Goal: Task Accomplishment & Management: Manage account settings

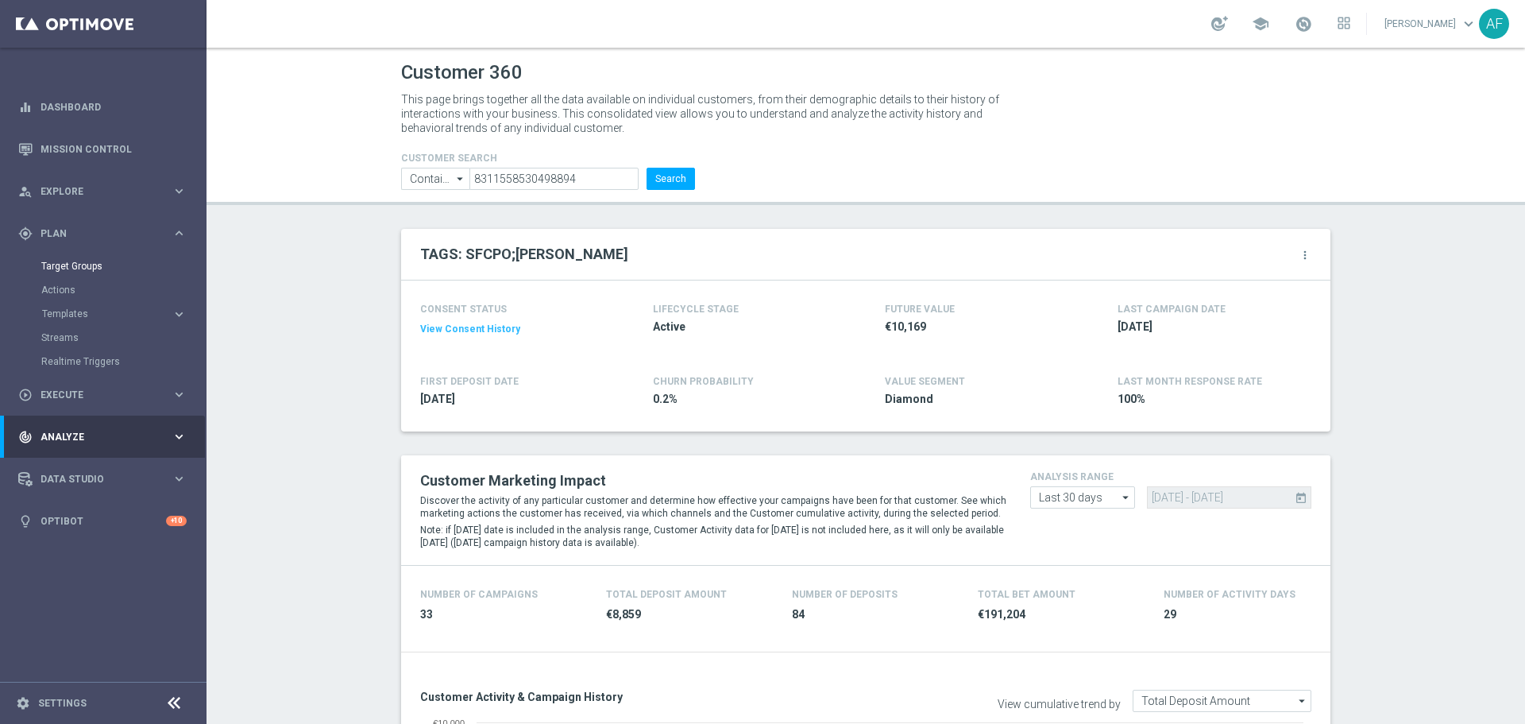
scroll to position [2037, 0]
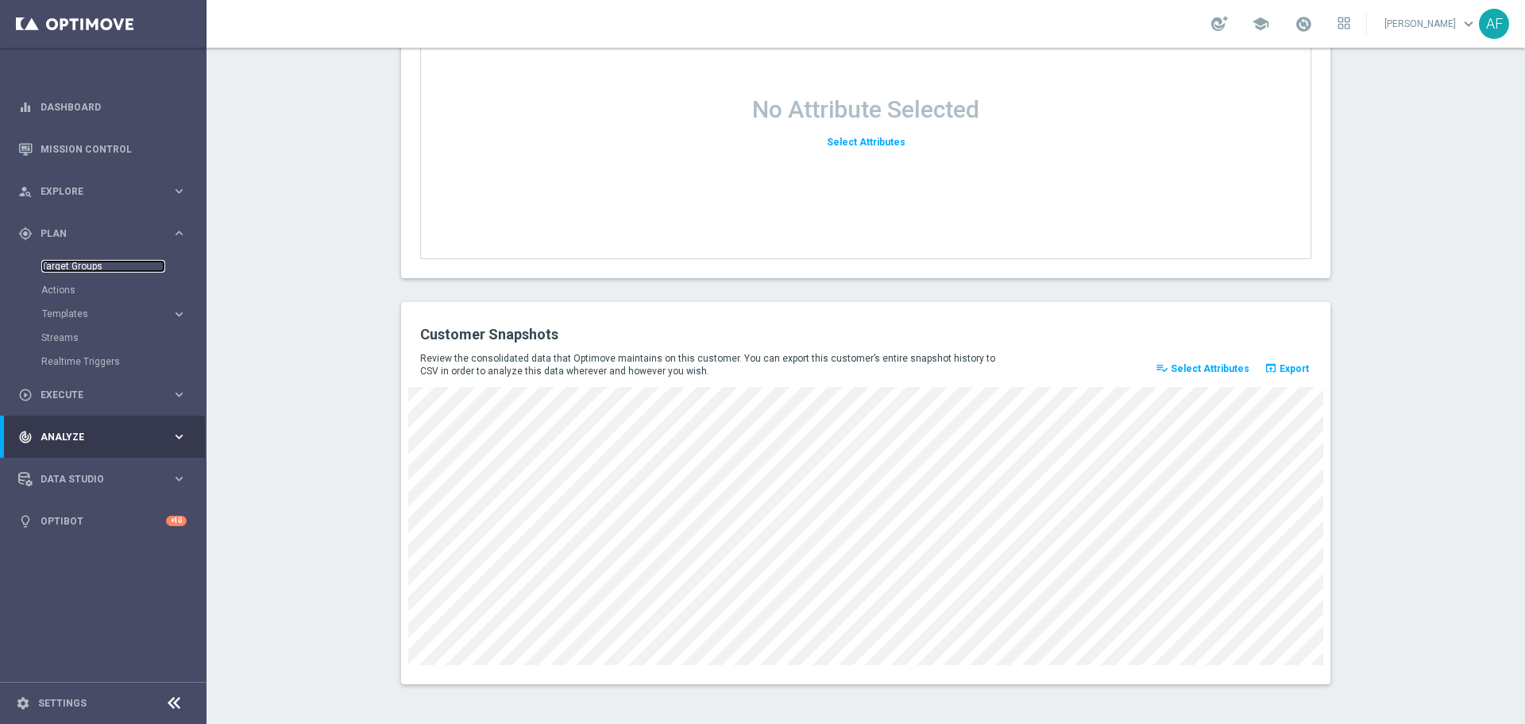
click at [91, 262] on link "Target Groups" at bounding box center [103, 266] width 124 height 13
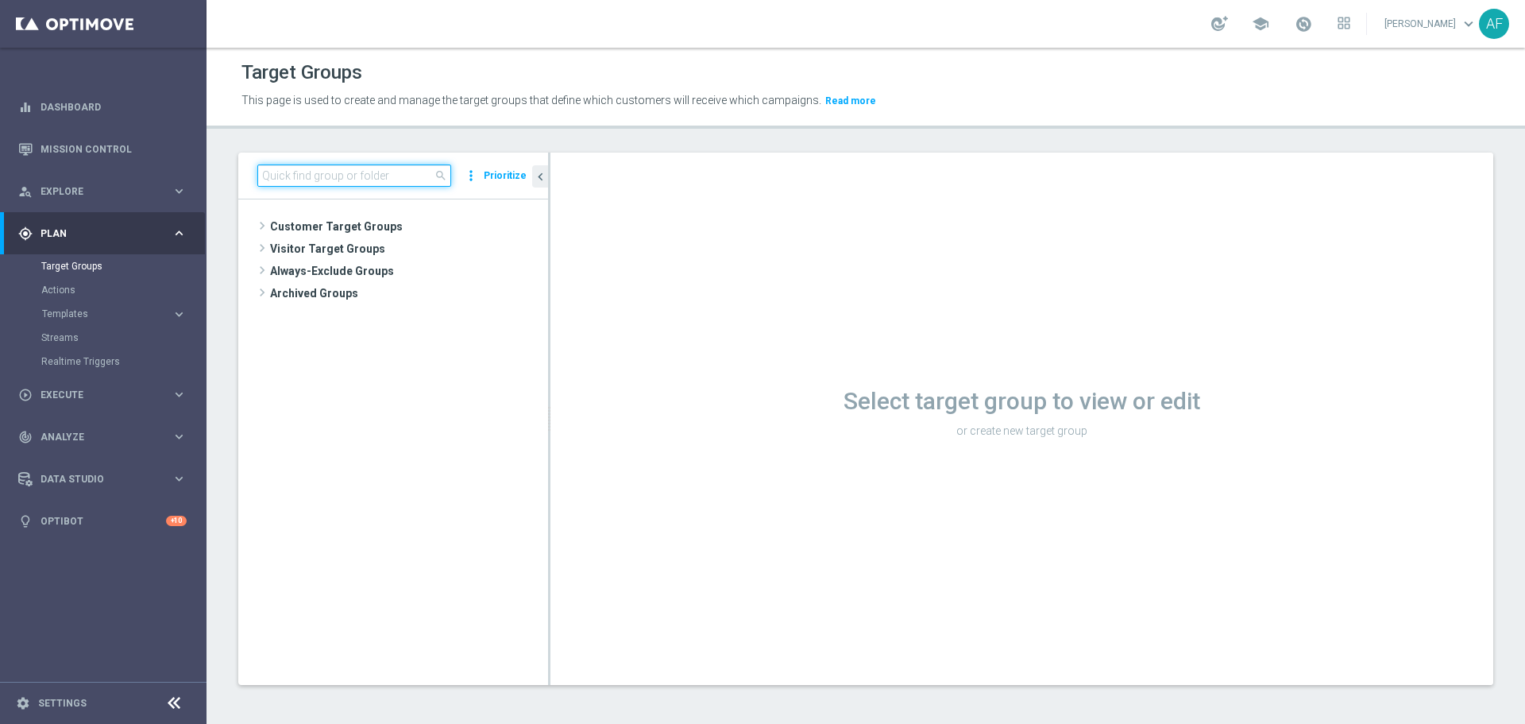
click at [333, 170] on input at bounding box center [354, 175] width 194 height 22
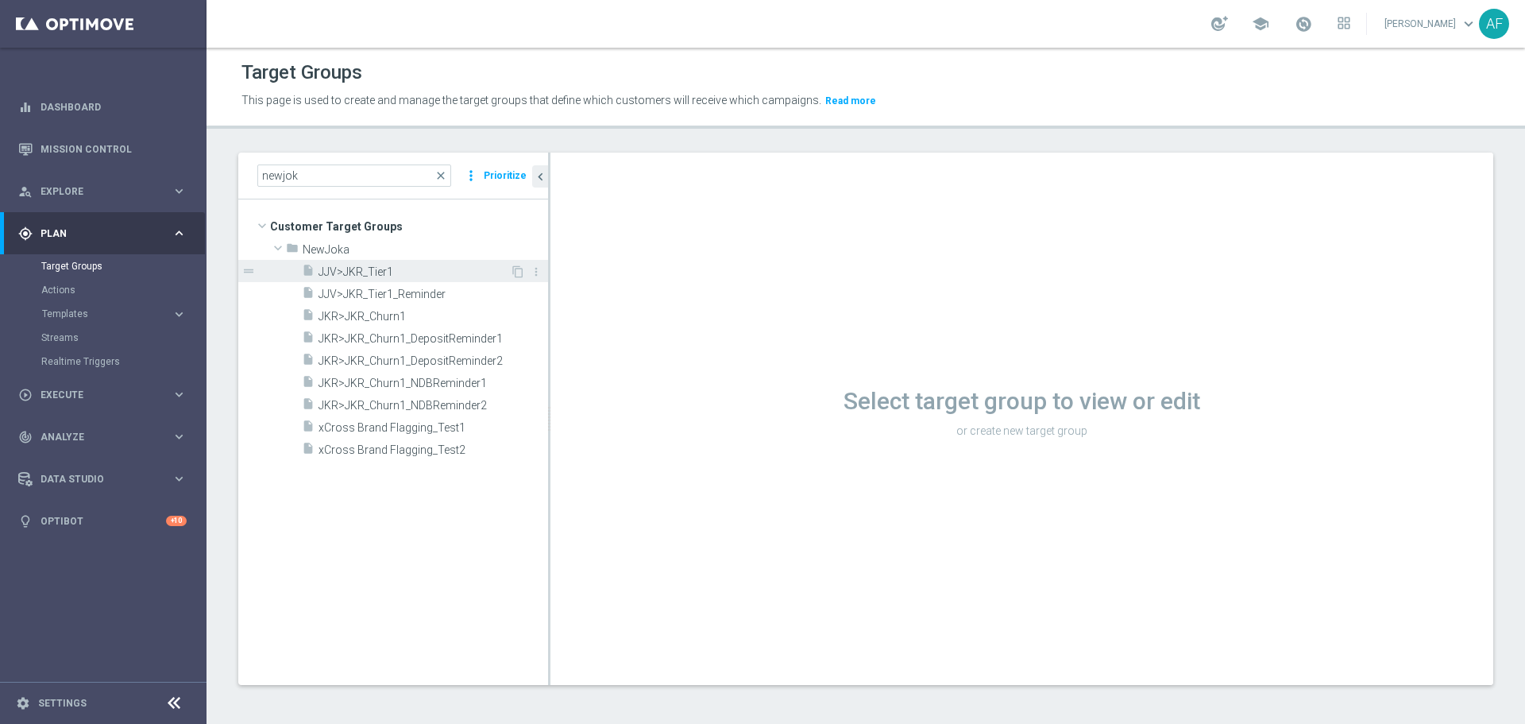
click at [396, 271] on span "JJV>JKR_Tier1" at bounding box center [413, 272] width 191 height 14
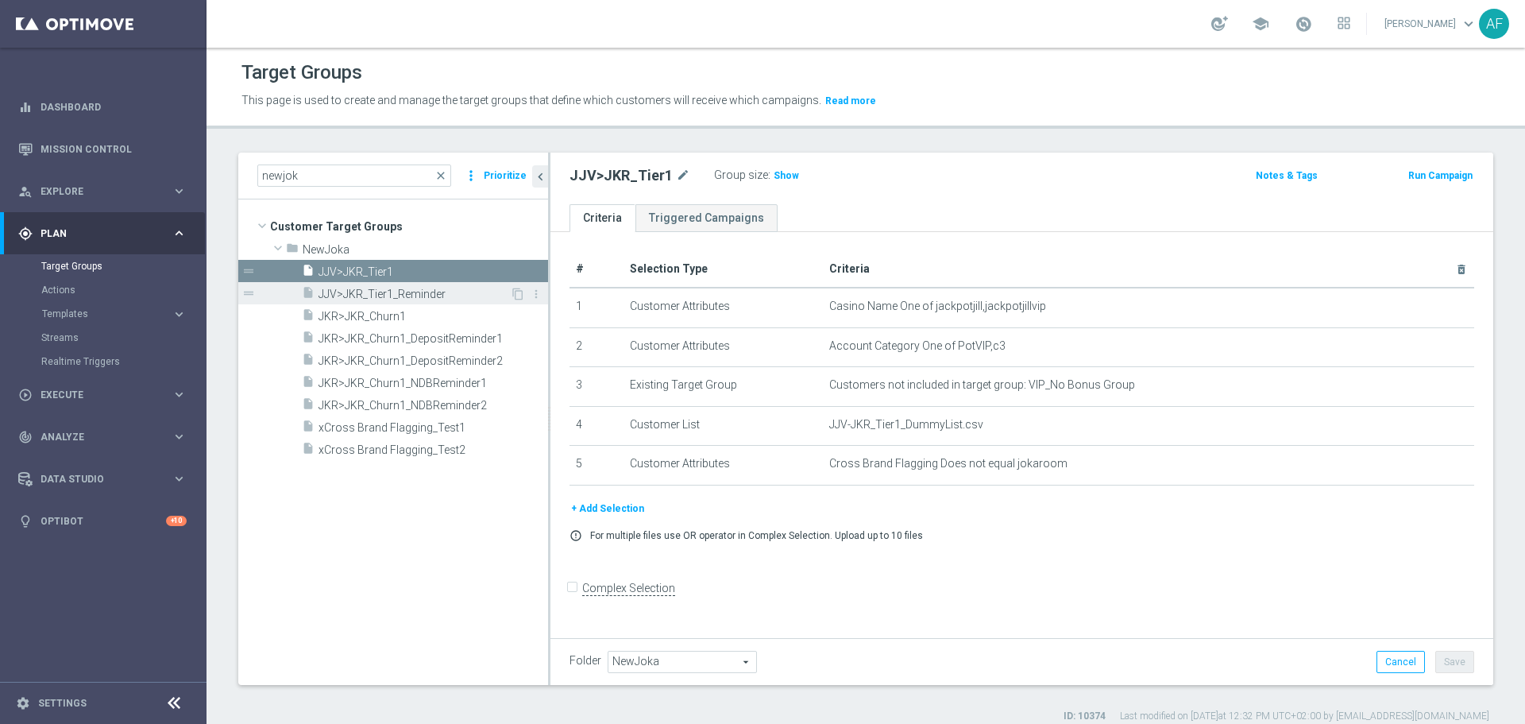
click at [438, 291] on span "JJV>JKR_Tier1_Reminder" at bounding box center [413, 294] width 191 height 14
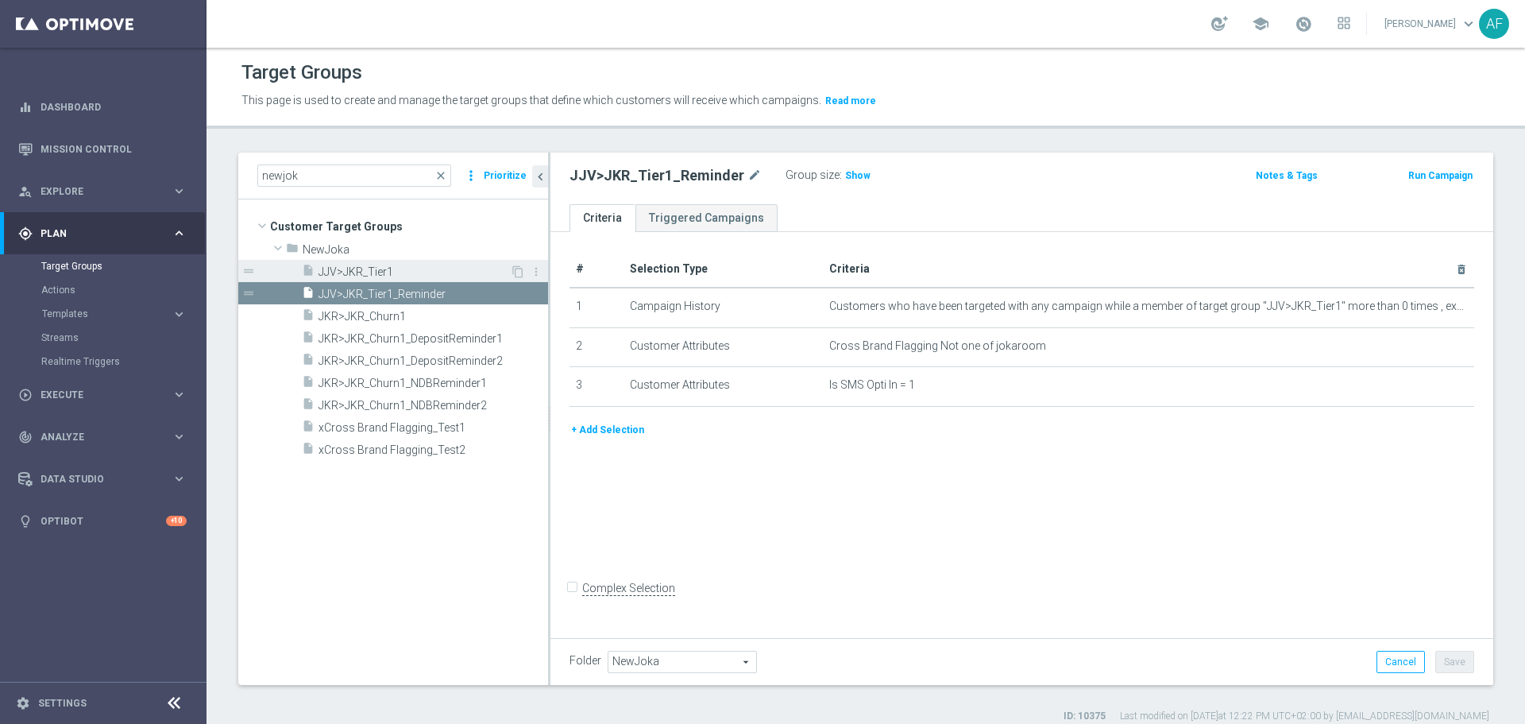
click at [410, 272] on span "JJV>JKR_Tier1" at bounding box center [413, 272] width 191 height 14
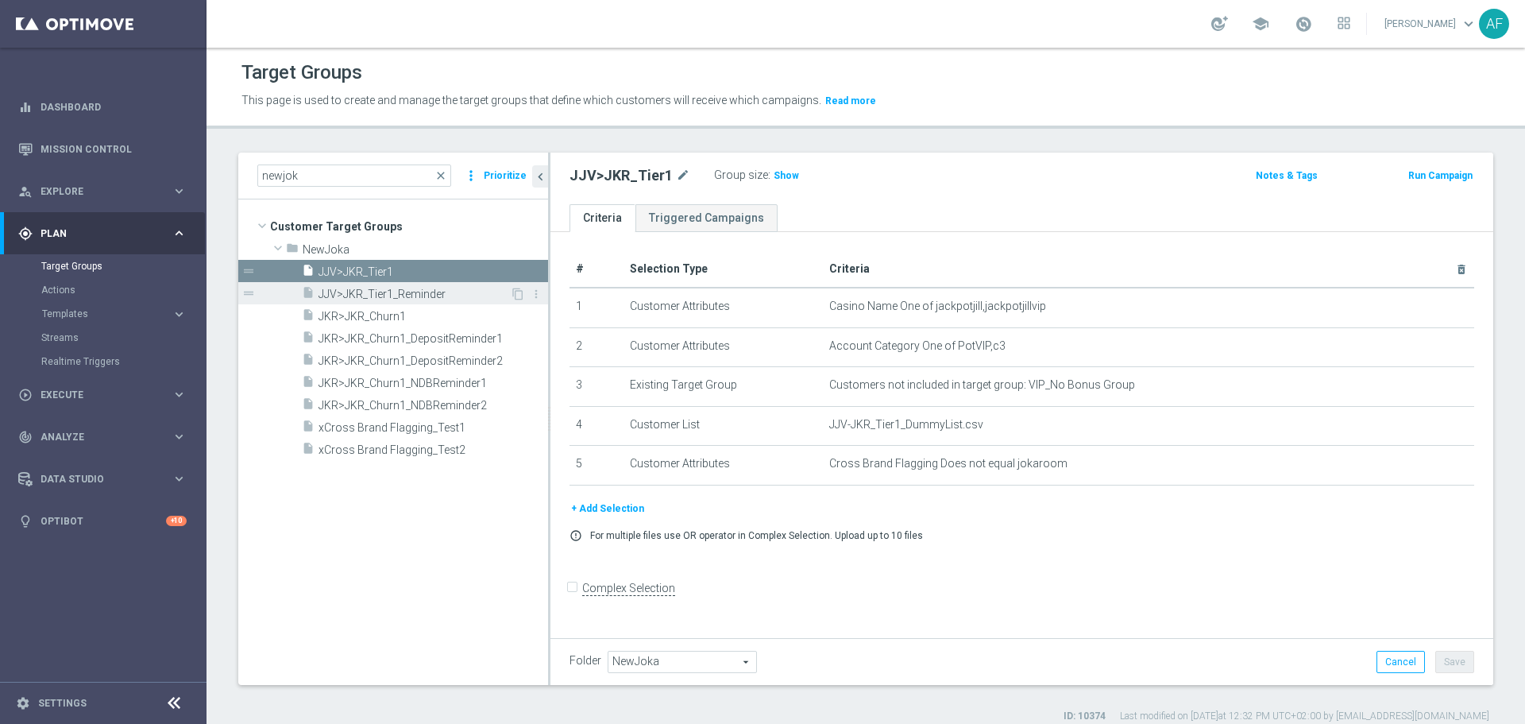
click at [352, 291] on span "JJV>JKR_Tier1_Reminder" at bounding box center [413, 294] width 191 height 14
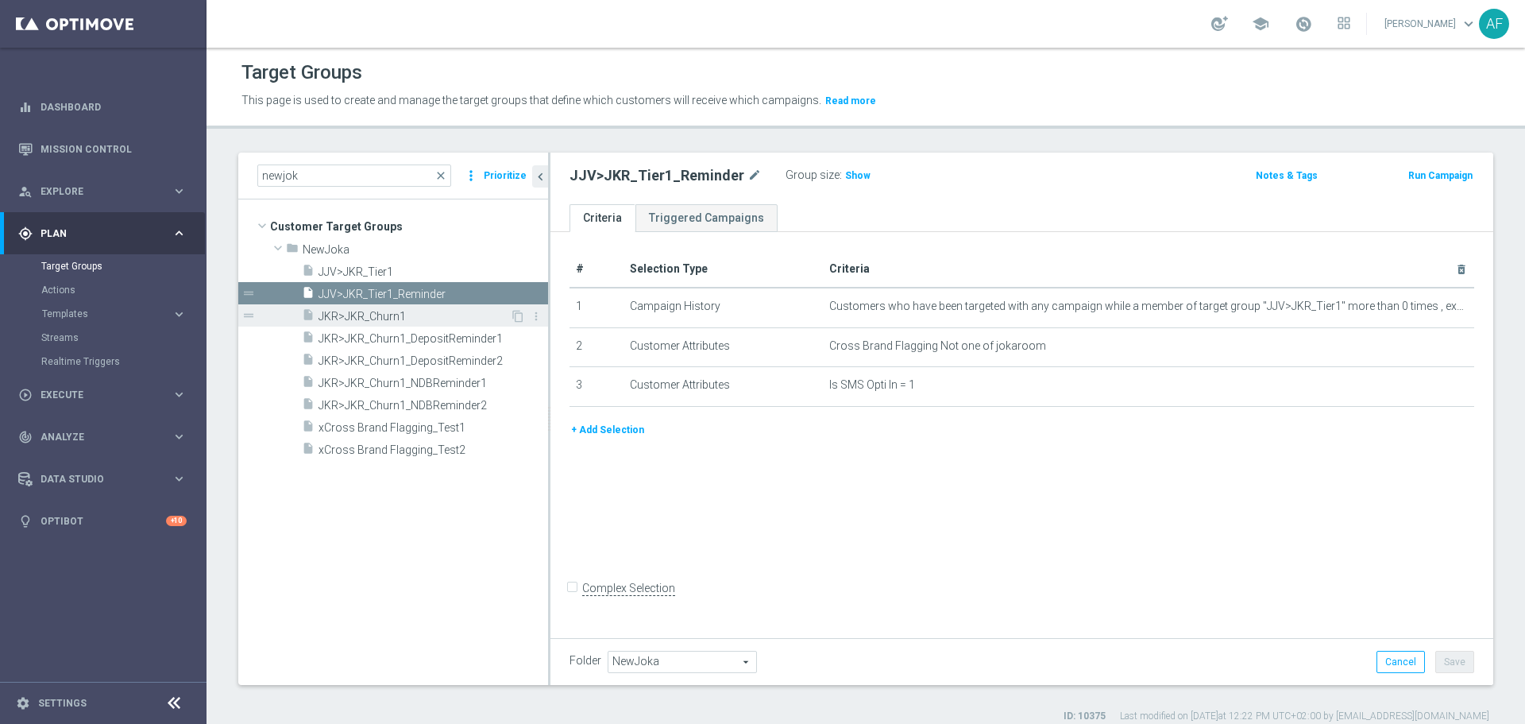
click at [385, 318] on span "JKR>JKR_Churn1" at bounding box center [413, 317] width 191 height 14
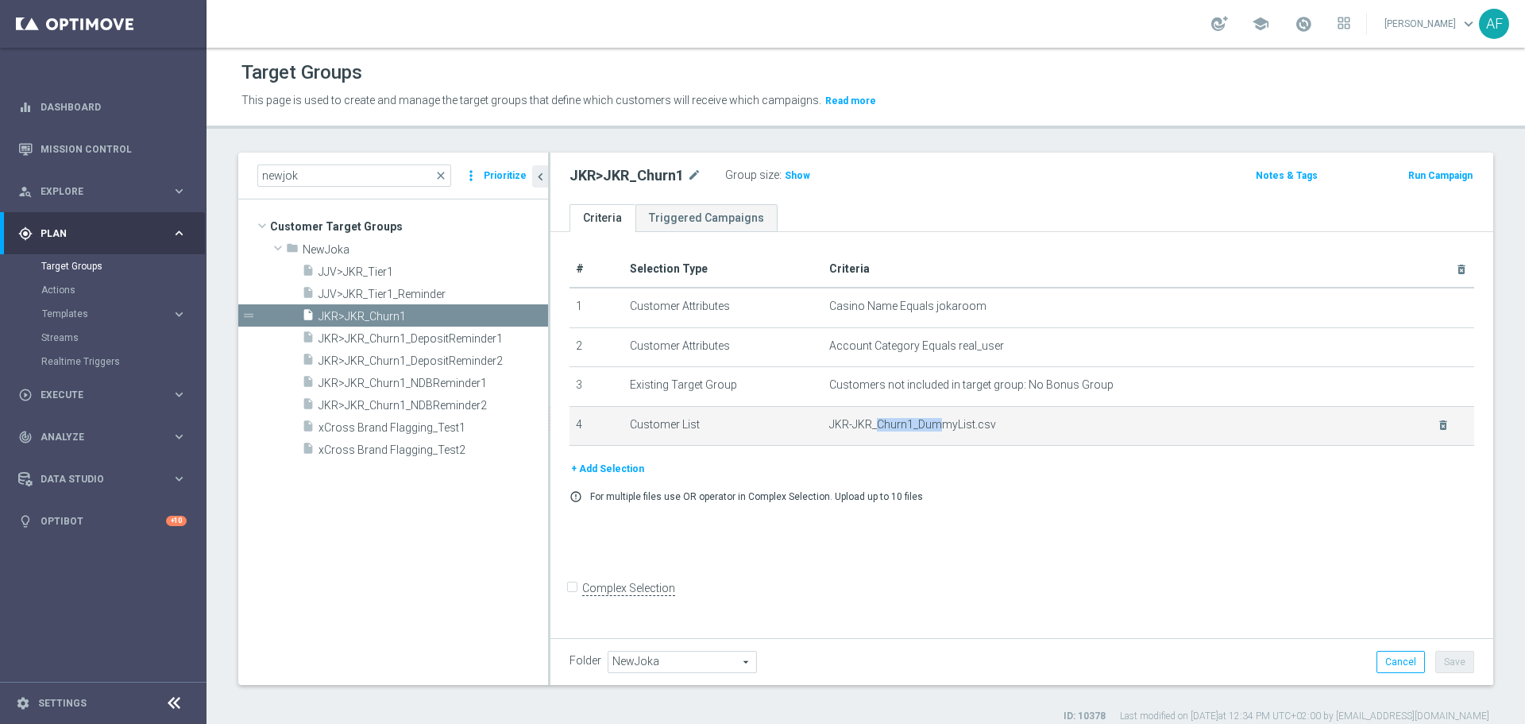
drag, startPoint x: 876, startPoint y: 428, endPoint x: 942, endPoint y: 427, distance: 65.9
click at [942, 427] on span "JKR-JKR_Churn1_DummyList.csv" at bounding box center [1123, 425] width 588 height 14
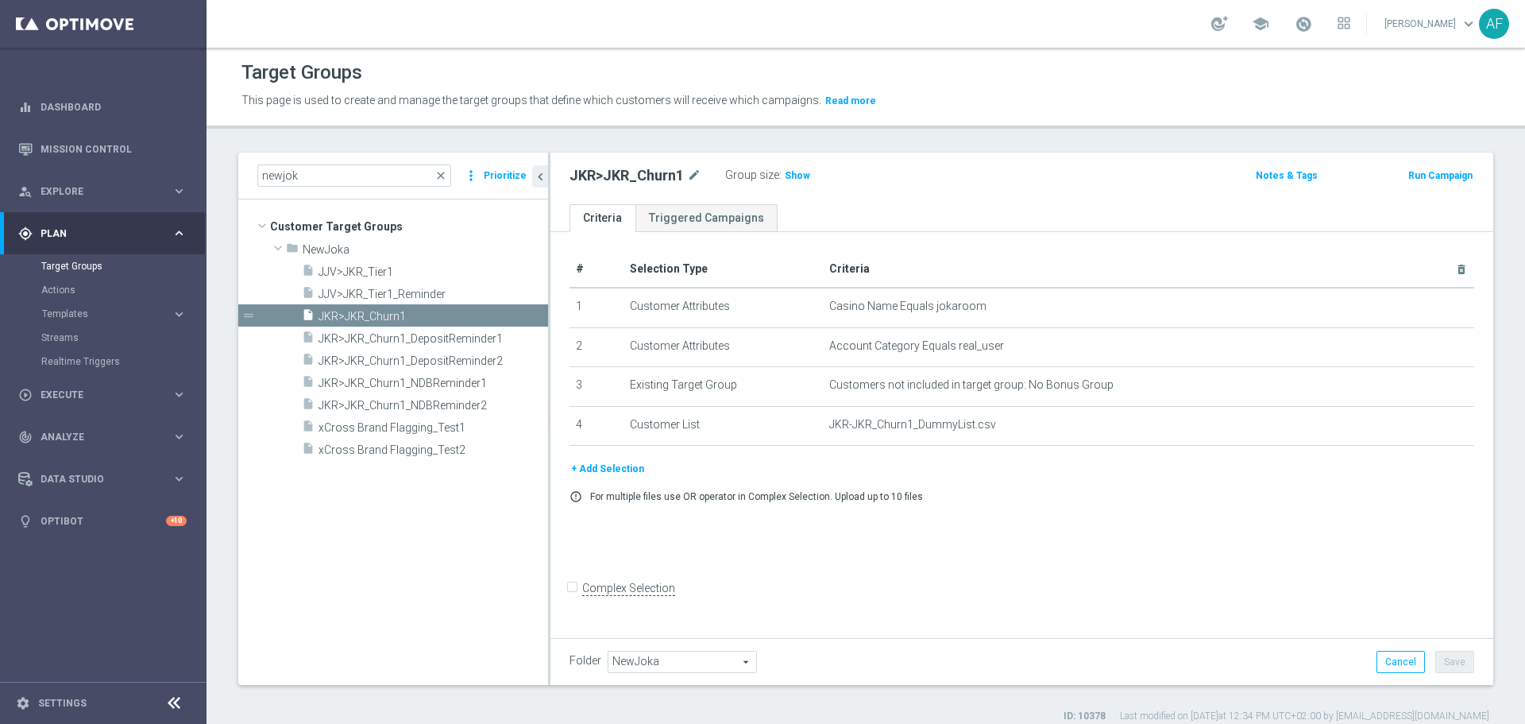
click at [984, 222] on ul "Criteria Triggered Campaigns" at bounding box center [1021, 218] width 943 height 28
click at [421, 426] on span "xCross Brand Flagging_Test1" at bounding box center [413, 428] width 191 height 14
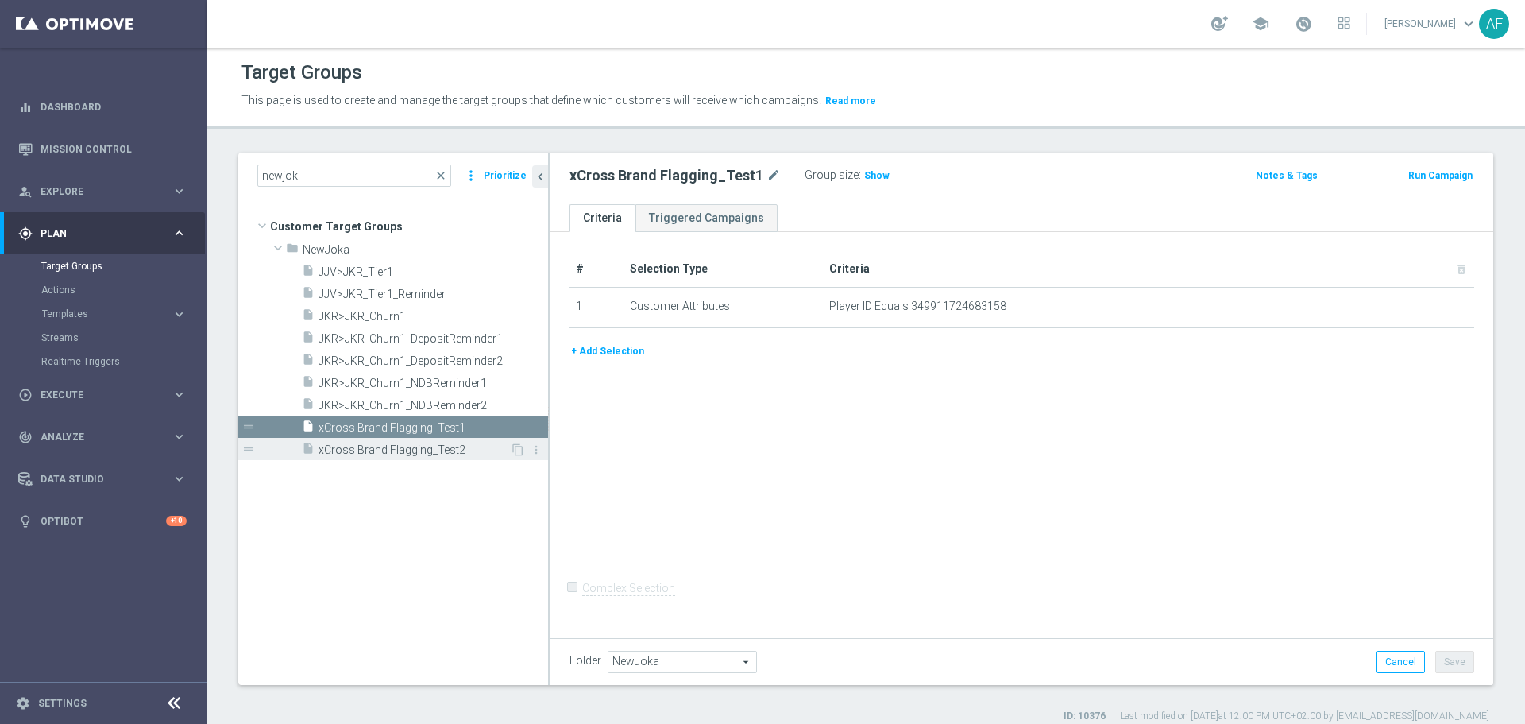
click at [439, 443] on span "xCross Brand Flagging_Test2" at bounding box center [413, 450] width 191 height 14
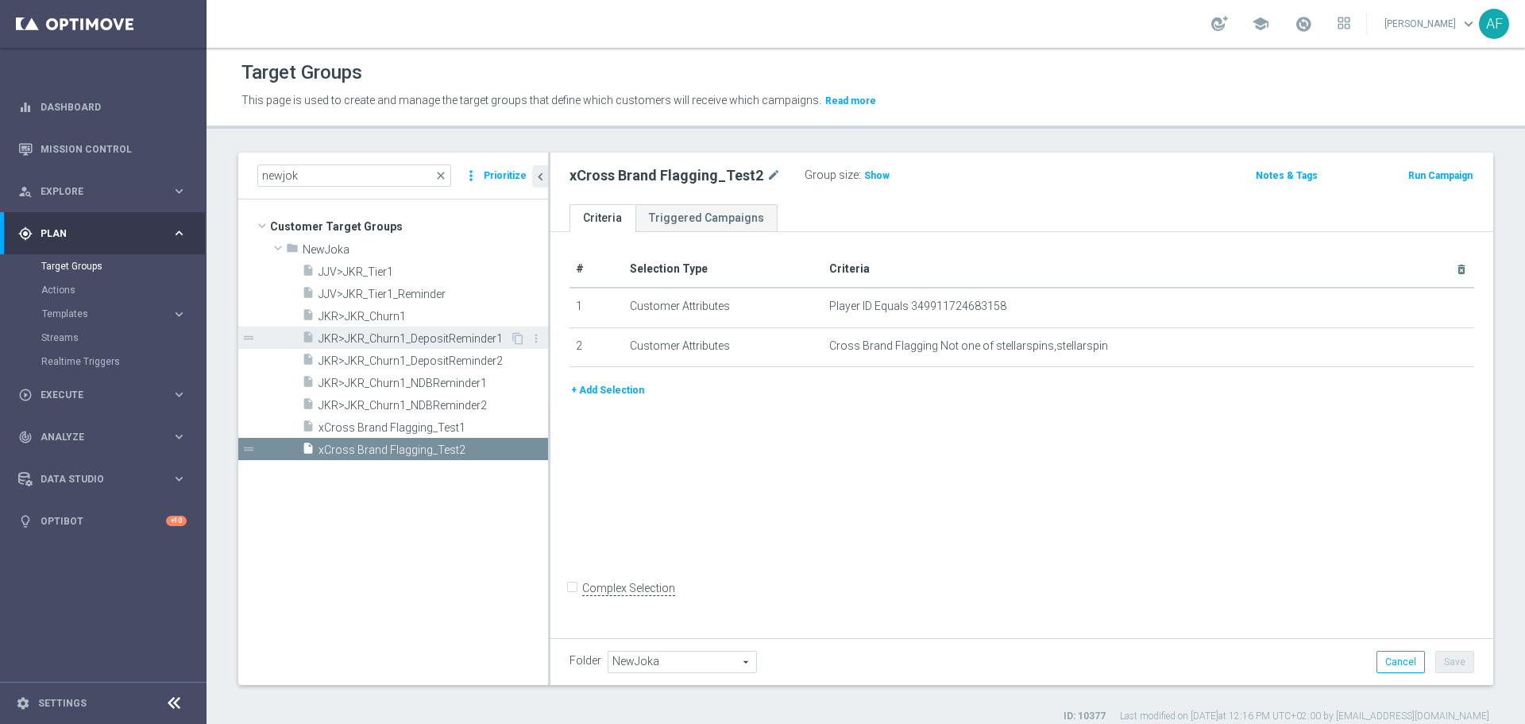
click at [399, 330] on div "insert_drive_file JKR>JKR_Churn1_DepositReminder1" at bounding box center [406, 337] width 208 height 22
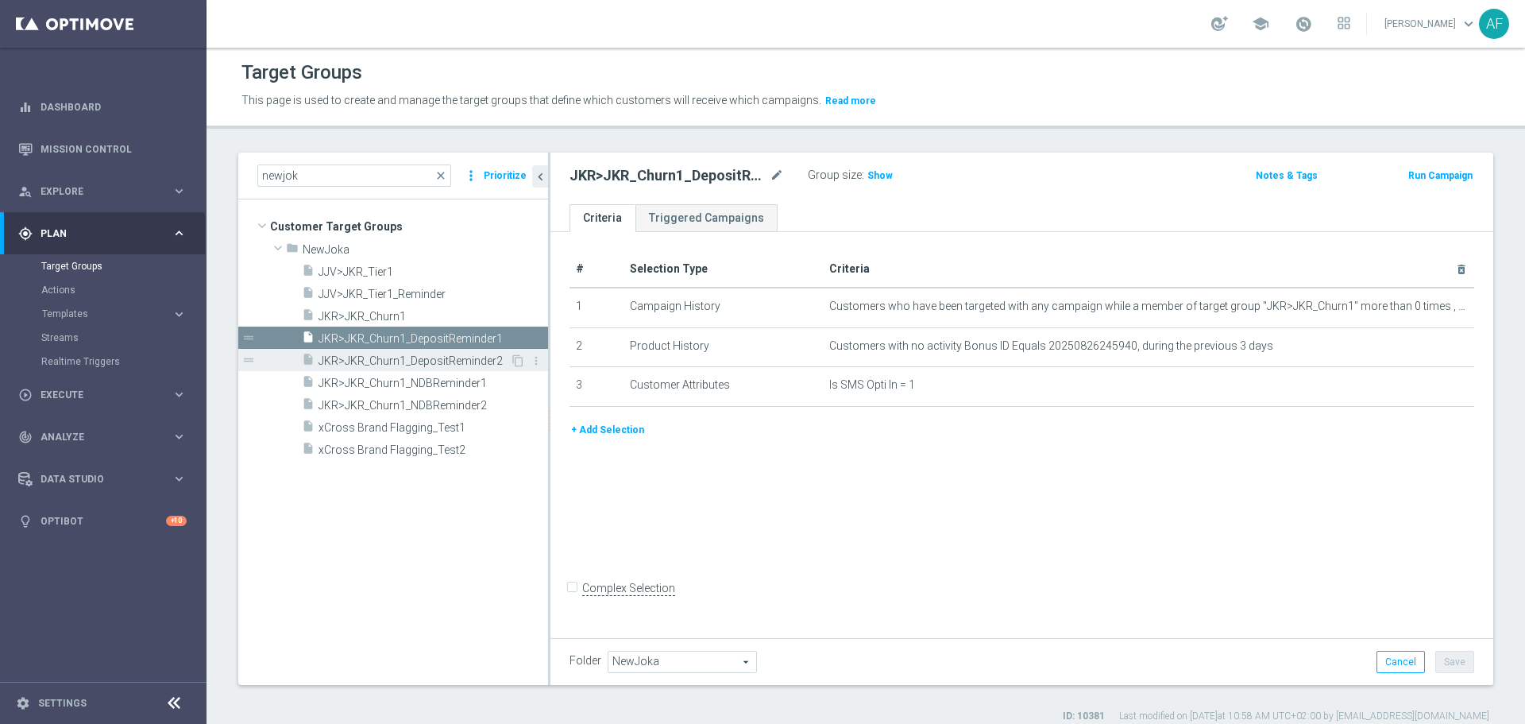
click at [434, 356] on span "JKR>JKR_Churn1_DepositReminder2" at bounding box center [413, 361] width 191 height 14
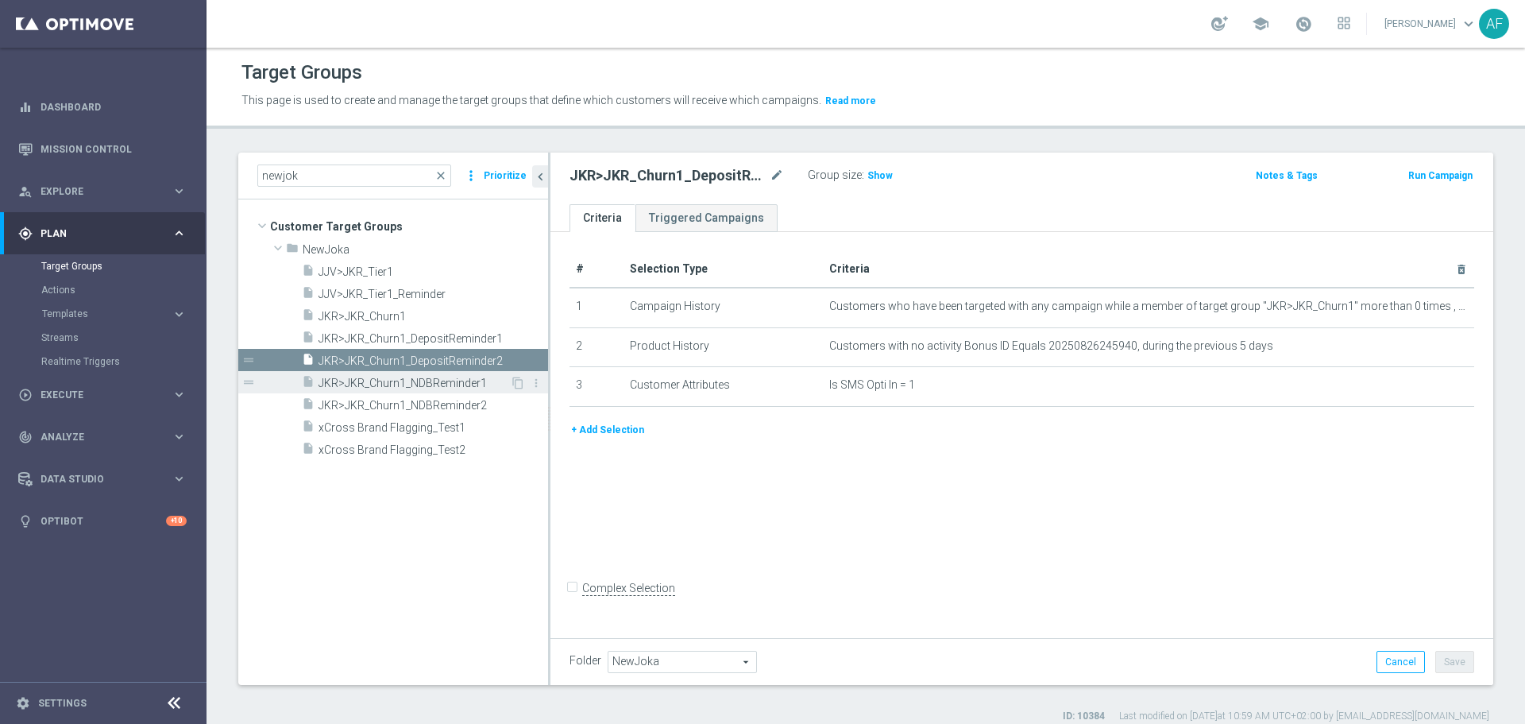
click at [434, 381] on span "JKR>JKR_Churn1_NDBReminder1" at bounding box center [413, 383] width 191 height 14
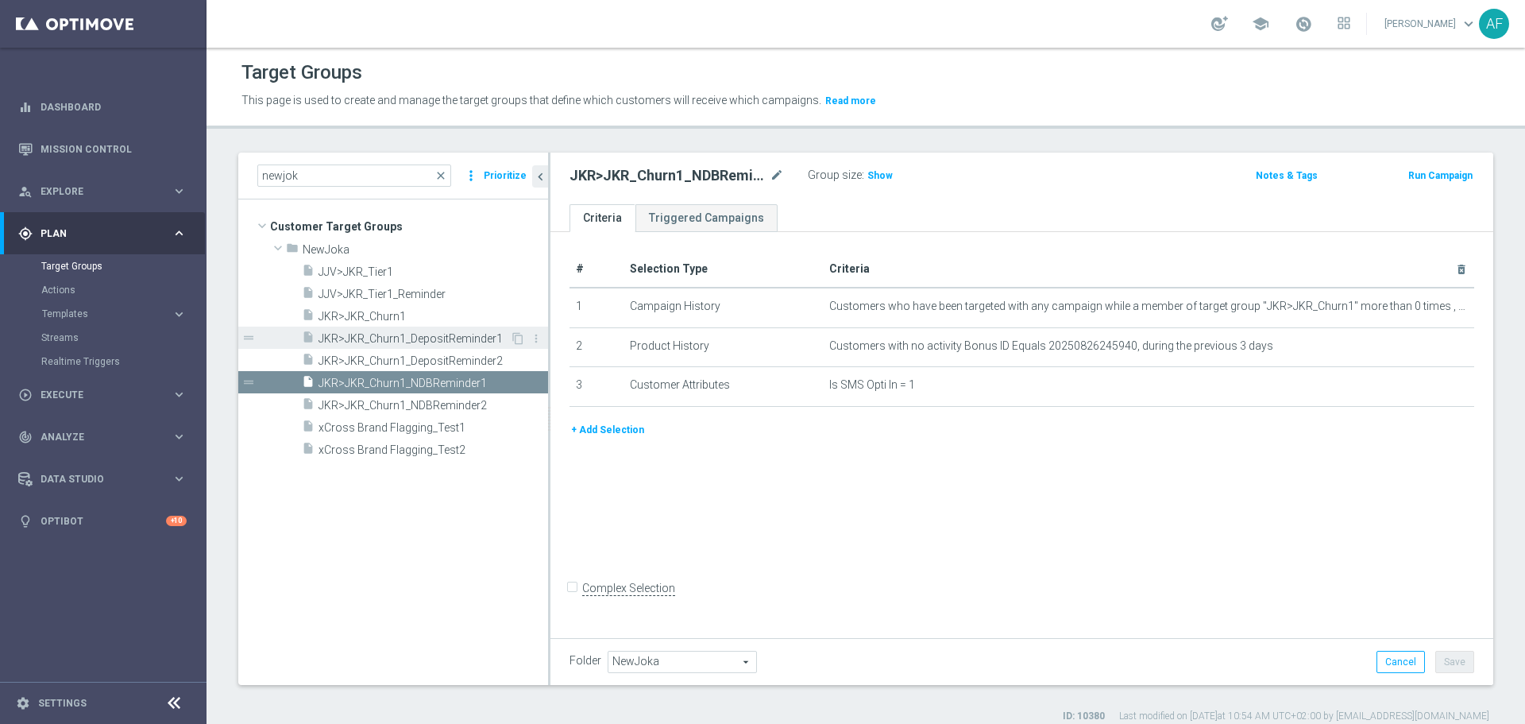
click at [407, 334] on span "JKR>JKR_Churn1_DepositReminder1" at bounding box center [413, 339] width 191 height 14
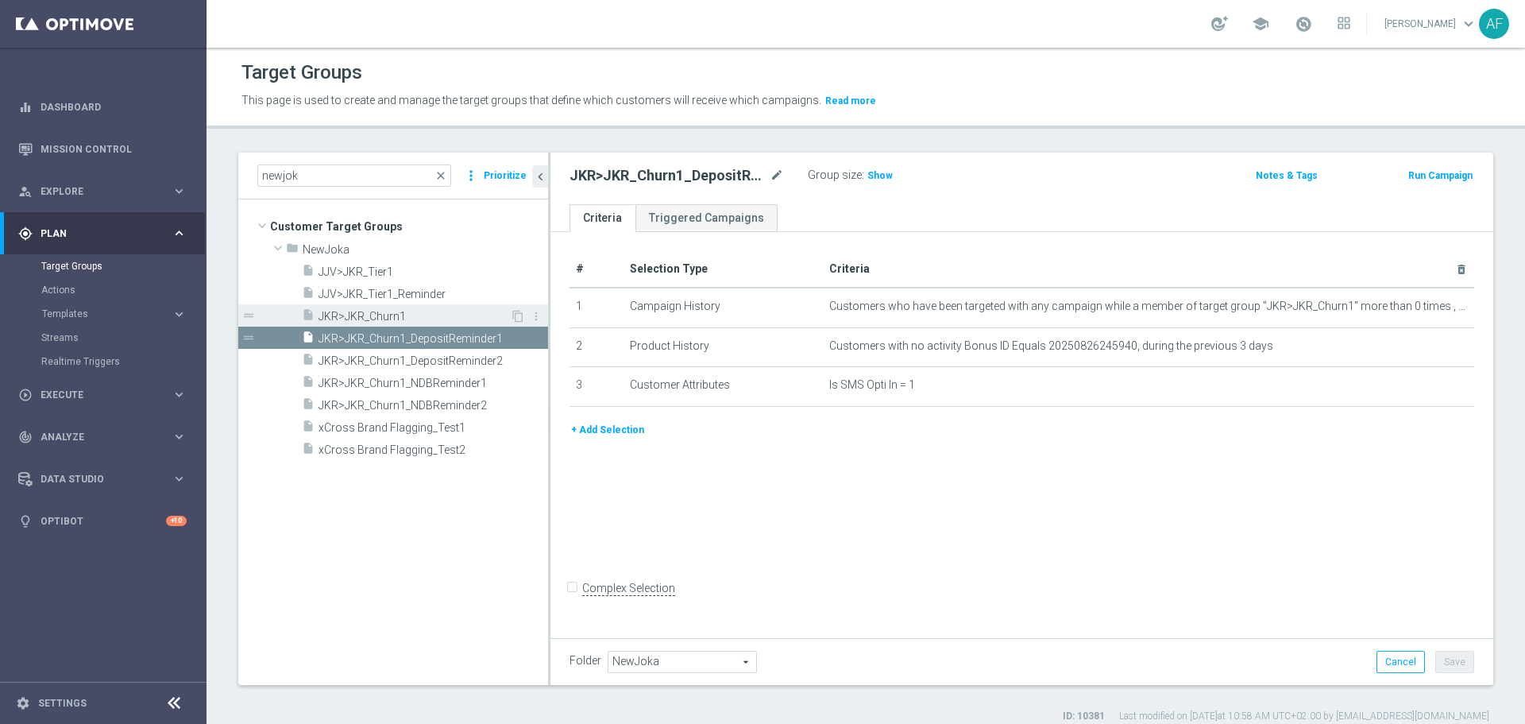
click at [406, 317] on span "JKR>JKR_Churn1" at bounding box center [413, 317] width 191 height 14
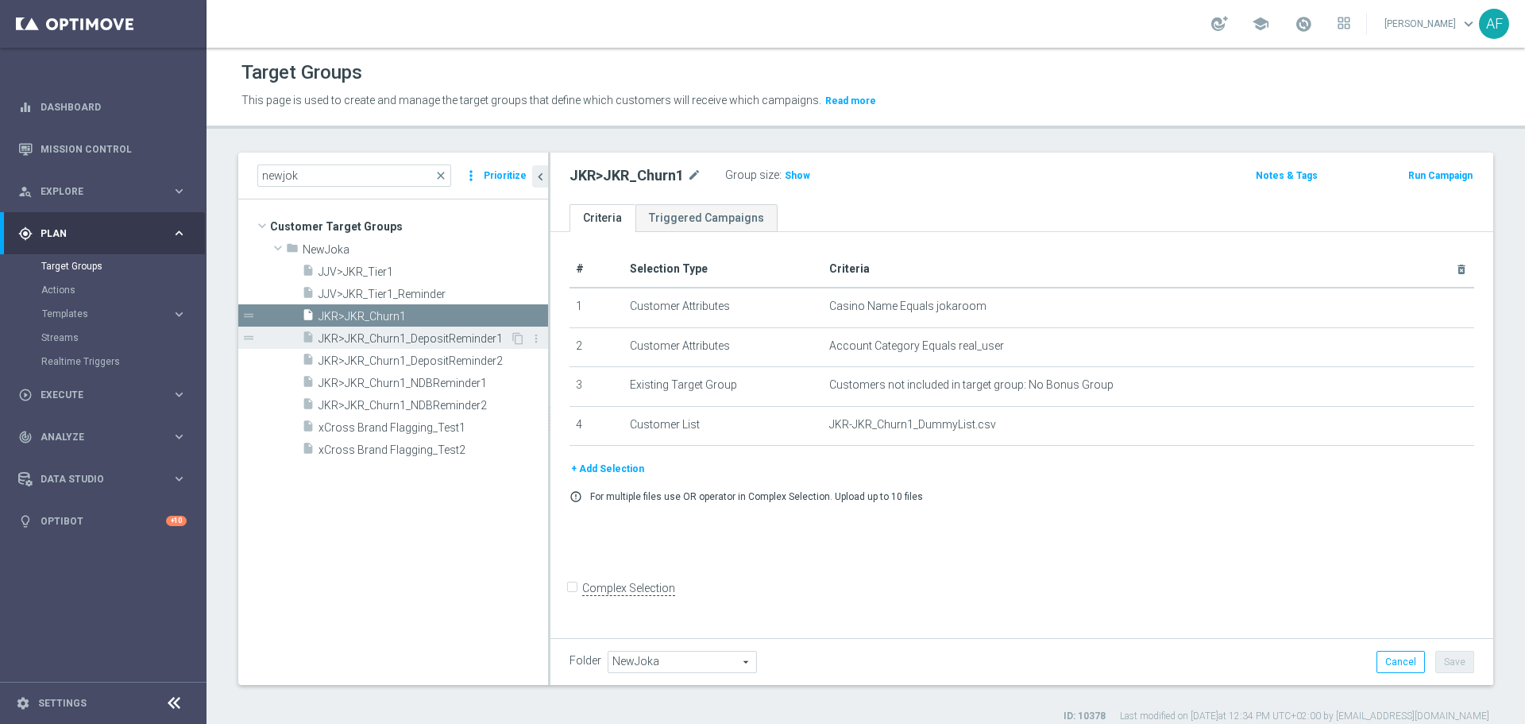
click at [387, 336] on span "JKR>JKR_Churn1_DepositReminder1" at bounding box center [413, 339] width 191 height 14
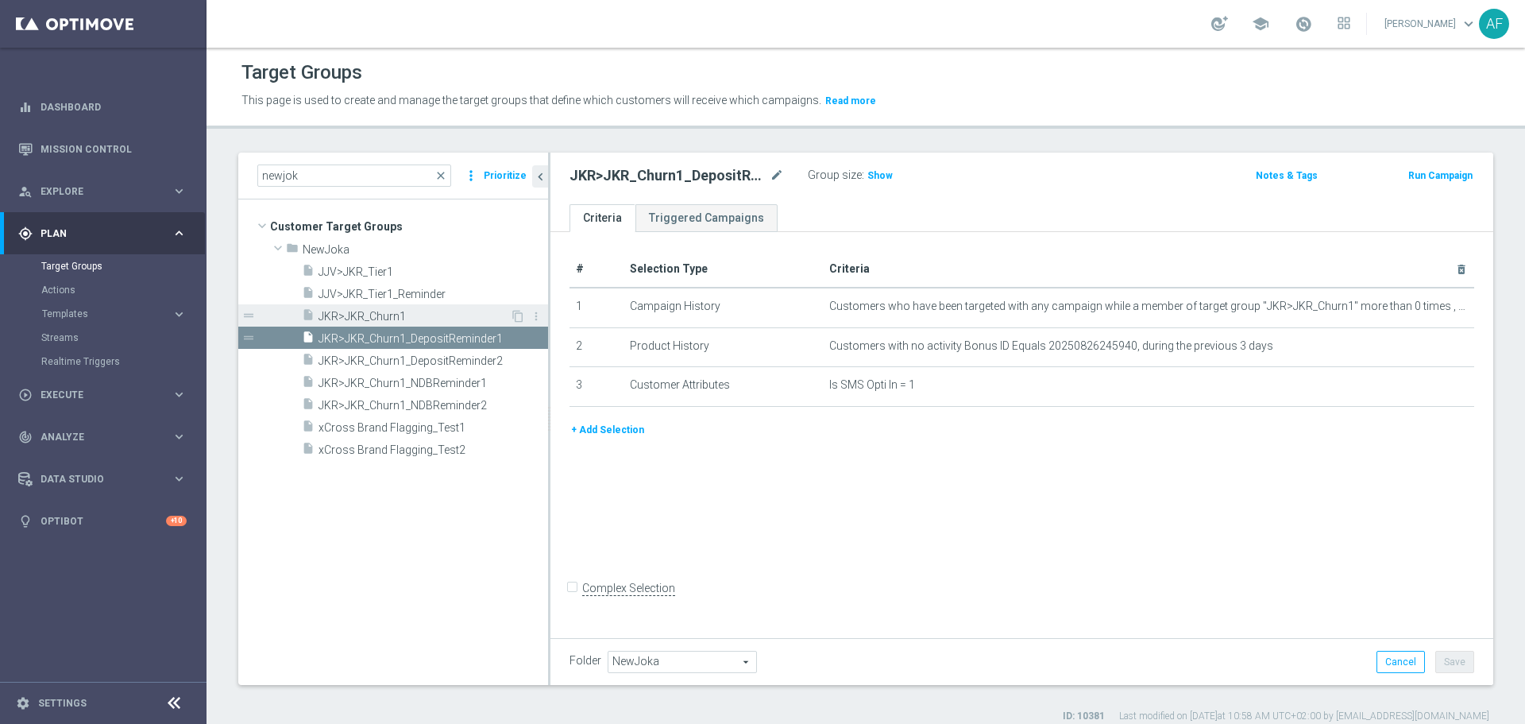
click at [389, 314] on span "JKR>JKR_Churn1" at bounding box center [413, 317] width 191 height 14
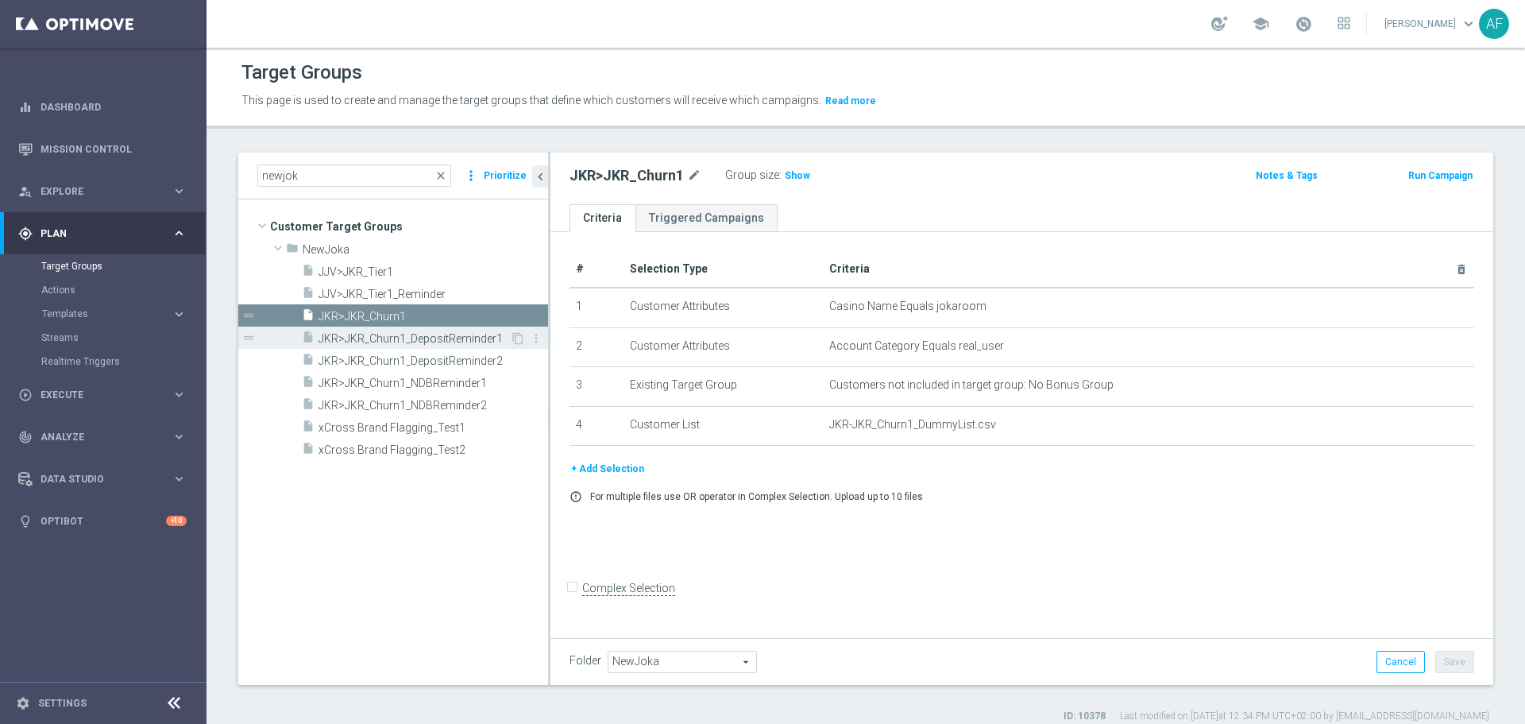
click at [430, 336] on span "JKR>JKR_Churn1_DepositReminder1" at bounding box center [413, 339] width 191 height 14
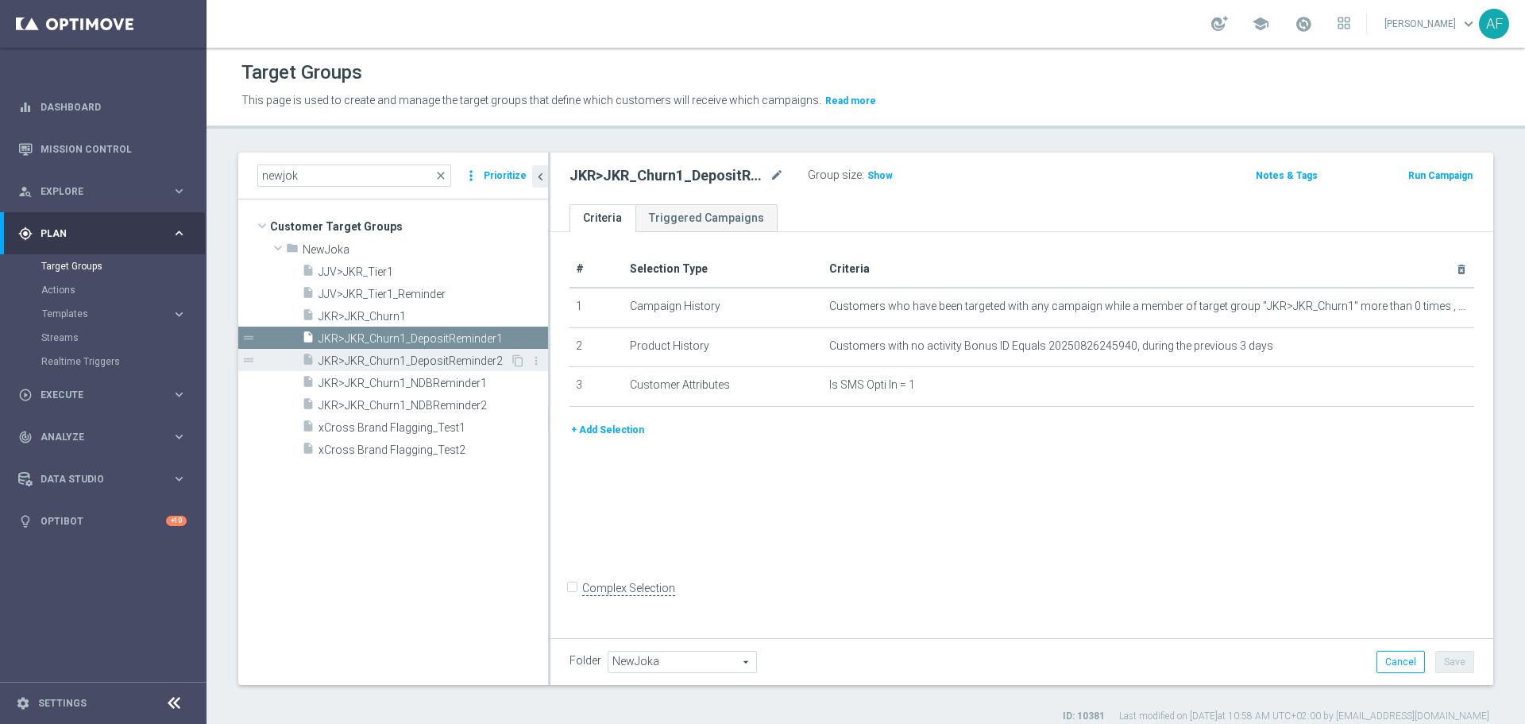
click at [439, 357] on span "JKR>JKR_Churn1_DepositReminder2" at bounding box center [413, 361] width 191 height 14
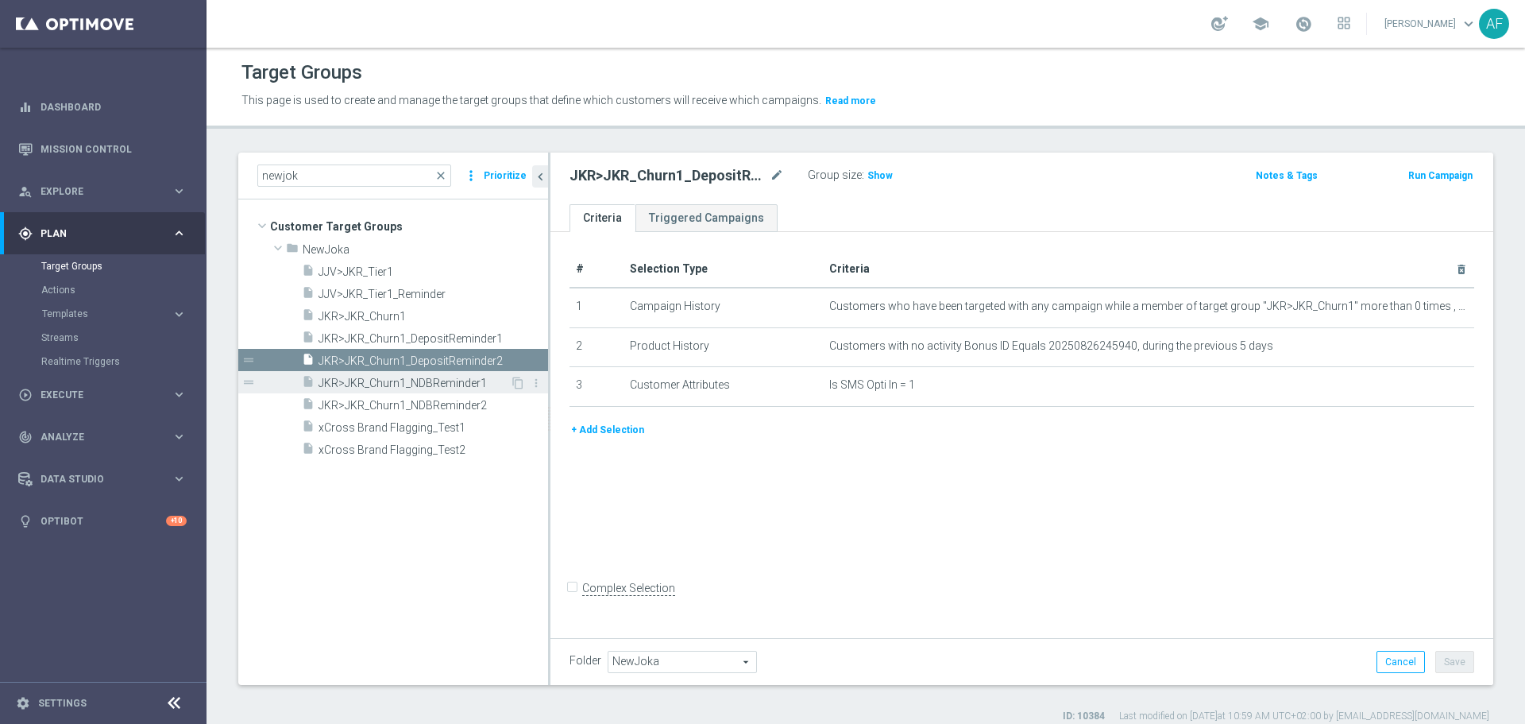
click at [438, 377] on span "JKR>JKR_Churn1_NDBReminder1" at bounding box center [413, 383] width 191 height 14
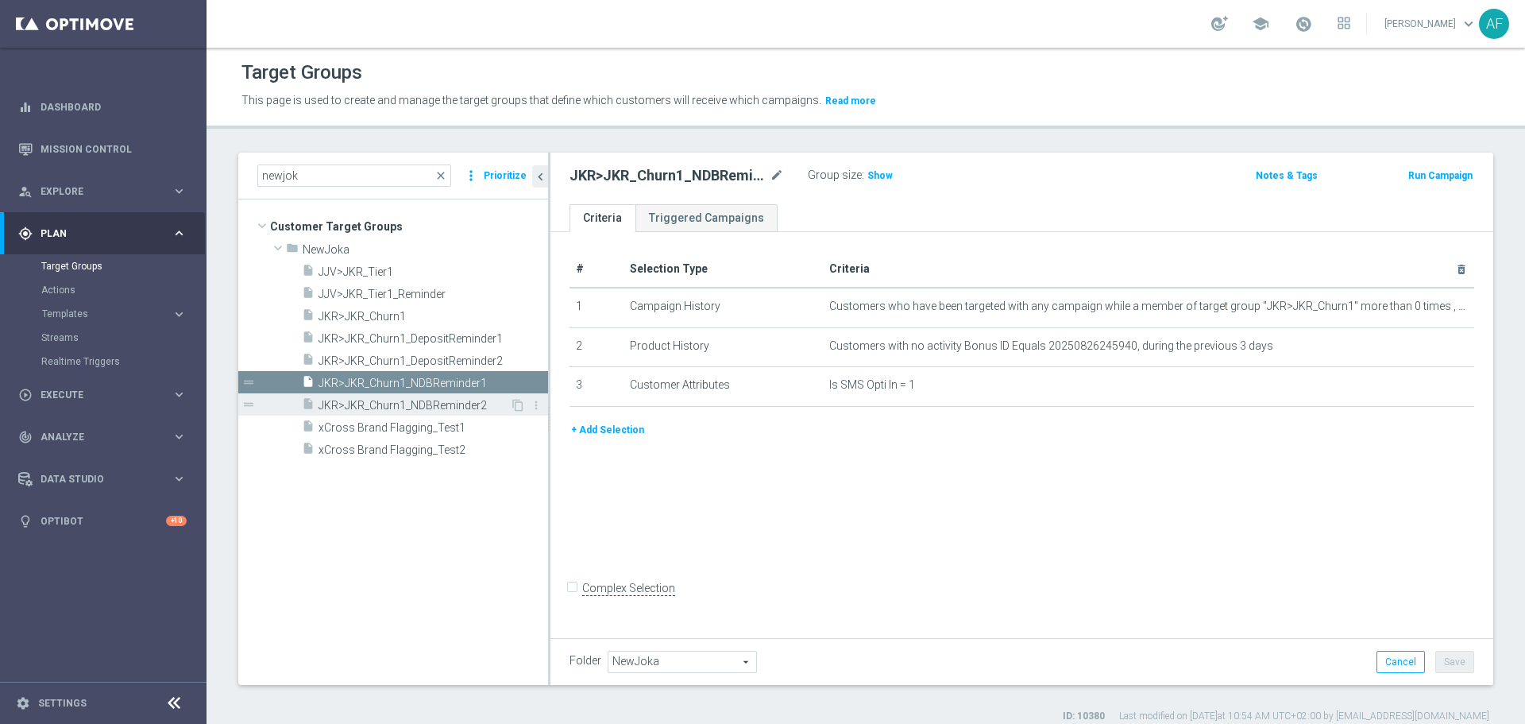
click at [443, 401] on span "JKR>JKR_Churn1_NDBReminder2" at bounding box center [413, 406] width 191 height 14
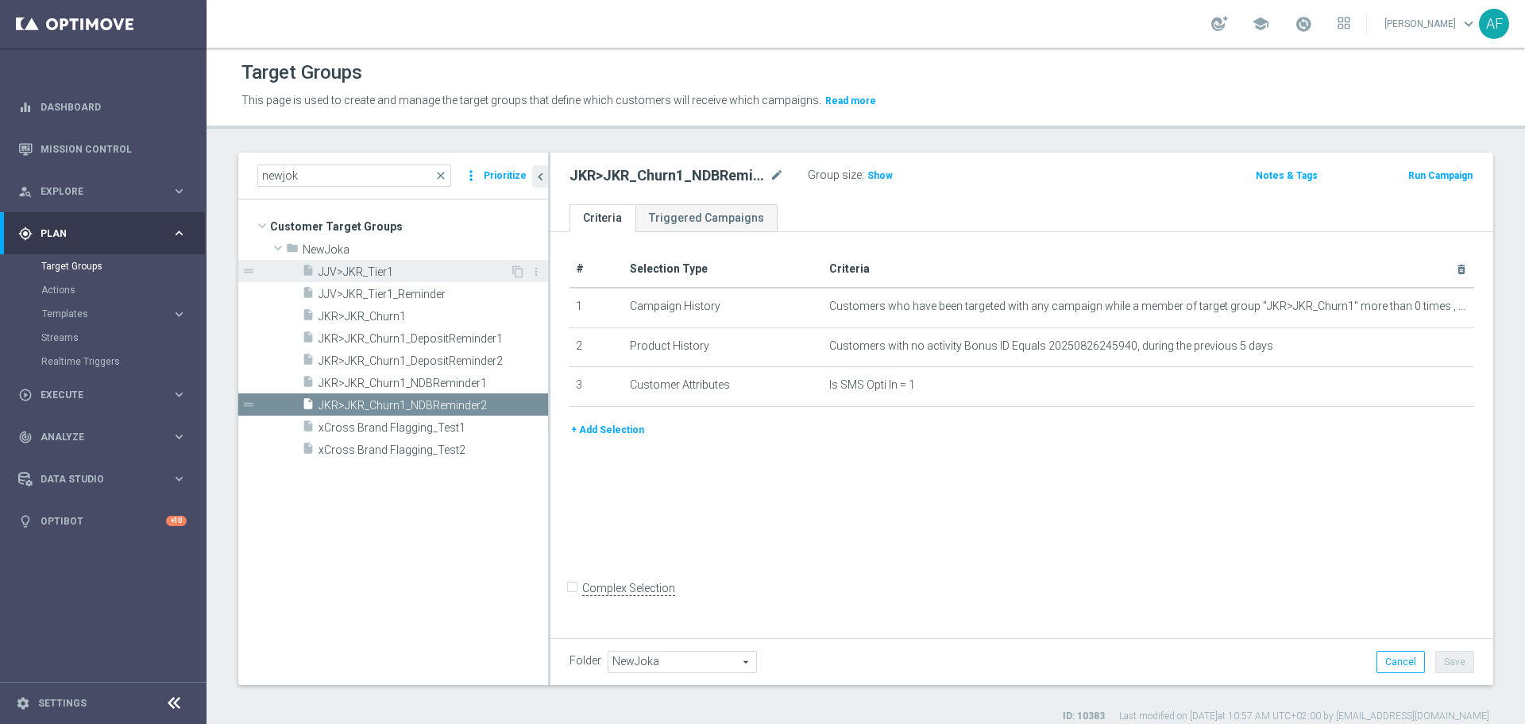
click at [387, 270] on span "JJV>JKR_Tier1" at bounding box center [413, 272] width 191 height 14
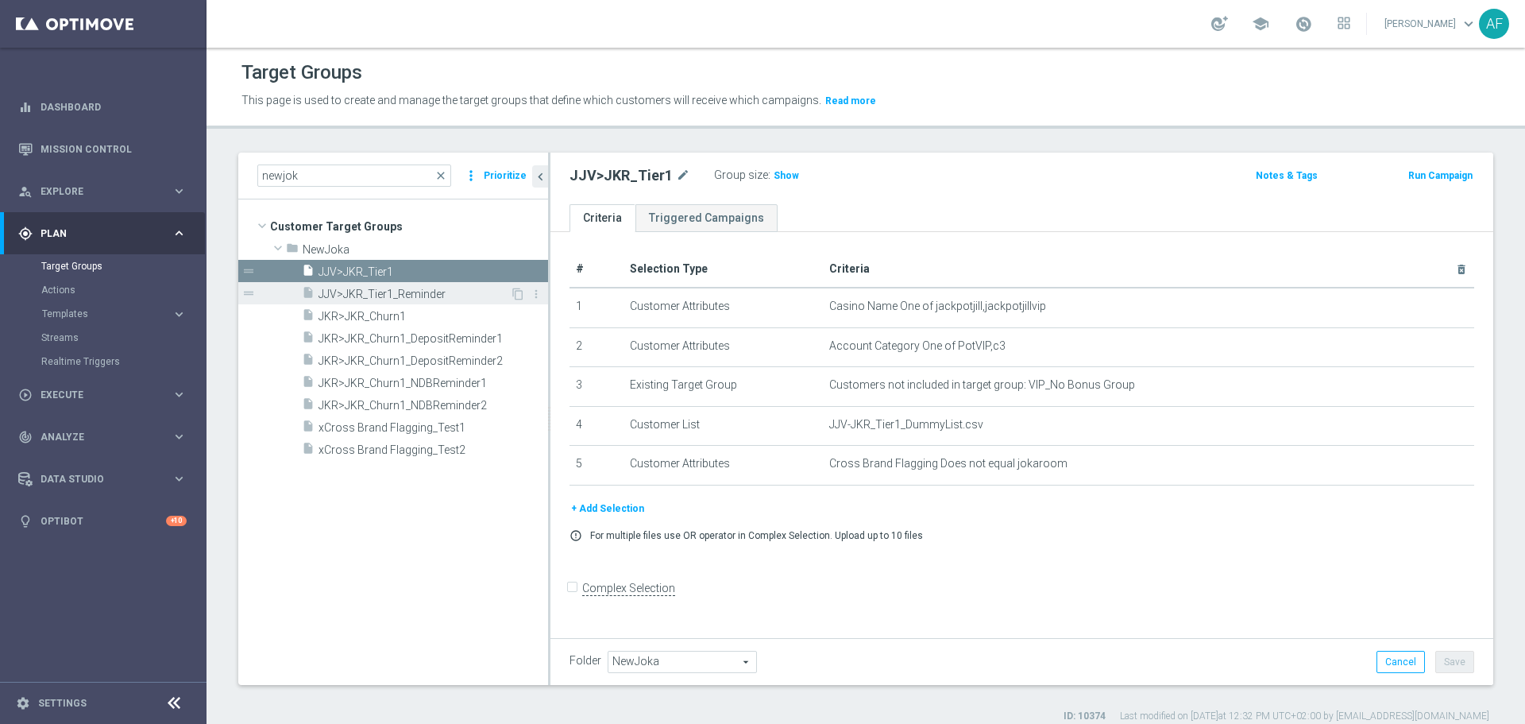
click at [388, 294] on span "JJV>JKR_Tier1_Reminder" at bounding box center [413, 294] width 191 height 14
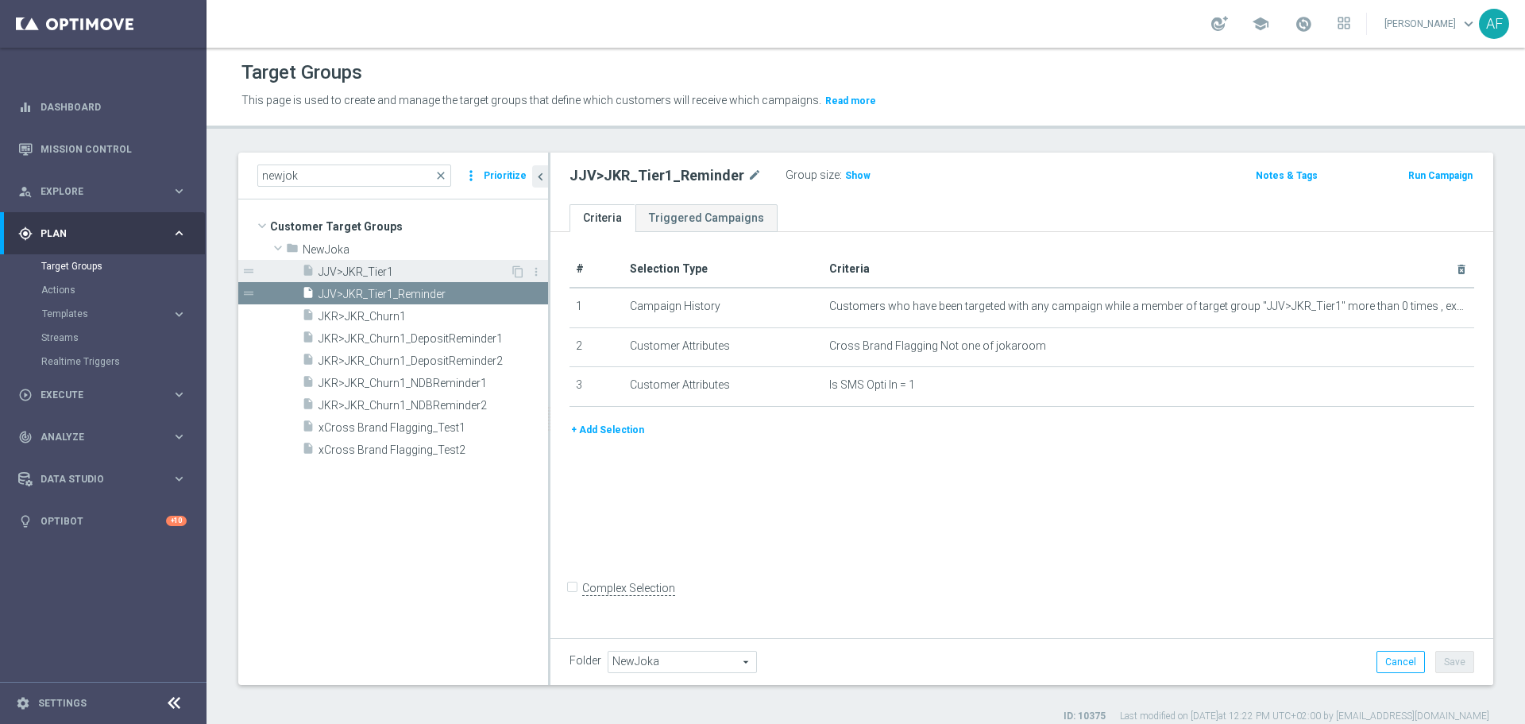
click at [403, 275] on span "JJV>JKR_Tier1" at bounding box center [413, 272] width 191 height 14
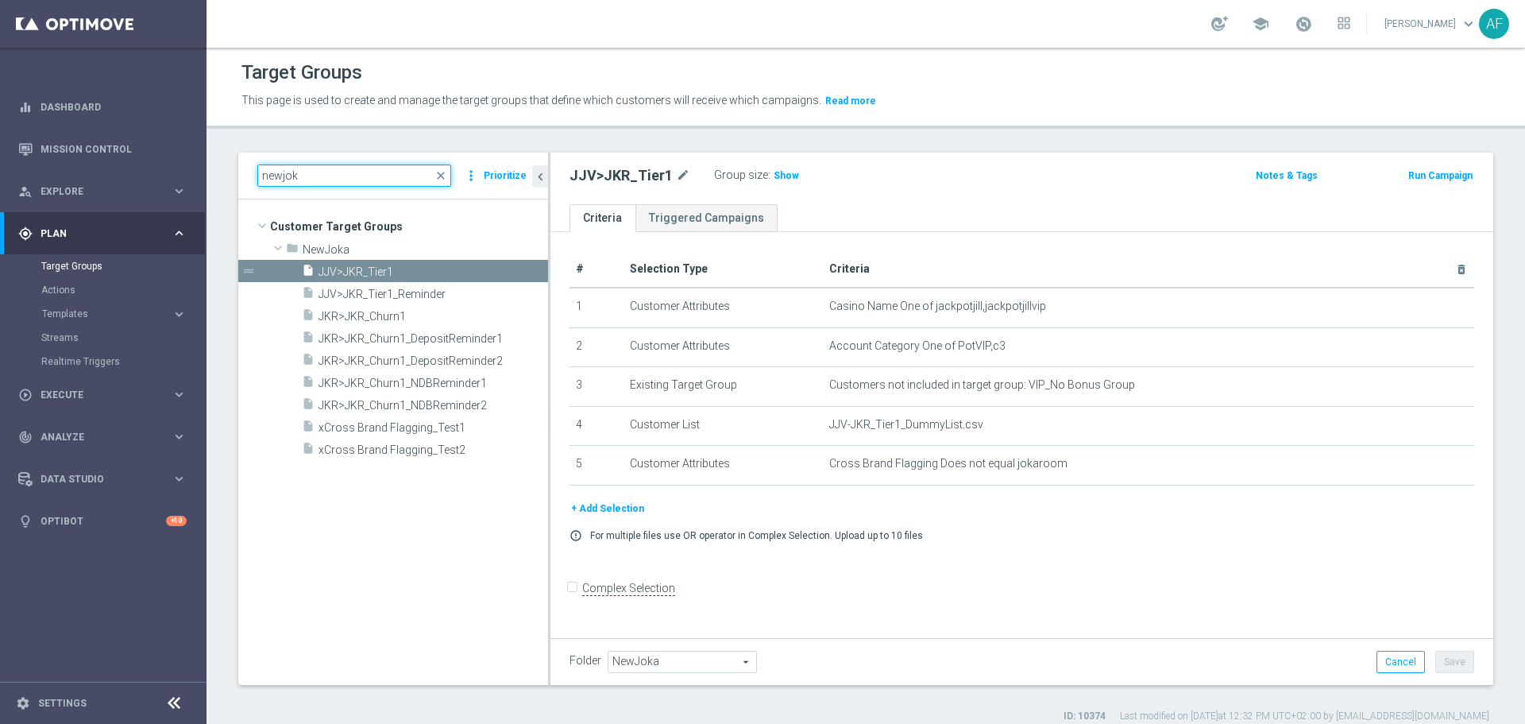
click at [384, 172] on input "newjok" at bounding box center [354, 175] width 194 height 22
type input "n"
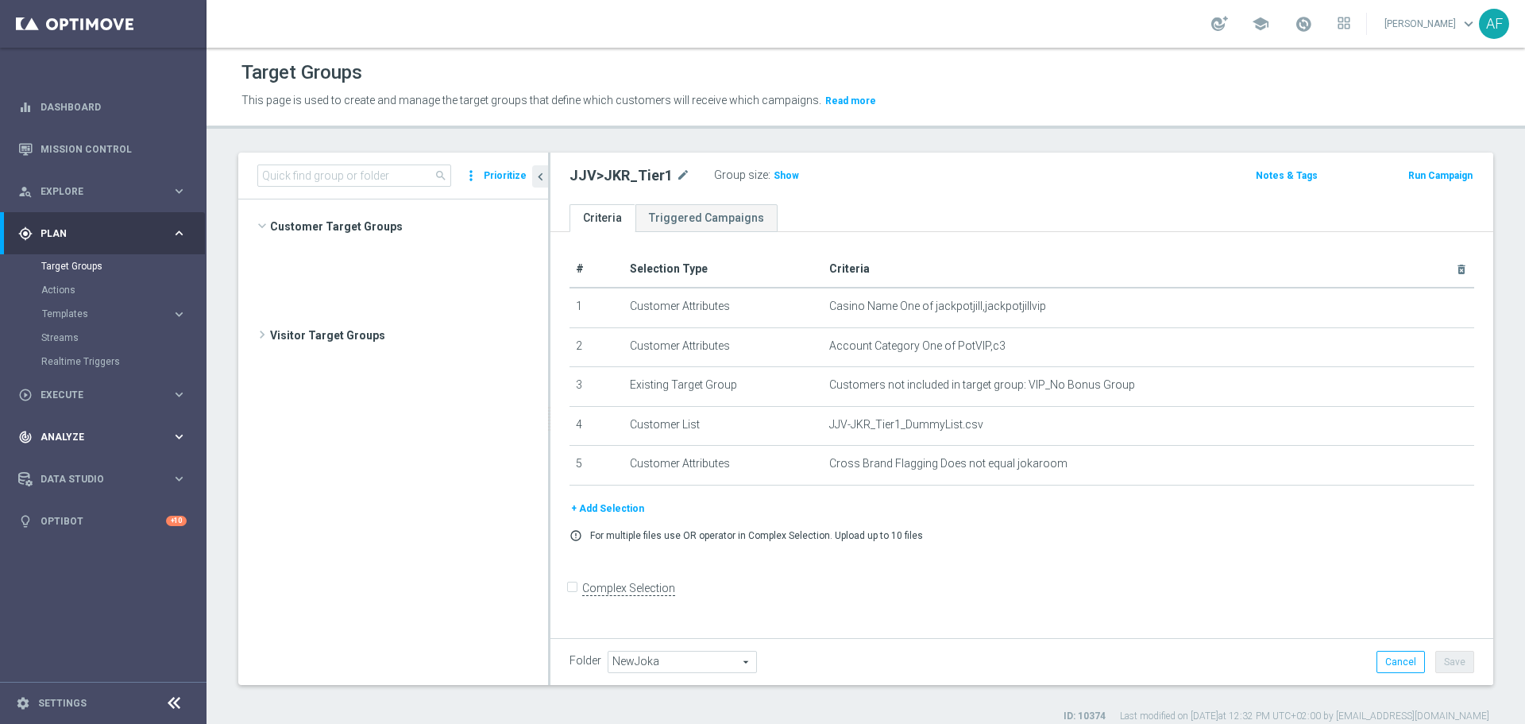
scroll to position [16401, 0]
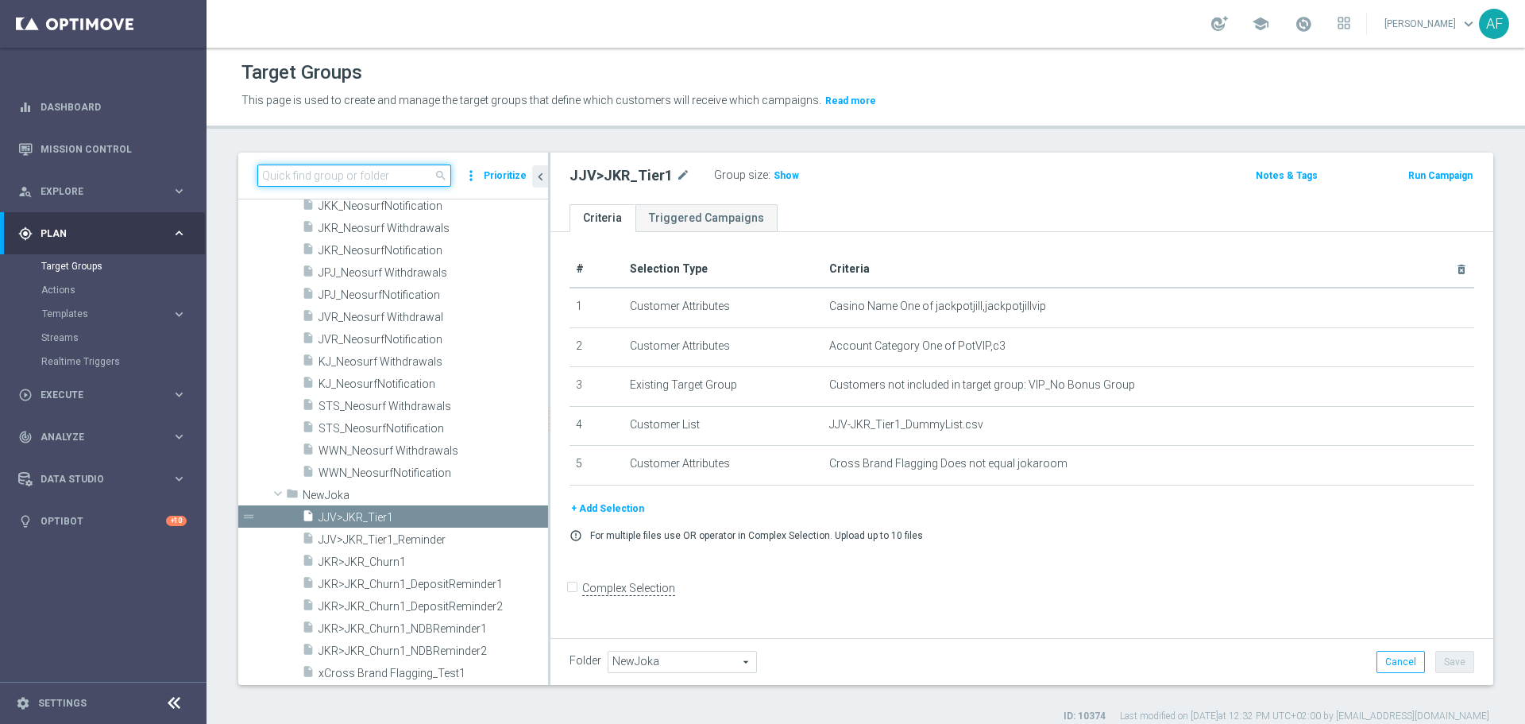
click at [361, 172] on input at bounding box center [354, 175] width 194 height 22
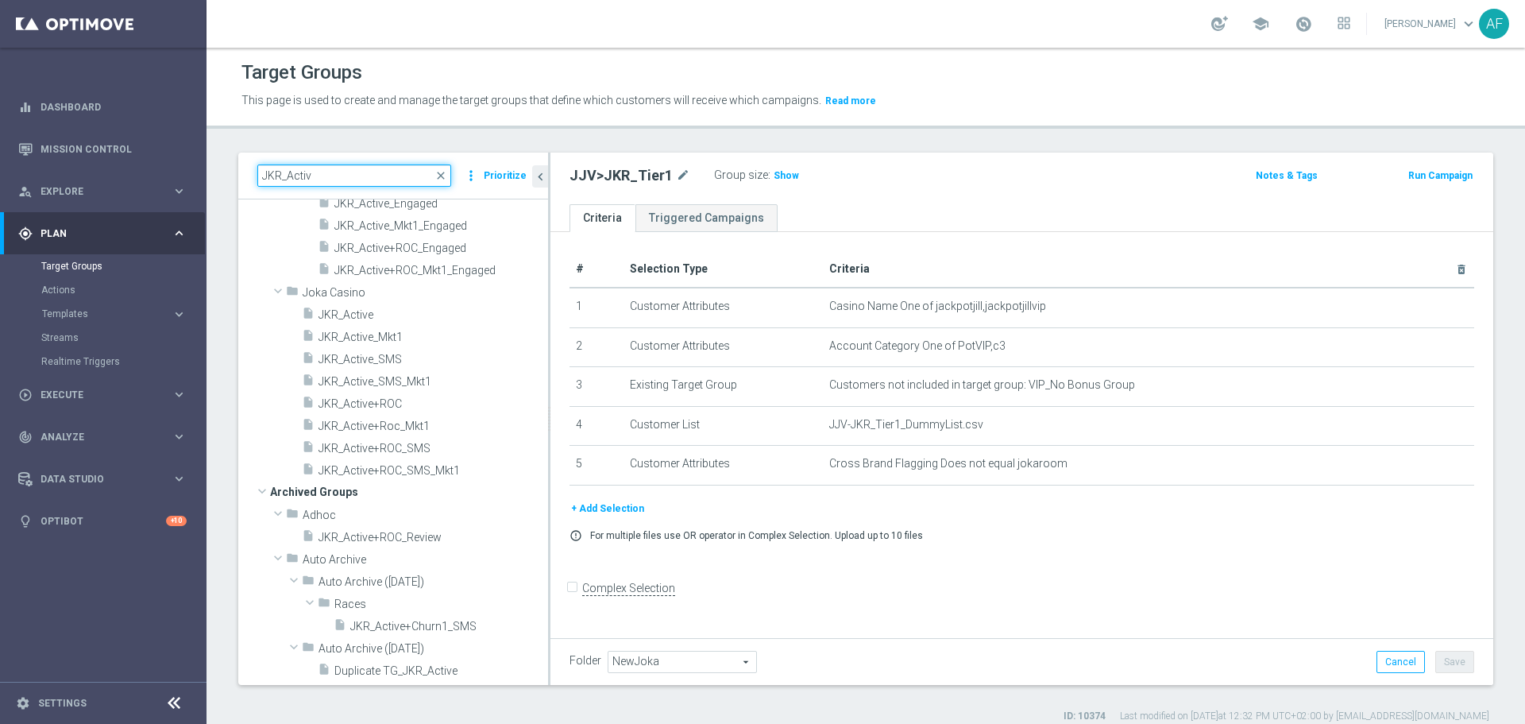
scroll to position [91, 0]
type input "JKR_Activ"
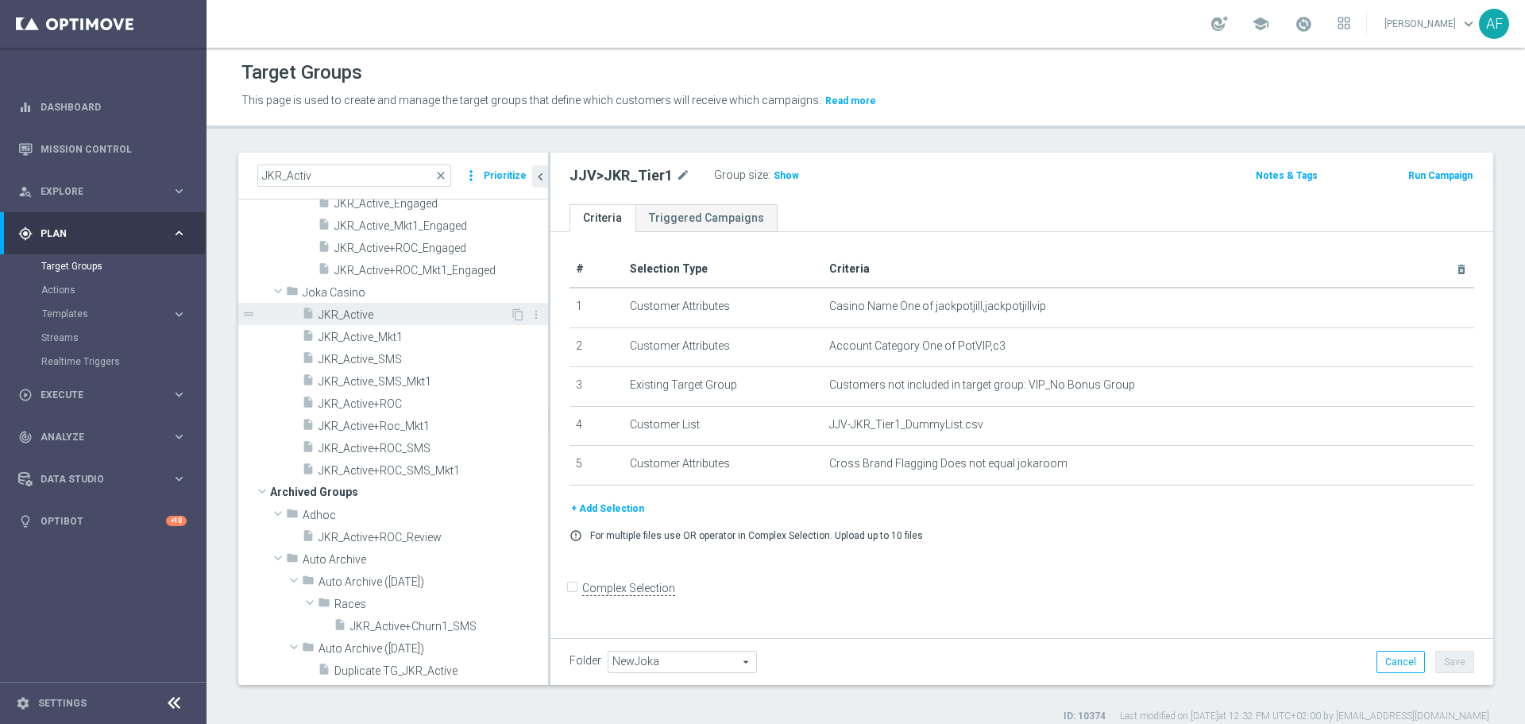
click at [395, 310] on span "JKR_Active" at bounding box center [413, 315] width 191 height 14
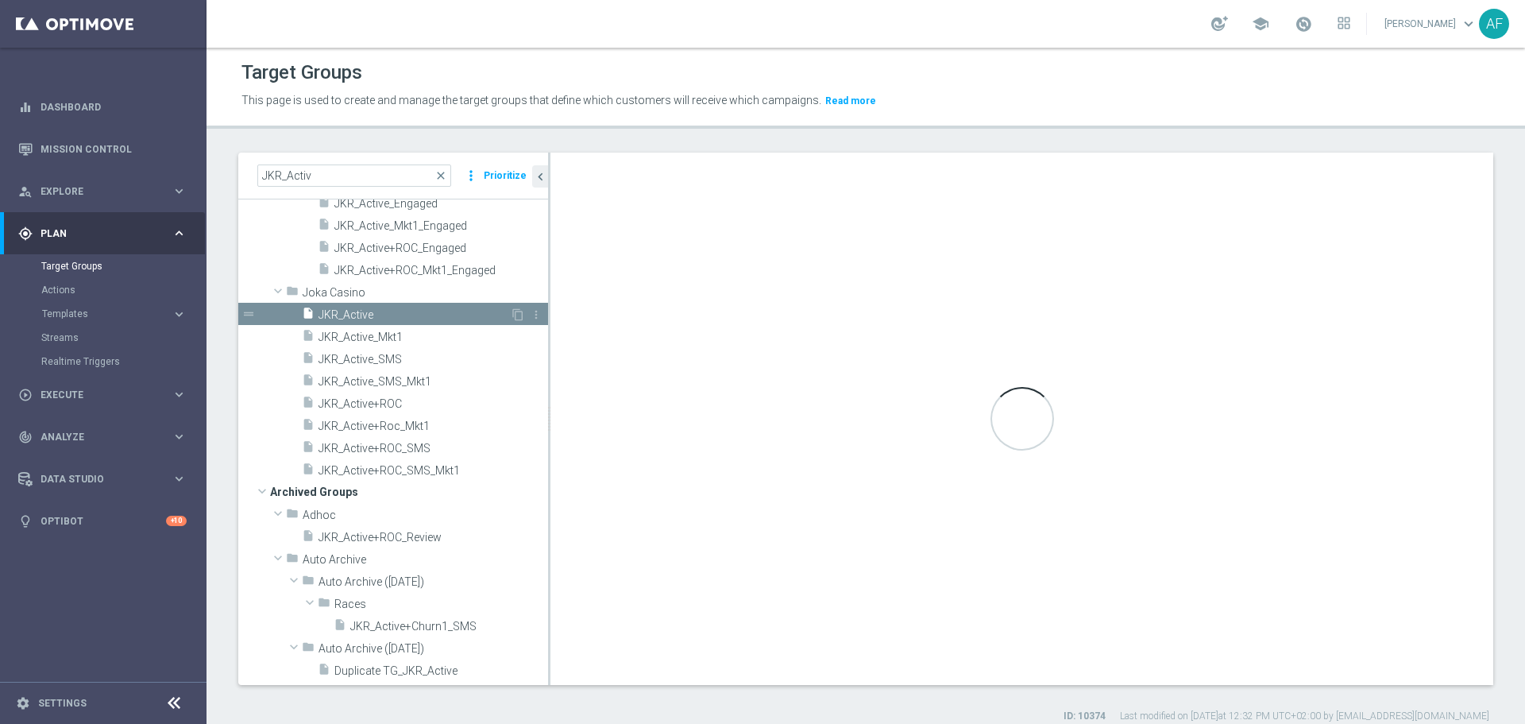
checkbox input "true"
type input "Joka Casino"
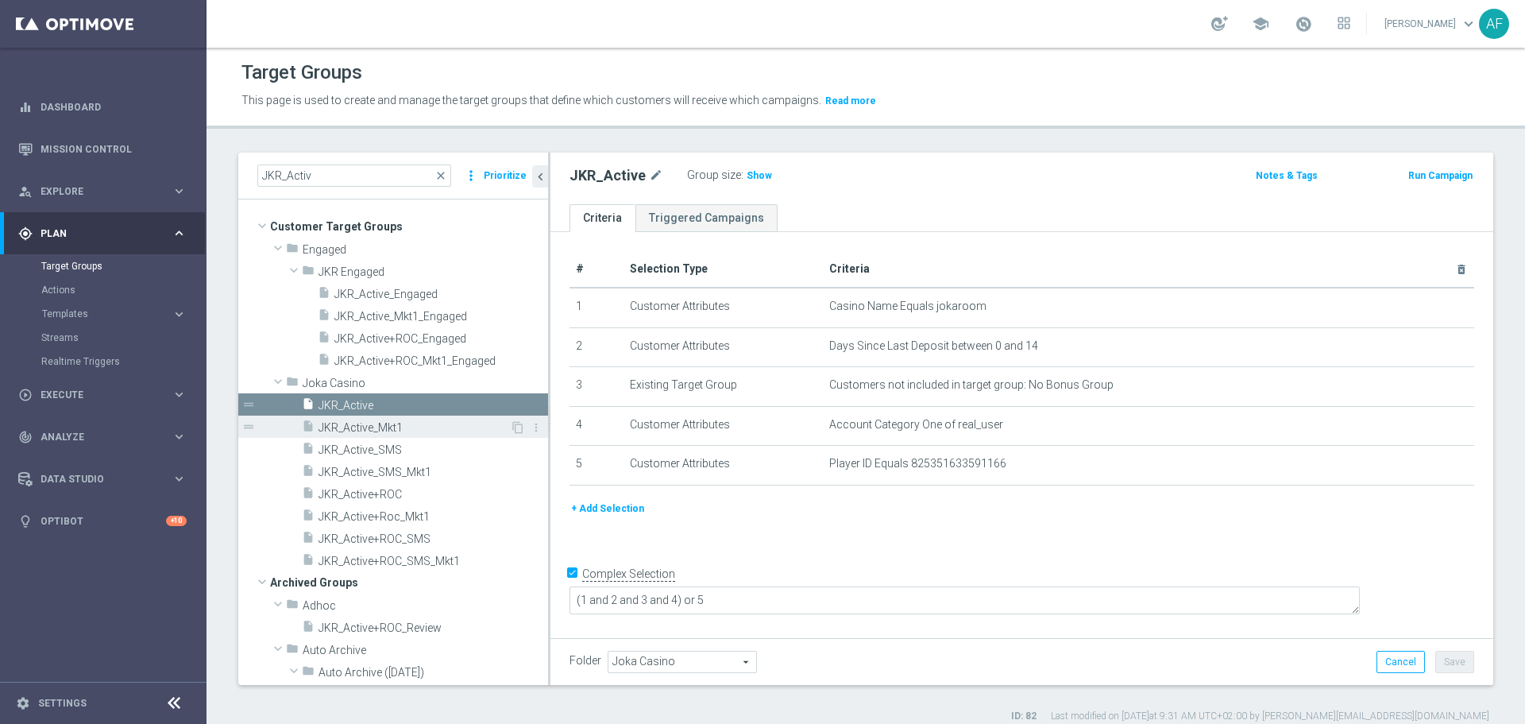
scroll to position [79, 0]
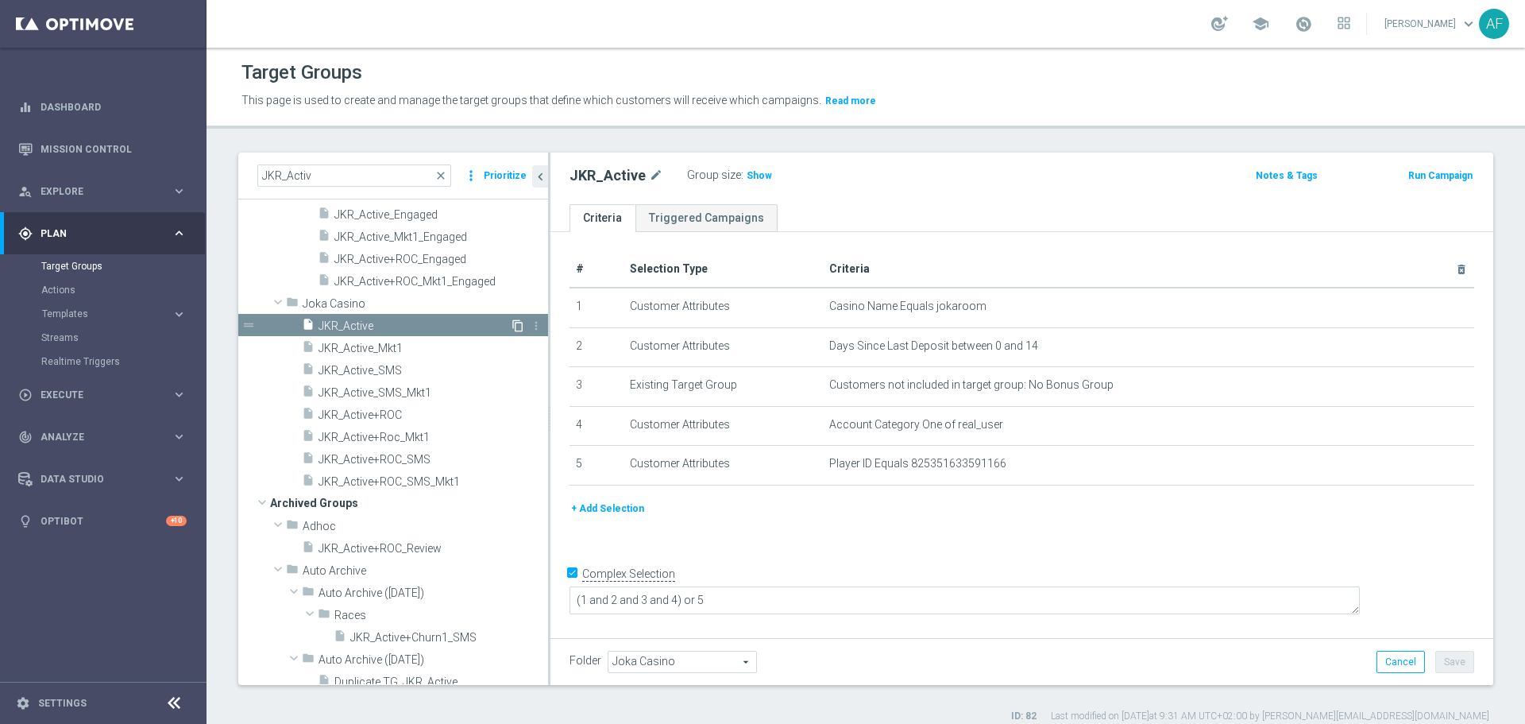
click at [511, 326] on icon "content_copy" at bounding box center [517, 325] width 13 height 13
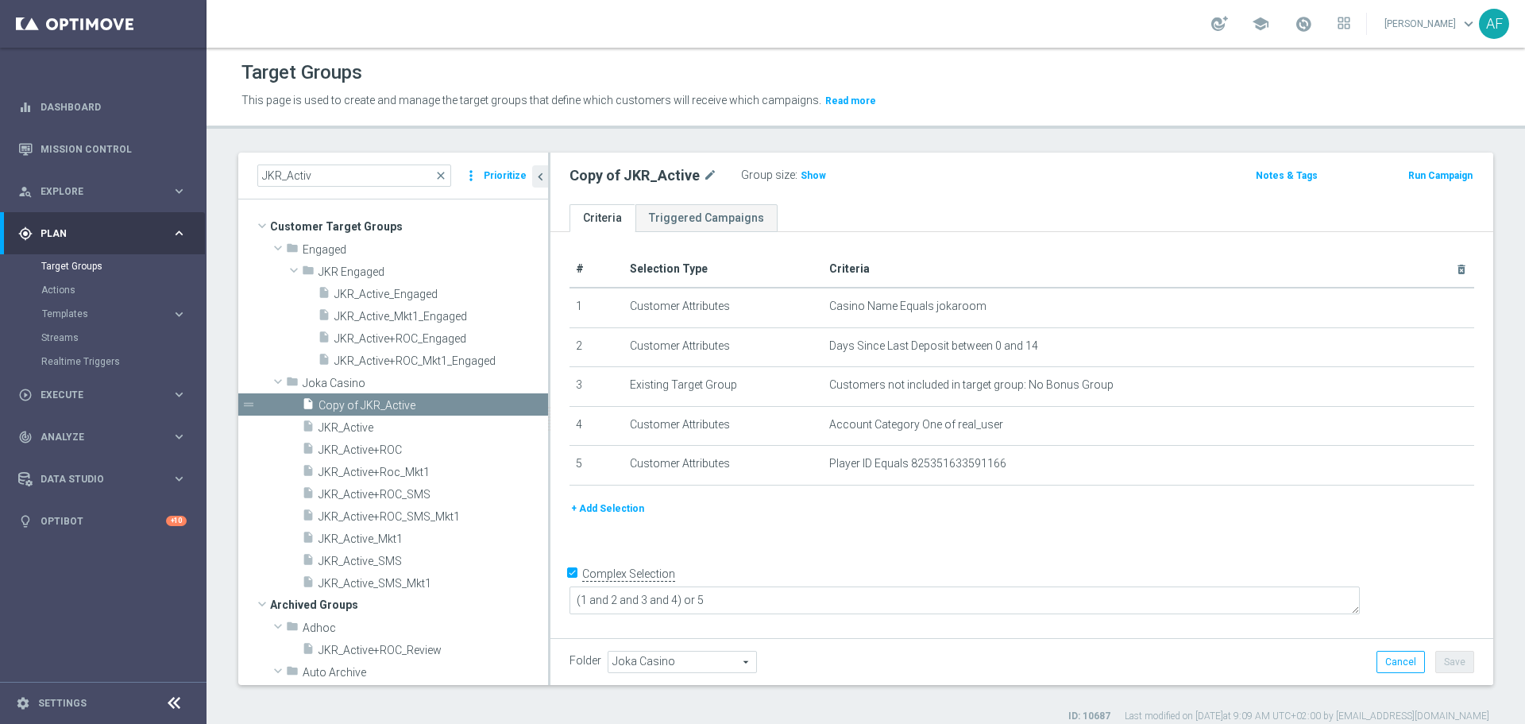
click at [697, 176] on div "Copy of JKR_Active mode_edit" at bounding box center [643, 175] width 148 height 19
click at [708, 179] on icon "mode_edit" at bounding box center [710, 175] width 14 height 19
click at [623, 176] on input "Copy of JKR_Active" at bounding box center [676, 177] width 214 height 22
drag, startPoint x: 614, startPoint y: 177, endPoint x: 563, endPoint y: 176, distance: 50.9
click at [563, 176] on div "Copy of JKR_Active" at bounding box center [677, 177] width 238 height 22
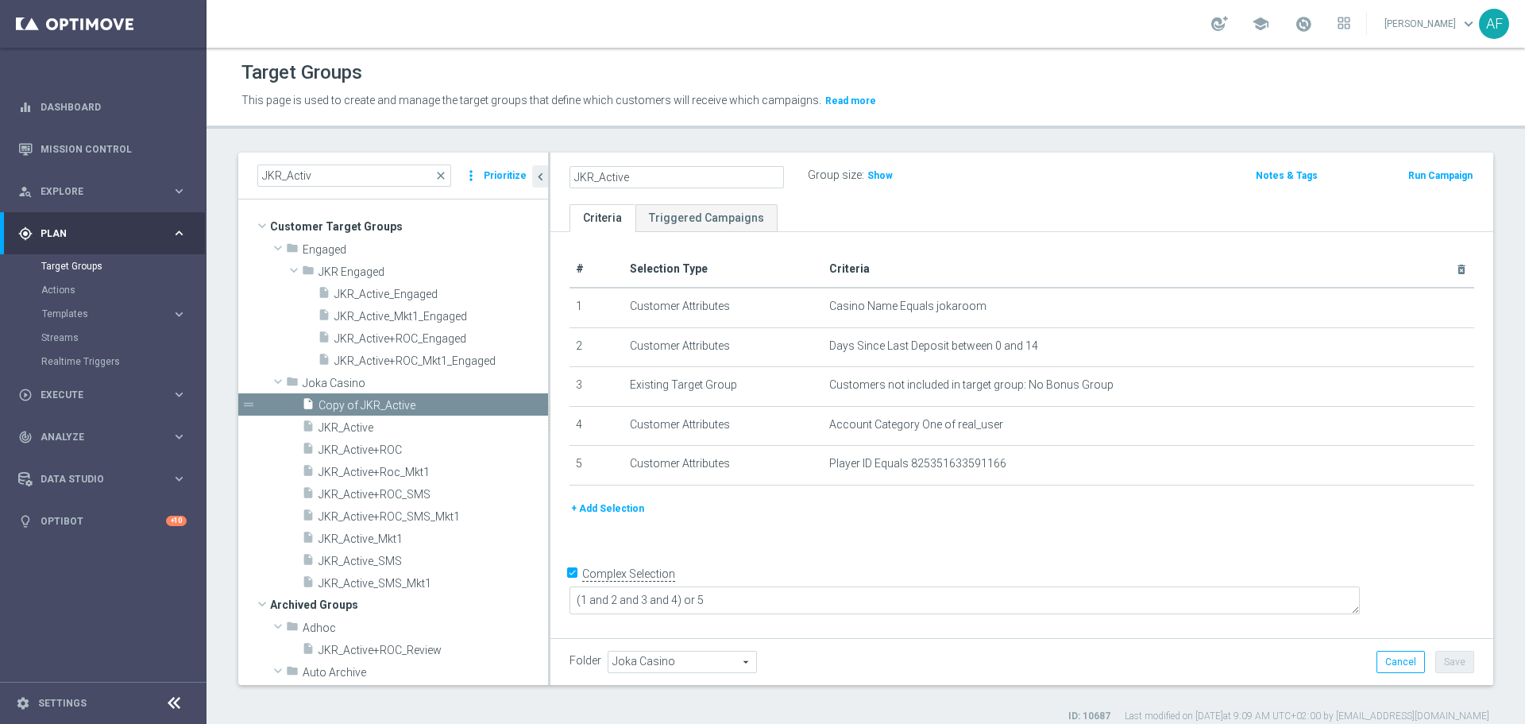
click at [595, 178] on input "JKR_Active" at bounding box center [676, 177] width 214 height 22
click at [630, 179] on input "JKR_Active" at bounding box center [676, 177] width 214 height 22
type input "JKR_ActiveList"
click at [831, 212] on ul "Criteria Triggered Campaigns" at bounding box center [1021, 218] width 943 height 28
click at [685, 656] on span "Joka Casino" at bounding box center [682, 661] width 148 height 21
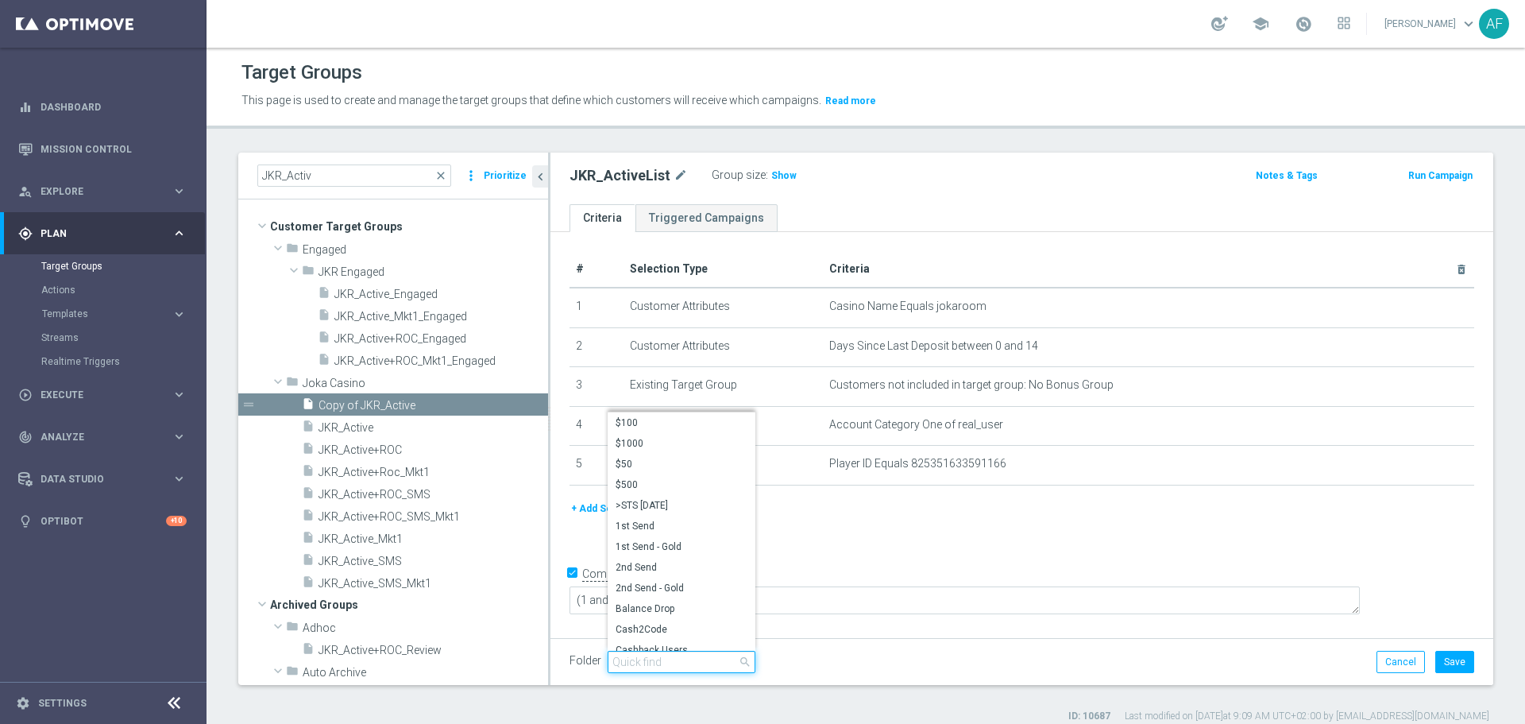
click at [668, 653] on input "search" at bounding box center [682, 661] width 148 height 22
type input "New"
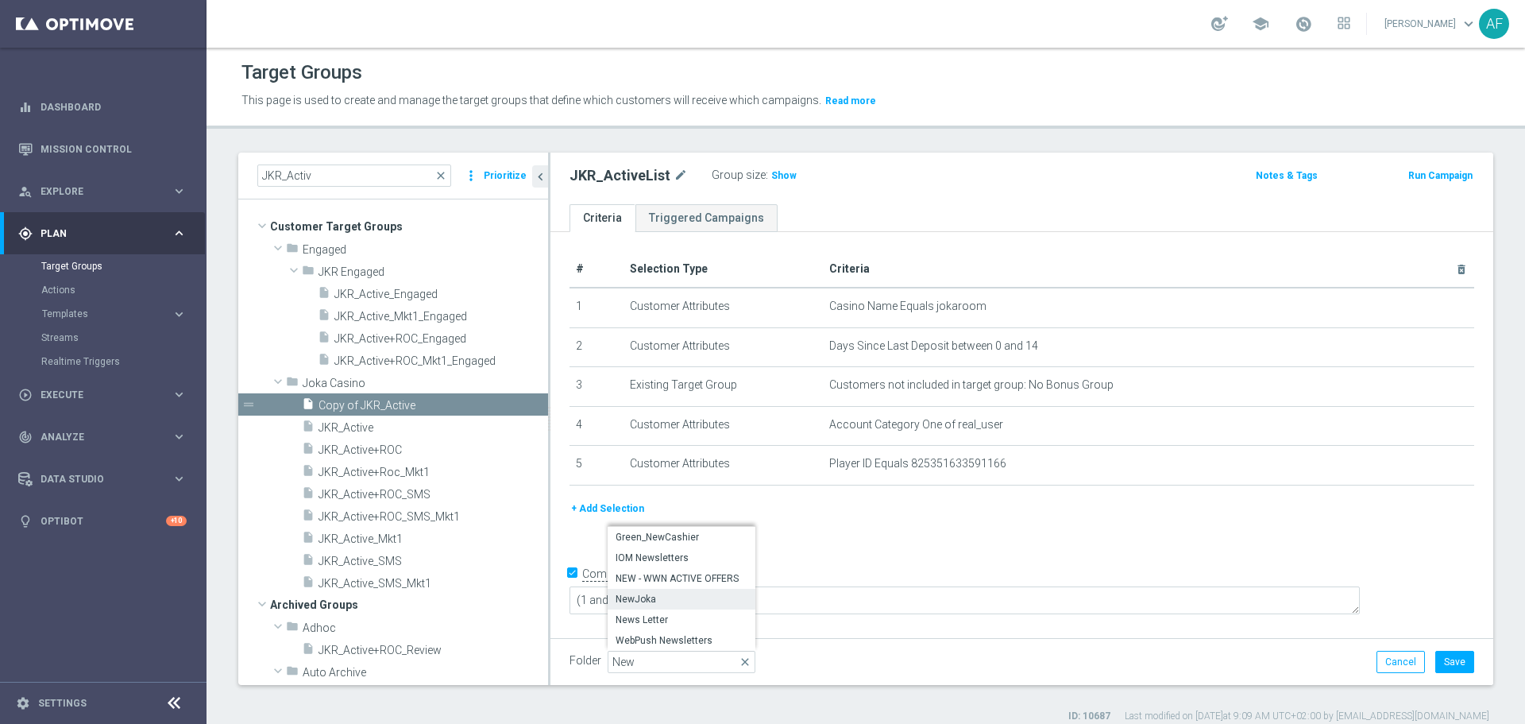
click at [679, 594] on span "NewJoka" at bounding box center [681, 598] width 132 height 13
drag, startPoint x: 1437, startPoint y: 661, endPoint x: 1429, endPoint y: 656, distance: 10.0
click at [1437, 660] on button "Save" at bounding box center [1454, 661] width 39 height 22
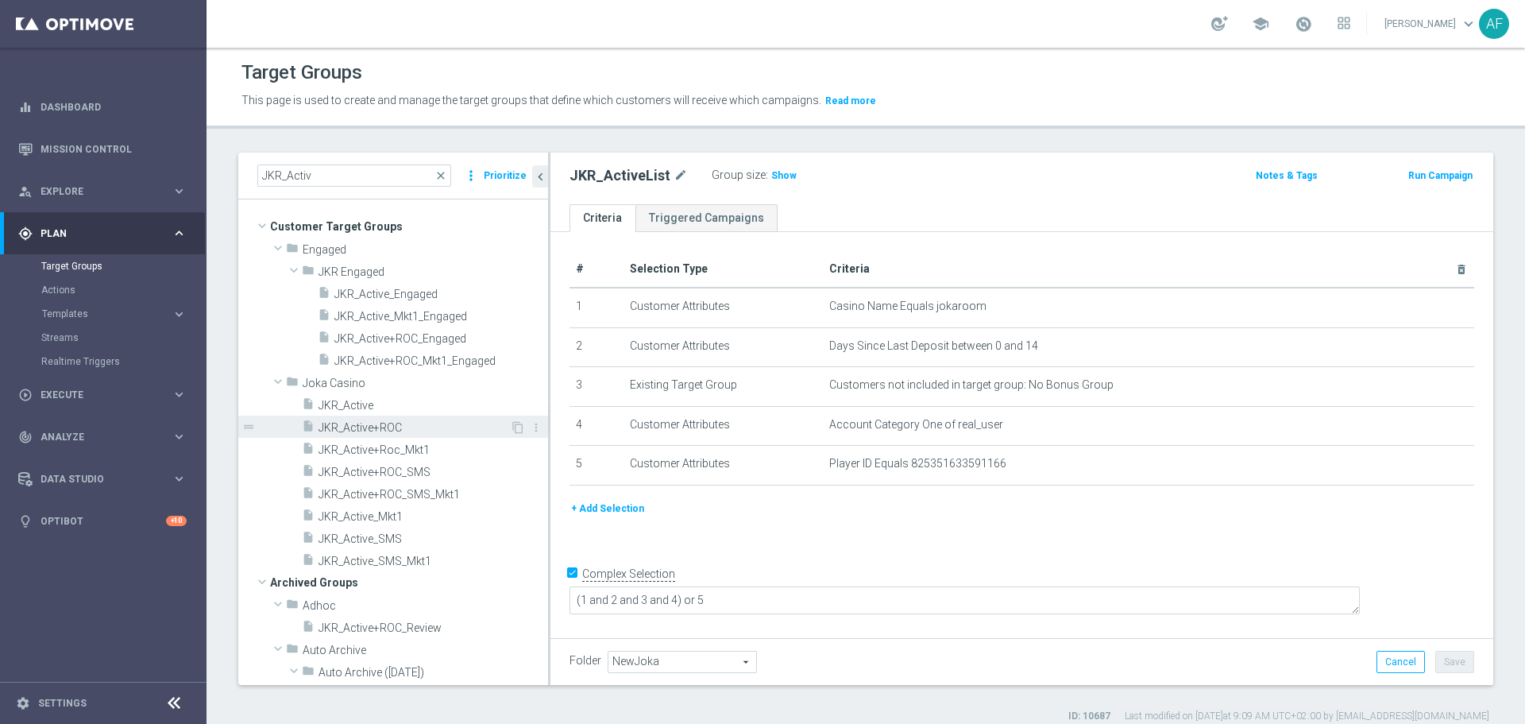
click at [400, 423] on span "JKR_Active+ROC" at bounding box center [413, 428] width 191 height 14
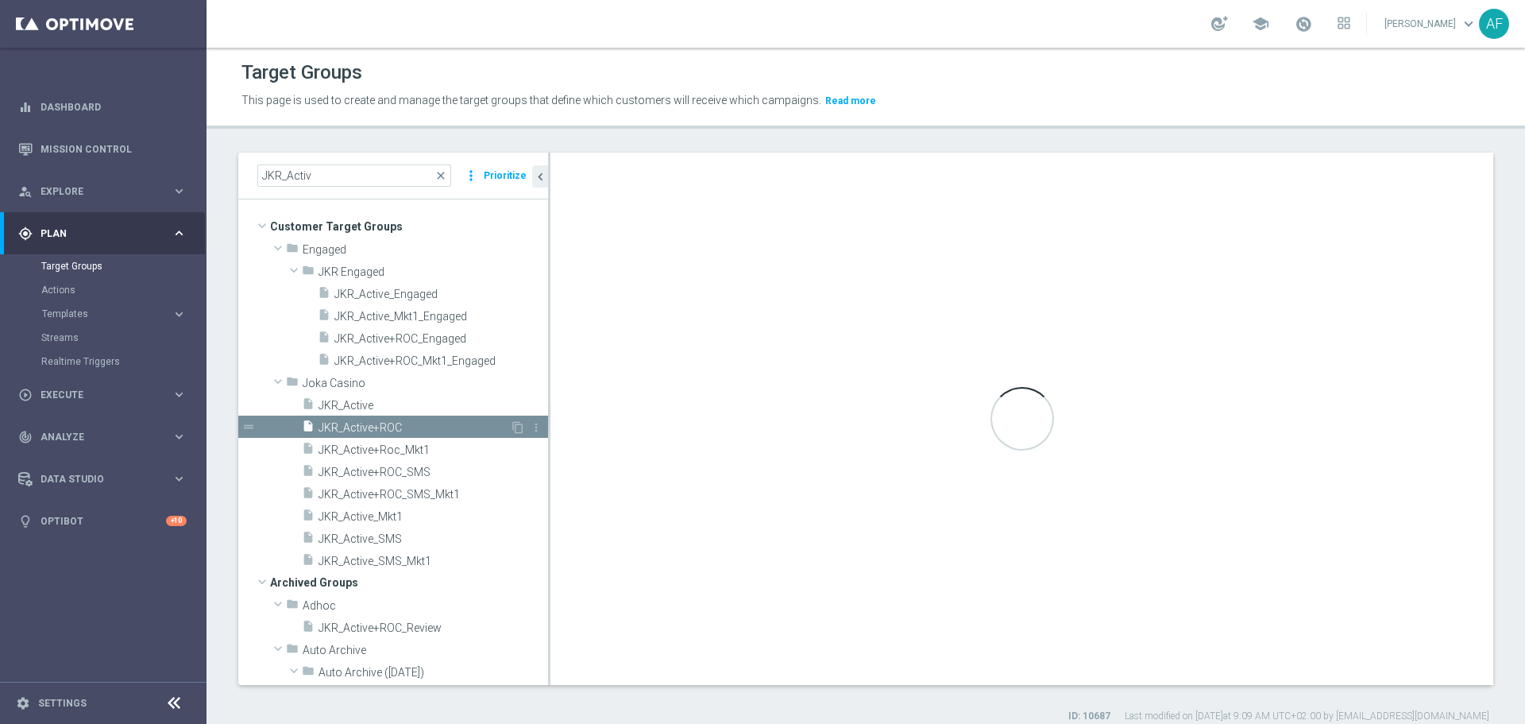
type input "Joka Casino"
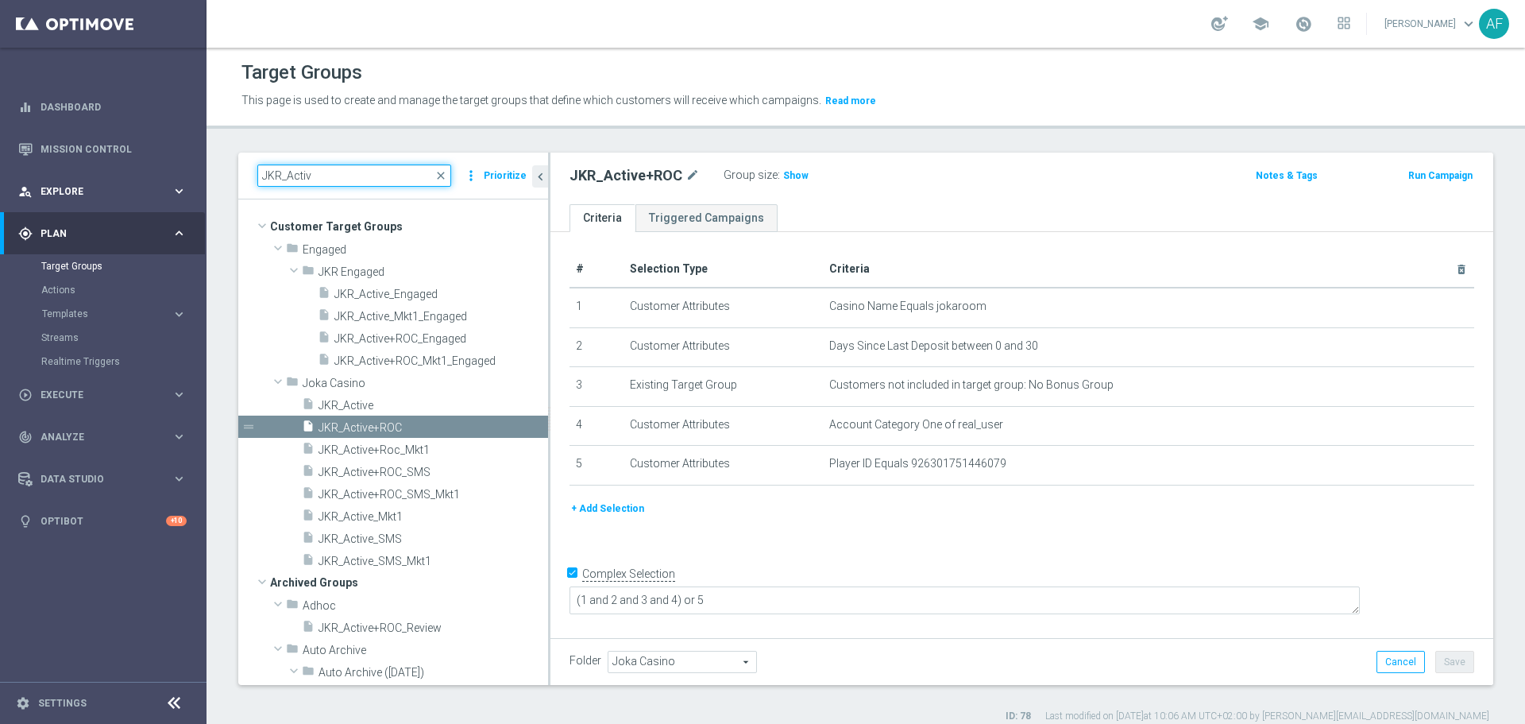
drag, startPoint x: 351, startPoint y: 171, endPoint x: 168, endPoint y: 183, distance: 183.1
click at [168, 183] on main "equalizer Dashboard Mission Control" at bounding box center [762, 362] width 1525 height 724
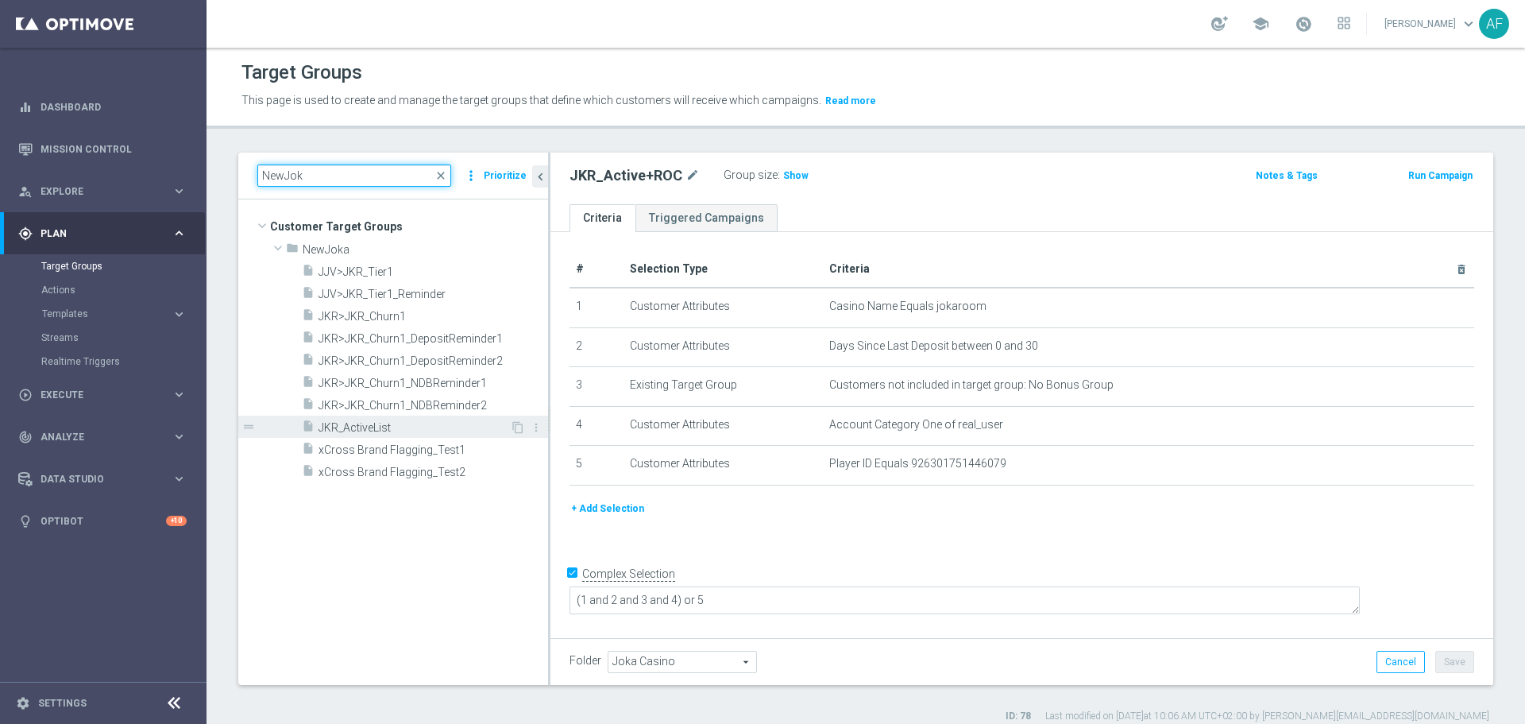
type input "NewJok"
click at [394, 426] on span "JKR_ActiveList" at bounding box center [413, 428] width 191 height 14
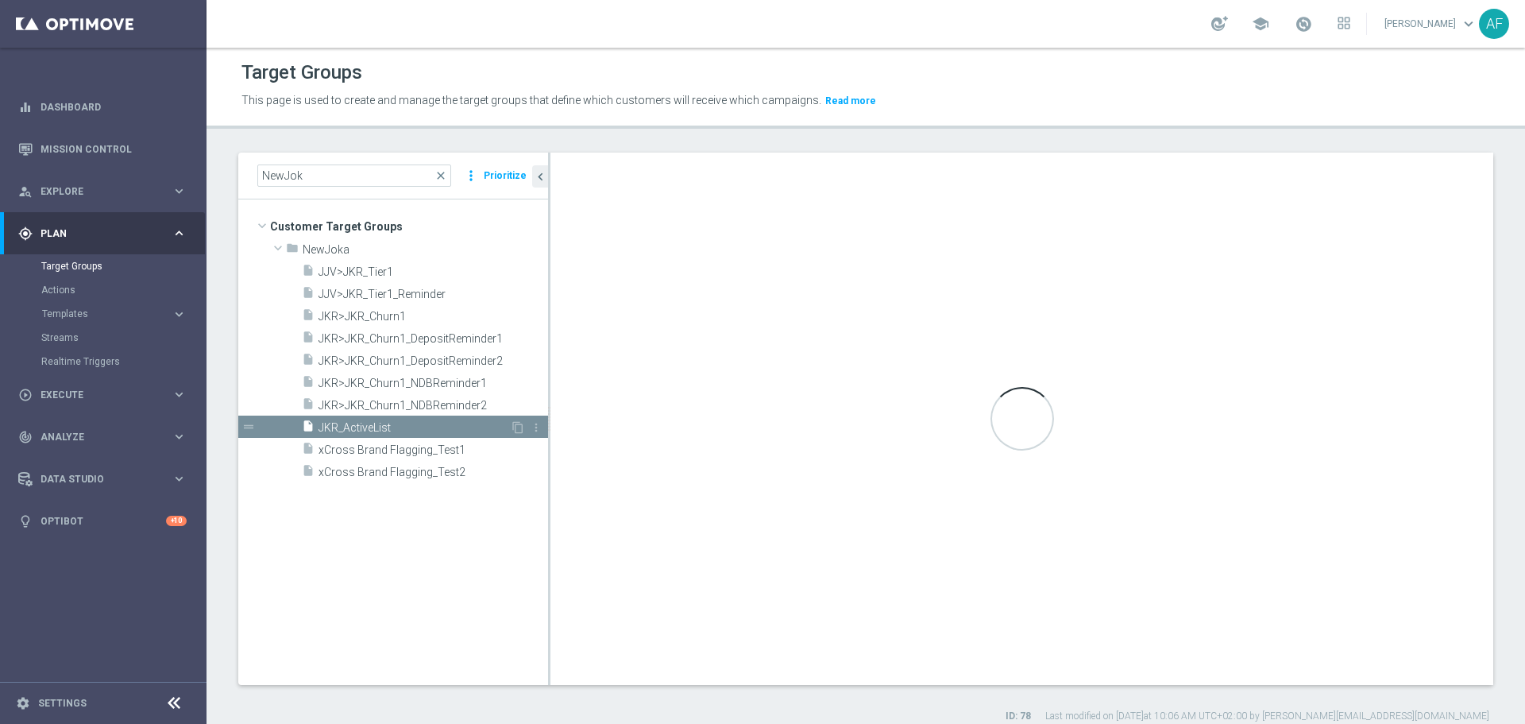
type input "NewJoka"
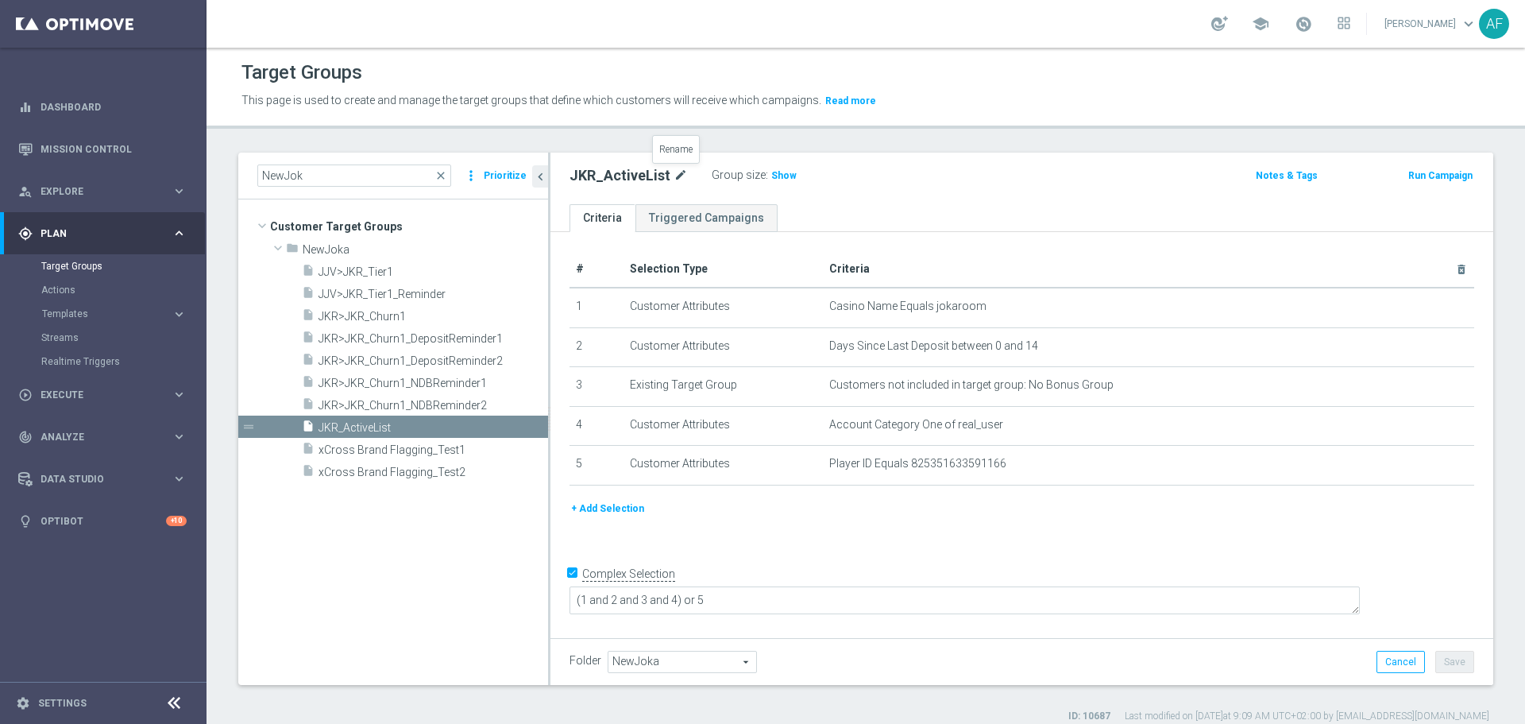
click at [675, 177] on icon "mode_edit" at bounding box center [680, 175] width 14 height 19
drag, startPoint x: 628, startPoint y: 173, endPoint x: 634, endPoint y: 189, distance: 16.8
click at [628, 175] on input "JKR_ActiveList" at bounding box center [676, 177] width 214 height 22
click at [628, 183] on input "JKR_ActiveList" at bounding box center [676, 177] width 214 height 22
type input "JKR_Active+ROCList"
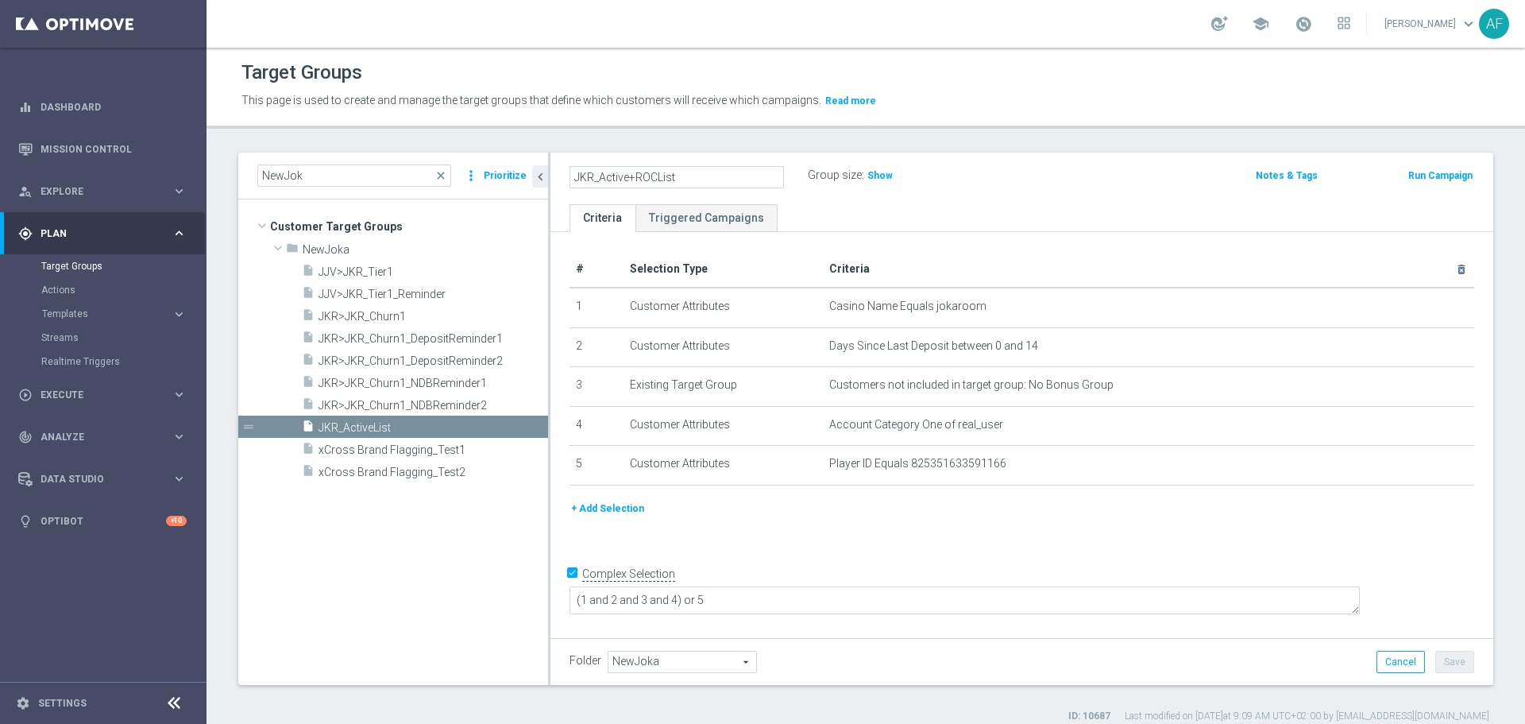
click at [895, 234] on div "# Selection Type Criteria delete_forever 1 Customer Attributes Casino Name Equa…" at bounding box center [1021, 432] width 943 height 401
click at [1435, 663] on button "Save" at bounding box center [1454, 661] width 39 height 22
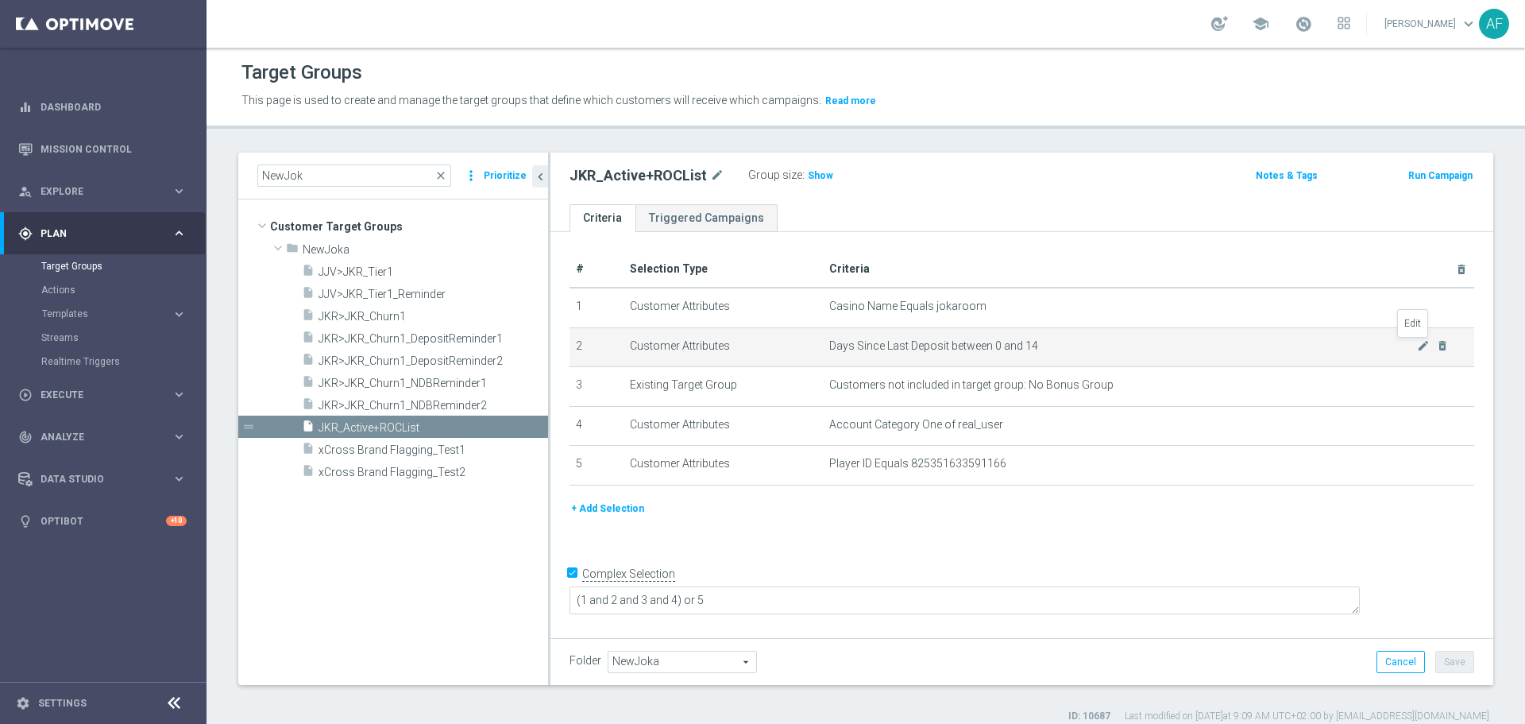
drag, startPoint x: 1410, startPoint y: 348, endPoint x: 1296, endPoint y: 354, distance: 113.7
click at [1417, 348] on icon "mode_edit" at bounding box center [1423, 345] width 13 height 13
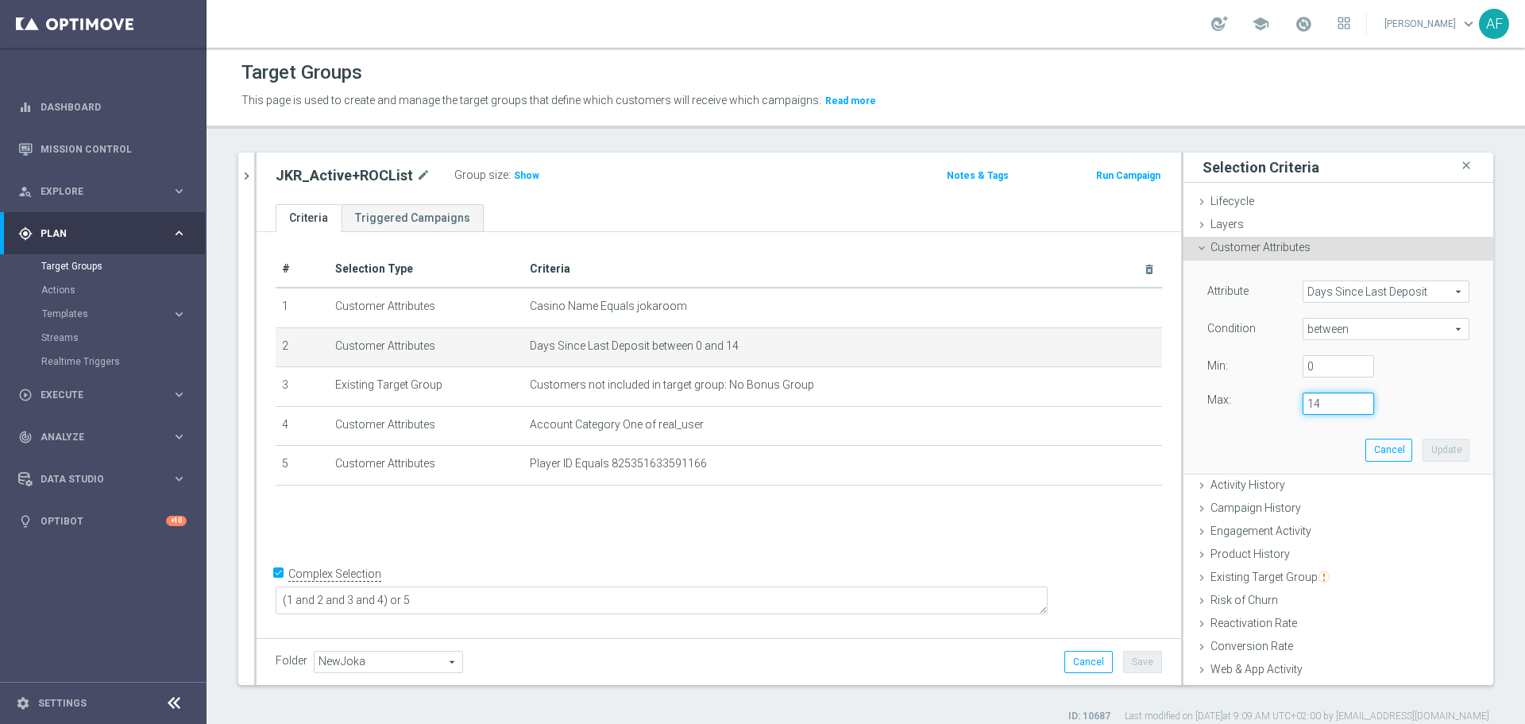
click at [1312, 401] on input "14" at bounding box center [1337, 403] width 71 height 22
type input "1"
type input "30"
click at [1435, 454] on button "Update" at bounding box center [1445, 449] width 47 height 22
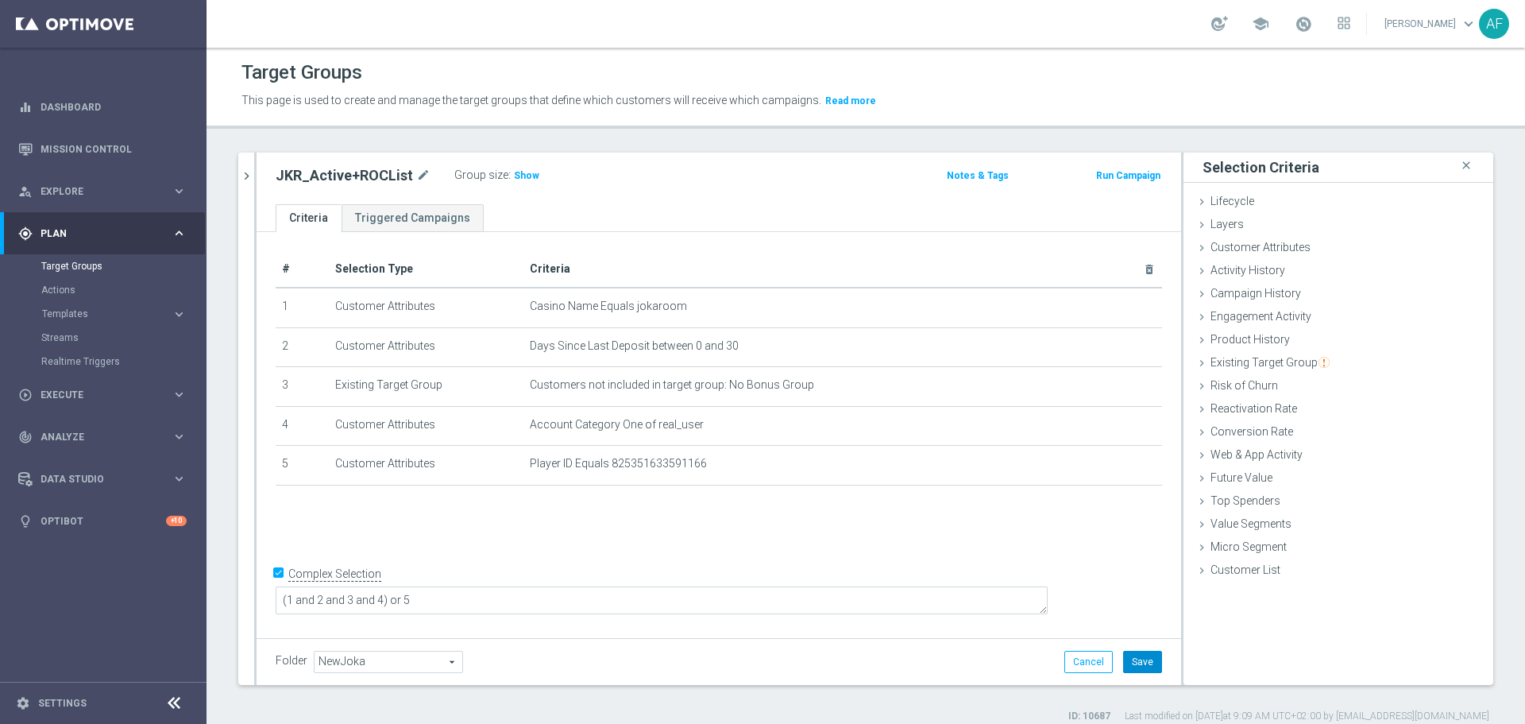
click at [1123, 658] on button "Save" at bounding box center [1142, 661] width 39 height 22
click at [246, 181] on icon "chevron_right" at bounding box center [246, 175] width 15 height 15
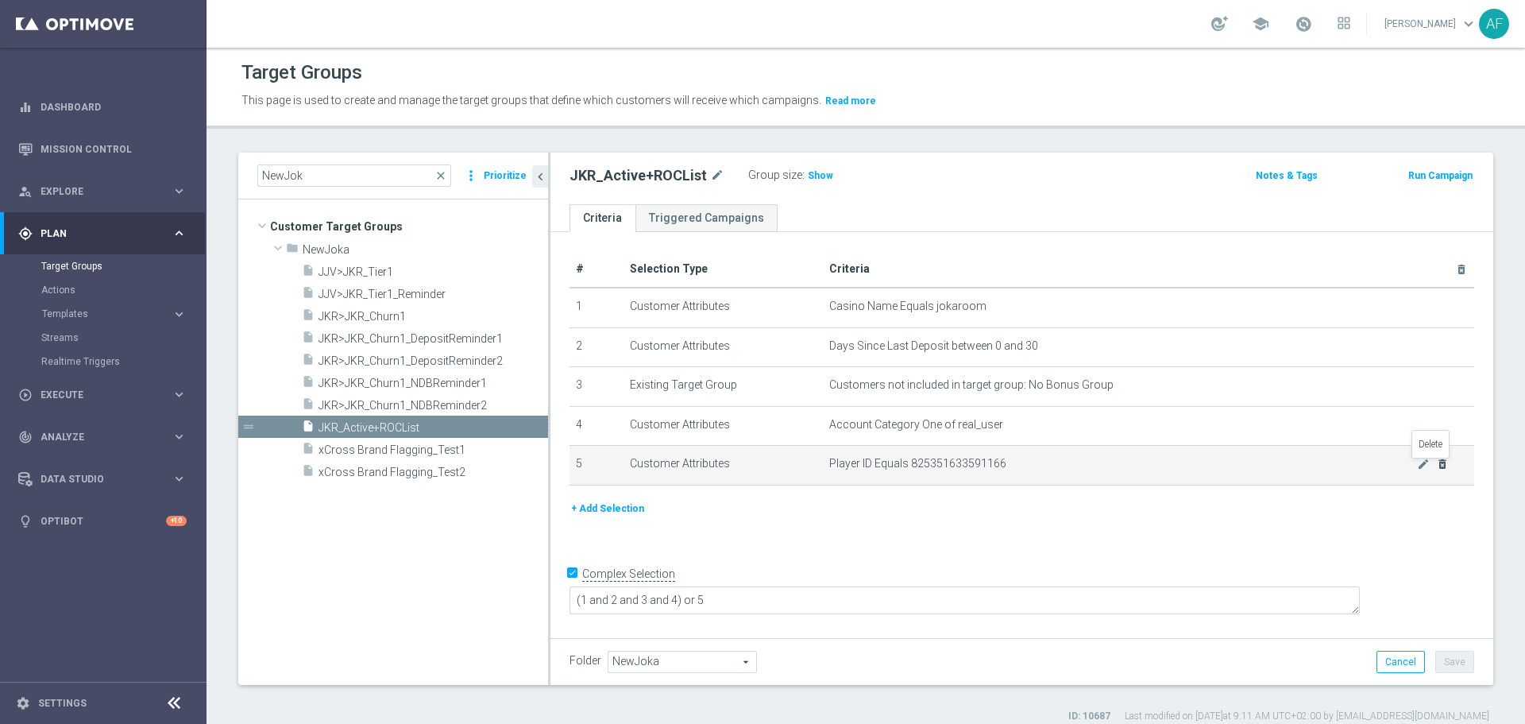
click at [1436, 470] on icon "delete_forever" at bounding box center [1442, 463] width 13 height 13
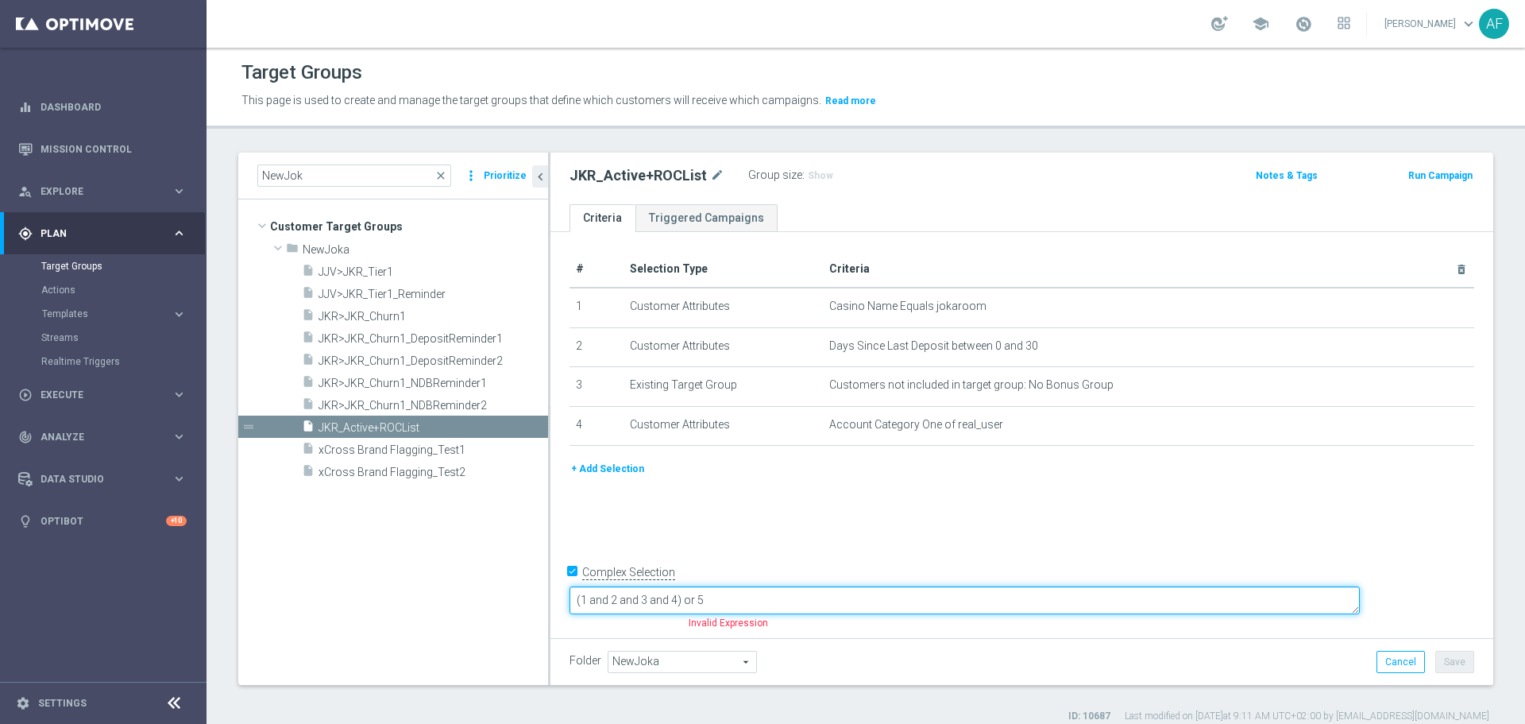
drag, startPoint x: 668, startPoint y: 586, endPoint x: 658, endPoint y: 582, distance: 11.1
click at [658, 582] on div "# Selection Type Criteria delete_forever 1 Customer Attributes Casino Name Equa…" at bounding box center [1021, 432] width 943 height 401
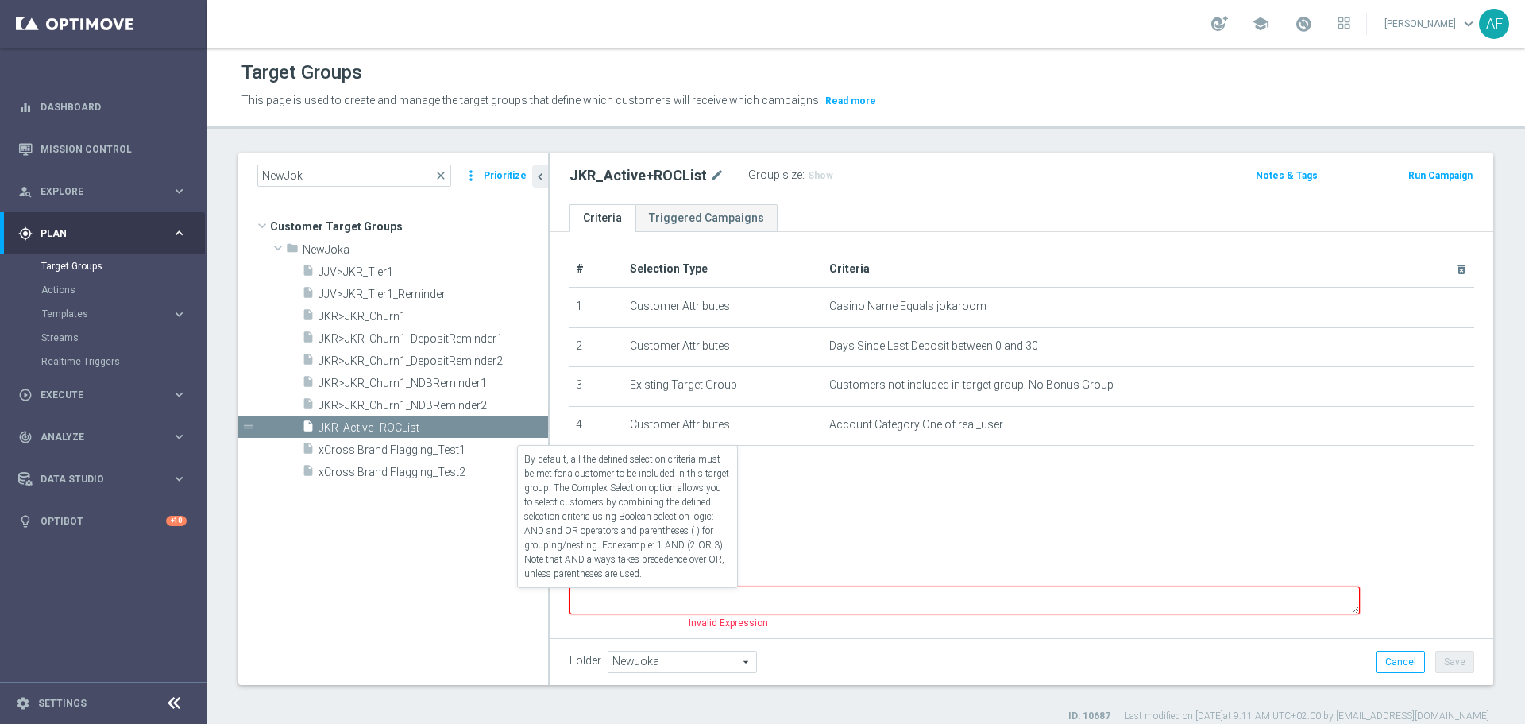
click at [571, 585] on input "Complex Selection" at bounding box center [574, 573] width 10 height 22
checkbox input "false"
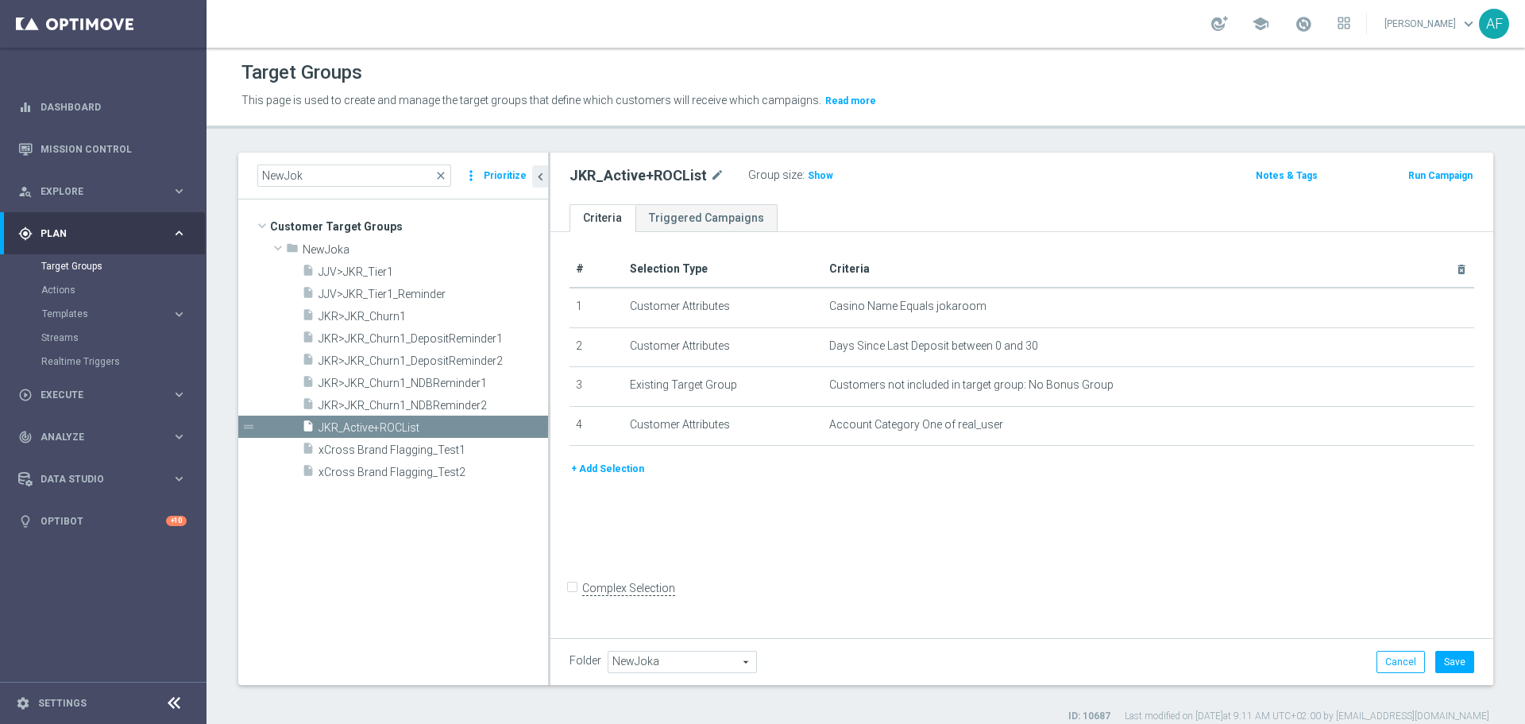
drag, startPoint x: 721, startPoint y: 548, endPoint x: 954, endPoint y: 570, distance: 233.8
click at [724, 548] on div "# Selection Type Criteria delete_forever 1 Customer Attributes Casino Name Equa…" at bounding box center [1021, 432] width 943 height 401
drag, startPoint x: 1434, startPoint y: 661, endPoint x: 1392, endPoint y: 646, distance: 44.0
click at [1435, 660] on button "Save" at bounding box center [1454, 661] width 39 height 22
click at [311, 176] on input "NewJok" at bounding box center [354, 175] width 194 height 22
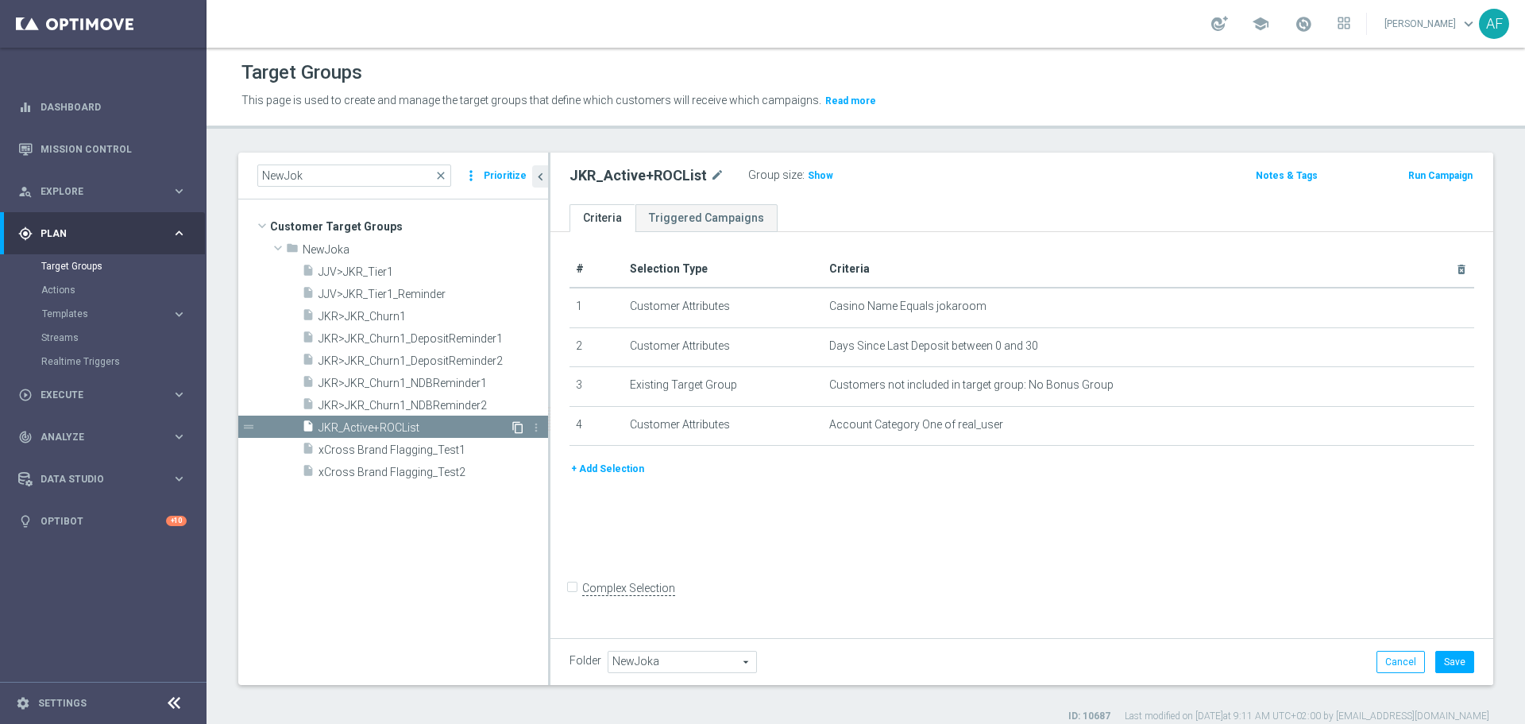
click at [512, 427] on icon "content_copy" at bounding box center [517, 427] width 13 height 13
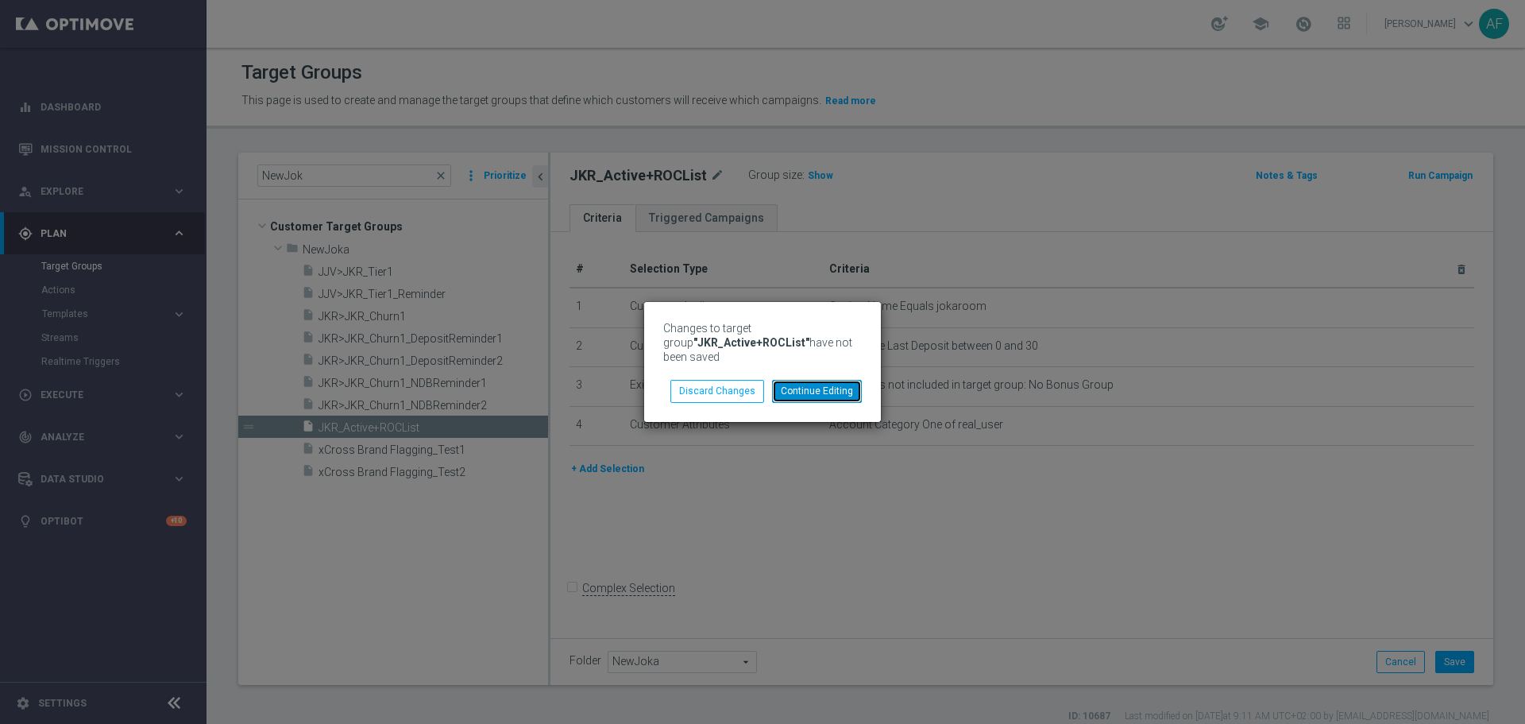
click at [788, 391] on button "Continue Editing" at bounding box center [817, 391] width 90 height 22
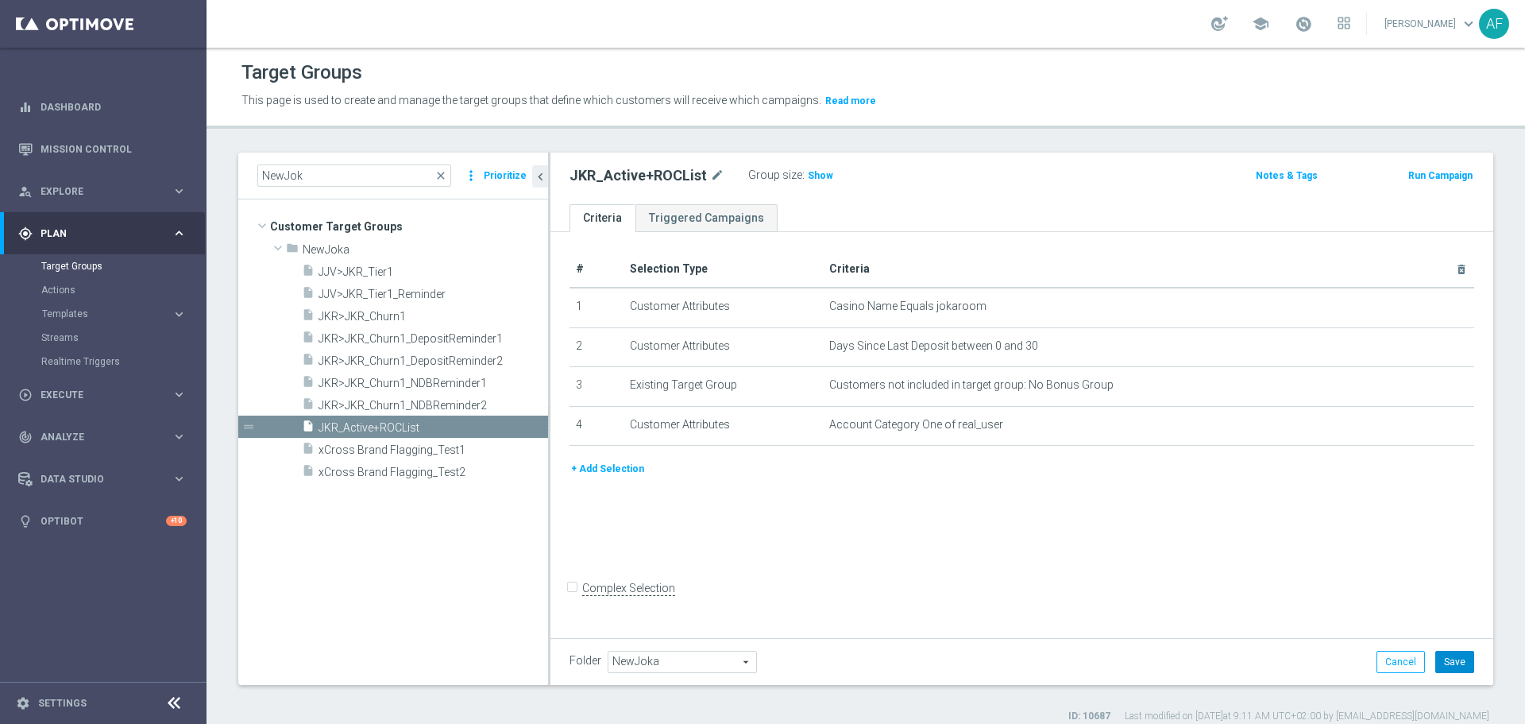
click at [1445, 662] on button "Save" at bounding box center [1454, 661] width 39 height 22
click at [512, 423] on icon "content_copy" at bounding box center [517, 427] width 13 height 13
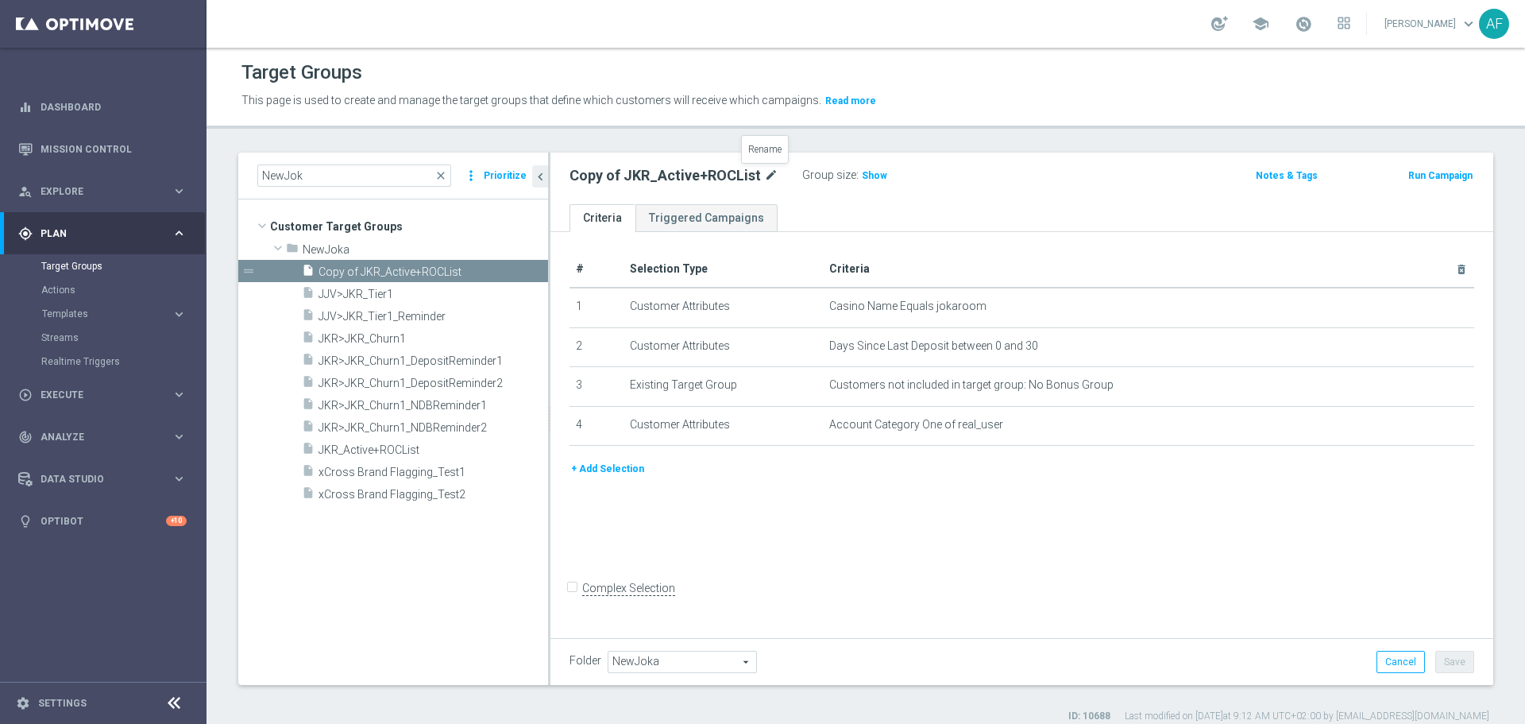
click at [769, 170] on icon "mode_edit" at bounding box center [771, 175] width 14 height 19
click at [615, 173] on input "Copy of JKR_Active+ROCList" at bounding box center [676, 177] width 214 height 22
drag, startPoint x: 615, startPoint y: 176, endPoint x: 563, endPoint y: 178, distance: 52.5
click at [563, 178] on div "Copy of JKR_Active+ROCList" at bounding box center [677, 177] width 238 height 22
drag, startPoint x: 654, startPoint y: 179, endPoint x: 608, endPoint y: 180, distance: 46.1
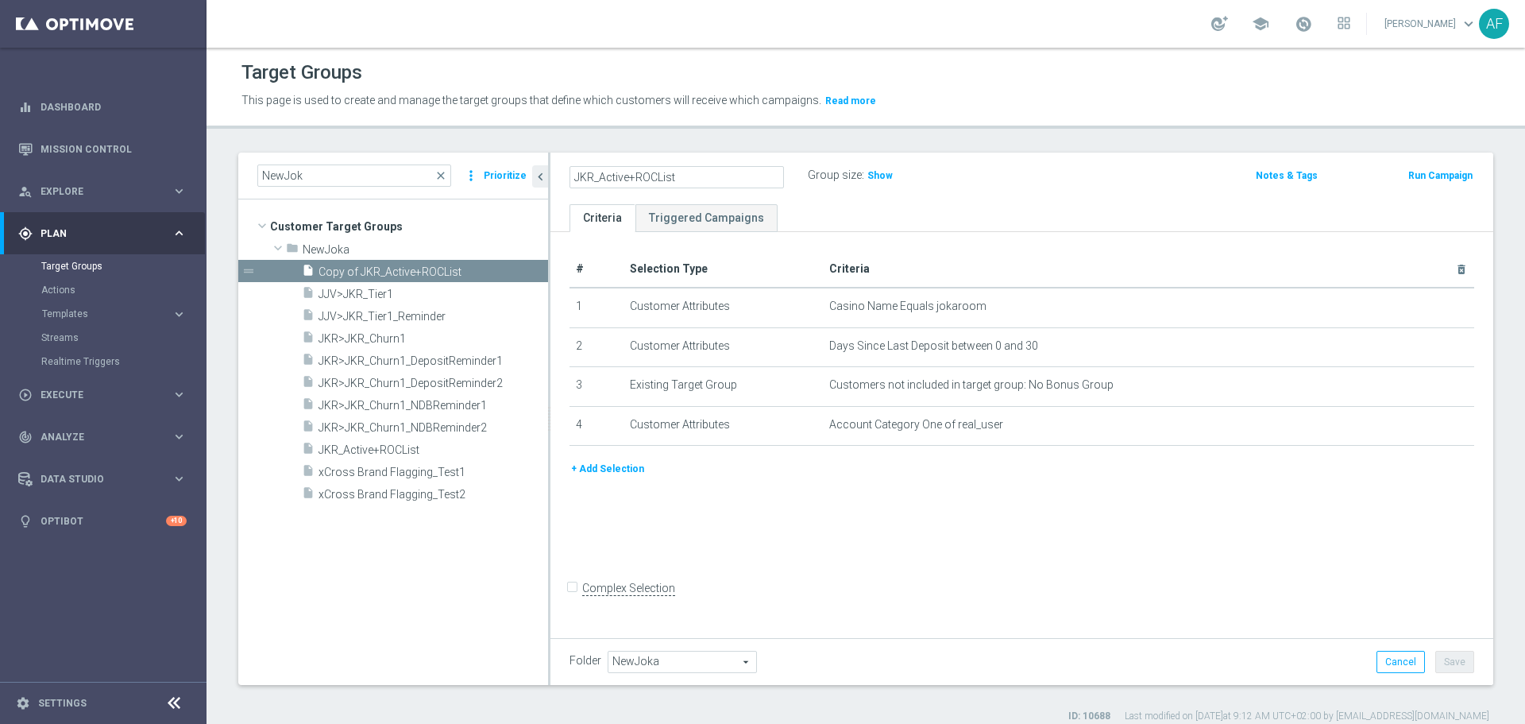
click at [608, 180] on input "JKR_Active+ROCList" at bounding box center [676, 177] width 214 height 22
type input "JKR_Churn1_List"
click at [938, 226] on ul "Criteria Triggered Campaigns" at bounding box center [1021, 218] width 943 height 28
click at [1444, 664] on button "Save" at bounding box center [1454, 661] width 39 height 22
click at [411, 449] on span "JKR_Active+ROCList" at bounding box center [413, 450] width 191 height 14
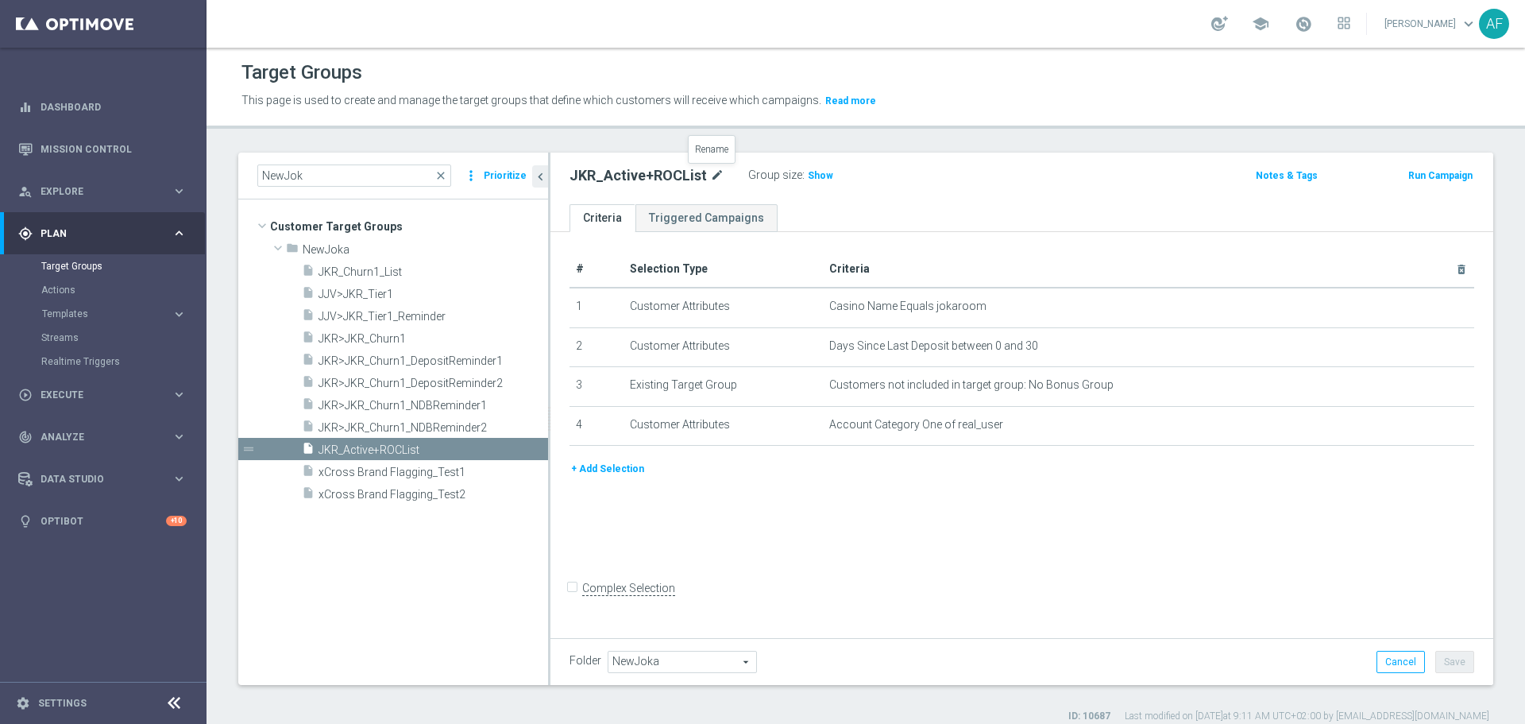
click at [710, 171] on icon "mode_edit" at bounding box center [717, 175] width 14 height 19
drag, startPoint x: 654, startPoint y: 179, endPoint x: 664, endPoint y: 203, distance: 26.4
click at [655, 179] on input "JKR_Active+ROCList" at bounding box center [676, 177] width 214 height 22
click at [662, 183] on input "JKR_Active+ROCList" at bounding box center [676, 177] width 214 height 22
click at [657, 179] on input "JKR_Active+ROCList" at bounding box center [676, 177] width 214 height 22
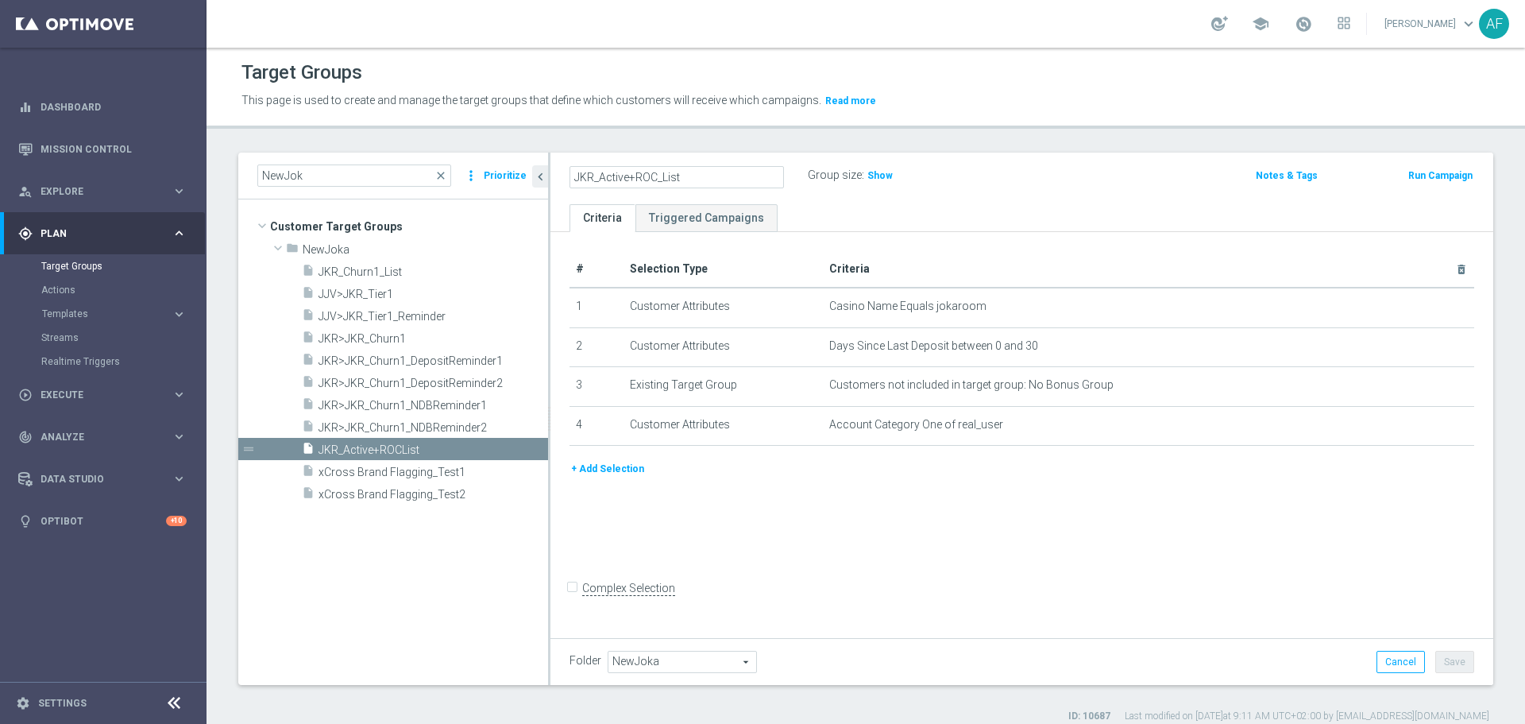
drag, startPoint x: 706, startPoint y: 176, endPoint x: 706, endPoint y: 191, distance: 15.9
click at [706, 177] on input "JKR_Active+ROC_List" at bounding box center [676, 177] width 214 height 22
type input "JKR_Active+ROC_List"
click at [914, 505] on div "# Selection Type Criteria delete_forever 1 Customer Attributes Casino Name Equa…" at bounding box center [1021, 432] width 943 height 401
click at [1445, 663] on button "Save" at bounding box center [1454, 661] width 39 height 22
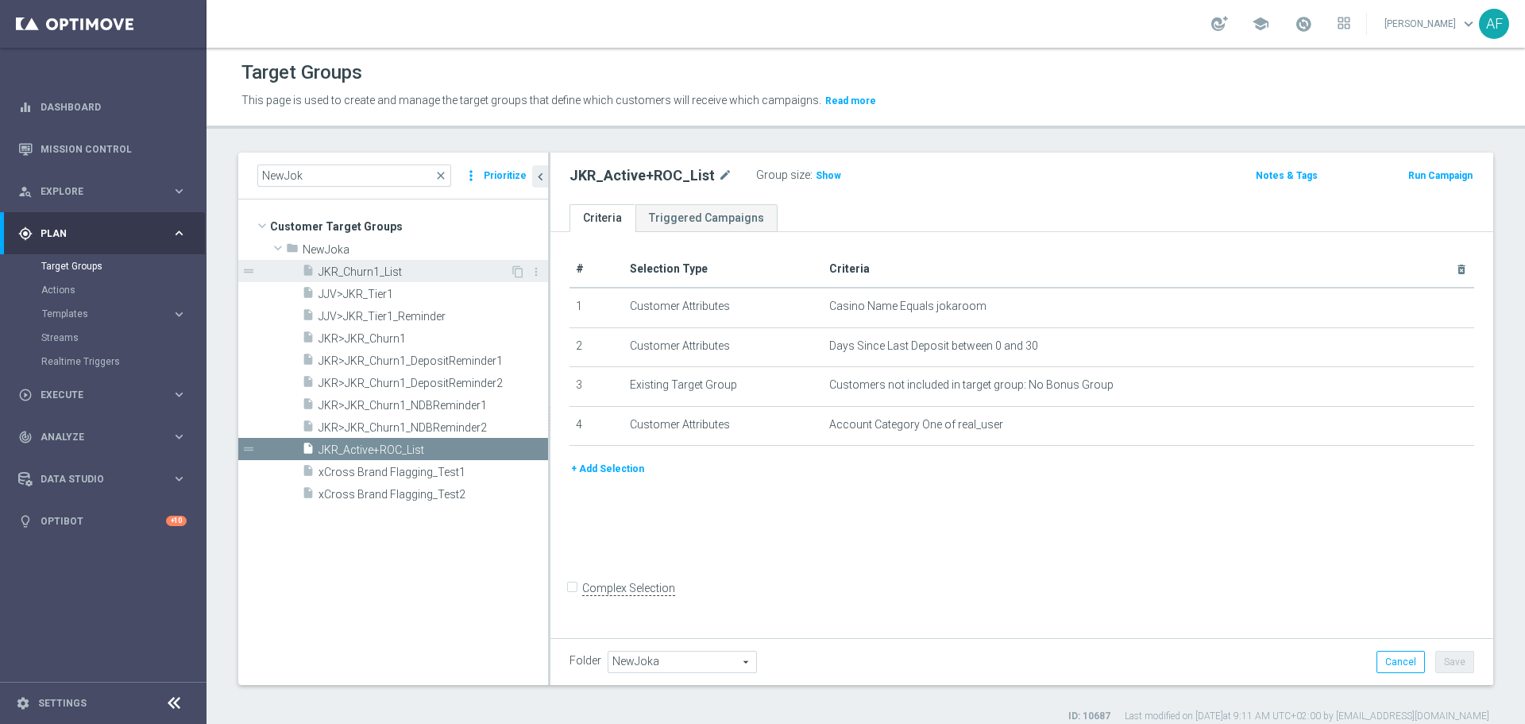
click at [423, 272] on span "JKR_Churn1_List" at bounding box center [413, 272] width 191 height 14
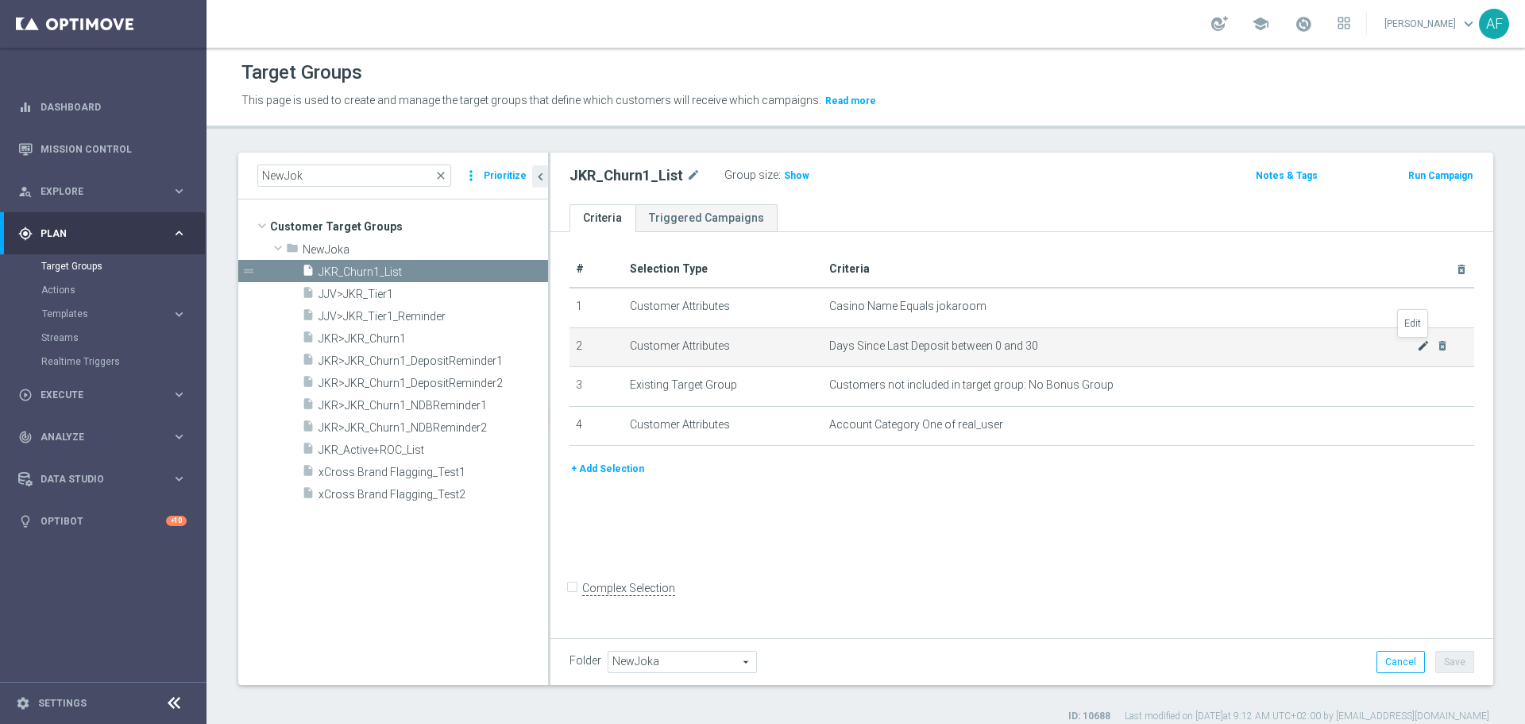
click at [1417, 345] on icon "mode_edit" at bounding box center [1423, 345] width 13 height 13
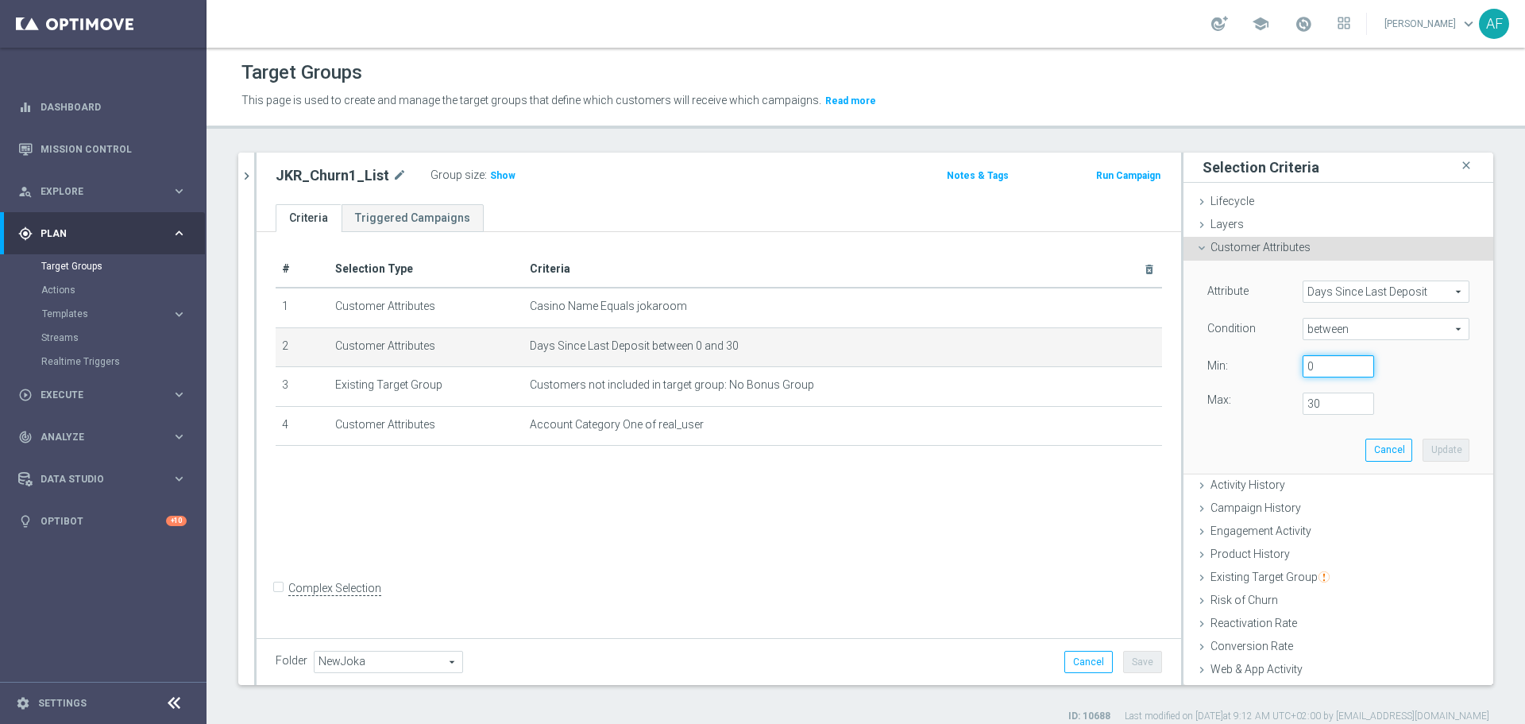
click at [1306, 369] on input "0" at bounding box center [1337, 366] width 71 height 22
type input "31"
drag, startPoint x: 1306, startPoint y: 398, endPoint x: 1317, endPoint y: 464, distance: 66.7
click at [1306, 402] on input "30" at bounding box center [1337, 403] width 71 height 22
type input "3"
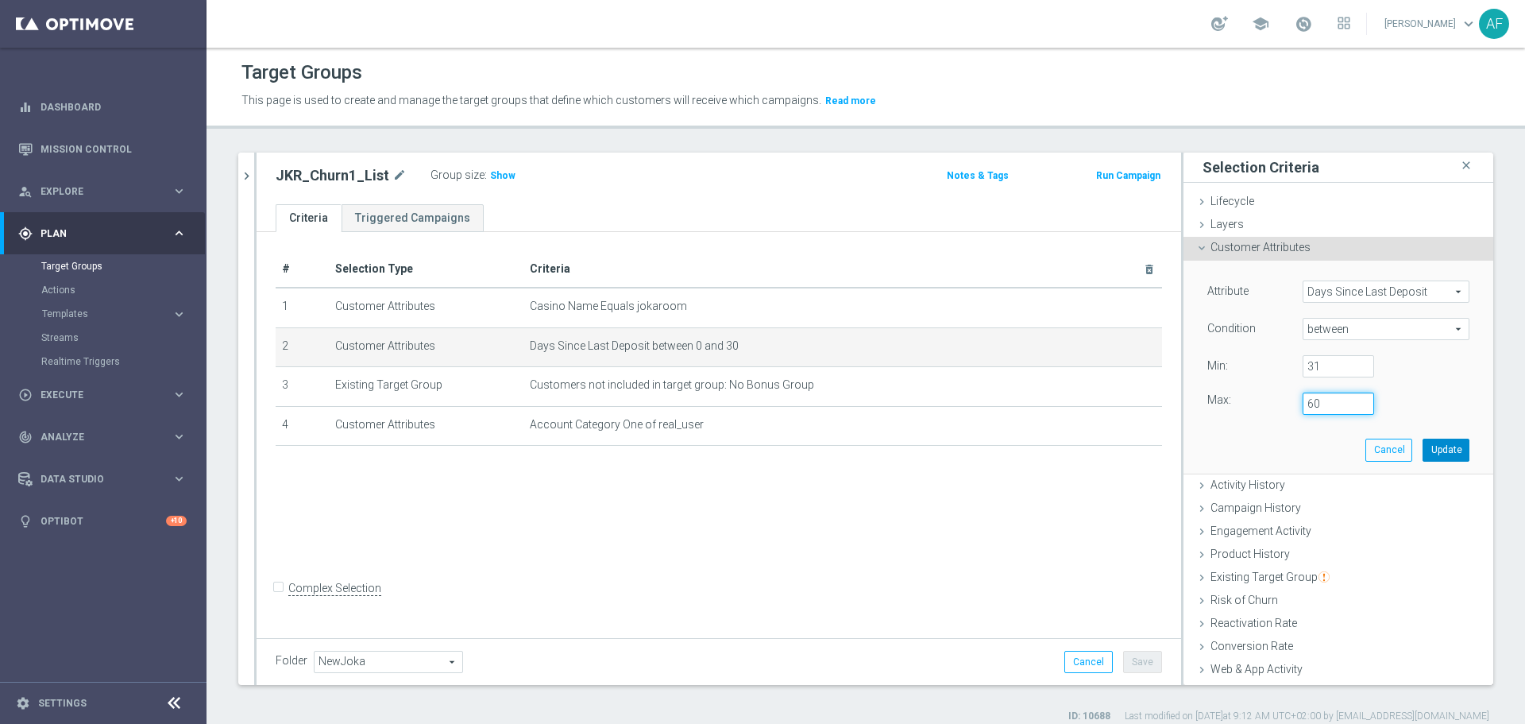
type input "60"
click at [1422, 446] on button "Update" at bounding box center [1445, 449] width 47 height 22
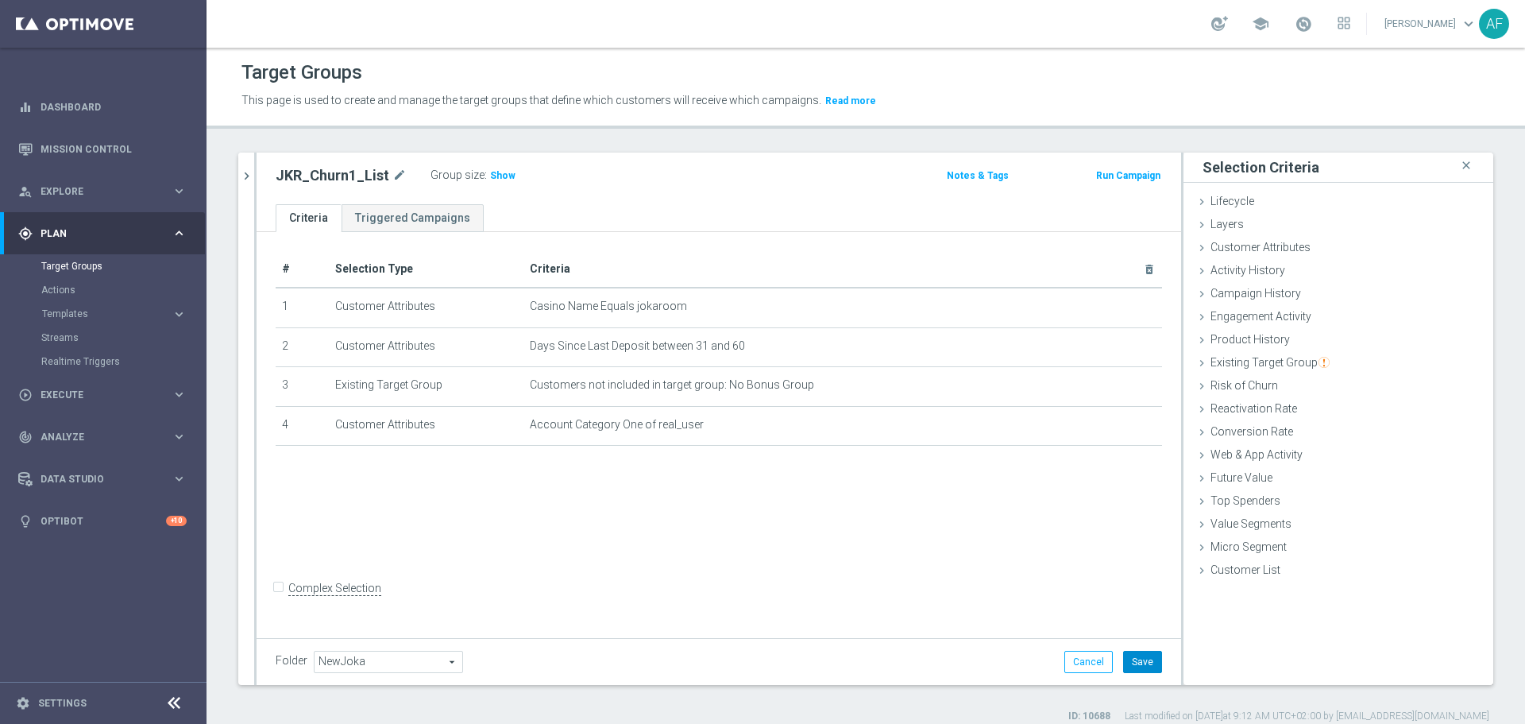
click at [1139, 661] on button "Save" at bounding box center [1142, 661] width 39 height 22
click at [249, 181] on icon "chevron_right" at bounding box center [246, 175] width 15 height 15
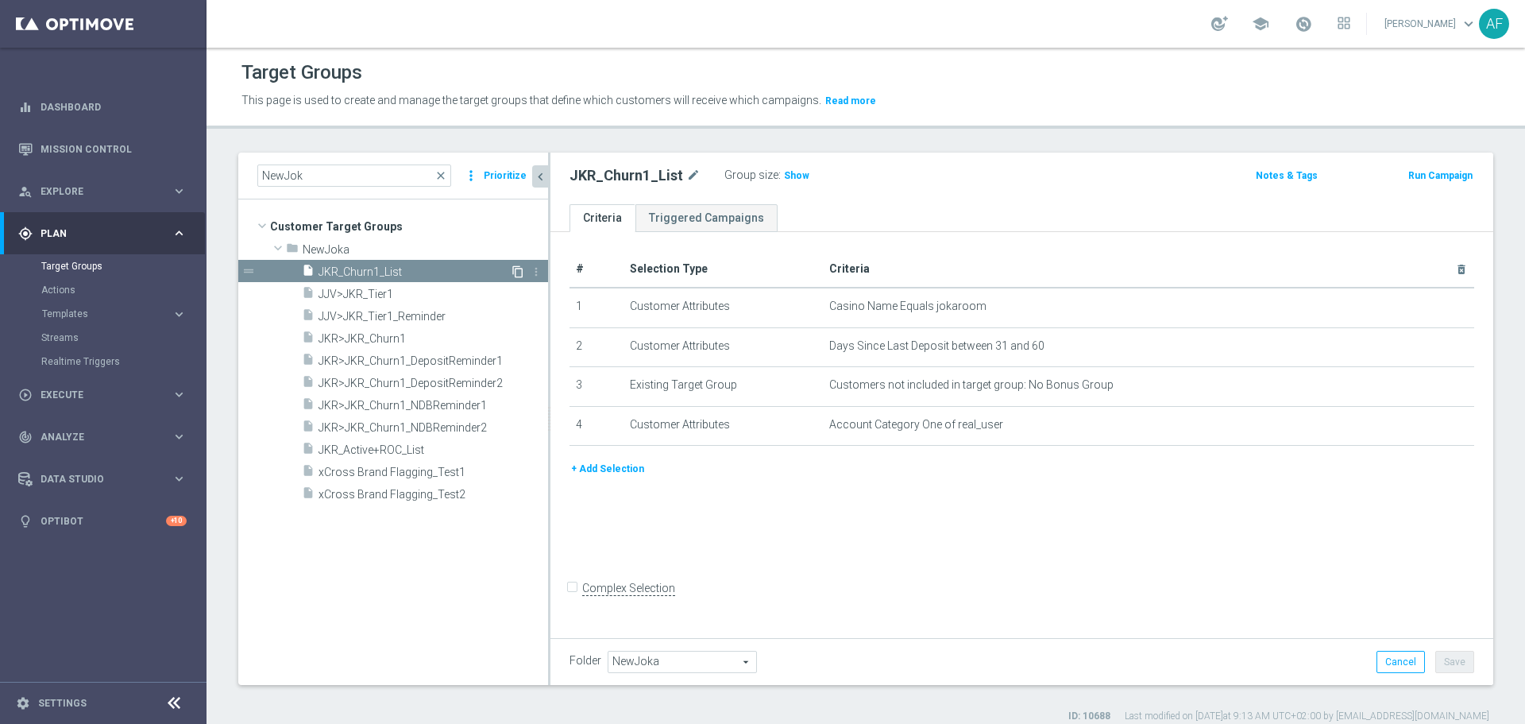
click at [516, 270] on icon "content_copy" at bounding box center [517, 271] width 13 height 13
click at [742, 176] on icon "mode_edit" at bounding box center [747, 175] width 14 height 19
click at [631, 179] on input "Copy of JKR_Churn1_List" at bounding box center [676, 177] width 214 height 22
drag, startPoint x: 614, startPoint y: 177, endPoint x: 567, endPoint y: 180, distance: 47.0
click at [567, 180] on div "Copy of JKR_Churn1_List" at bounding box center [677, 177] width 238 height 22
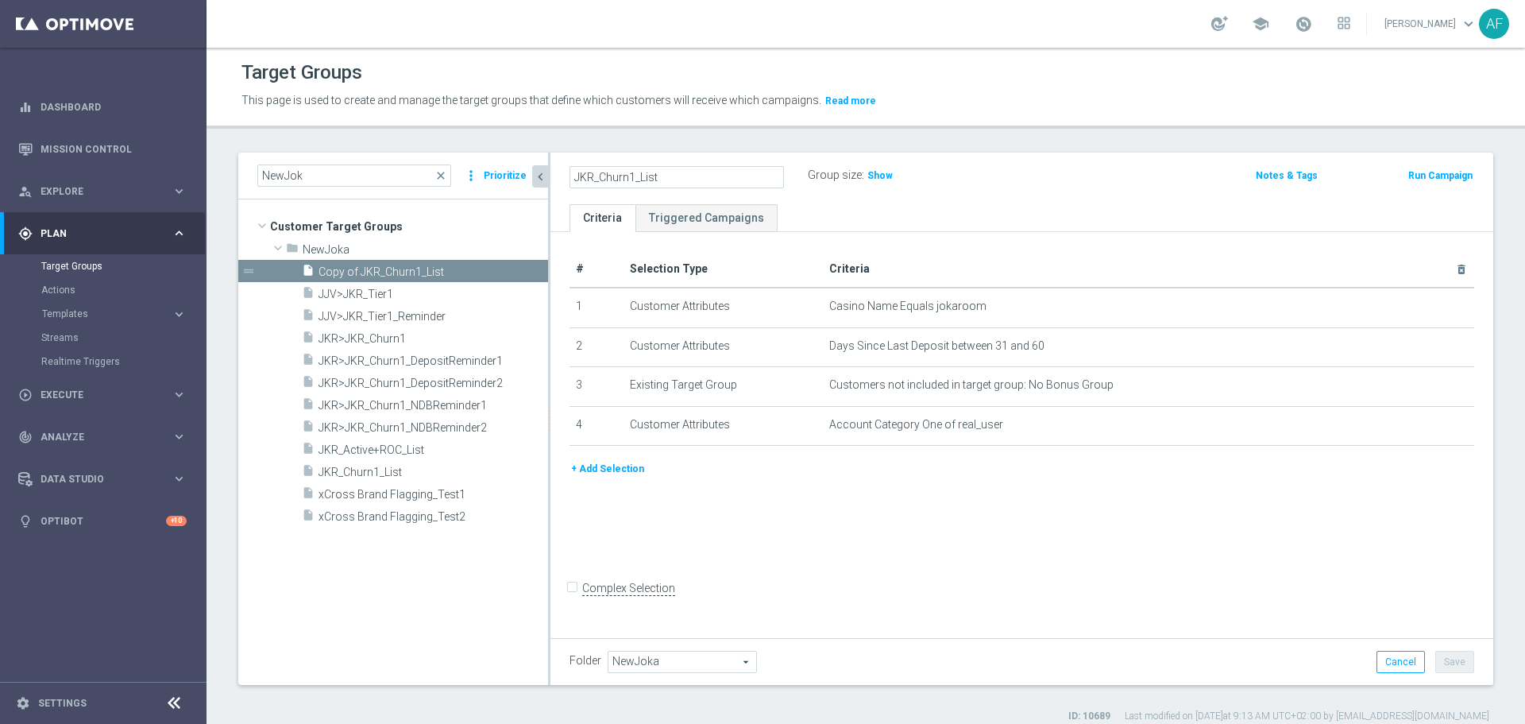
drag, startPoint x: 632, startPoint y: 179, endPoint x: 639, endPoint y: 190, distance: 13.2
click at [632, 179] on input "JKR_Churn1_List" at bounding box center [676, 177] width 214 height 22
type input "JKR_Churn2_List"
click at [820, 215] on ul "Criteria Triggered Campaigns" at bounding box center [1021, 218] width 943 height 28
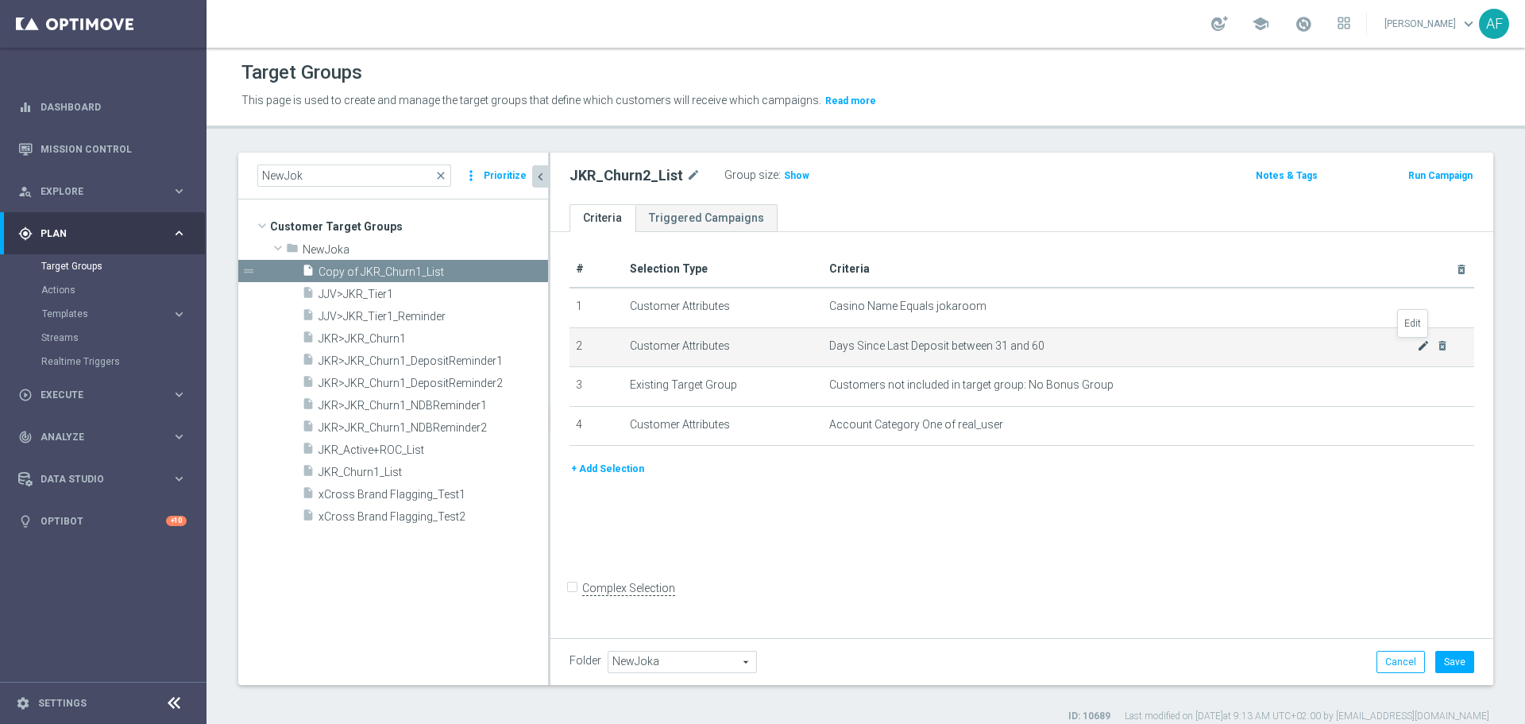
click at [1417, 345] on icon "mode_edit" at bounding box center [1423, 345] width 13 height 13
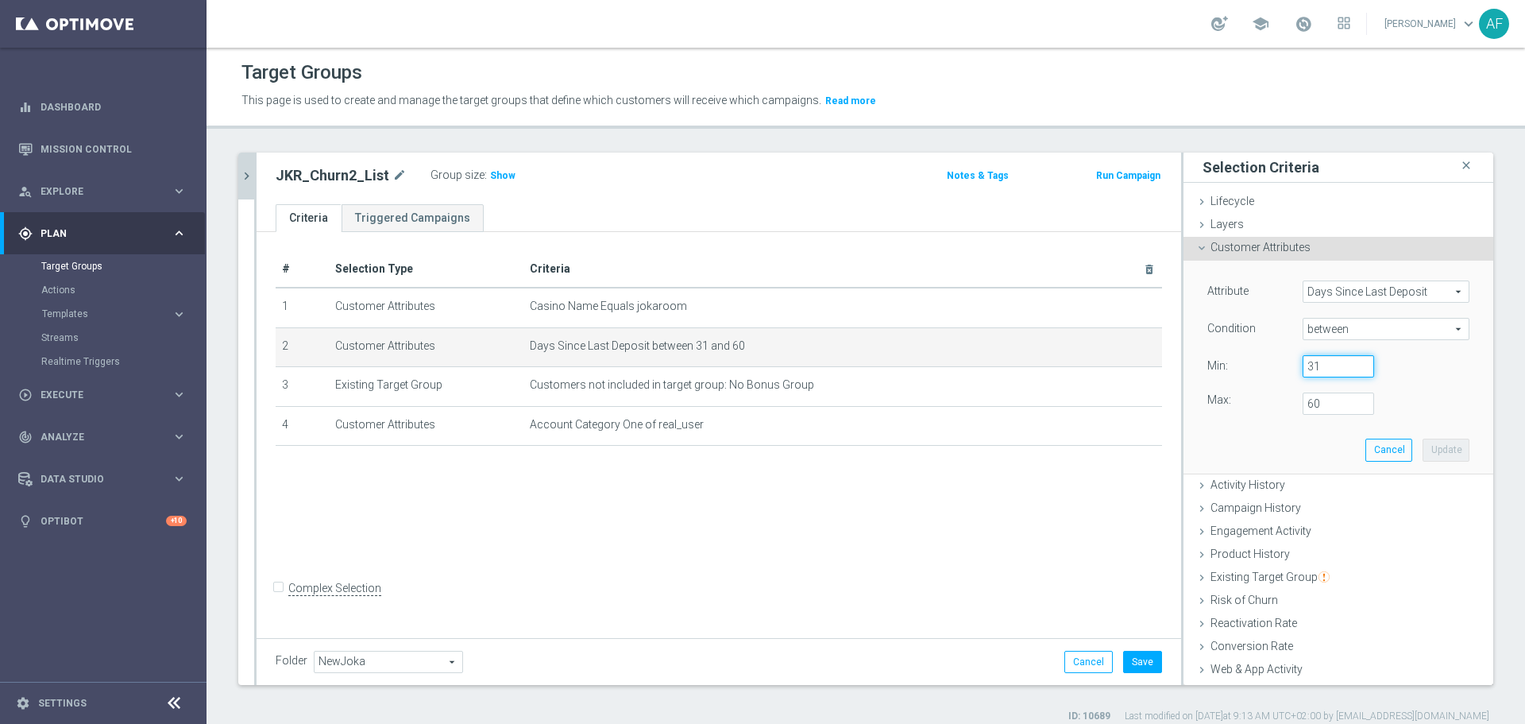
drag, startPoint x: 1306, startPoint y: 365, endPoint x: 1303, endPoint y: 376, distance: 10.6
click at [1306, 366] on input "31" at bounding box center [1337, 366] width 71 height 22
type input "3"
type input "61"
click at [1302, 406] on input "60" at bounding box center [1337, 403] width 71 height 22
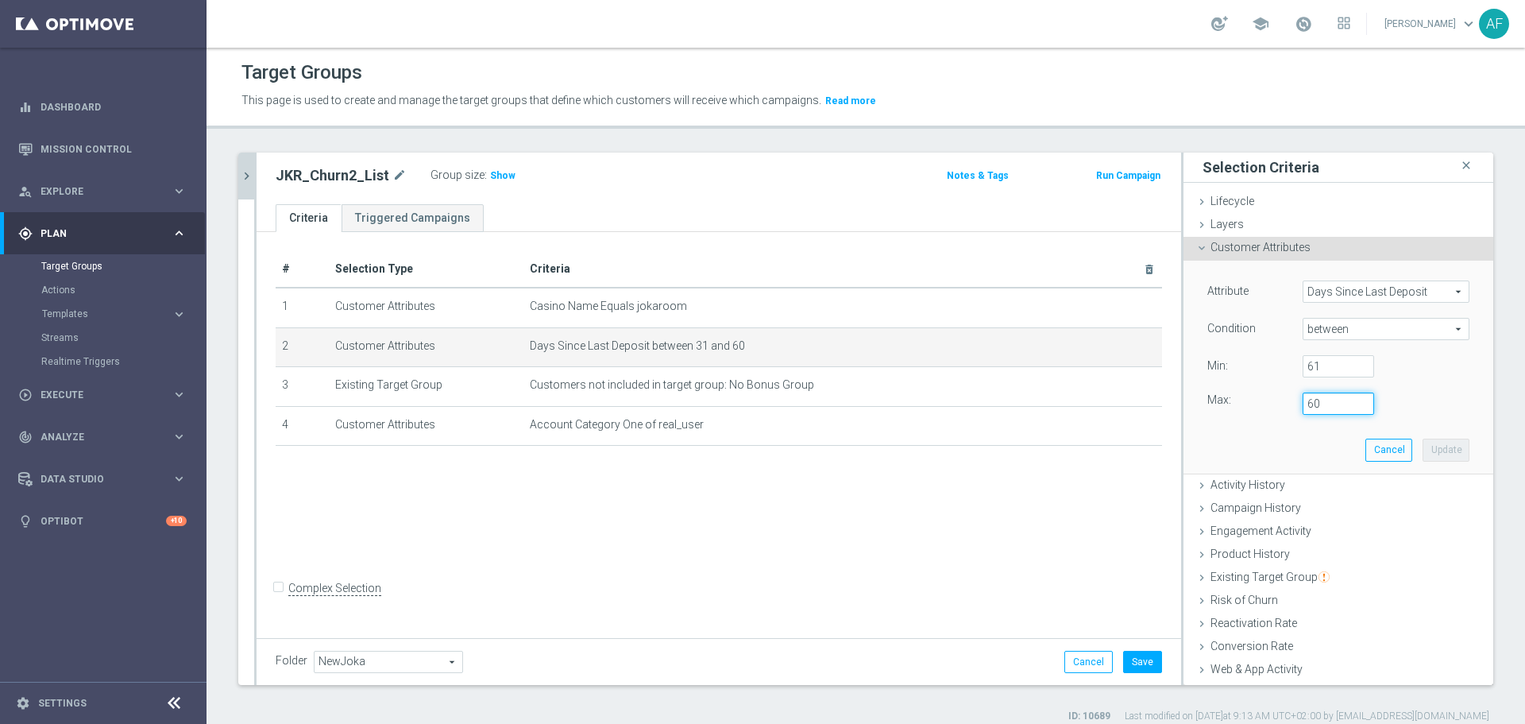
click at [1302, 407] on input "60" at bounding box center [1337, 403] width 71 height 22
type input "360"
click at [1422, 449] on button "Update" at bounding box center [1445, 449] width 47 height 22
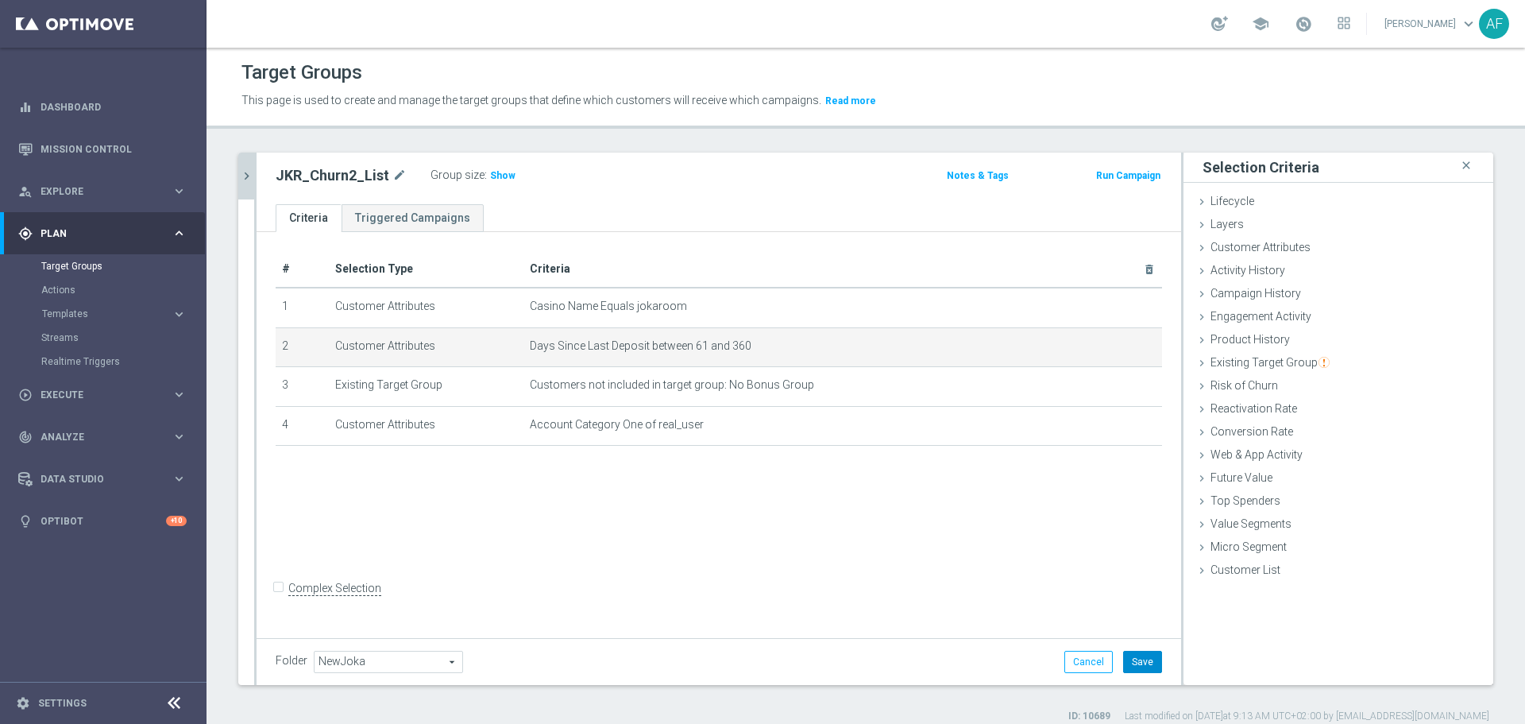
click at [1143, 658] on button "Save" at bounding box center [1142, 661] width 39 height 22
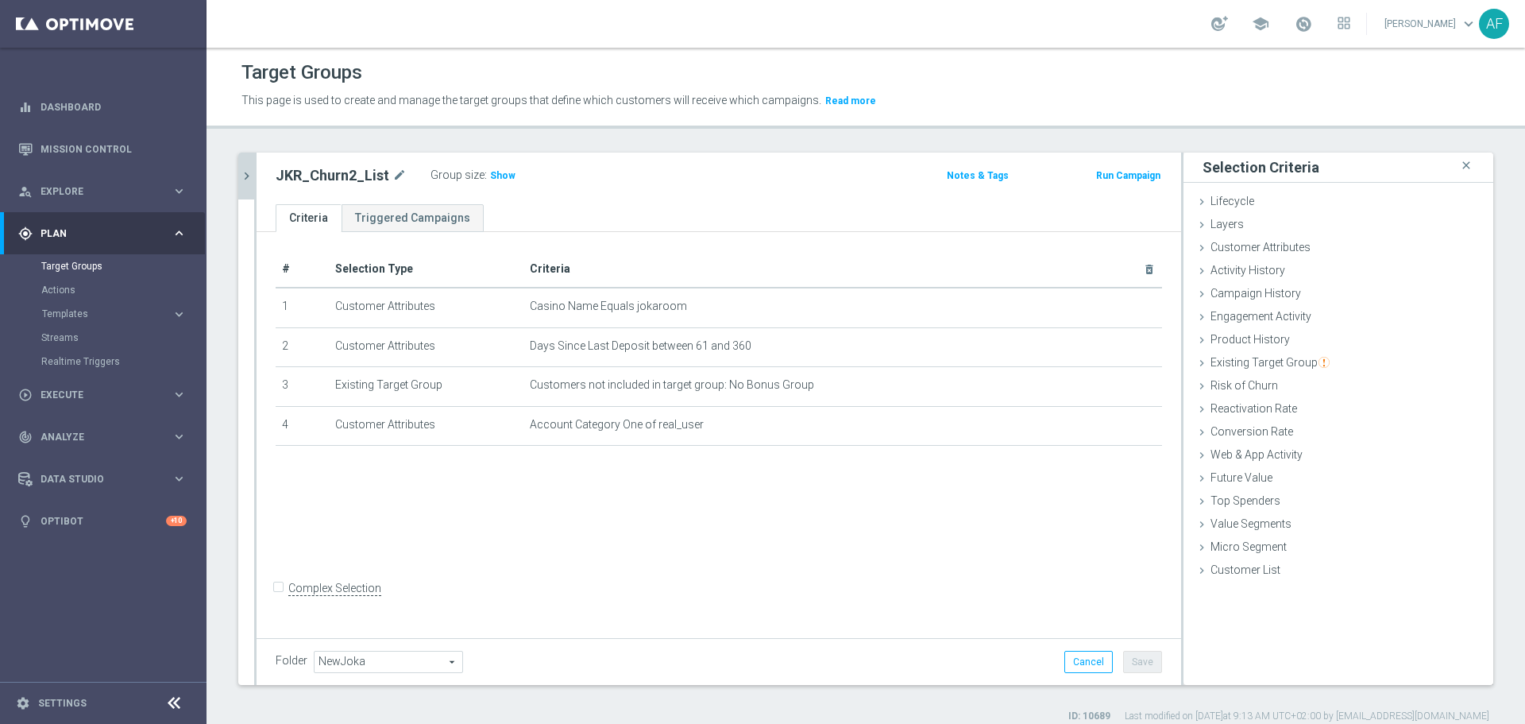
click at [250, 183] on icon "chevron_right" at bounding box center [246, 175] width 15 height 15
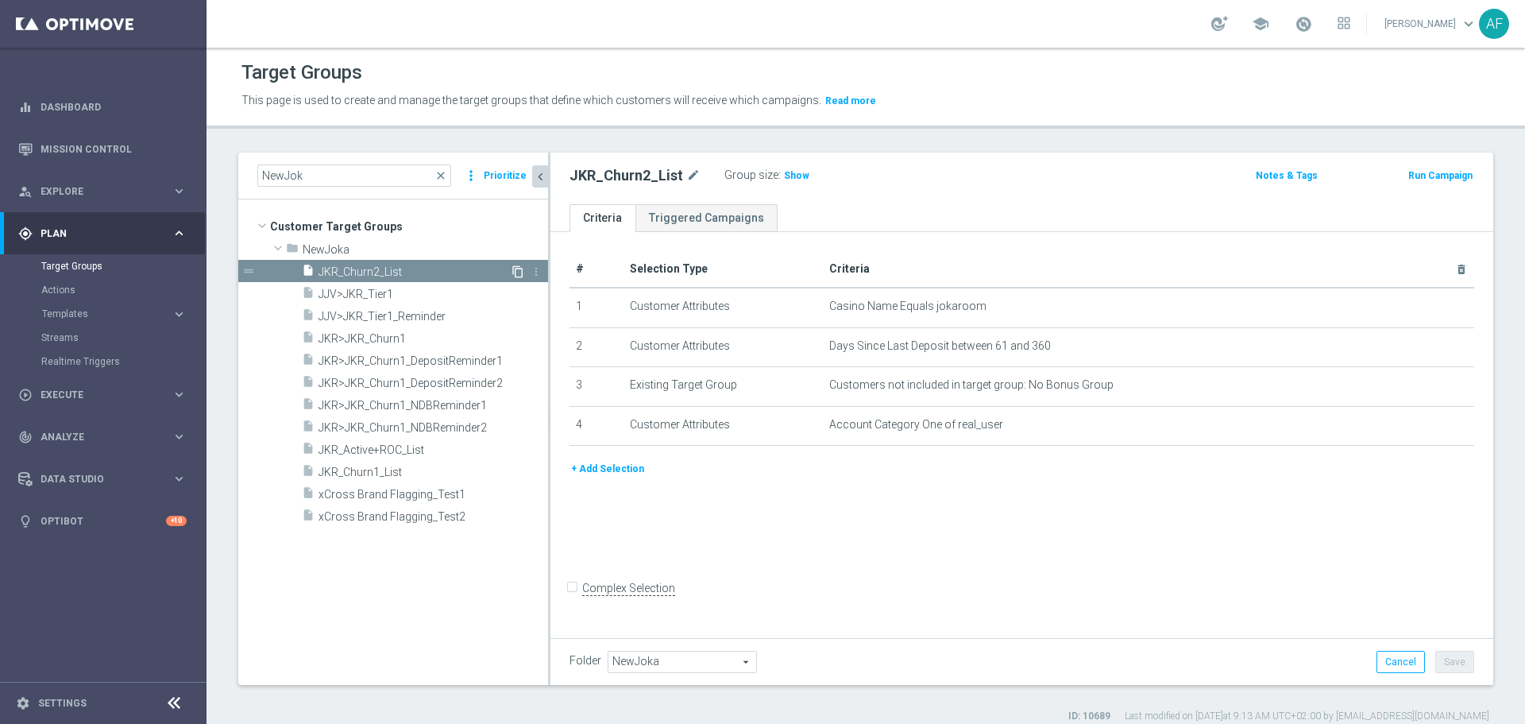
click at [517, 272] on icon "content_copy" at bounding box center [517, 271] width 13 height 13
click at [743, 176] on icon "mode_edit" at bounding box center [747, 175] width 14 height 19
click at [653, 179] on input "Copy of JKR_Churn2_List" at bounding box center [676, 177] width 214 height 22
drag, startPoint x: 614, startPoint y: 175, endPoint x: 554, endPoint y: 180, distance: 59.8
click at [554, 180] on div "Copy of JKR_Churn2_List Group size : Show Notes & Tags Run Campaign" at bounding box center [1021, 178] width 943 height 52
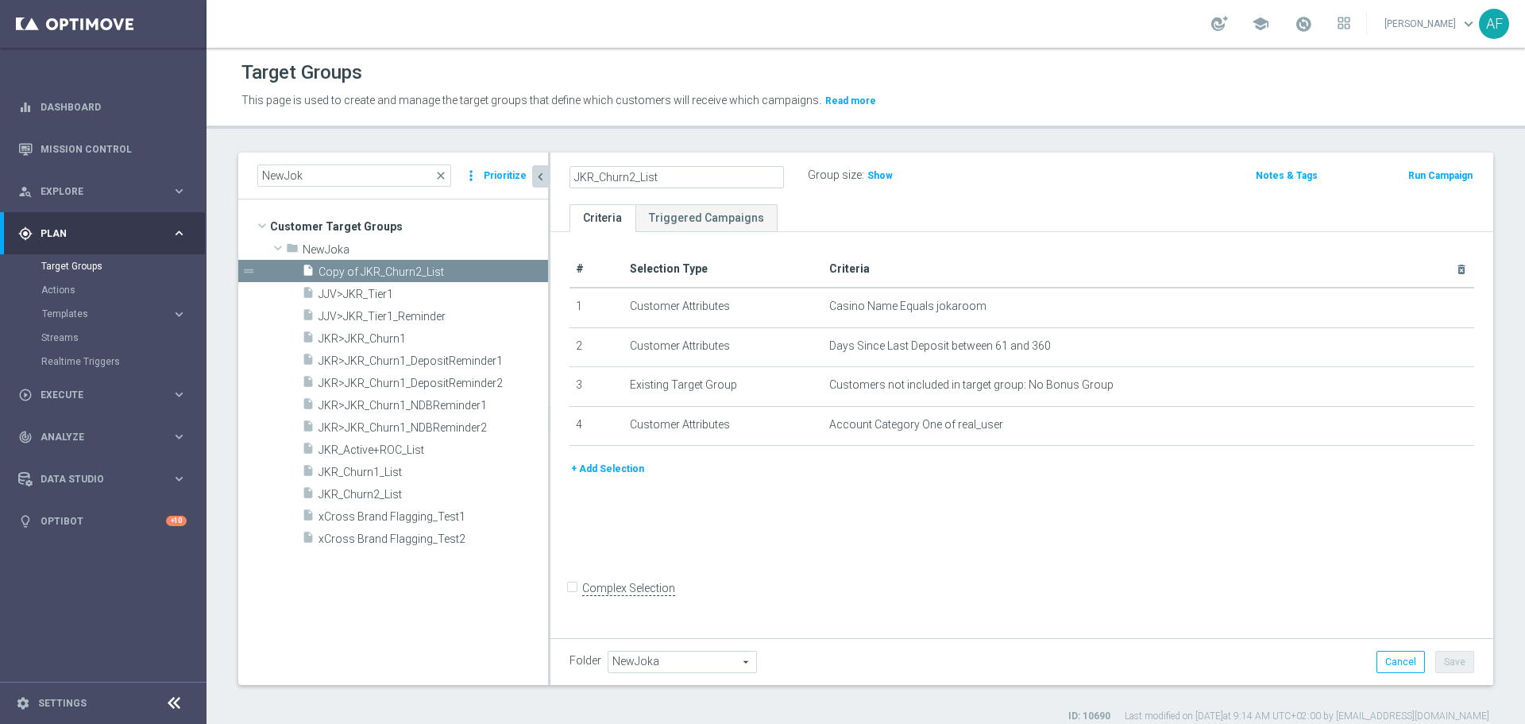
click at [634, 180] on input "JKR_Churn2_List" at bounding box center [676, 177] width 214 height 22
type input "JKR_NoDeposit_List"
click at [808, 205] on ul "Criteria Triggered Campaigns" at bounding box center [1021, 218] width 943 height 28
click at [712, 173] on icon "mode_edit" at bounding box center [715, 175] width 14 height 19
drag, startPoint x: 613, startPoint y: 178, endPoint x: 621, endPoint y: 197, distance: 20.6
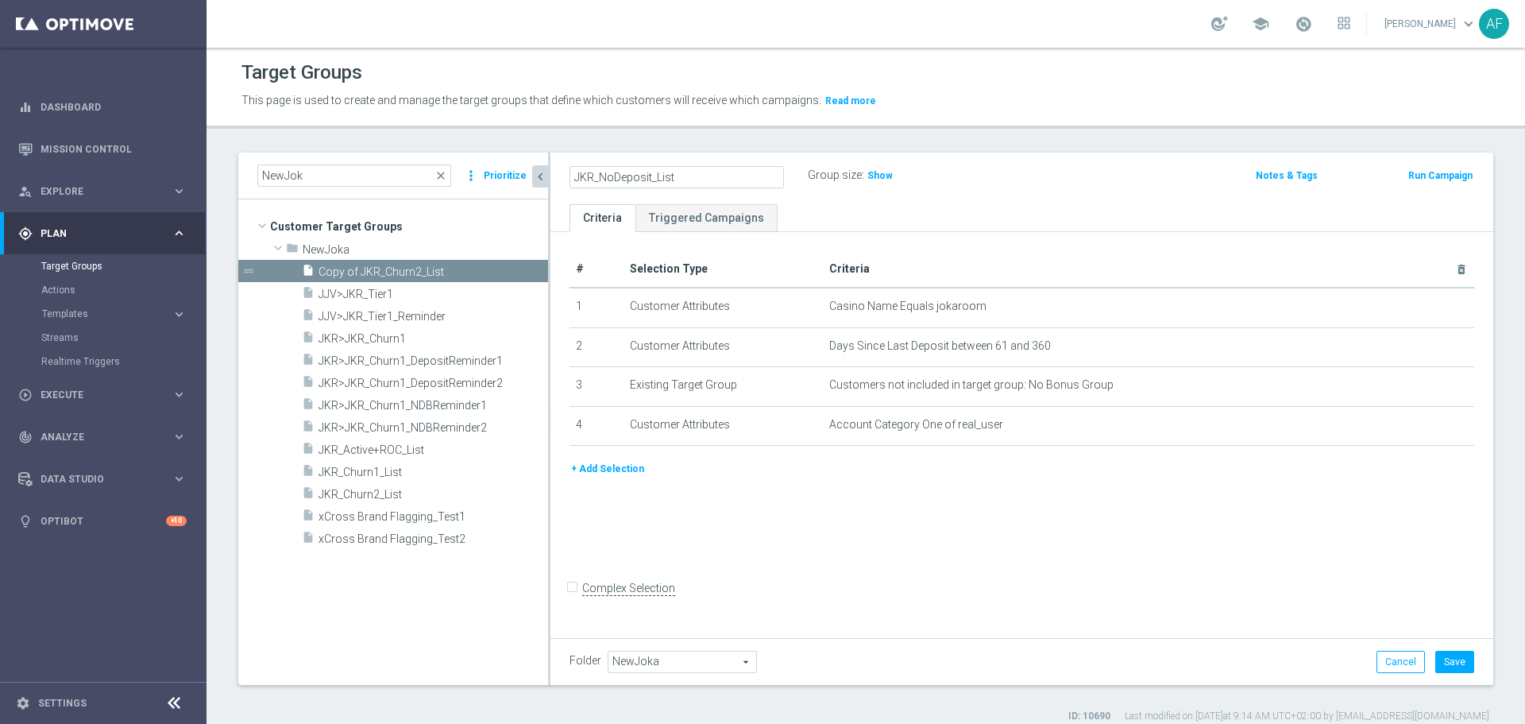
click at [614, 178] on input "JKR_NoDeposit_List" at bounding box center [676, 177] width 214 height 22
click at [615, 182] on input "JKR_NoDeposit_List" at bounding box center [676, 177] width 214 height 22
click at [925, 235] on div "# Selection Type Criteria delete_forever 1 Customer Attributes Casino Name Equa…" at bounding box center [1021, 432] width 943 height 401
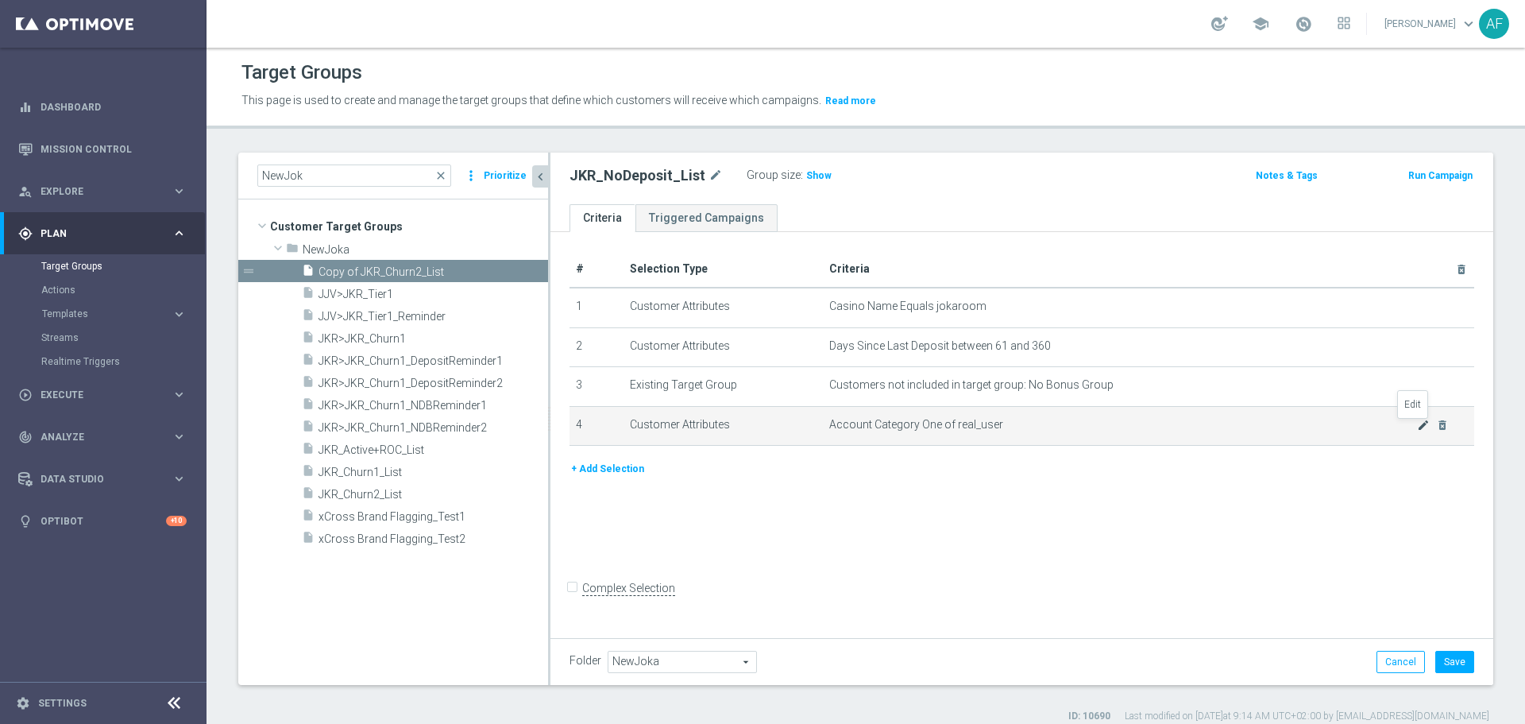
click at [1417, 426] on icon "mode_edit" at bounding box center [1423, 425] width 13 height 13
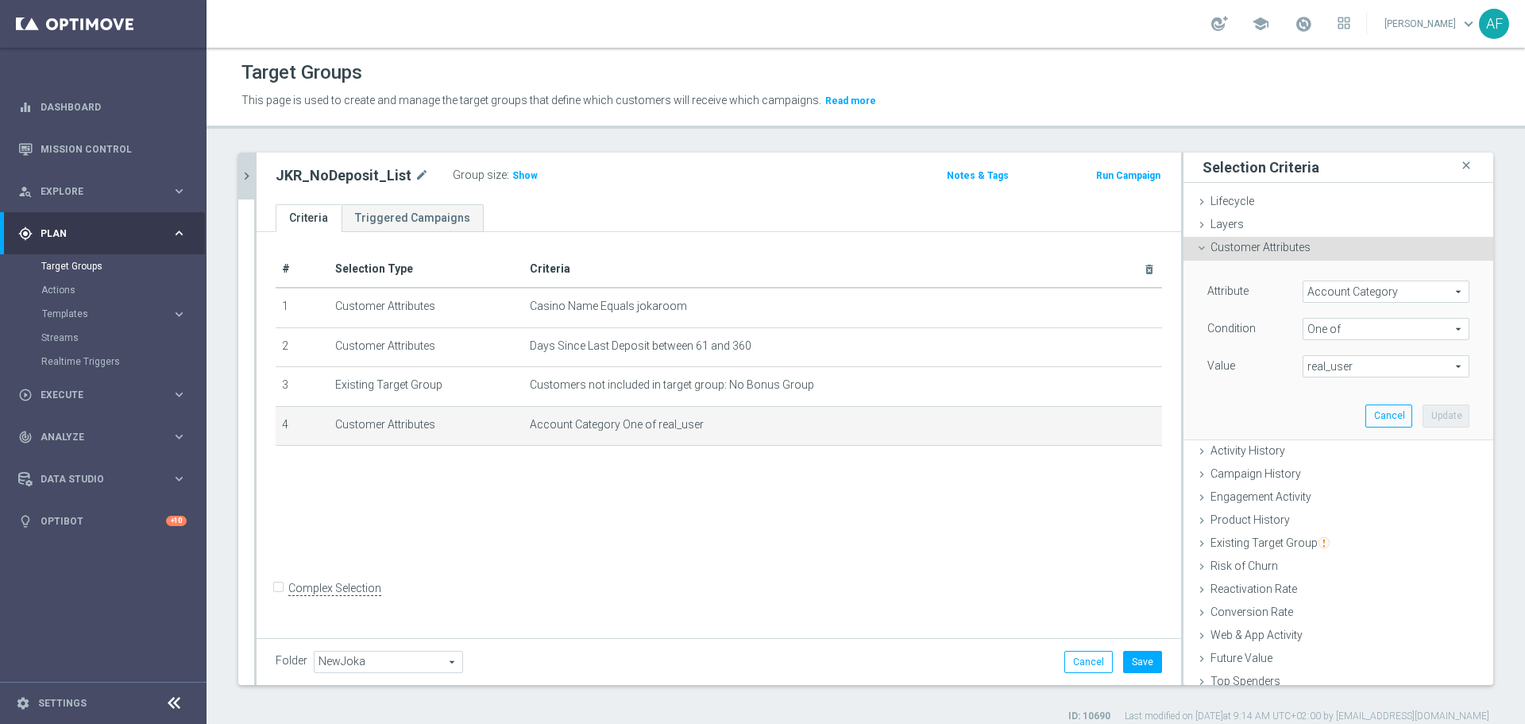
click at [1331, 365] on span "real_user" at bounding box center [1385, 366] width 165 height 21
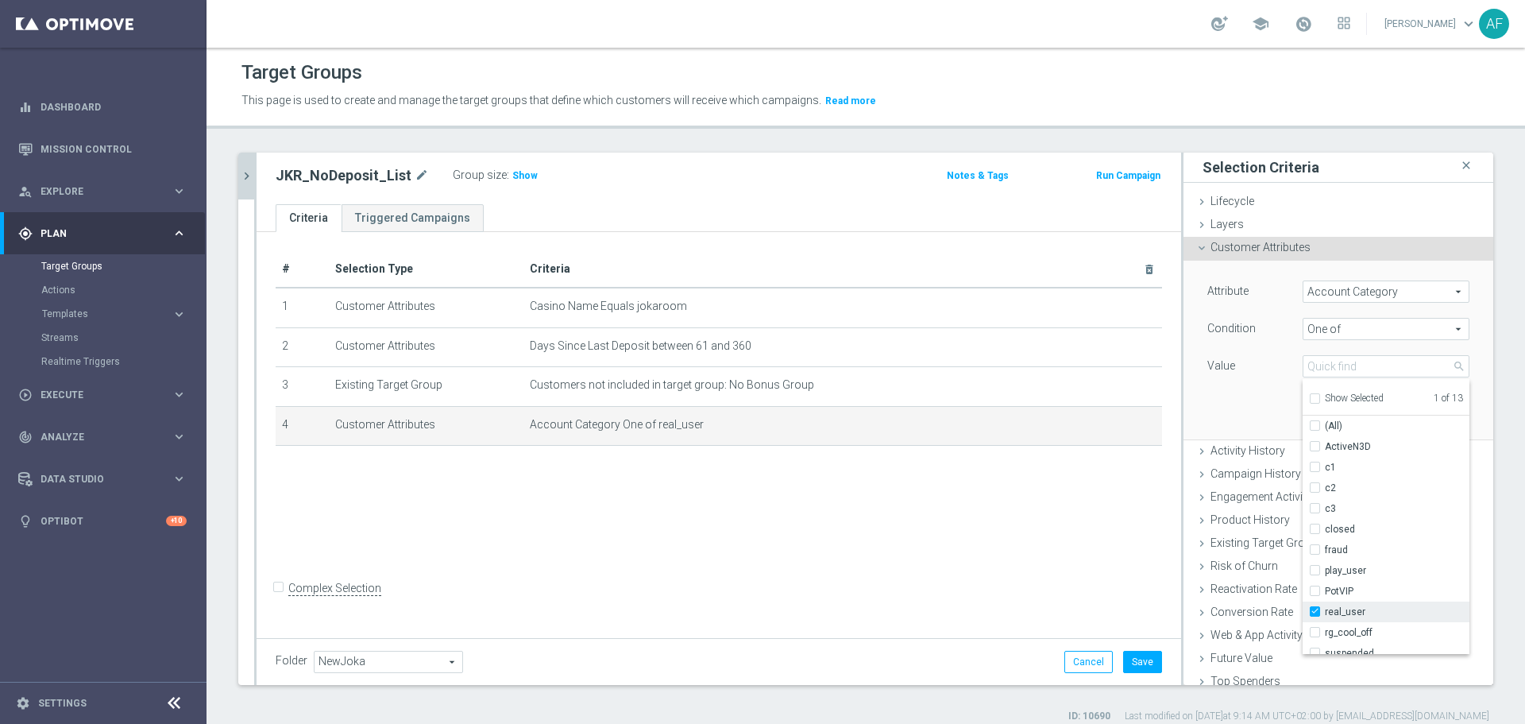
click at [1325, 608] on label "real_user" at bounding box center [1397, 611] width 145 height 21
click at [1314, 608] on input "real_user" at bounding box center [1319, 612] width 10 height 10
checkbox input "false"
type input "Select"
click at [1314, 573] on input "play_user" at bounding box center [1319, 570] width 10 height 10
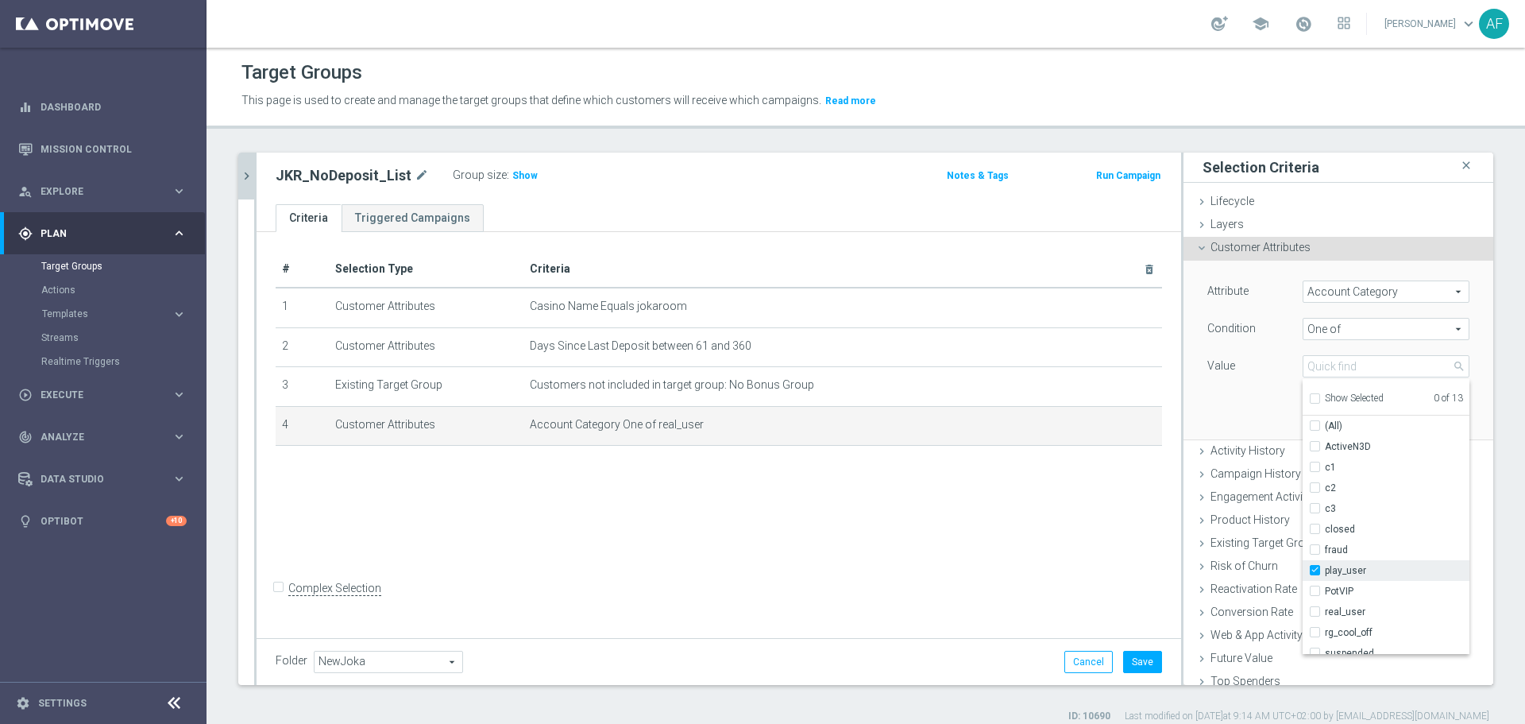
checkbox input "true"
type input "play_user"
click at [1241, 399] on div "Attribute Account Category Account Category arrow_drop_down search Condition On…" at bounding box center [1338, 349] width 286 height 178
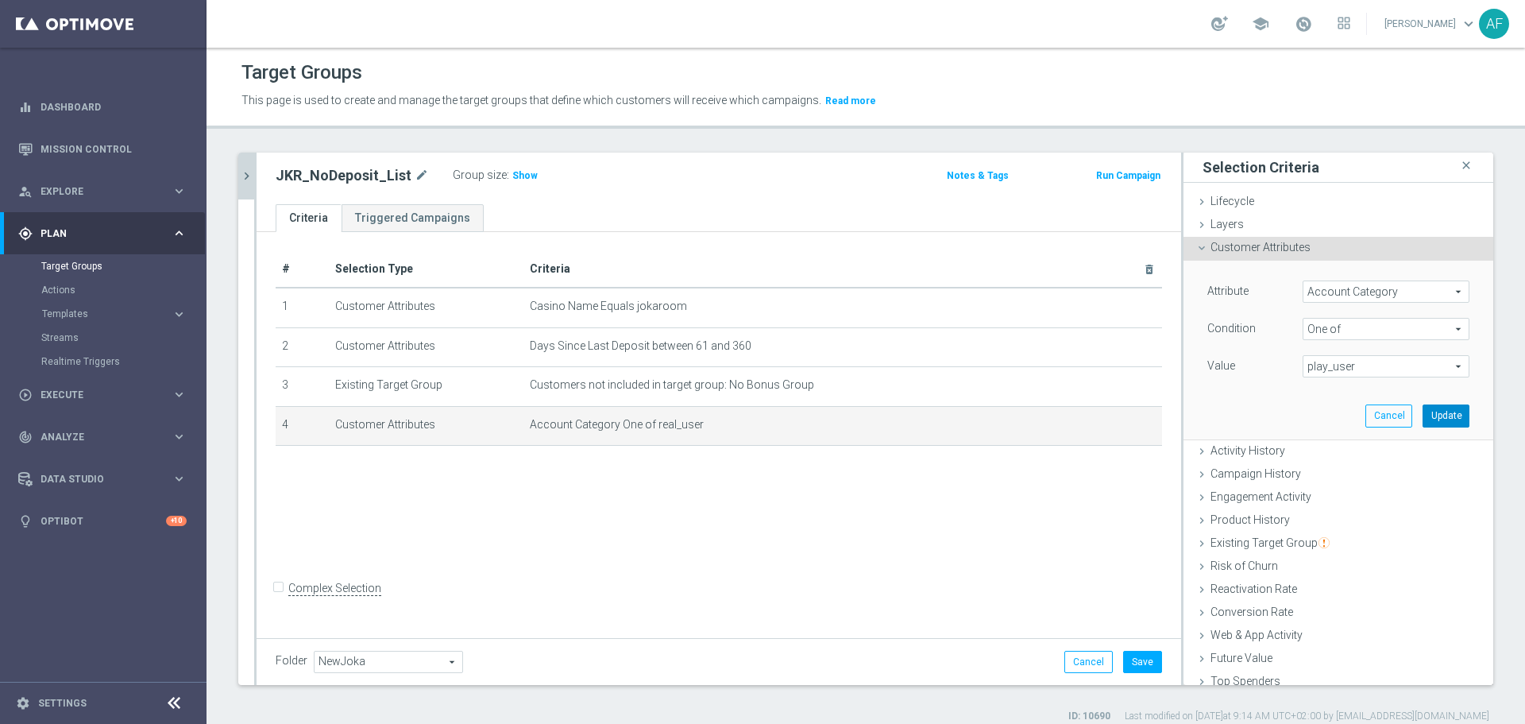
click at [1422, 410] on button "Update" at bounding box center [1445, 415] width 47 height 22
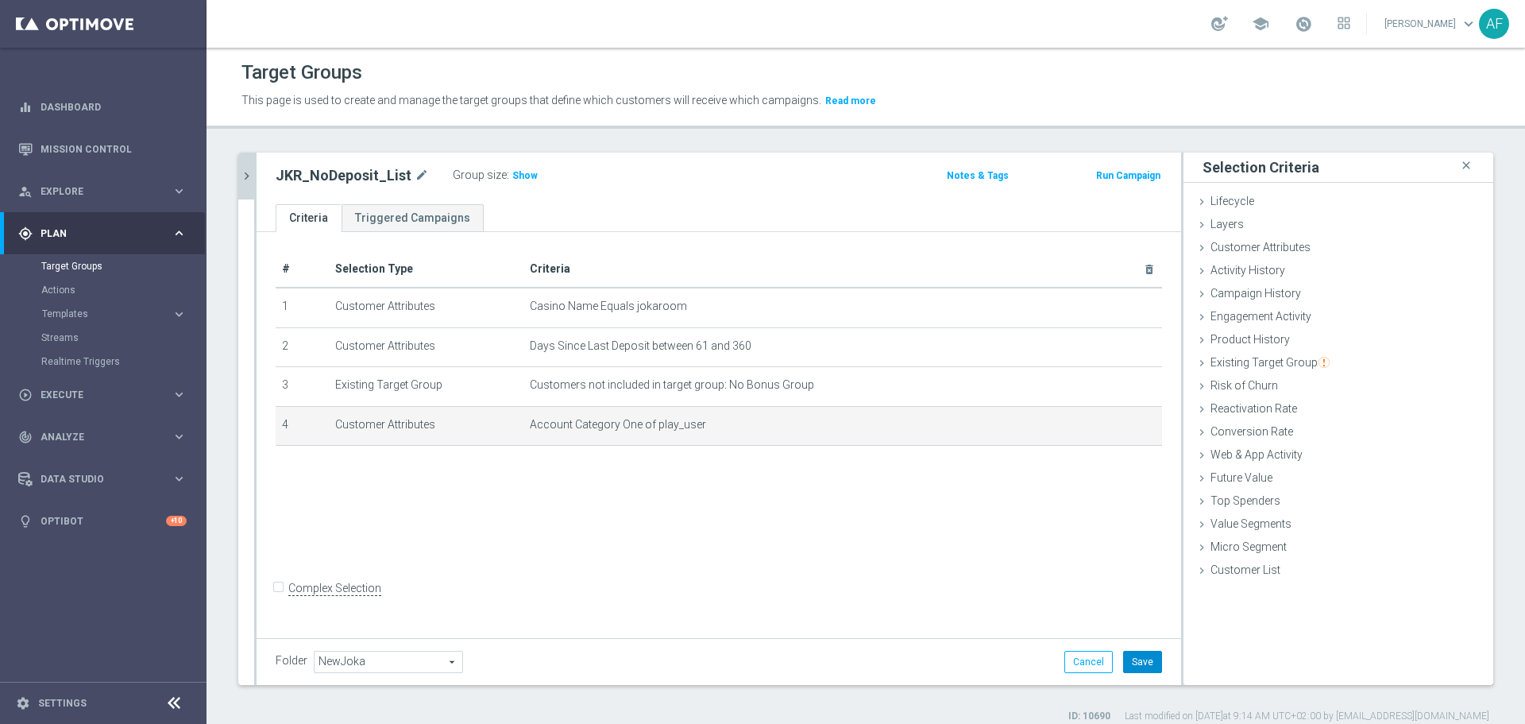
click at [1131, 658] on button "Save" at bounding box center [1142, 661] width 39 height 22
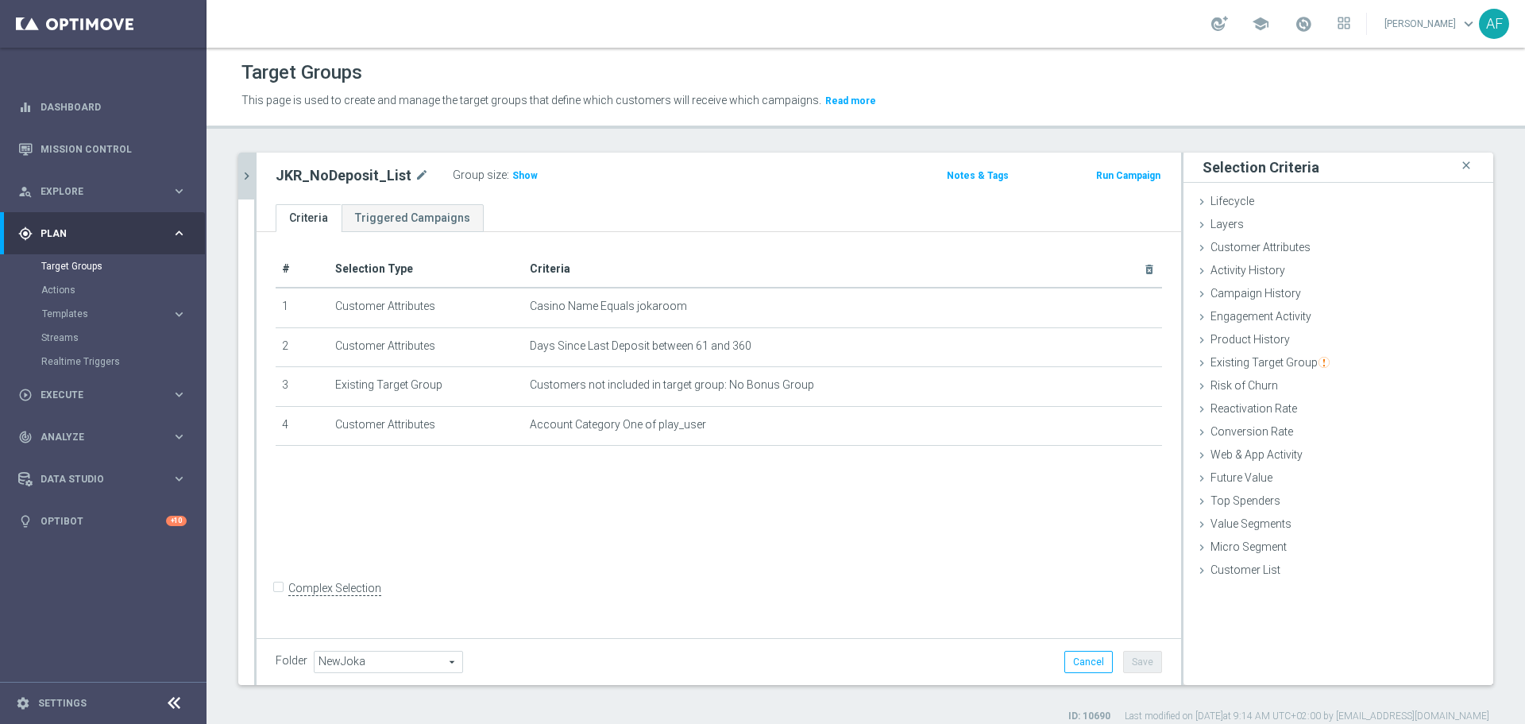
click at [253, 184] on button "chevron_right" at bounding box center [246, 175] width 16 height 47
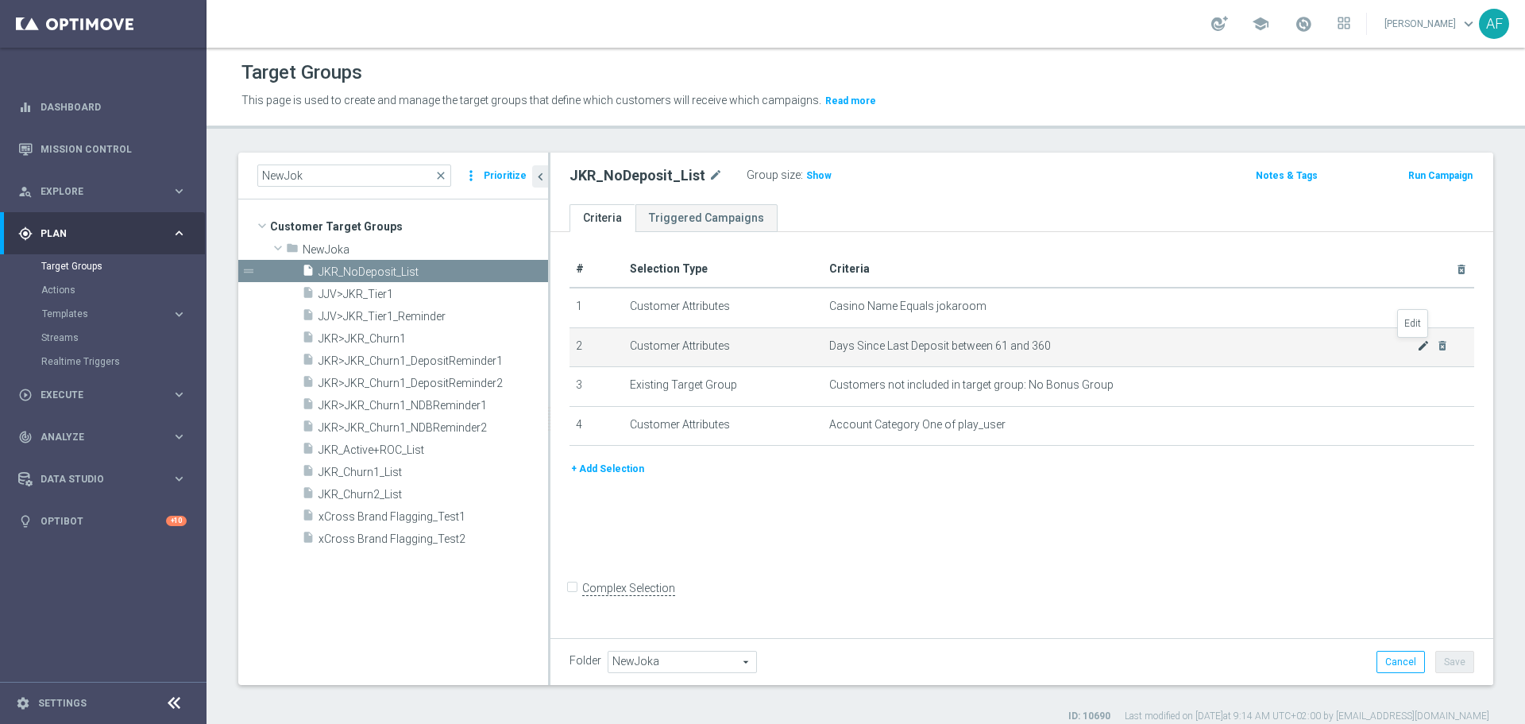
click at [1417, 350] on icon "mode_edit" at bounding box center [1423, 345] width 13 height 13
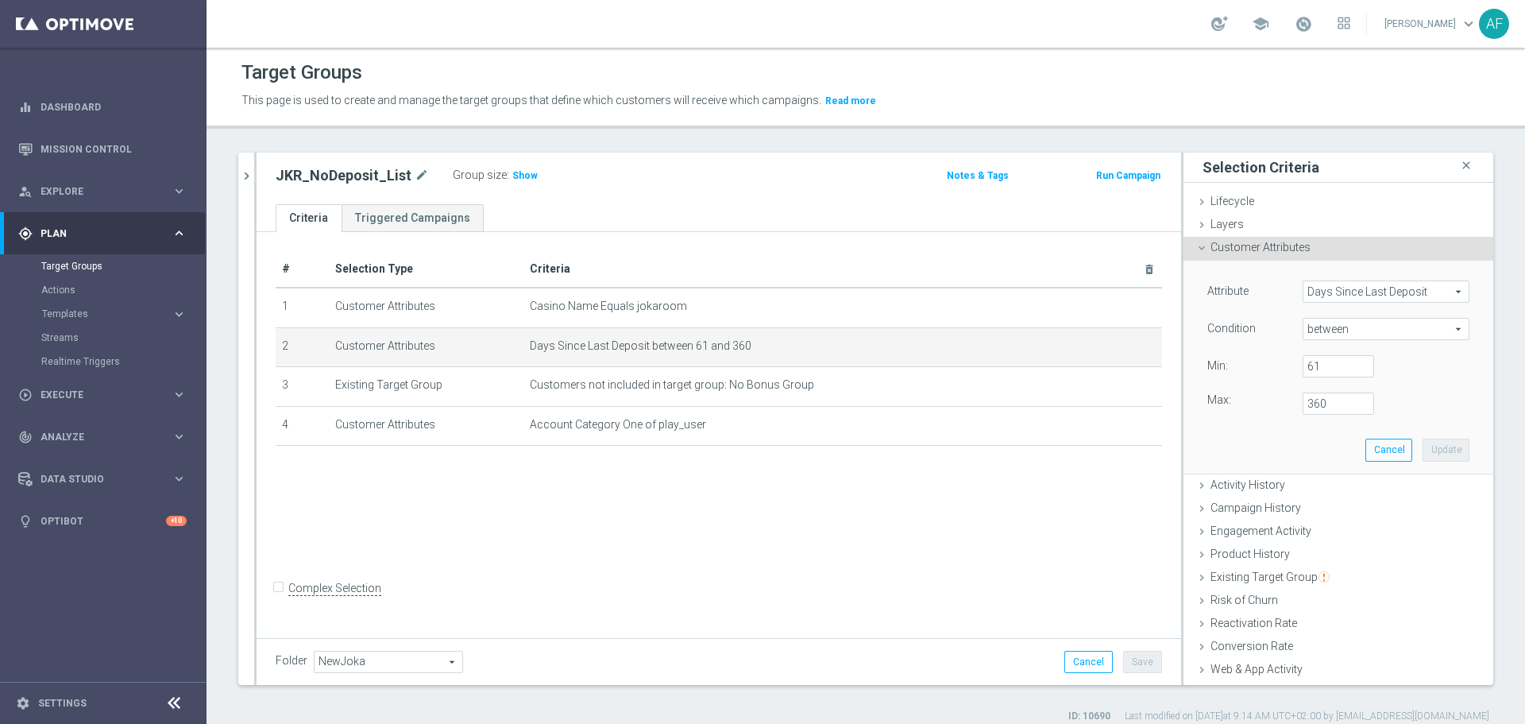
click at [1364, 287] on span "Days Since Last Deposit" at bounding box center [1385, 291] width 165 height 21
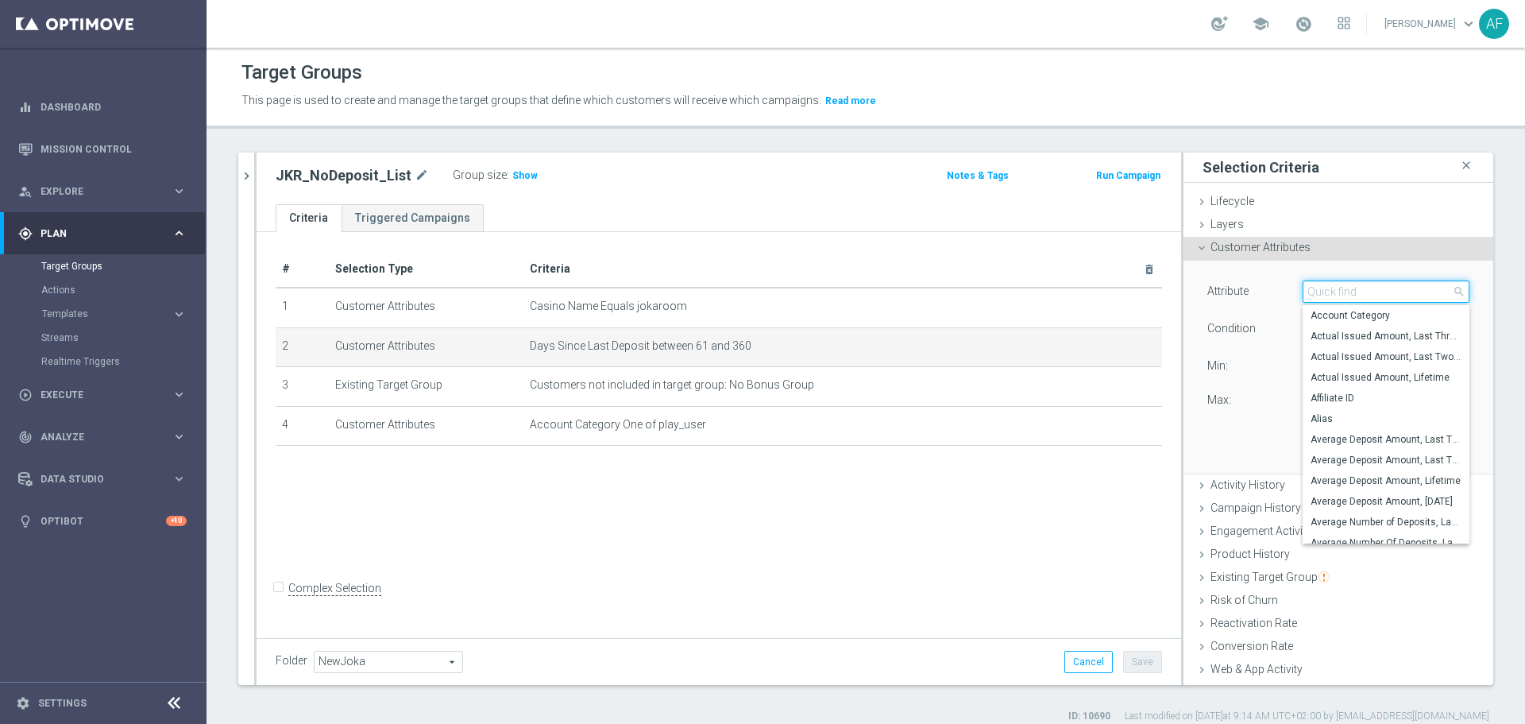
click at [1358, 292] on input "search" at bounding box center [1385, 291] width 167 height 22
type input "Days Since"
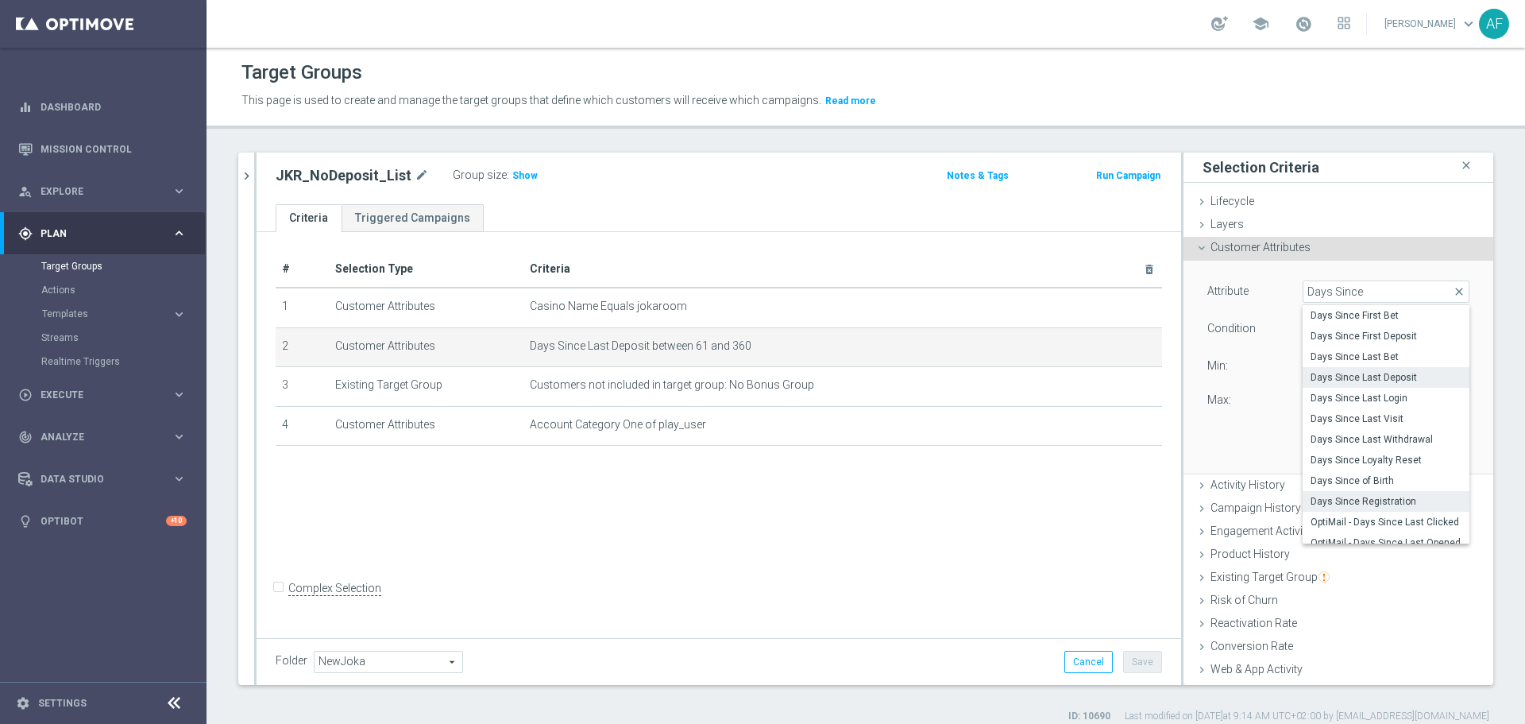
click at [1365, 496] on span "Days Since Registration" at bounding box center [1385, 501] width 151 height 13
type input "Days Since Registration"
type input "="
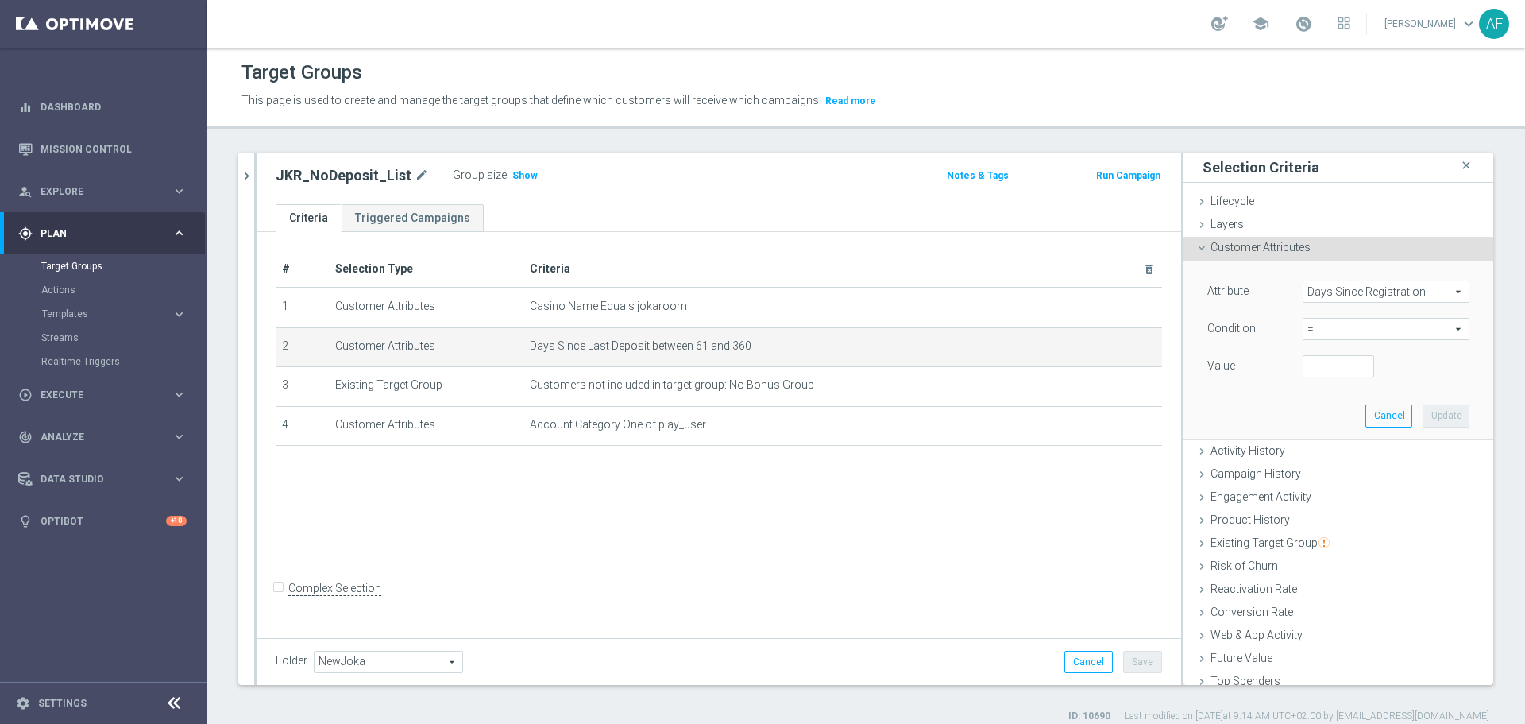
click at [1314, 331] on span "=" at bounding box center [1385, 328] width 165 height 21
click at [1339, 475] on span "between" at bounding box center [1385, 476] width 151 height 13
type input "between"
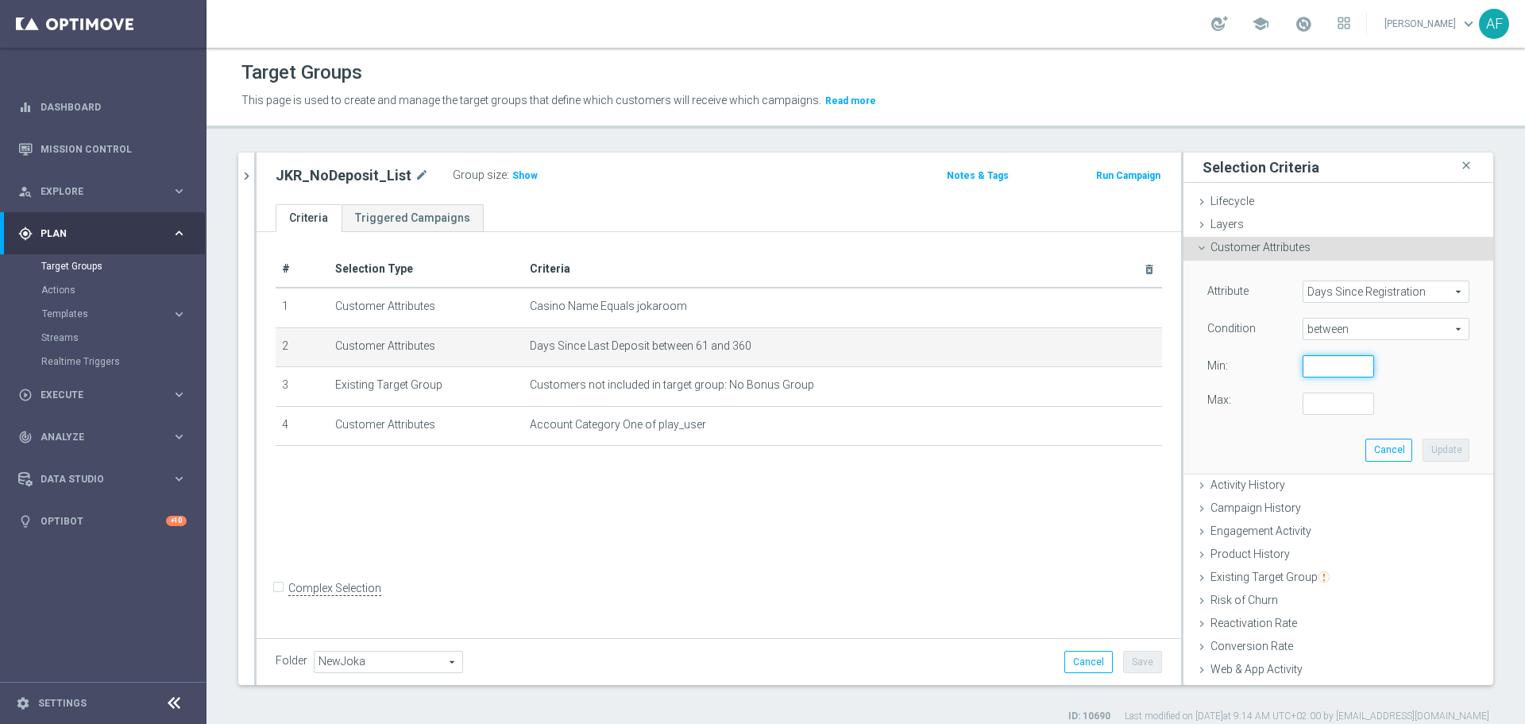
click at [1306, 368] on input "number" at bounding box center [1337, 366] width 71 height 22
type input "0"
click at [1322, 402] on input "number" at bounding box center [1337, 403] width 71 height 22
type input "180"
click at [1432, 448] on button "Update" at bounding box center [1445, 449] width 47 height 22
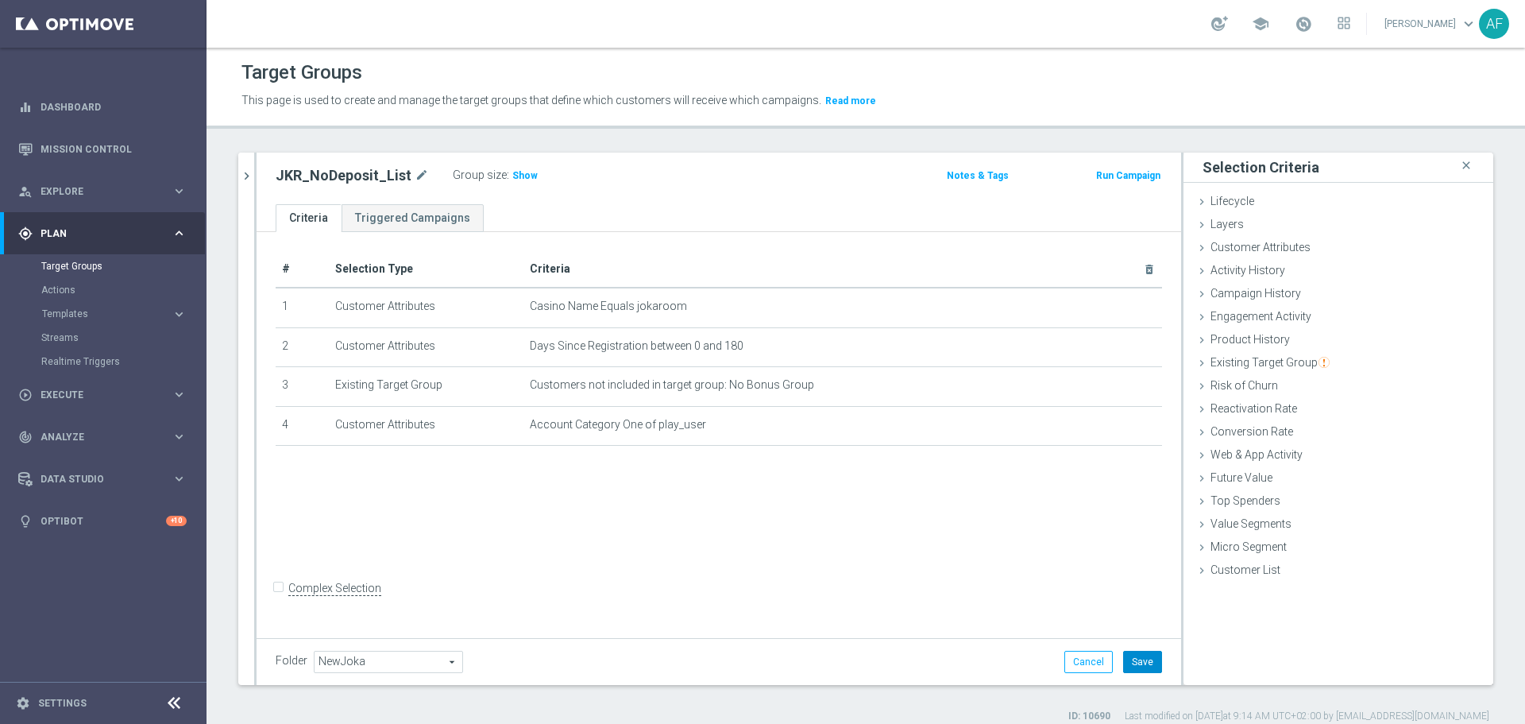
drag, startPoint x: 1140, startPoint y: 667, endPoint x: 1077, endPoint y: 607, distance: 87.1
click at [1140, 666] on button "Save" at bounding box center [1142, 661] width 39 height 22
drag, startPoint x: 251, startPoint y: 176, endPoint x: 261, endPoint y: 171, distance: 11.4
click at [251, 176] on icon "chevron_right" at bounding box center [246, 175] width 15 height 15
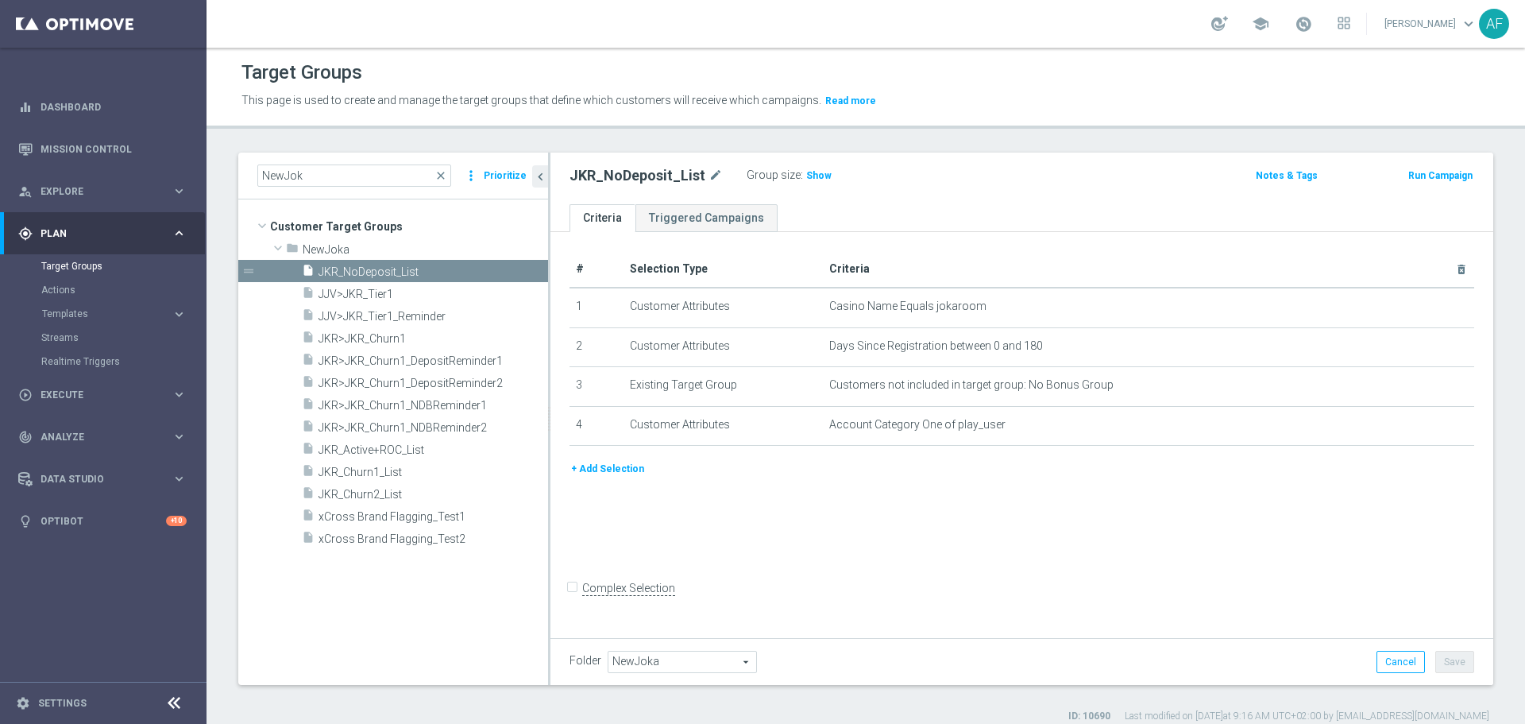
click at [615, 174] on h2 "JKR_NoDeposit_List" at bounding box center [637, 175] width 136 height 19
click at [708, 172] on icon "mode_edit" at bounding box center [715, 175] width 14 height 19
click at [612, 180] on input "JKR_NoDeposit_List" at bounding box center [676, 177] width 214 height 22
drag, startPoint x: 660, startPoint y: 179, endPoint x: 672, endPoint y: 212, distance: 35.4
click at [660, 179] on input "JKR_Non-Deposit_List" at bounding box center [676, 177] width 214 height 22
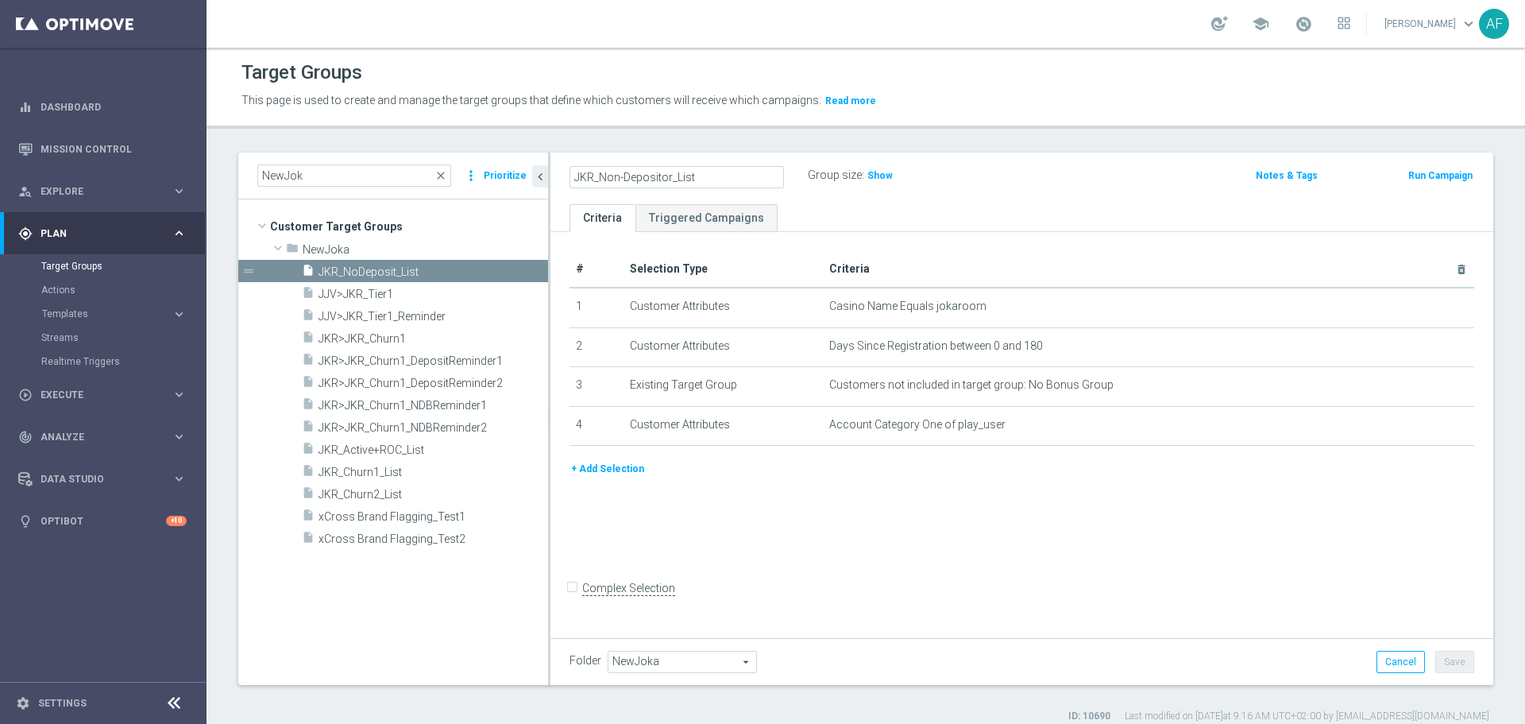
type input "JKR_Non-Depositor_List"
click at [909, 216] on ul "Criteria Triggered Campaigns" at bounding box center [1021, 218] width 943 height 28
click at [1441, 664] on button "Save" at bounding box center [1454, 661] width 39 height 22
click at [349, 244] on span "NewJoka" at bounding box center [388, 250] width 171 height 14
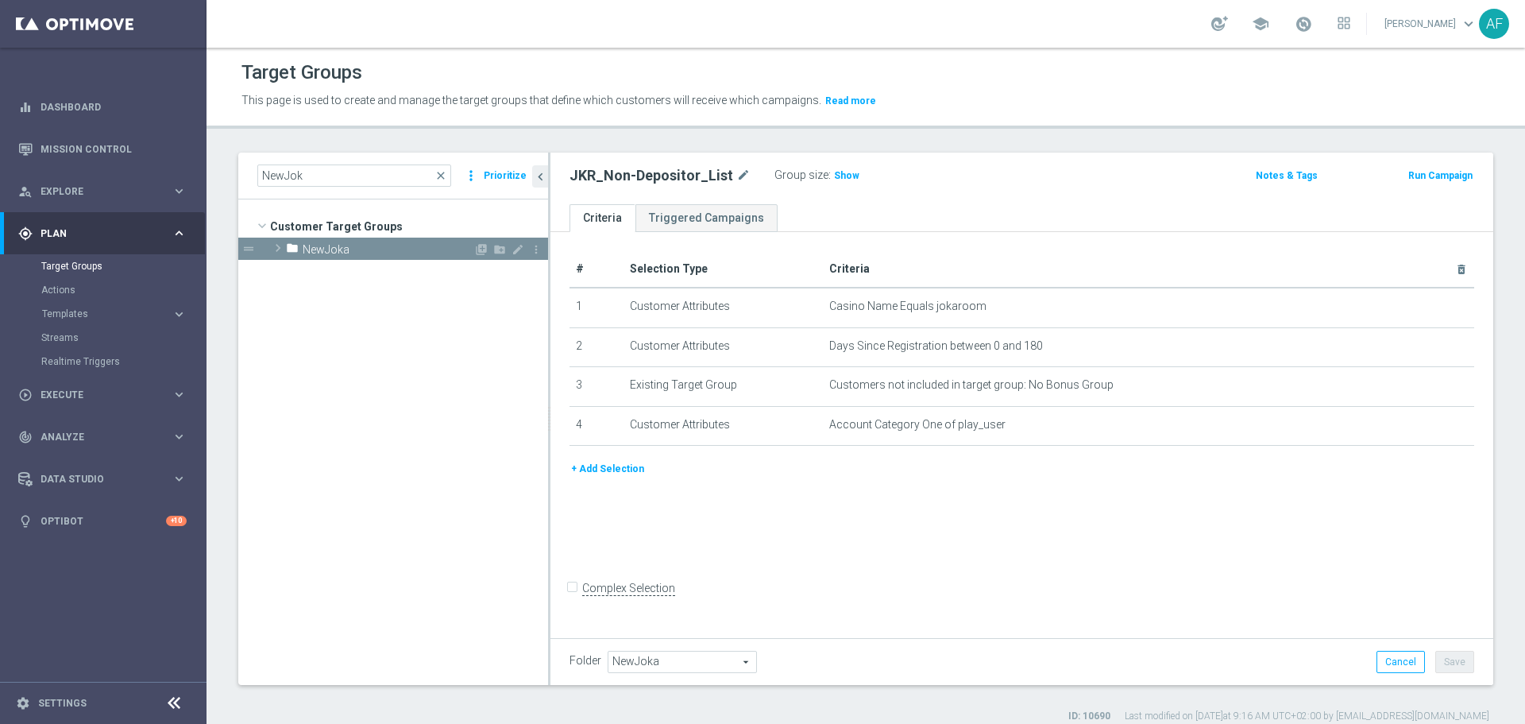
click at [350, 244] on span "NewJoka" at bounding box center [388, 250] width 171 height 14
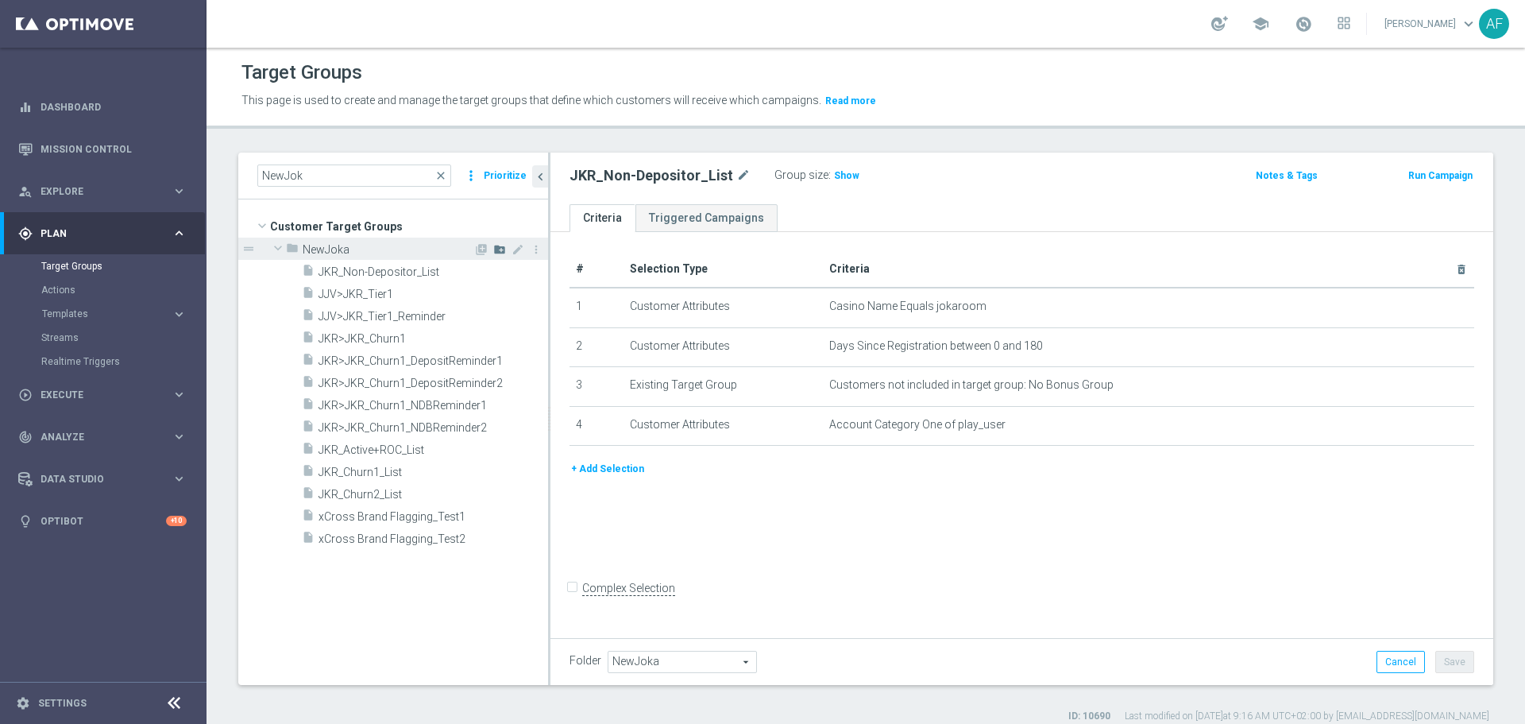
click at [496, 249] on icon "create_new_folder" at bounding box center [499, 249] width 13 height 13
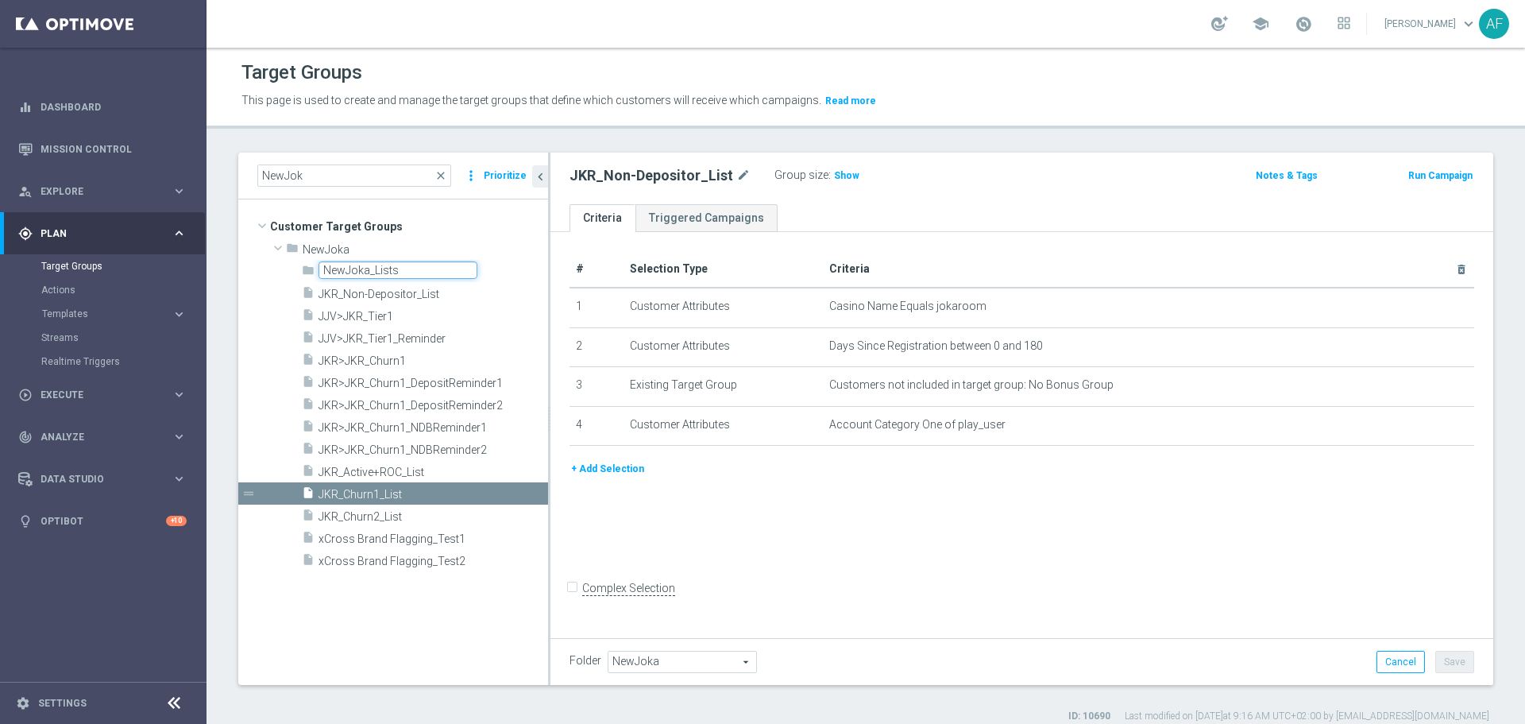
type input "NewJoka_Lists"
click at [526, 262] on div "folder NewJoka_Lists" at bounding box center [425, 271] width 246 height 22
click at [507, 209] on tree-viewport "Customer Target Groups library_add create_new_folder folder" at bounding box center [393, 441] width 310 height 484
click at [689, 542] on div "# Selection Type Criteria delete_forever 1 Customer Attributes Casino Name Equa…" at bounding box center [1021, 432] width 943 height 401
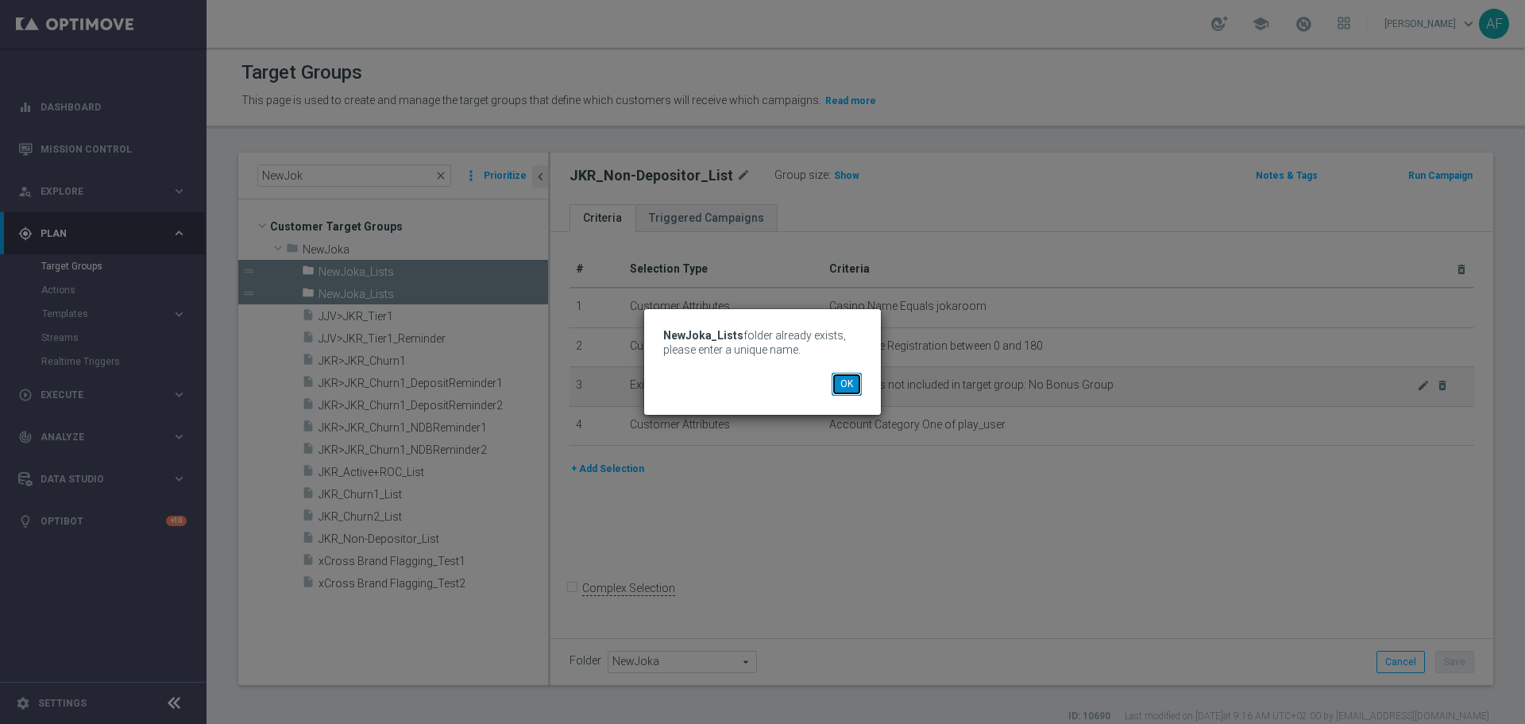
click at [833, 380] on button "OK" at bounding box center [847, 383] width 30 height 22
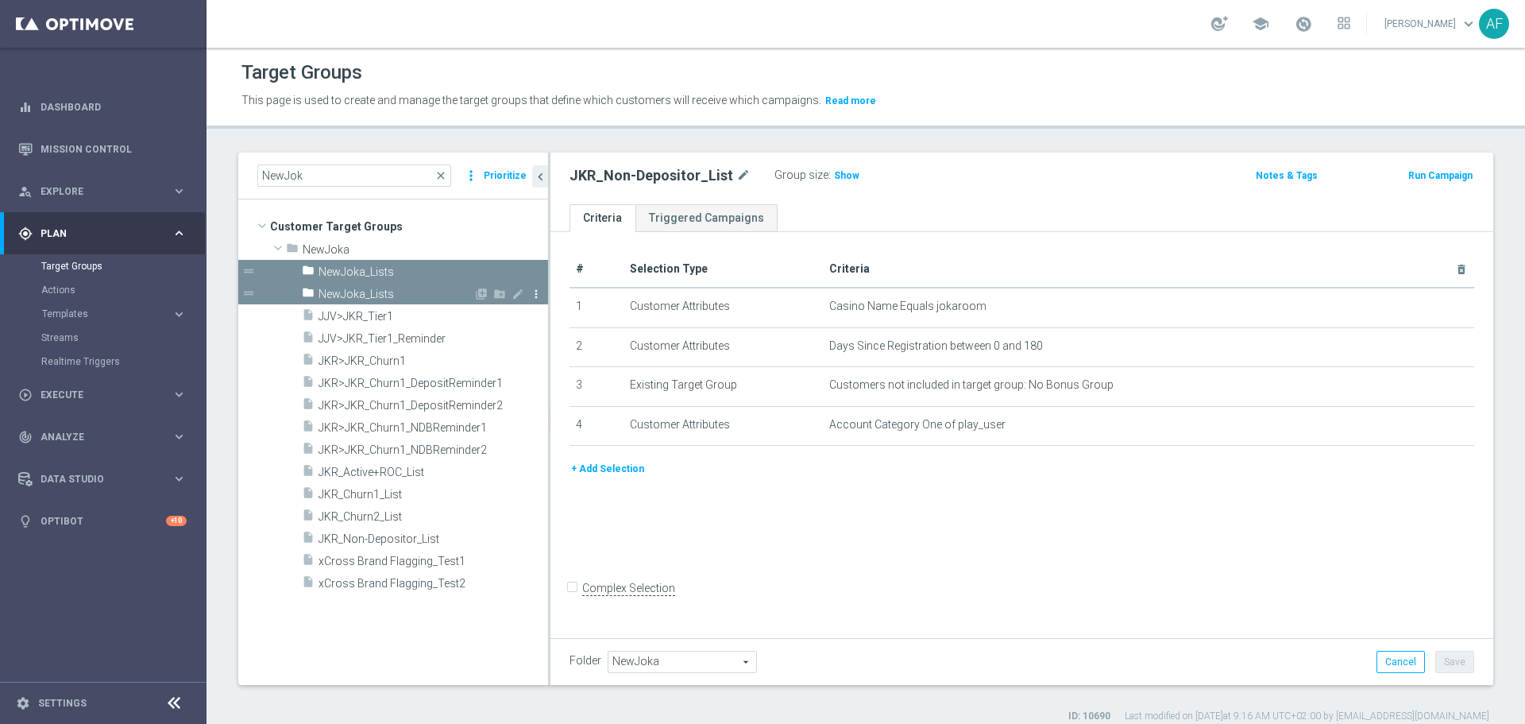
click at [533, 296] on icon "more_vert" at bounding box center [536, 293] width 13 height 13
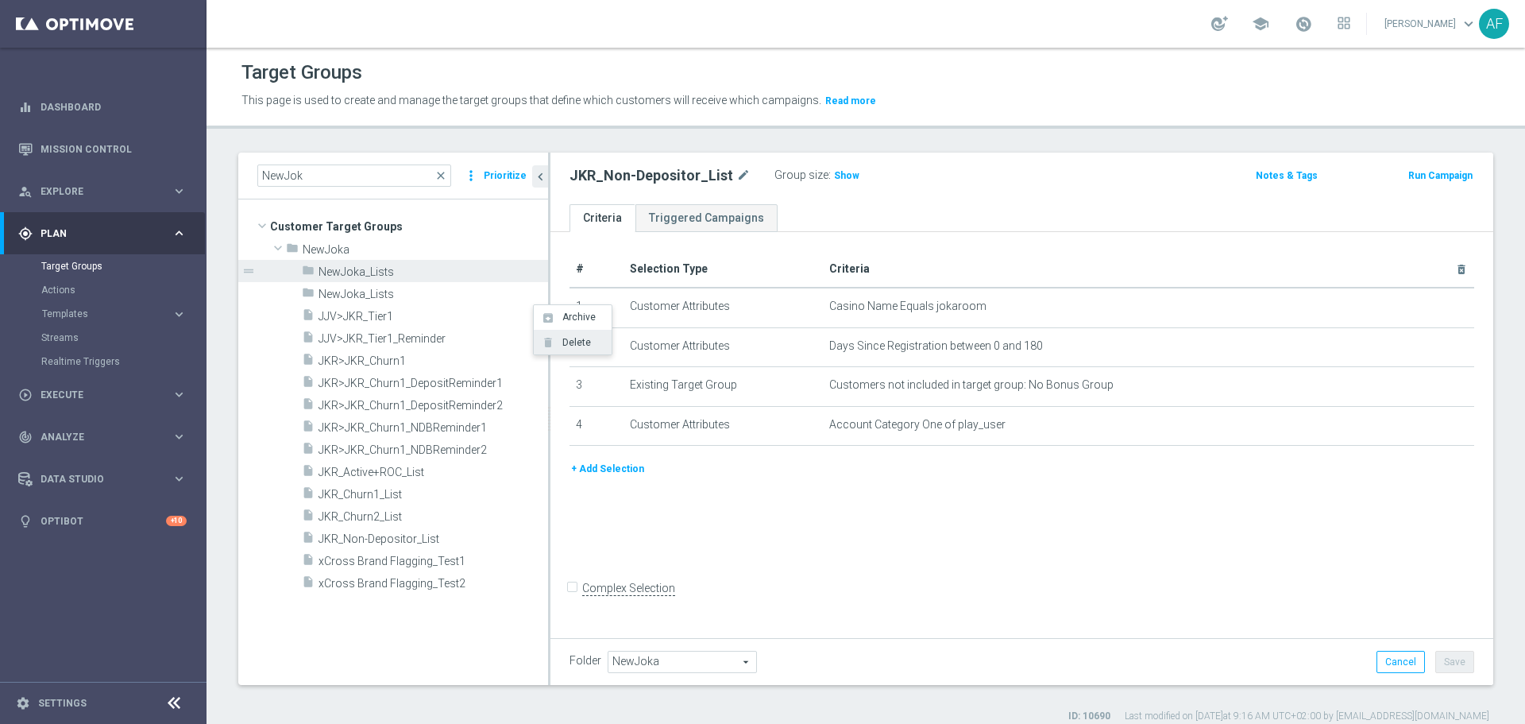
click at [555, 335] on li "delete Delete" at bounding box center [573, 342] width 78 height 25
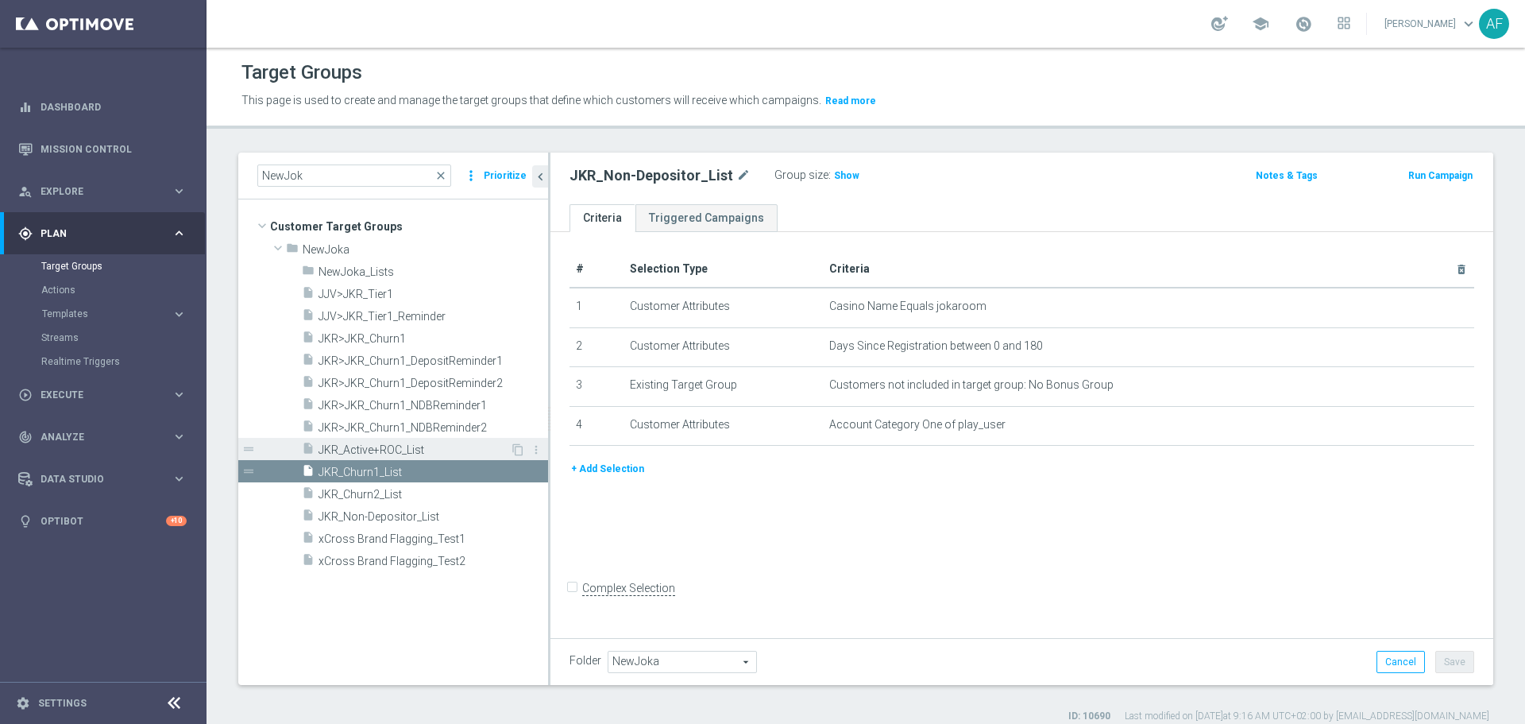
click at [419, 451] on span "JKR_Active+ROC_List" at bounding box center [413, 450] width 191 height 14
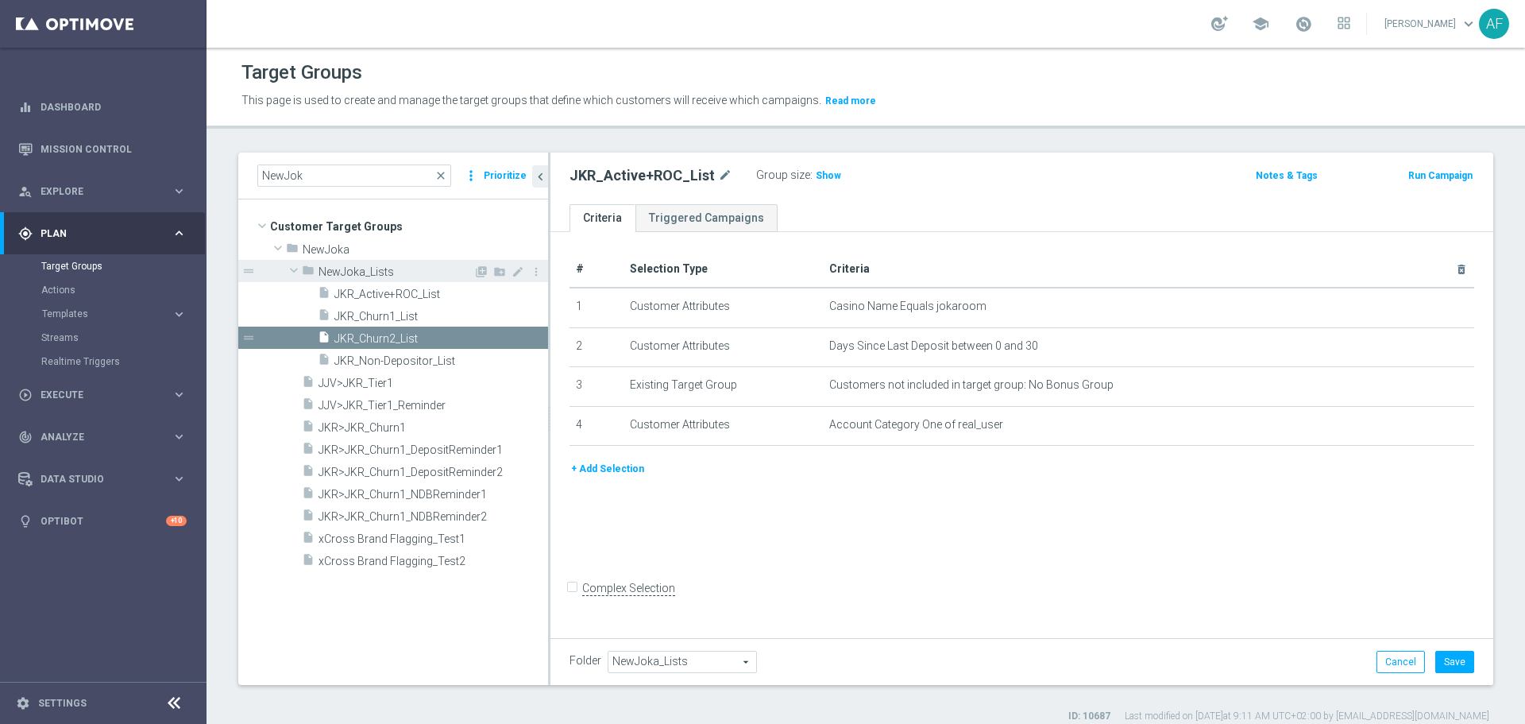
click at [295, 270] on span at bounding box center [293, 270] width 19 height 16
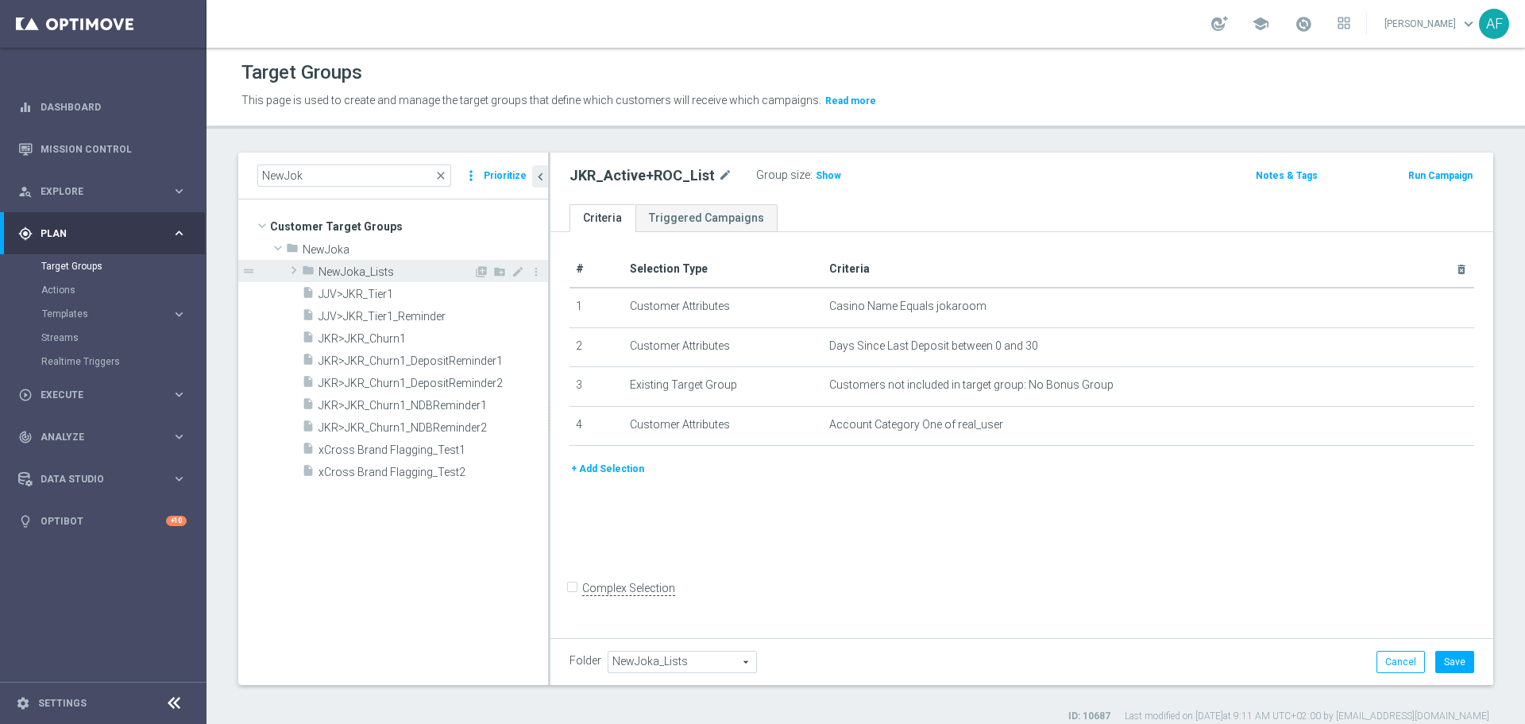
click at [292, 267] on span at bounding box center [294, 269] width 16 height 19
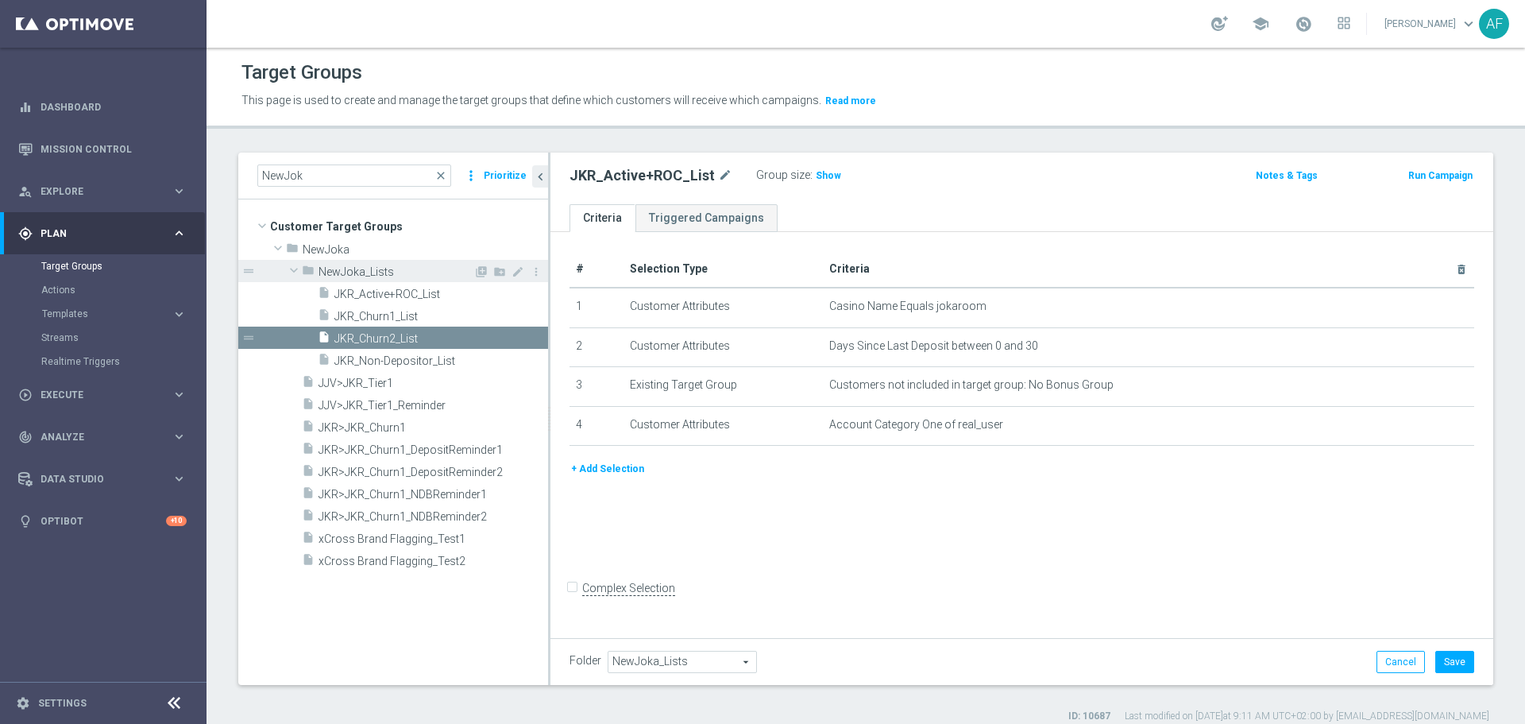
click at [292, 267] on span at bounding box center [293, 270] width 19 height 16
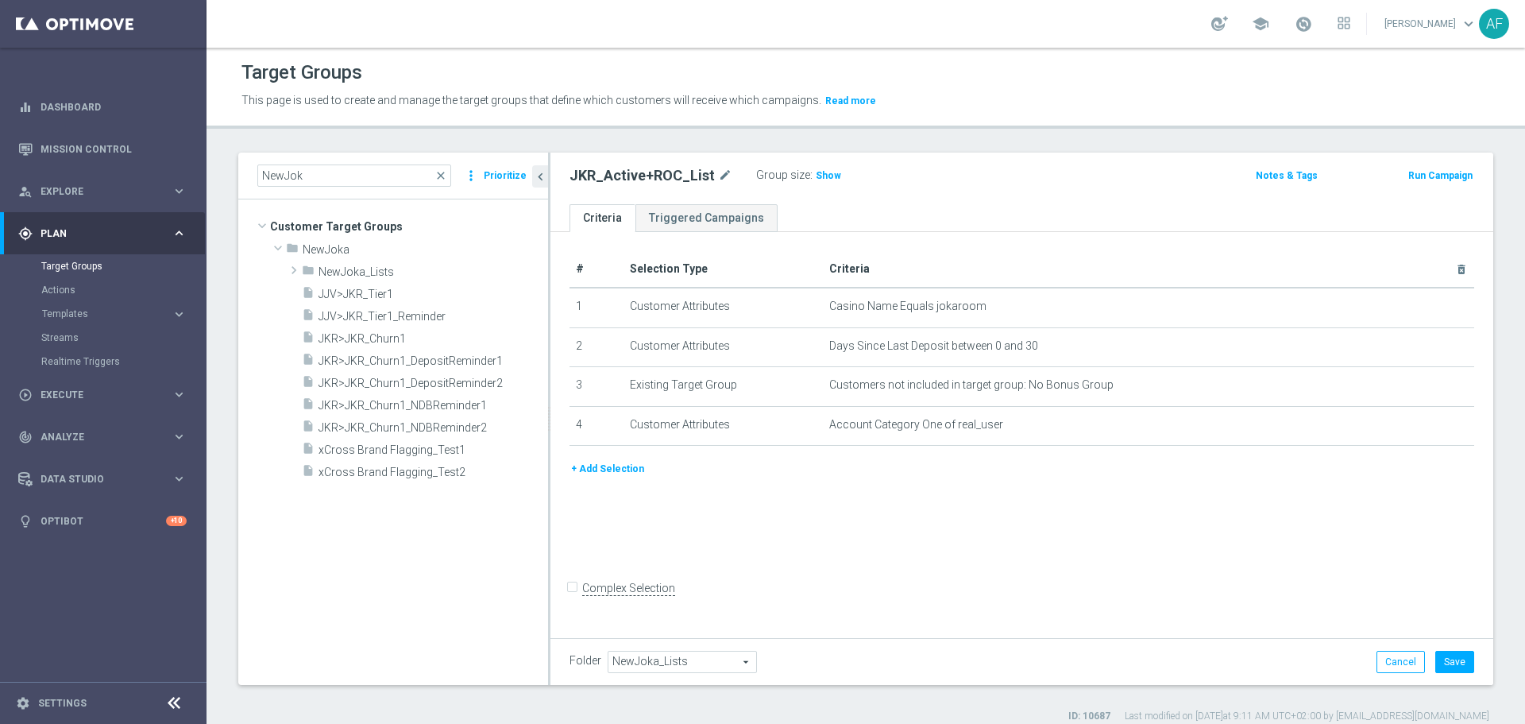
click at [450, 530] on tree-viewport "Customer Target Groups library_add create_new_folder folder" at bounding box center [393, 441] width 310 height 484
click at [295, 272] on span at bounding box center [294, 269] width 16 height 19
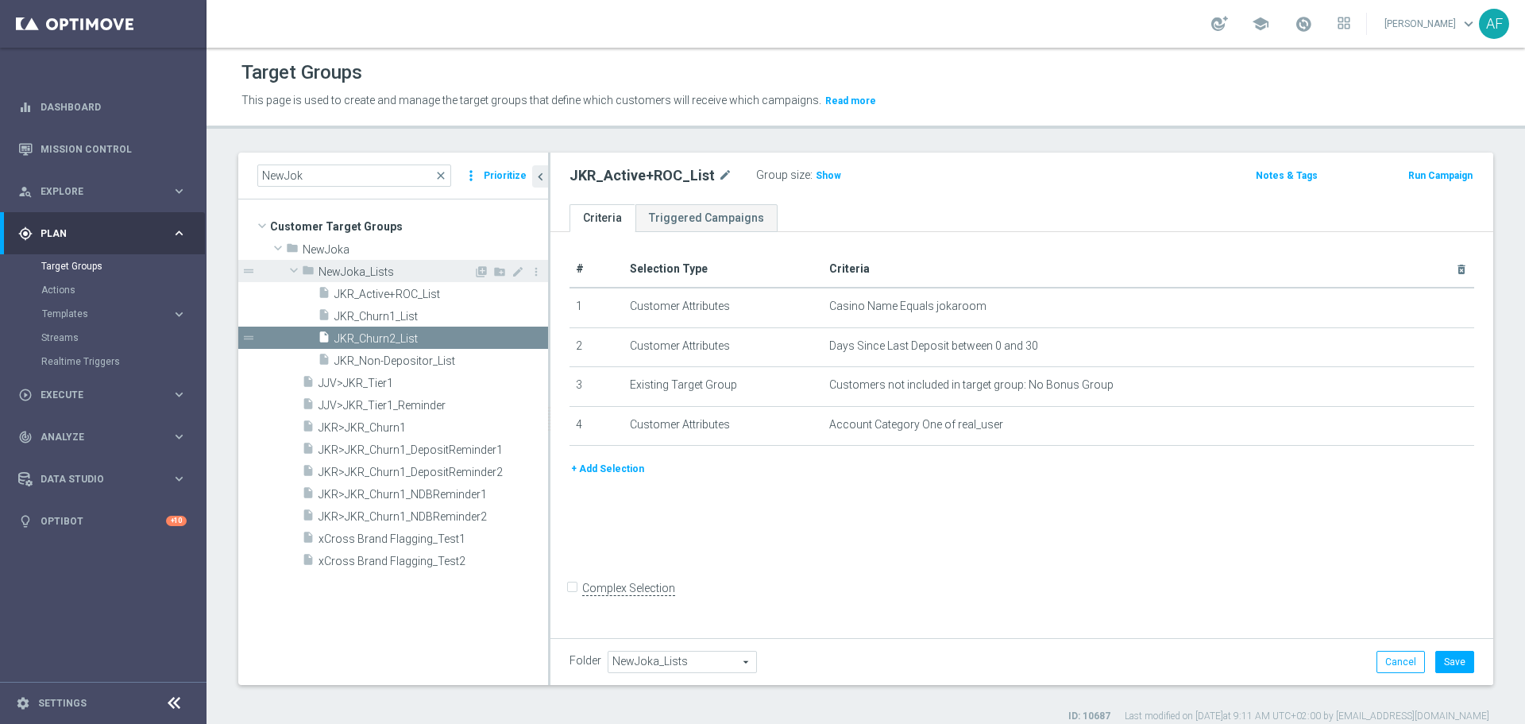
click at [295, 272] on span at bounding box center [293, 270] width 19 height 16
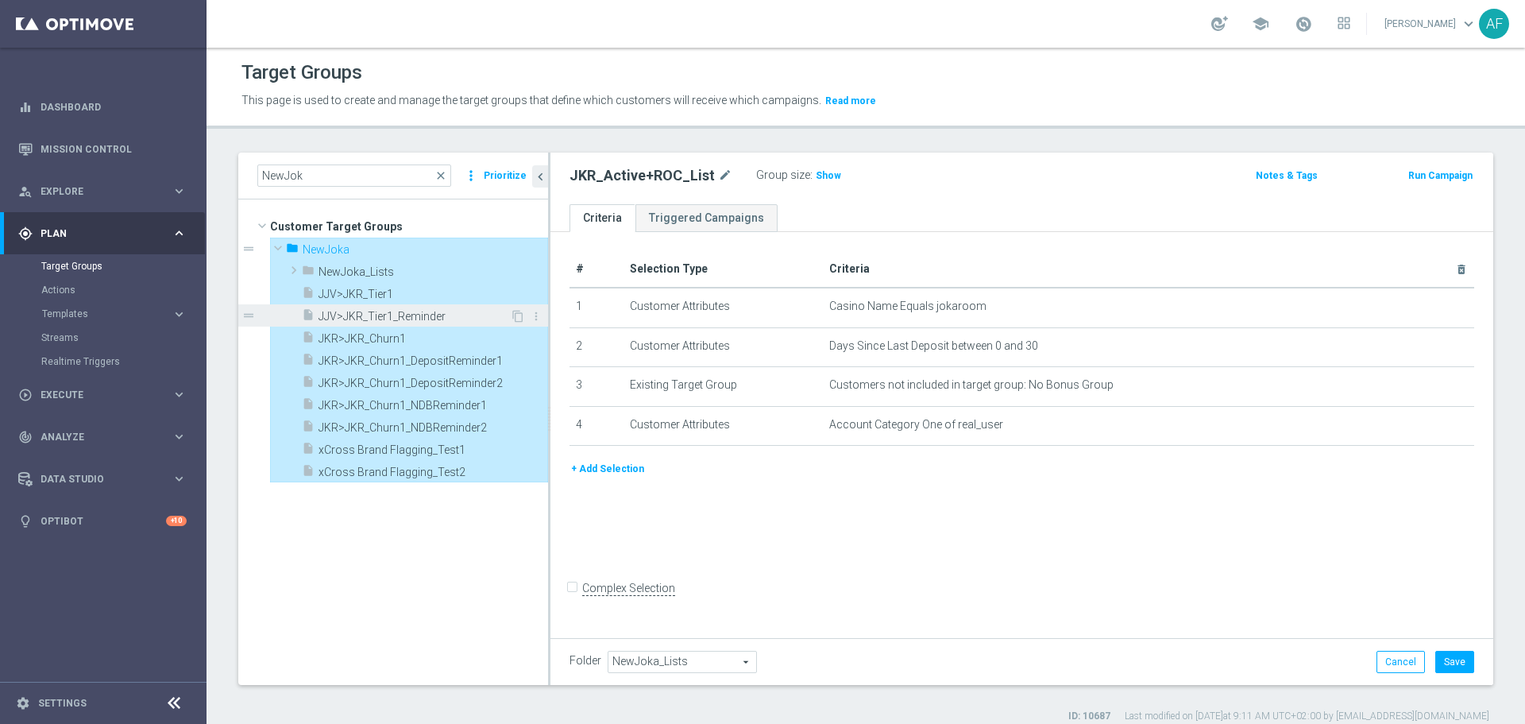
type input "NewJoka"
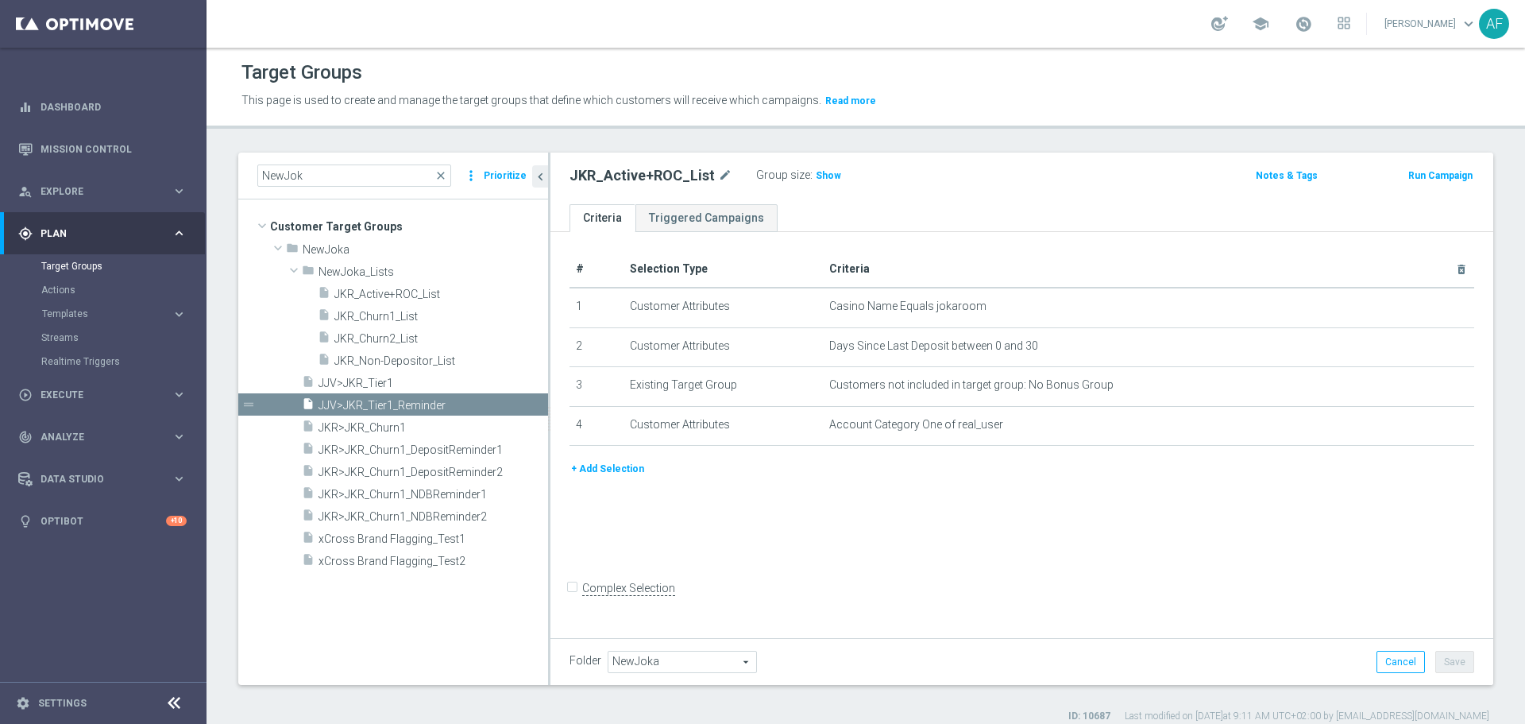
click at [397, 635] on tree-viewport "Customer Target Groups library_add create_new_folder folder" at bounding box center [393, 441] width 310 height 484
click at [291, 267] on span at bounding box center [293, 270] width 19 height 16
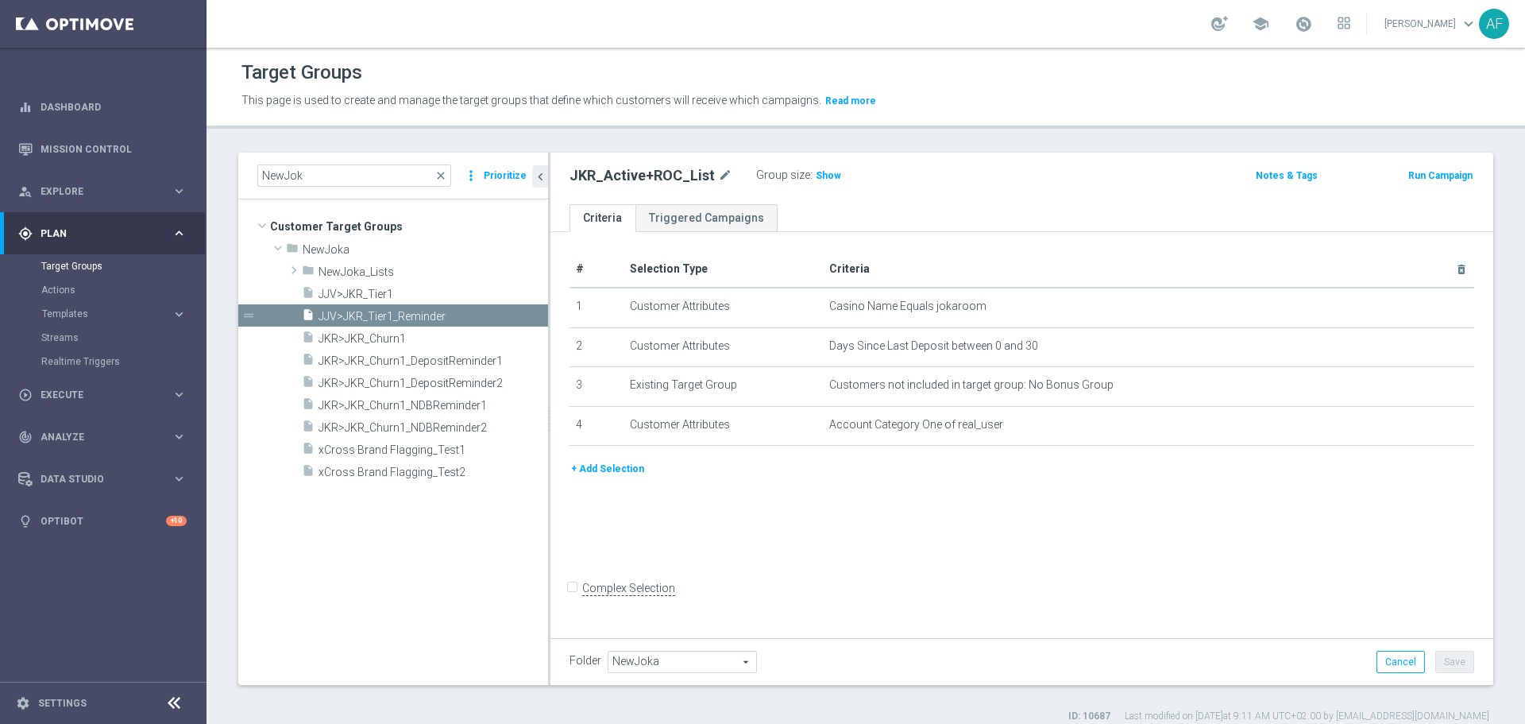
click at [435, 518] on tree-viewport "Customer Target Groups library_add create_new_folder folder" at bounding box center [393, 441] width 310 height 484
click at [533, 451] on icon "more_vert" at bounding box center [536, 449] width 13 height 13
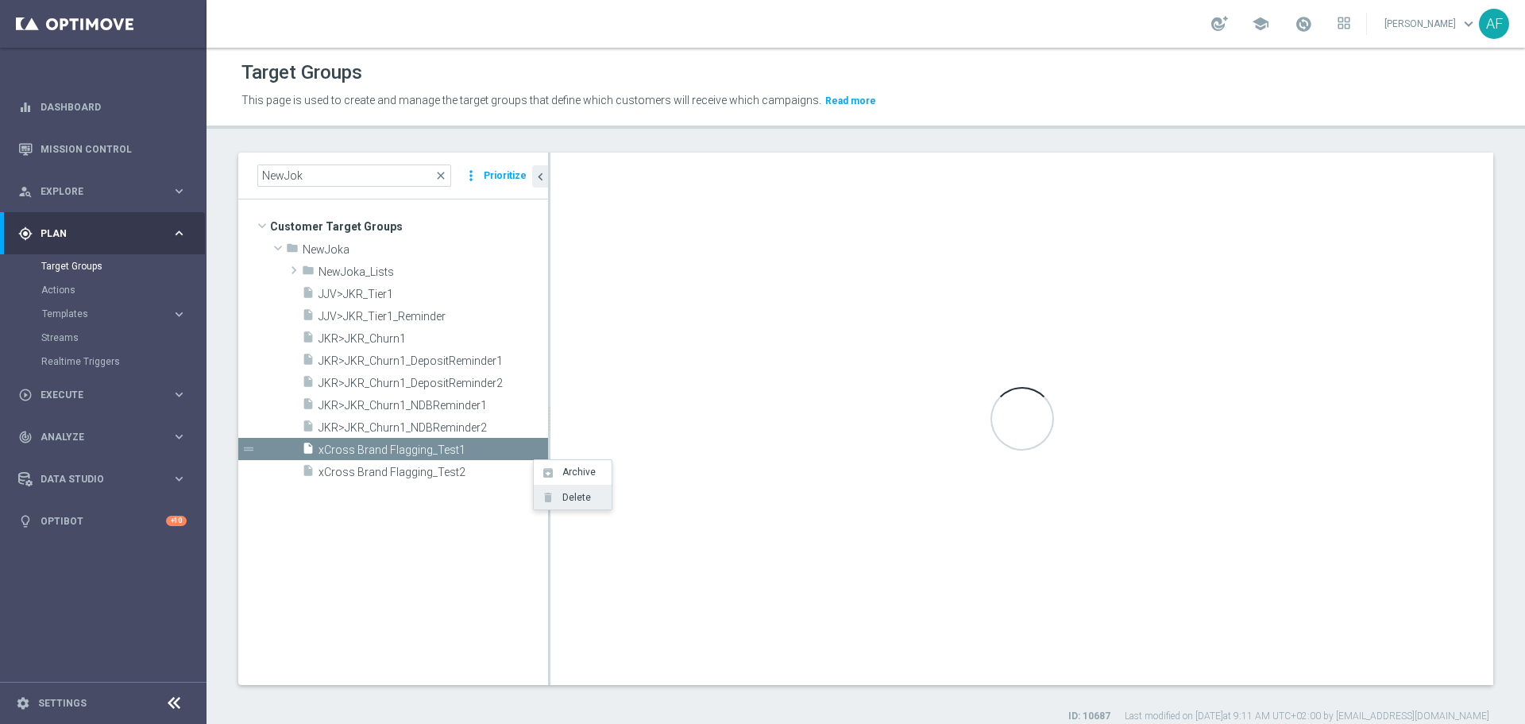
click at [560, 496] on span "Delete" at bounding box center [574, 497] width 34 height 11
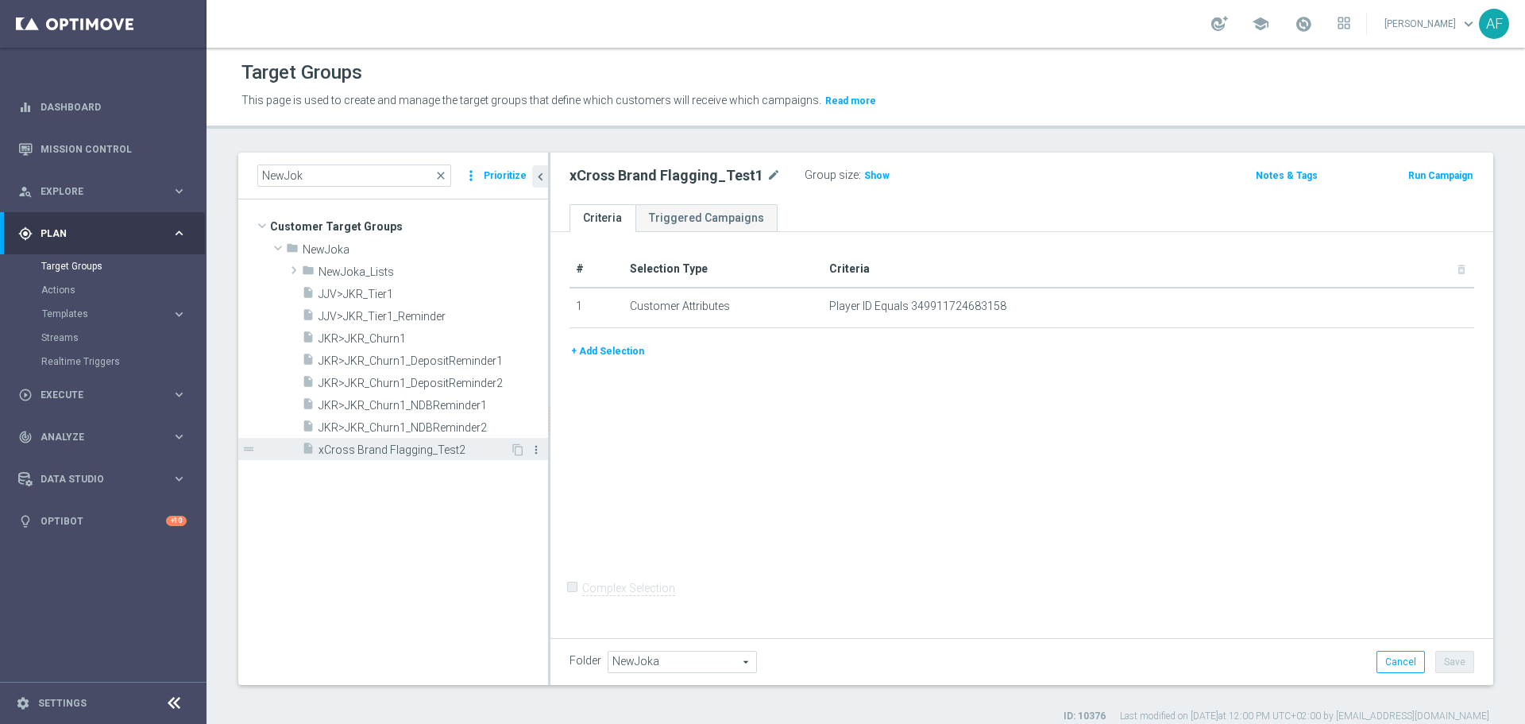
click at [538, 451] on icon "more_vert" at bounding box center [536, 449] width 13 height 13
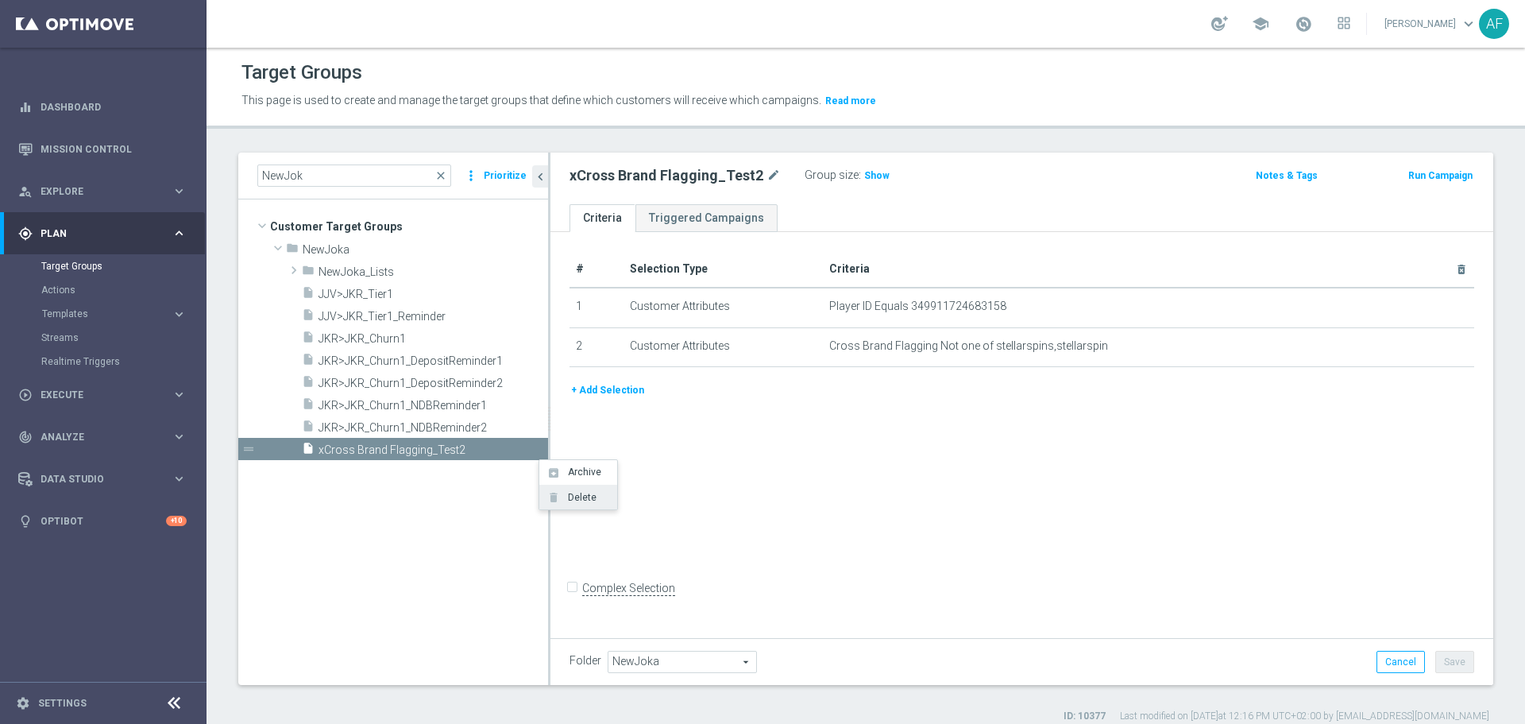
click at [565, 493] on span "Delete" at bounding box center [579, 497] width 34 height 11
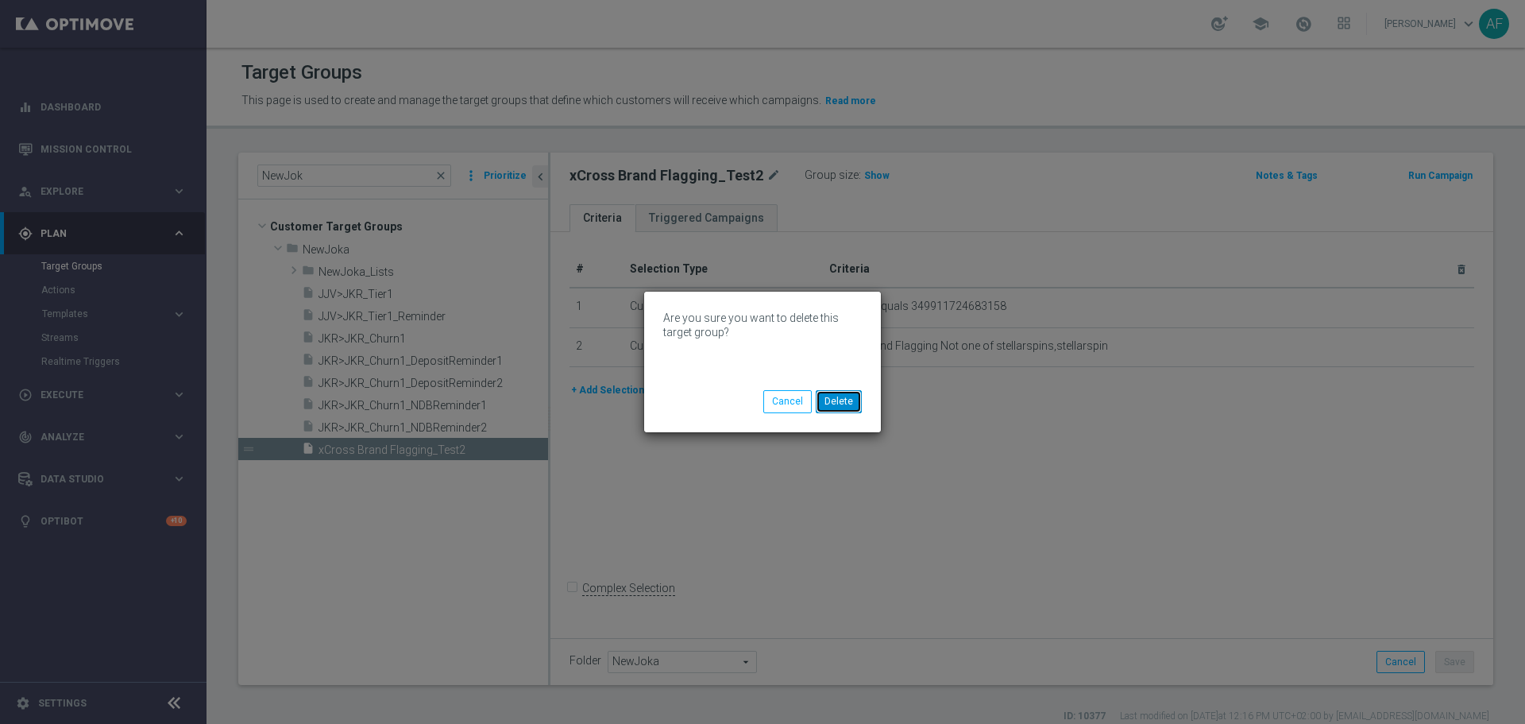
click at [826, 399] on button "Delete" at bounding box center [839, 401] width 46 height 22
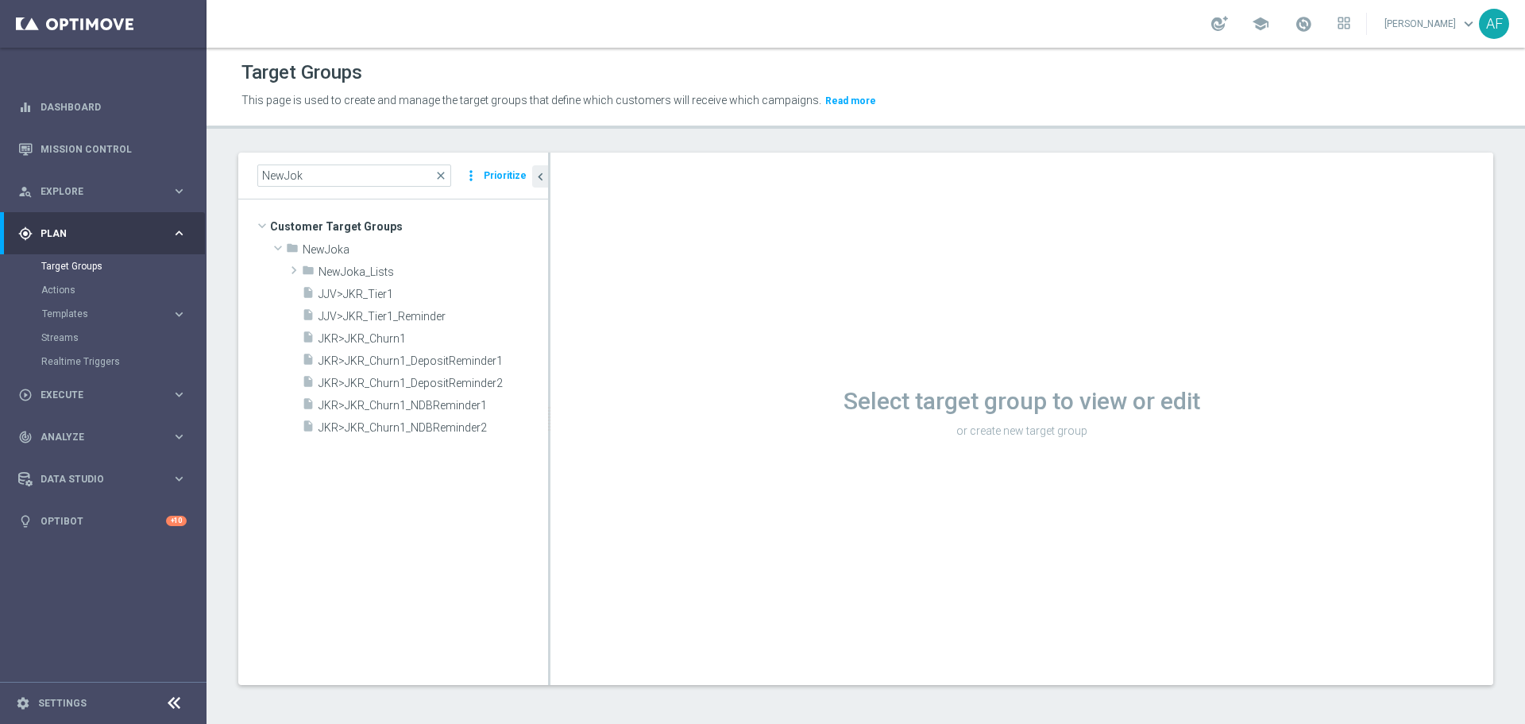
click at [450, 495] on tree-viewport "Customer Target Groups library_add create_new_folder folder" at bounding box center [393, 441] width 310 height 484
click at [291, 270] on span at bounding box center [294, 269] width 16 height 19
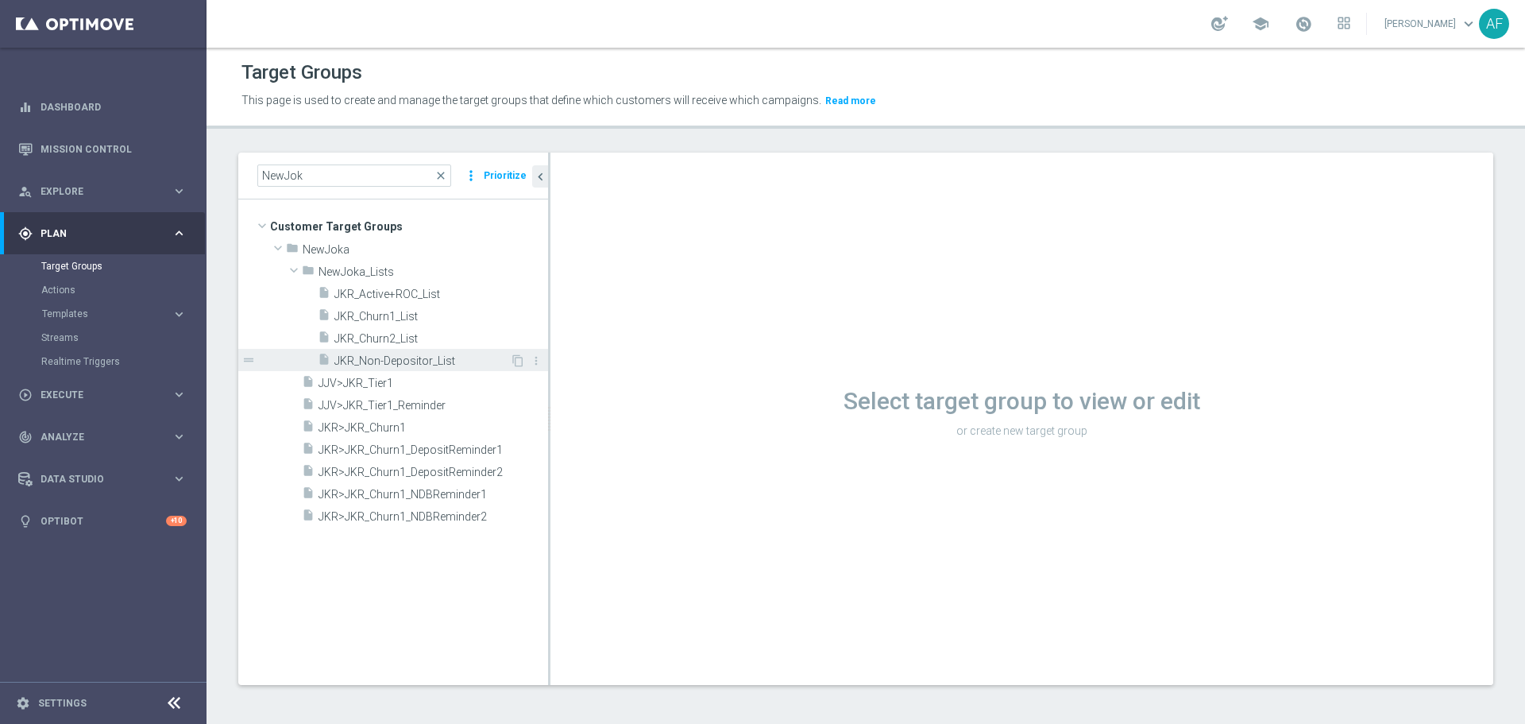
click at [395, 359] on span "JKR_Non-Depositor_List" at bounding box center [422, 361] width 176 height 14
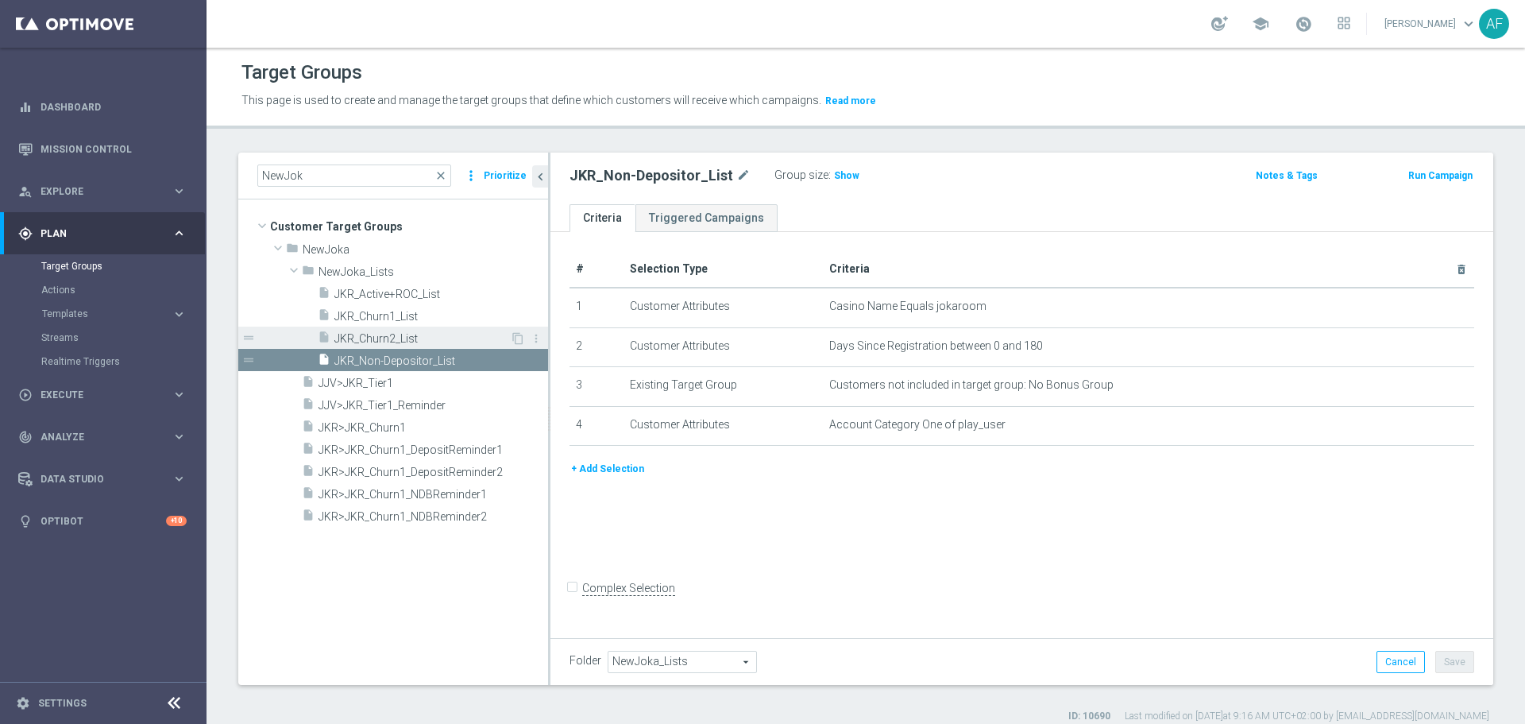
click at [407, 334] on span "JKR_Churn2_List" at bounding box center [422, 339] width 176 height 14
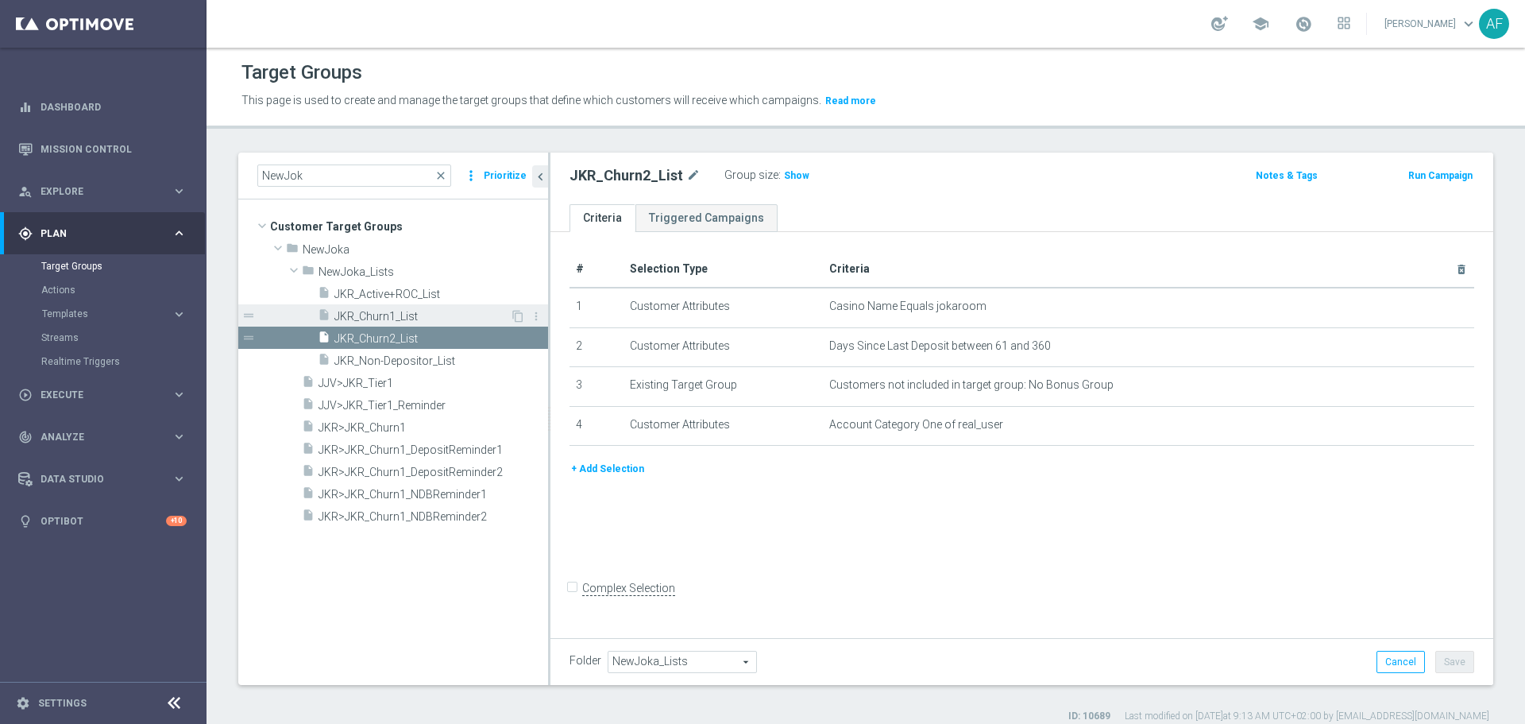
click at [407, 311] on span "JKR_Churn1_List" at bounding box center [422, 317] width 176 height 14
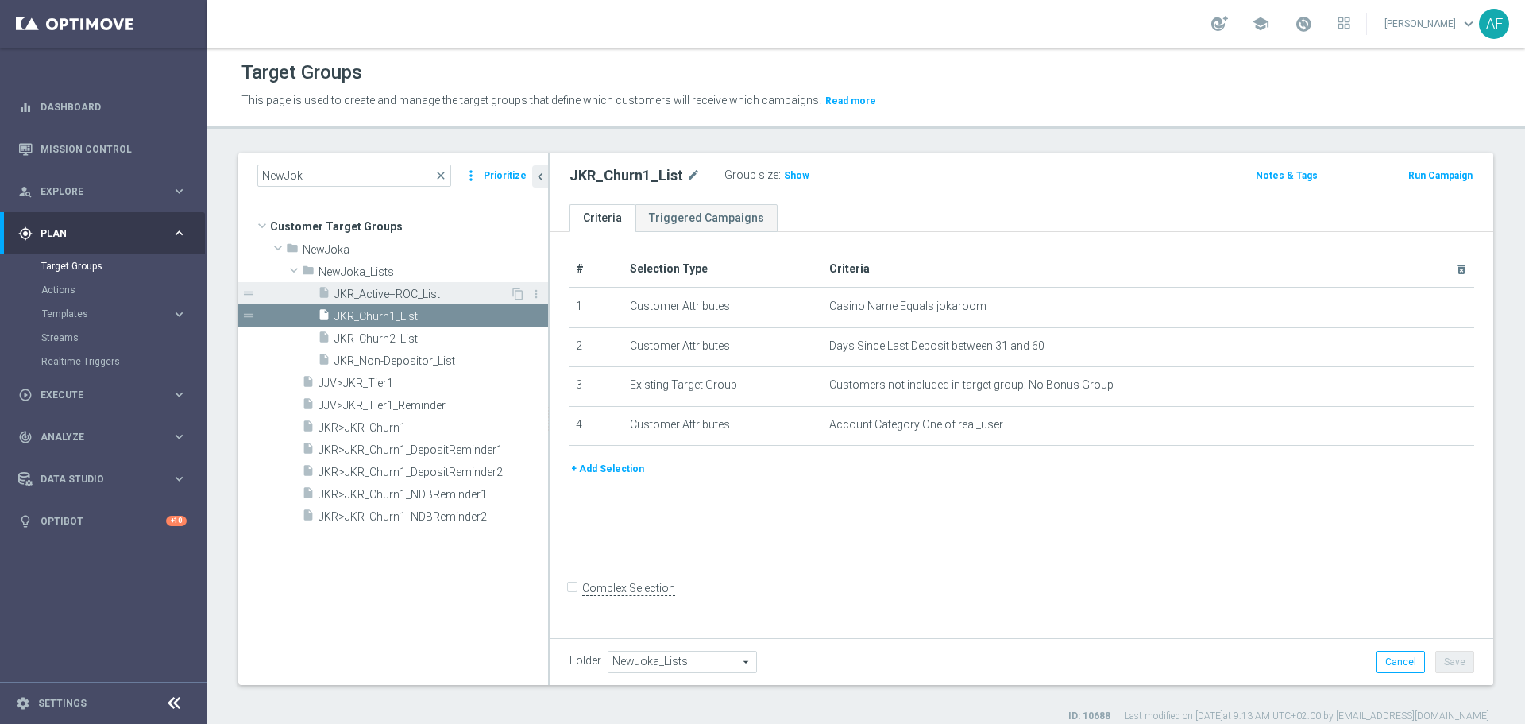
click at [399, 291] on span "JKR_Active+ROC_List" at bounding box center [422, 294] width 176 height 14
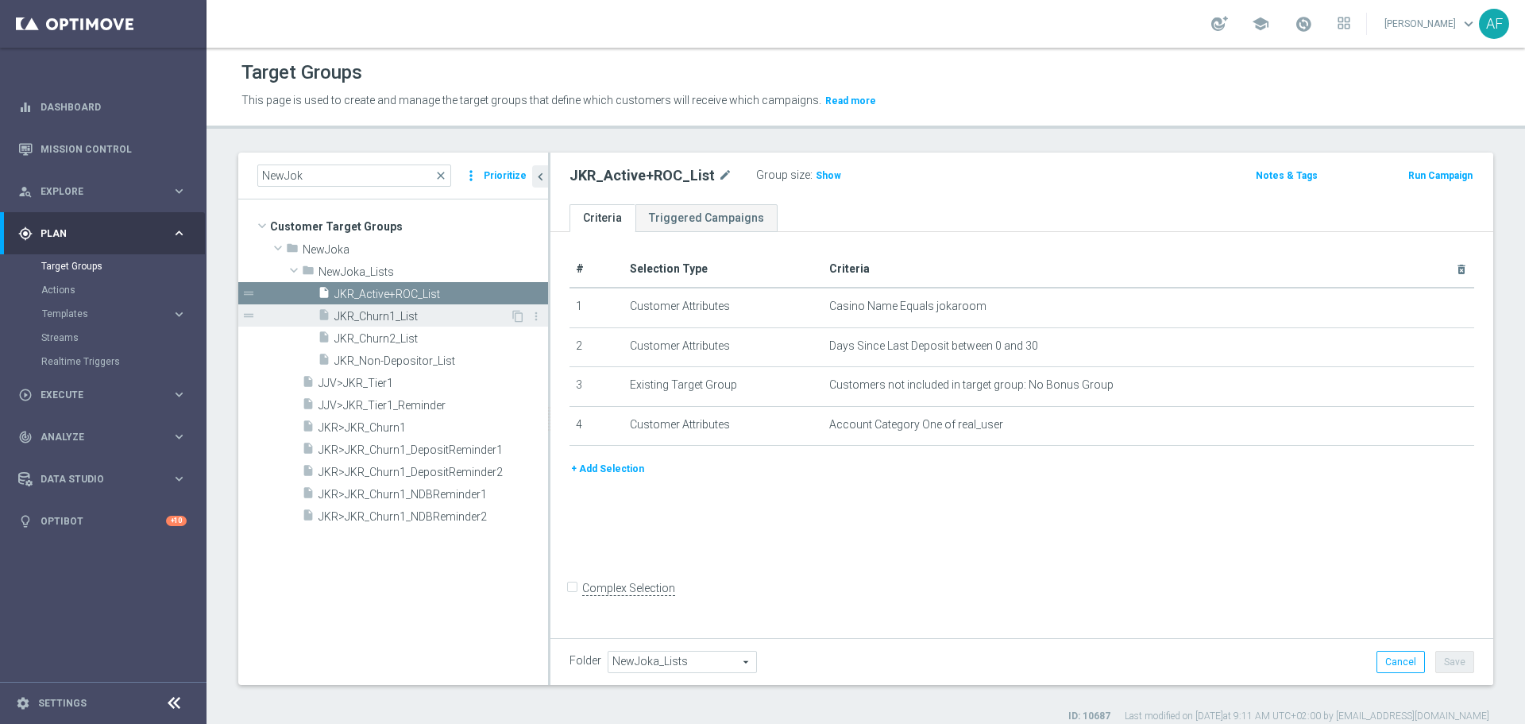
click at [404, 311] on span "JKR_Churn1_List" at bounding box center [422, 317] width 176 height 14
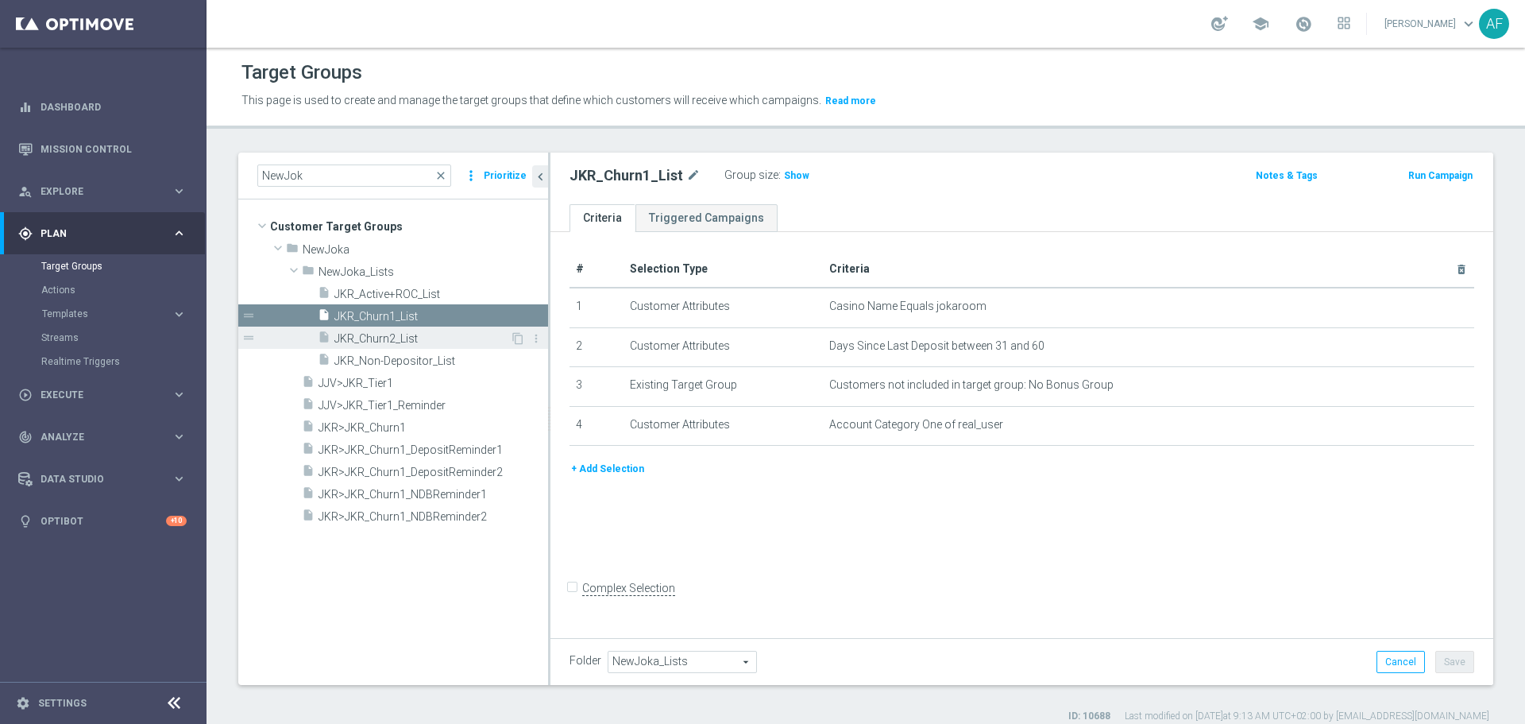
click at [407, 335] on span "JKR_Churn2_List" at bounding box center [422, 339] width 176 height 14
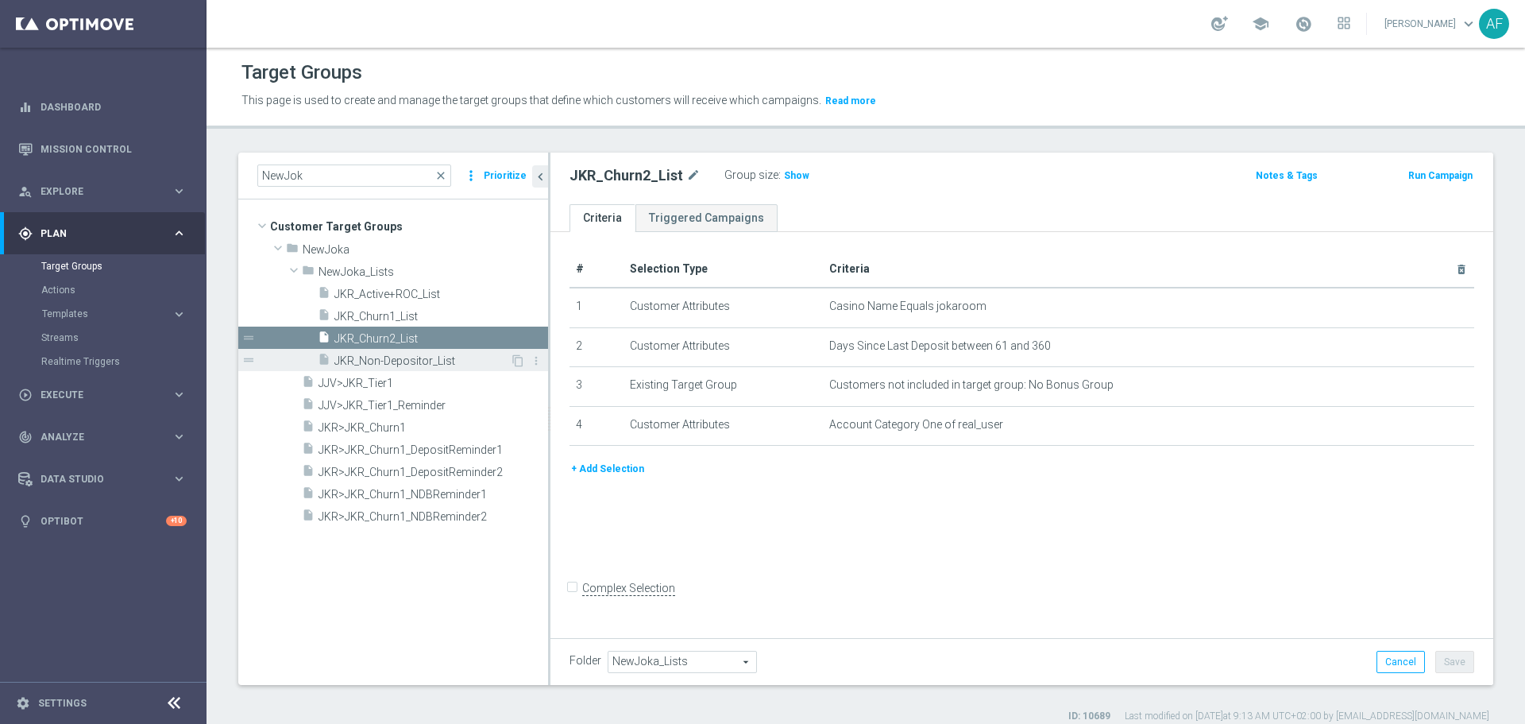
click at [407, 357] on span "JKR_Non-Depositor_List" at bounding box center [422, 361] width 176 height 14
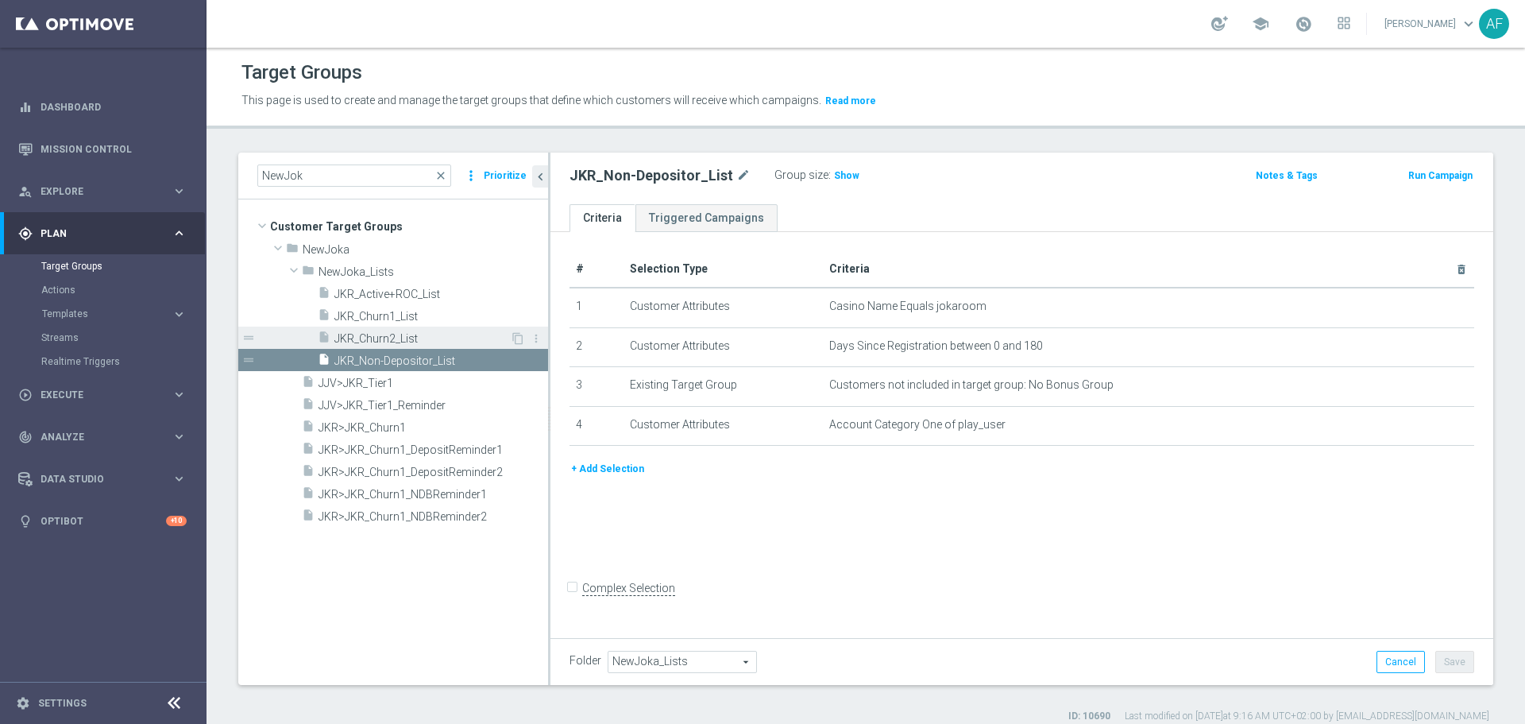
click at [407, 334] on span "JKR_Churn2_List" at bounding box center [422, 339] width 176 height 14
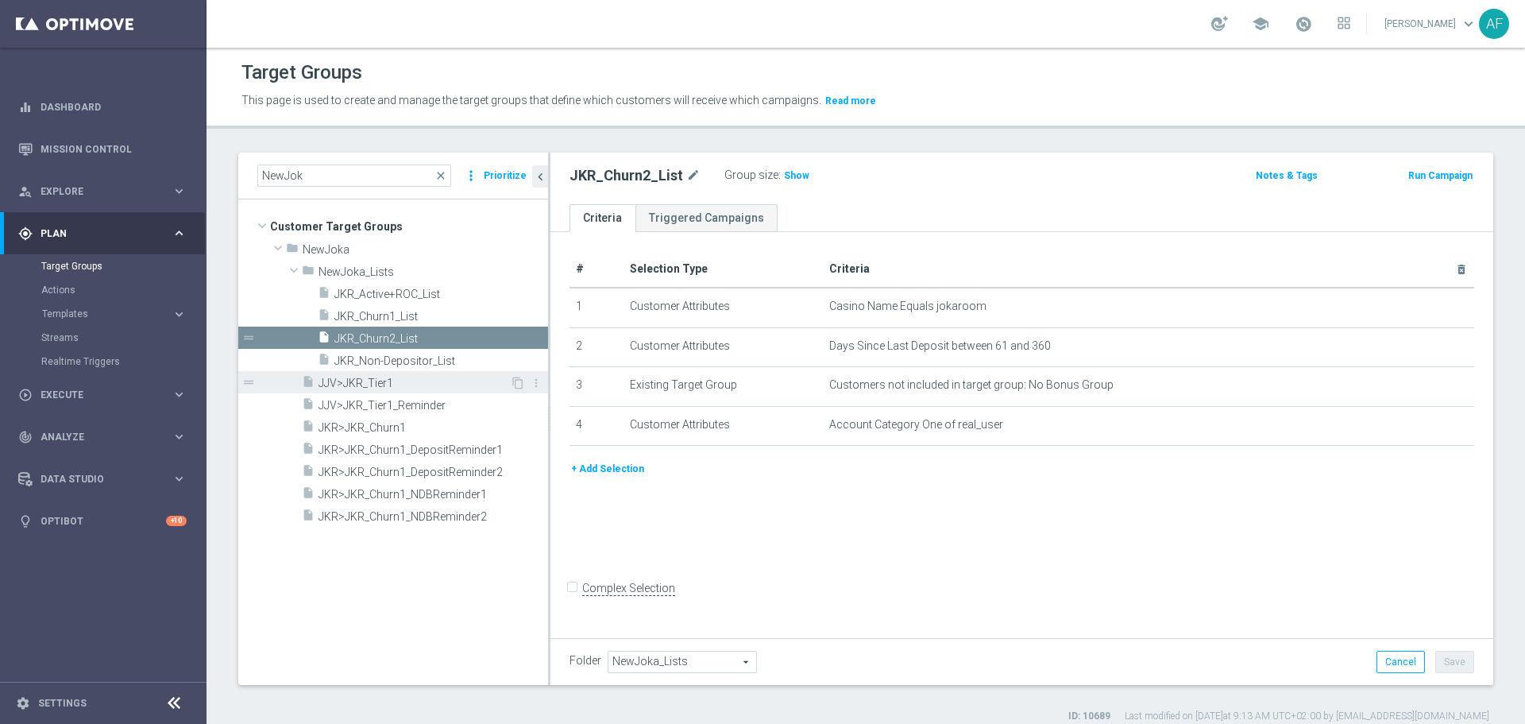
click at [441, 384] on span "JJV>JKR_Tier1" at bounding box center [413, 383] width 191 height 14
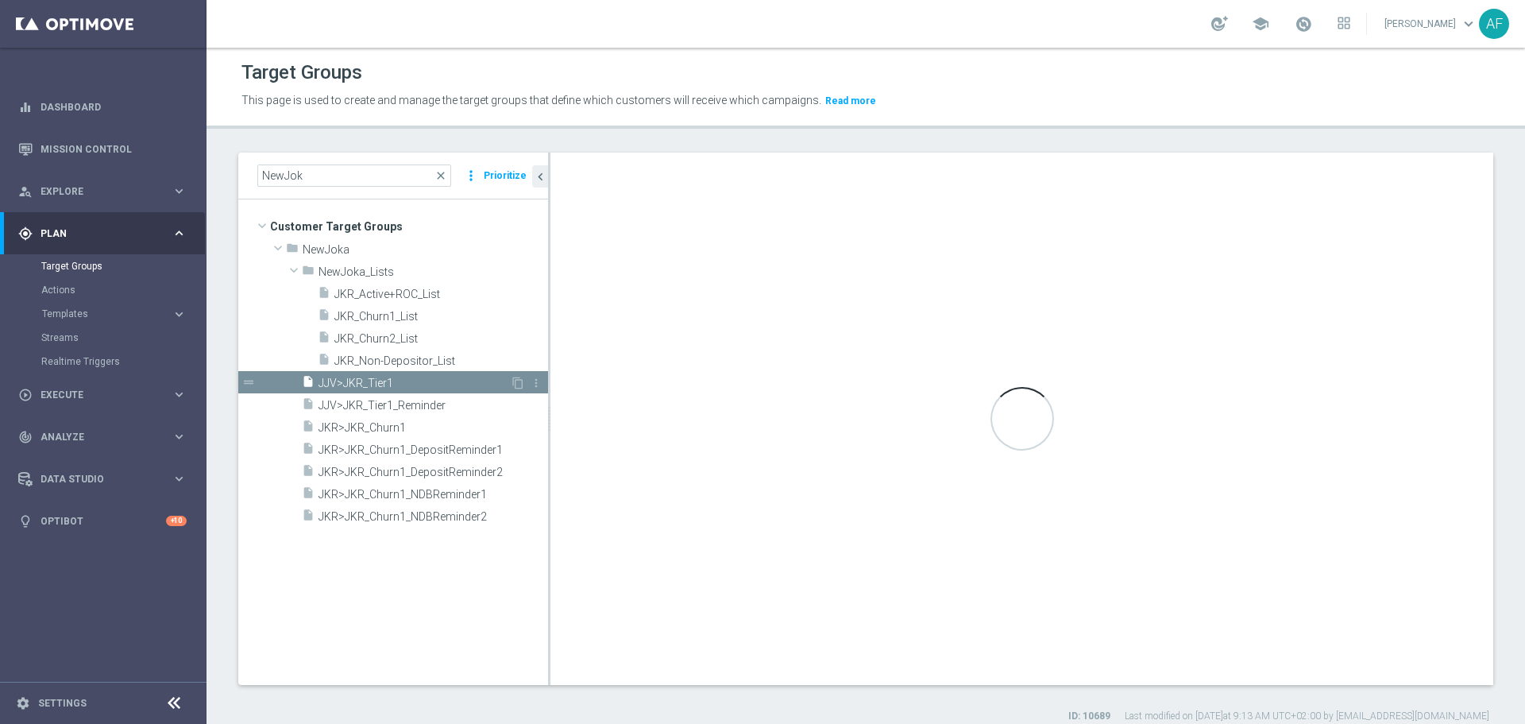
type input "NewJoka"
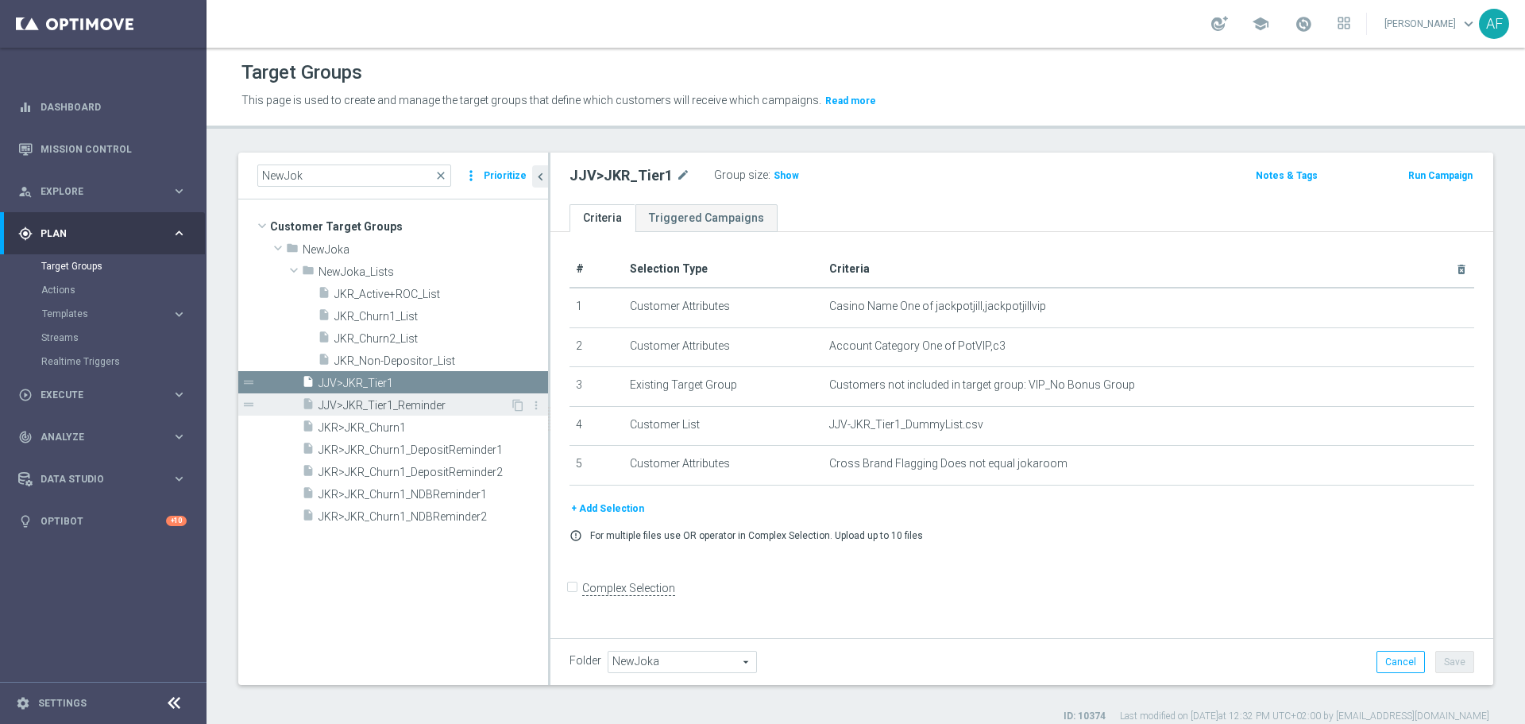
click at [417, 404] on span "JJV>JKR_Tier1_Reminder" at bounding box center [413, 406] width 191 height 14
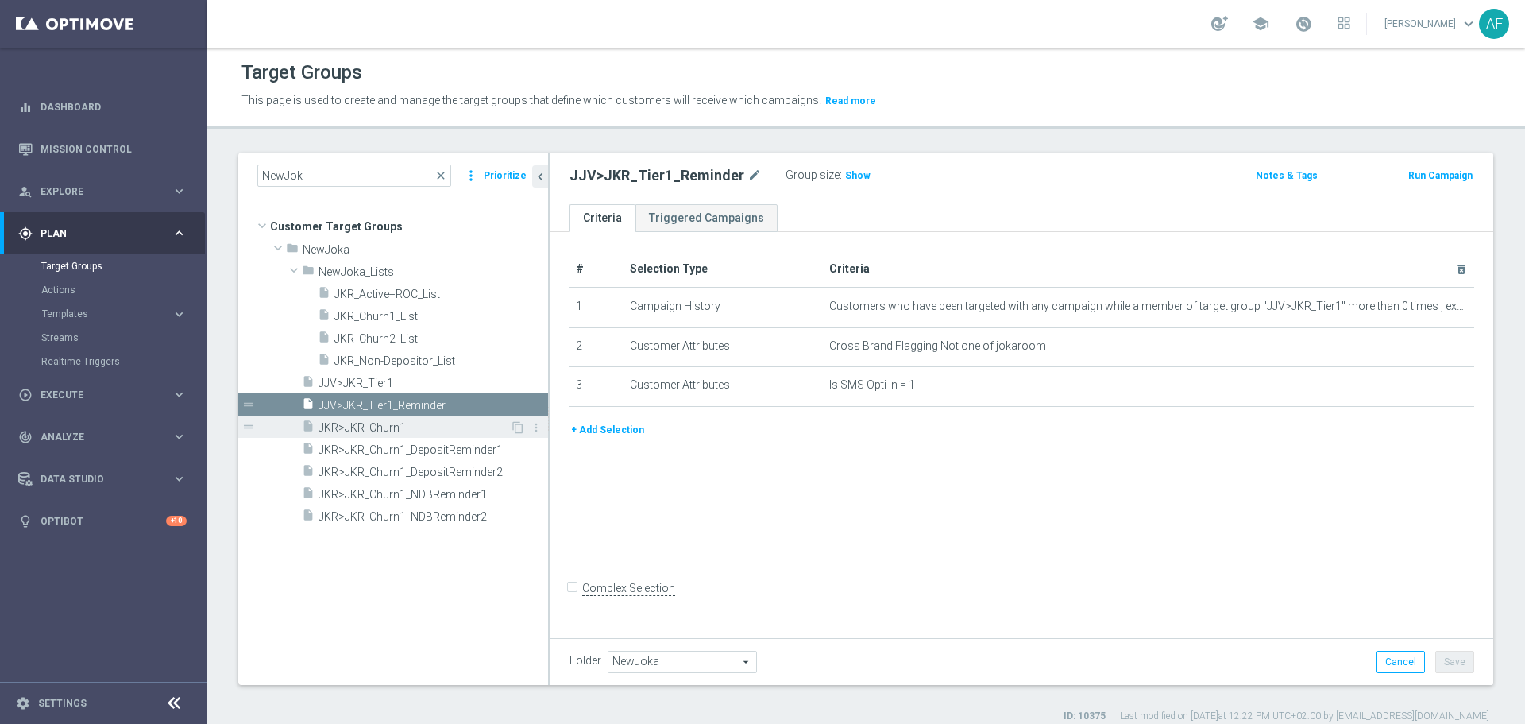
click at [415, 426] on span "JKR>JKR_Churn1" at bounding box center [413, 428] width 191 height 14
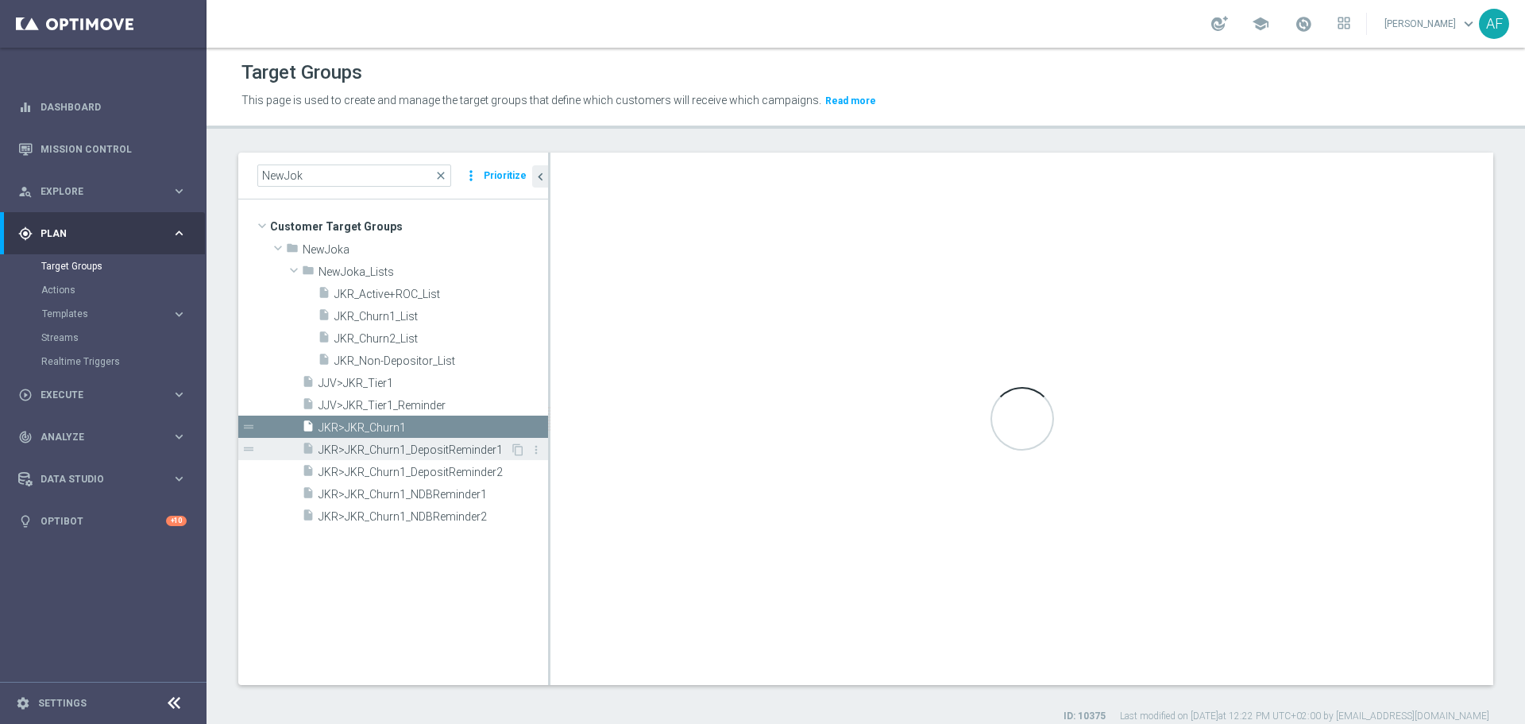
click at [423, 446] on span "JKR>JKR_Churn1_DepositReminder1" at bounding box center [413, 450] width 191 height 14
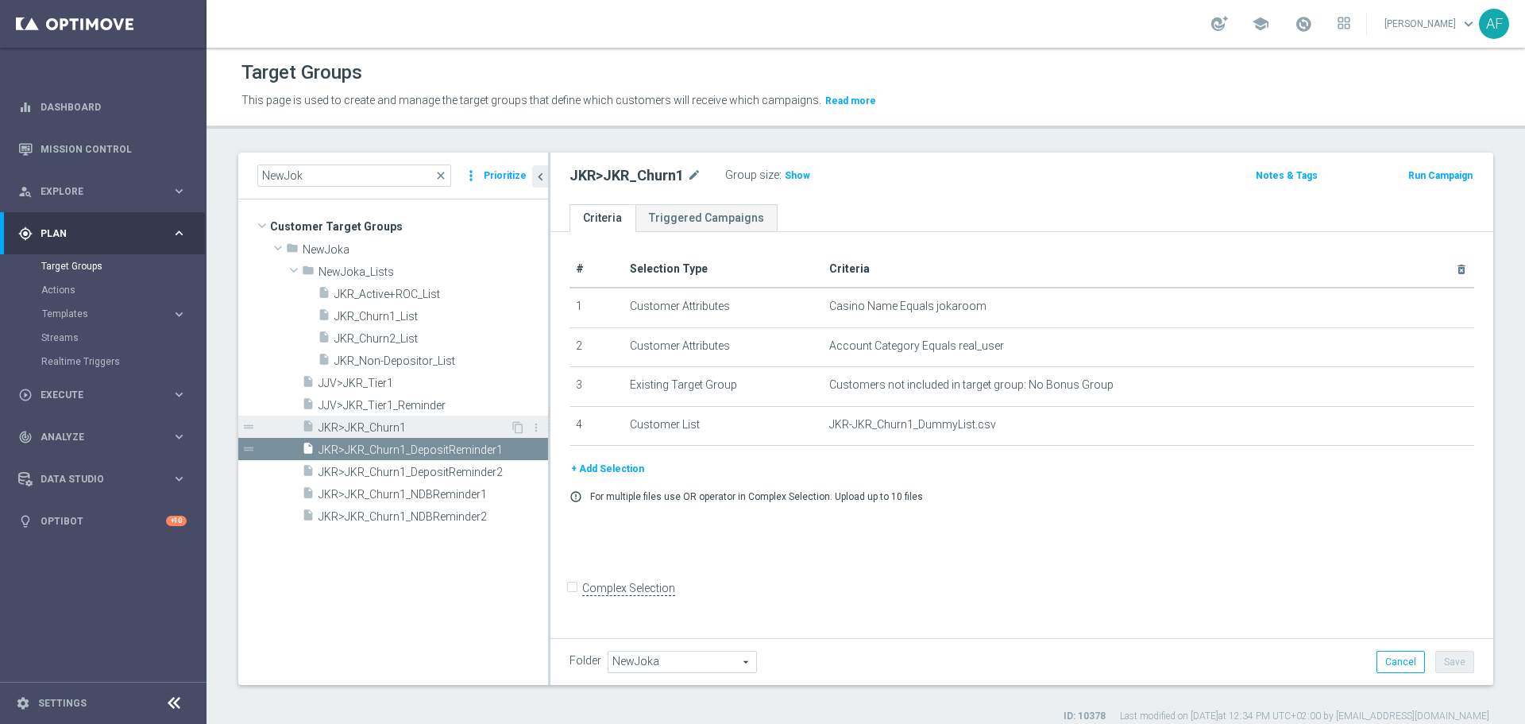
click at [420, 423] on span "JKR>JKR_Churn1" at bounding box center [413, 428] width 191 height 14
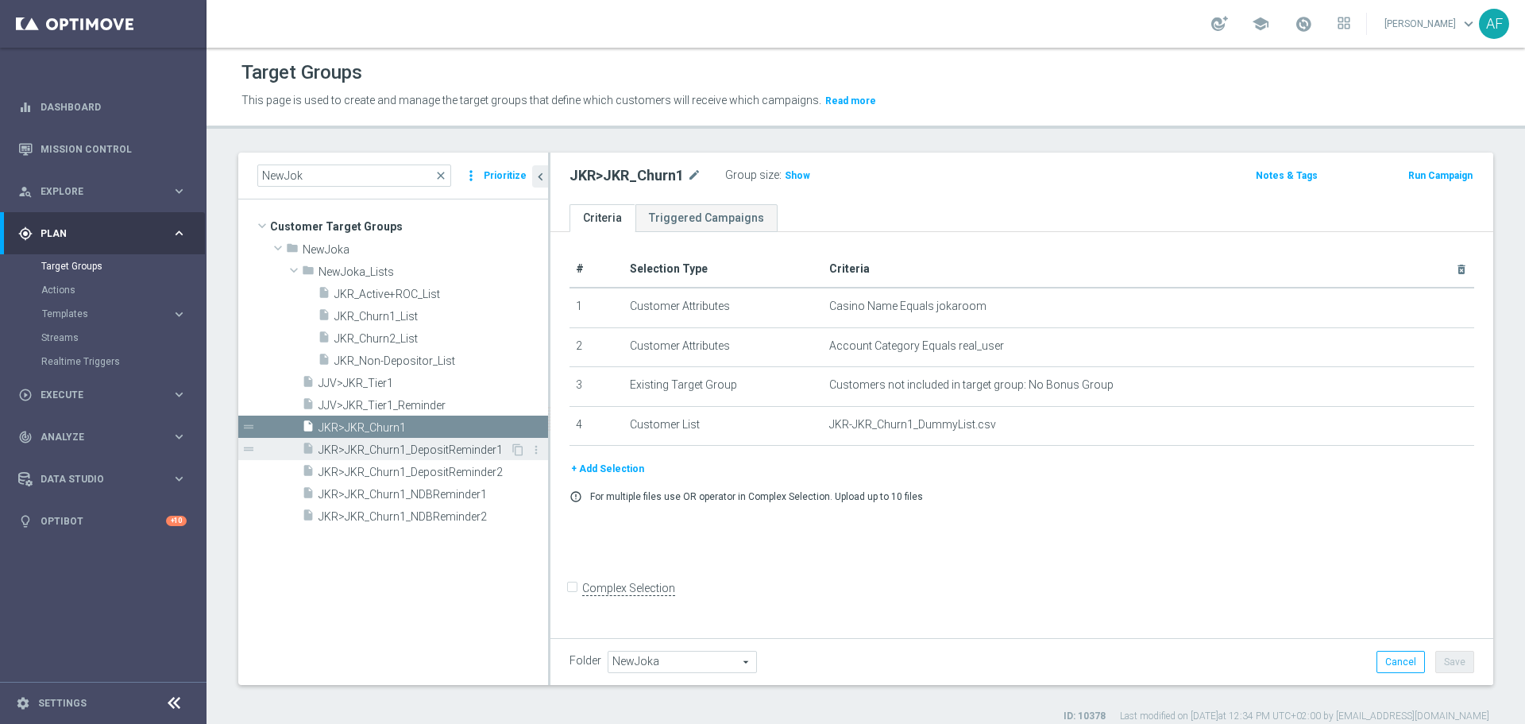
click at [426, 446] on span "JKR>JKR_Churn1_DepositReminder1" at bounding box center [413, 450] width 191 height 14
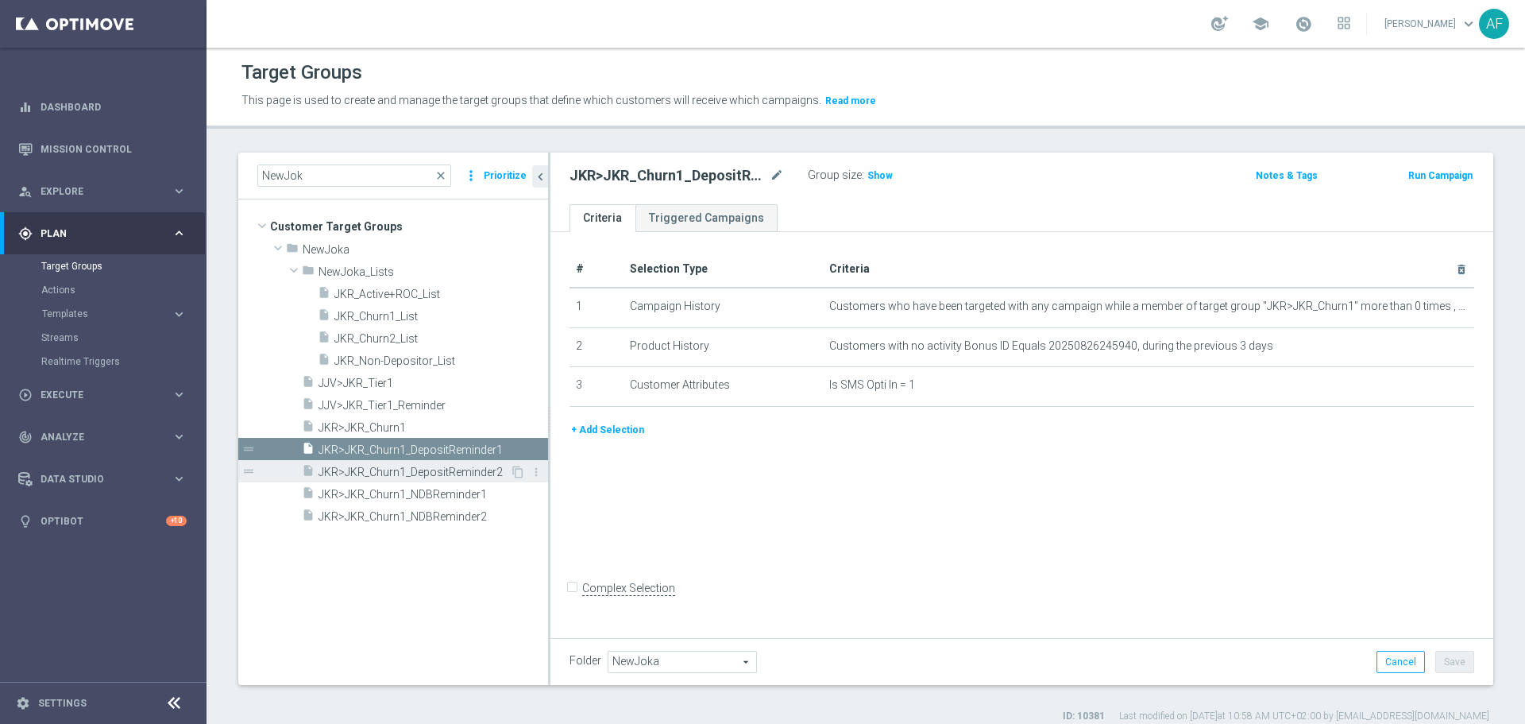
click at [432, 471] on span "JKR>JKR_Churn1_DepositReminder2" at bounding box center [413, 472] width 191 height 14
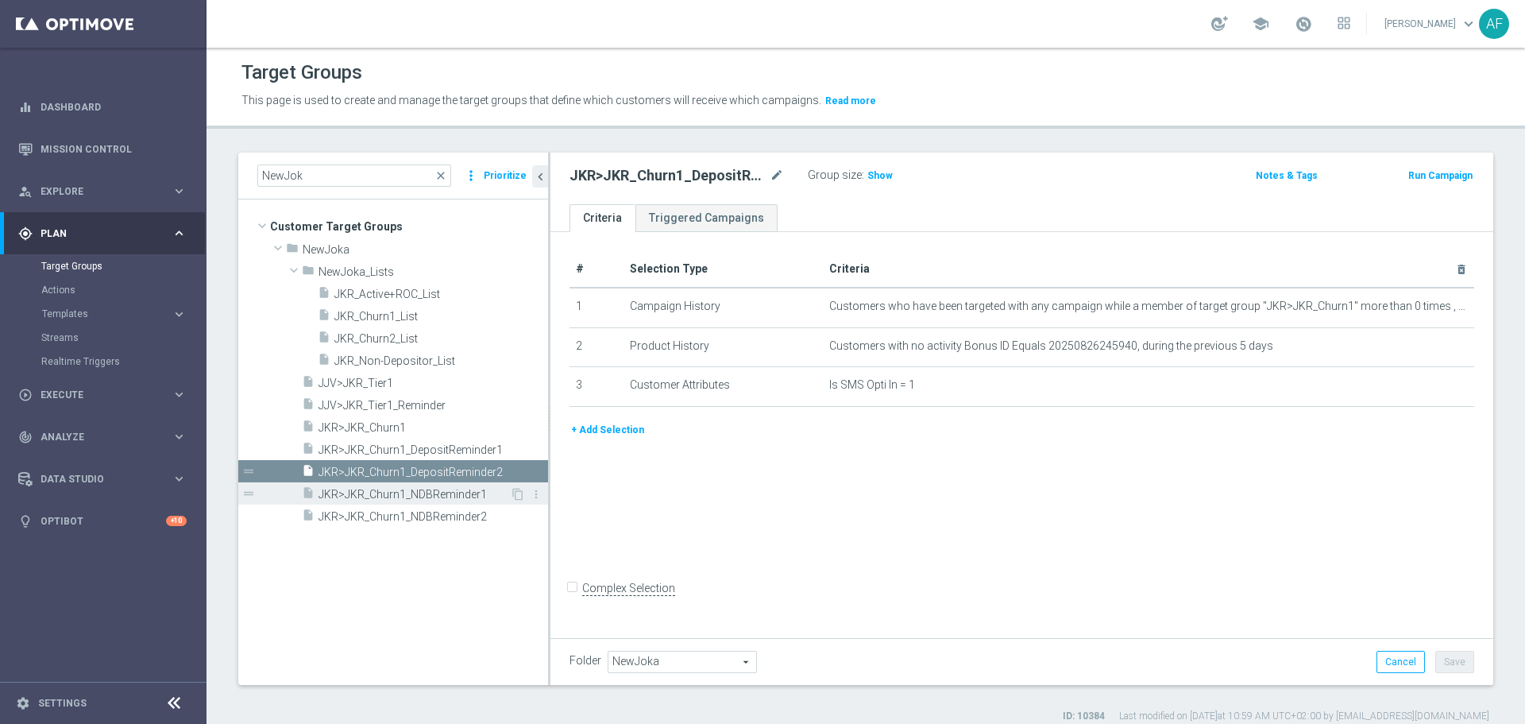
click at [430, 488] on span "JKR>JKR_Churn1_NDBReminder1" at bounding box center [413, 495] width 191 height 14
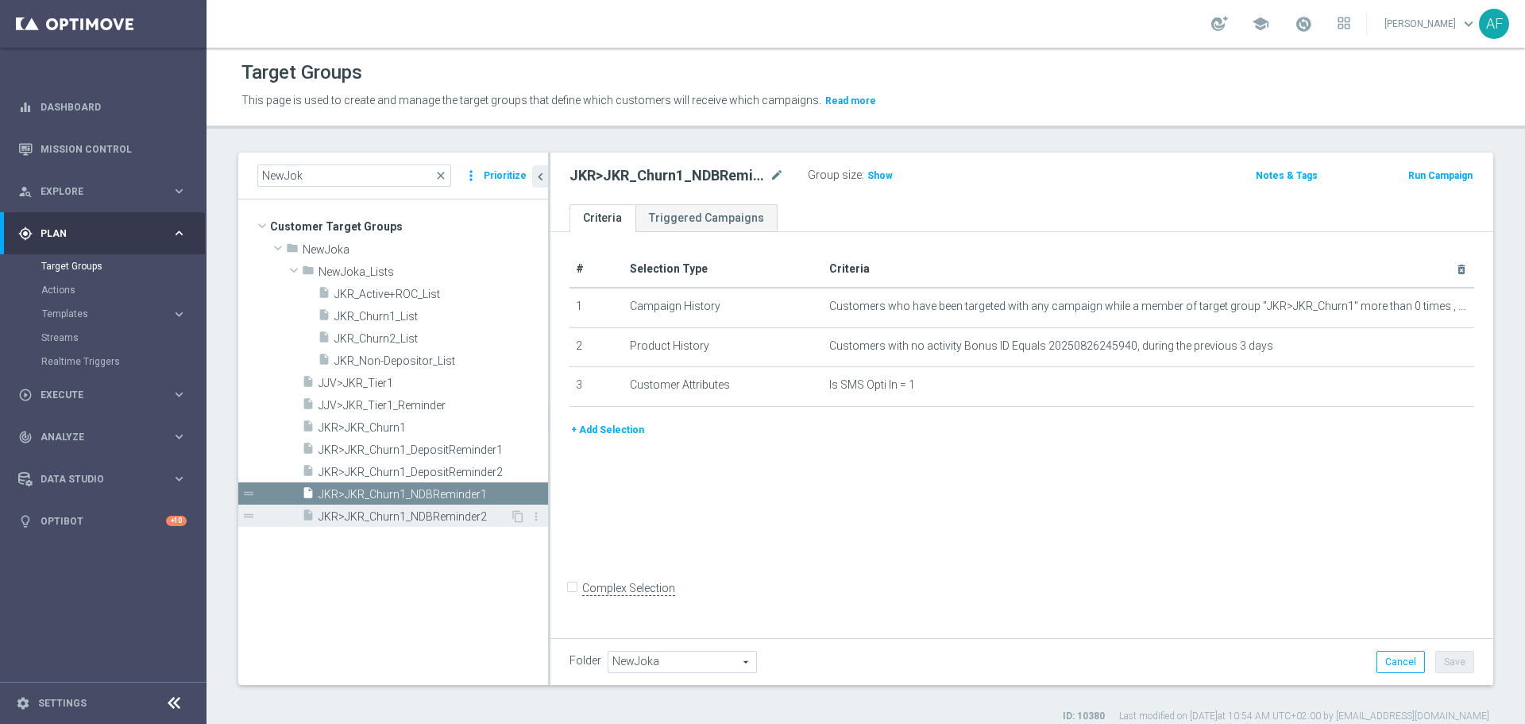
click at [426, 511] on span "JKR>JKR_Churn1_NDBReminder2" at bounding box center [413, 517] width 191 height 14
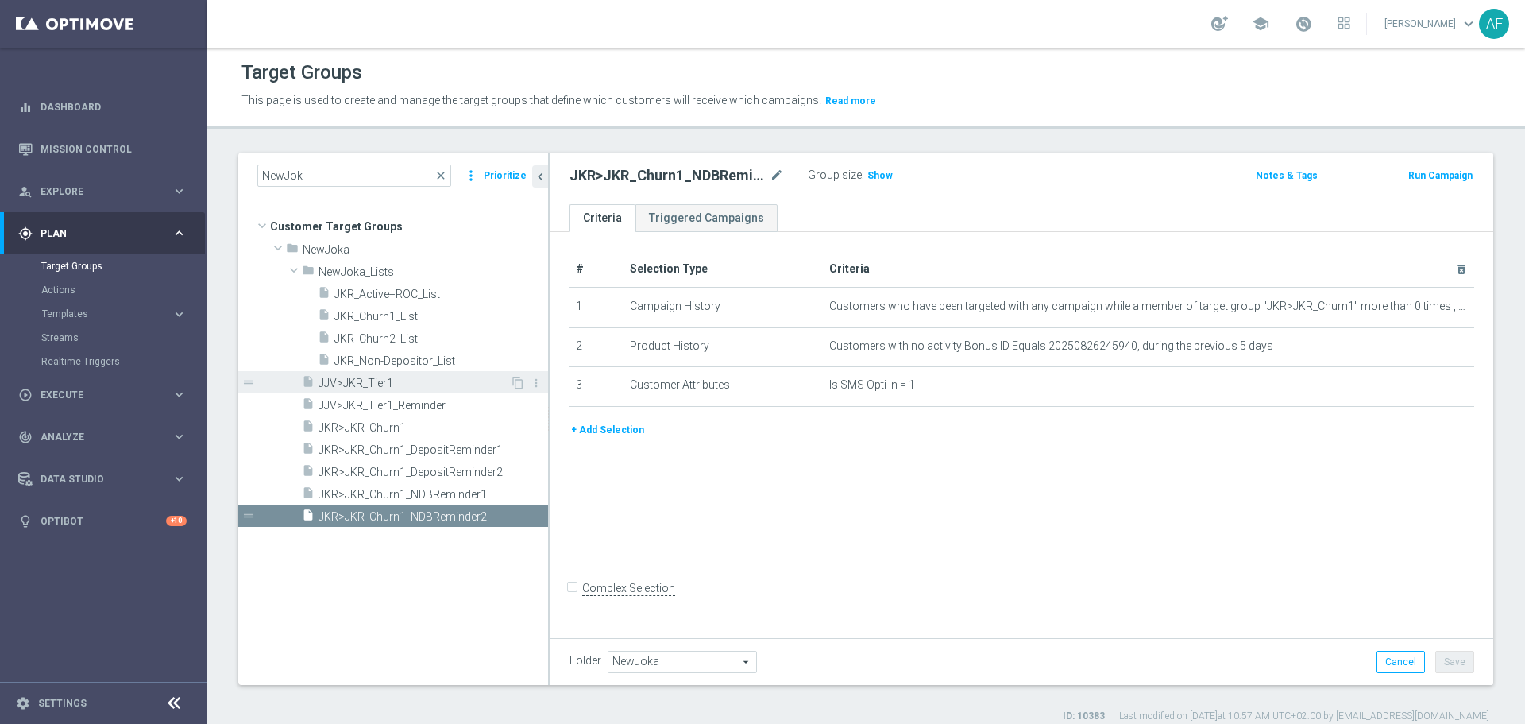
click at [379, 383] on span "JJV>JKR_Tier1" at bounding box center [413, 383] width 191 height 14
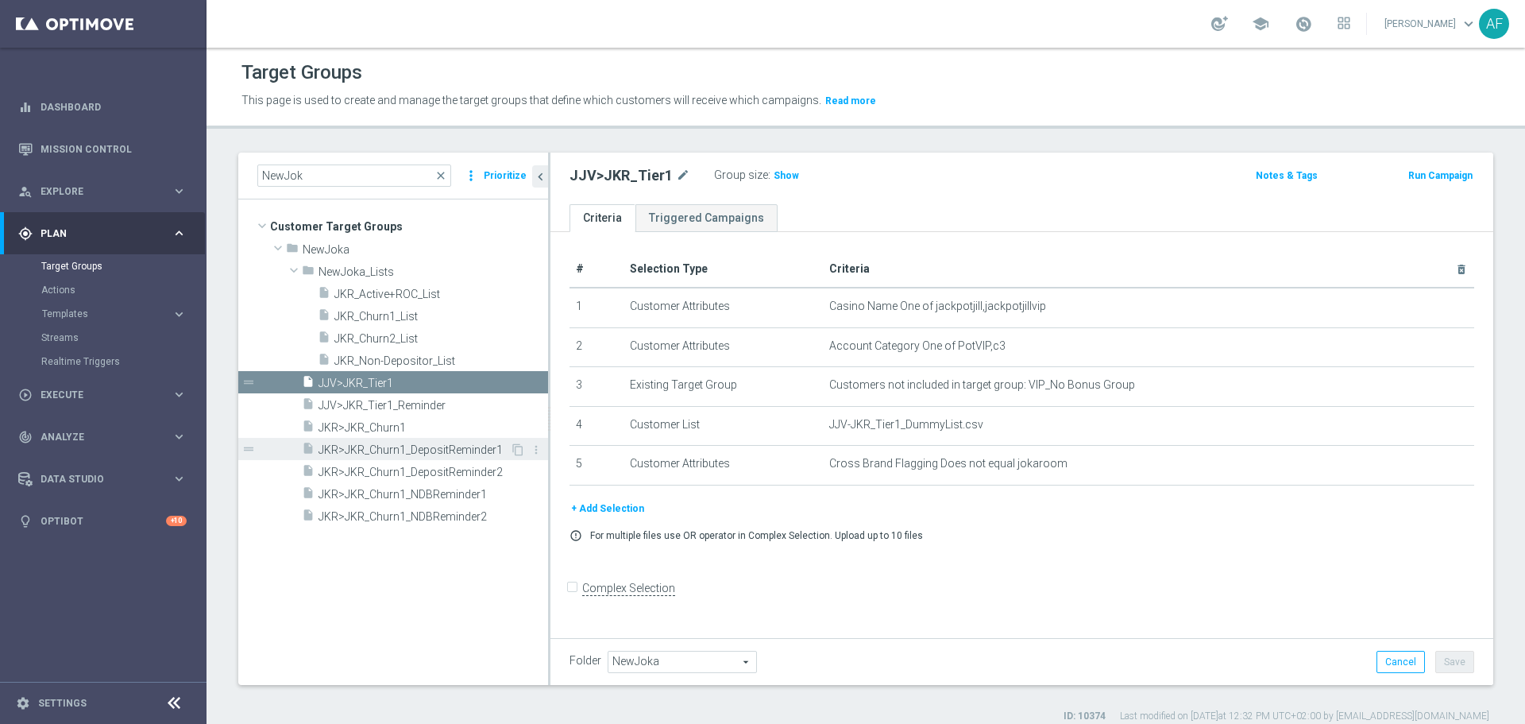
click at [365, 447] on span "JKR>JKR_Churn1_DepositReminder1" at bounding box center [413, 450] width 191 height 14
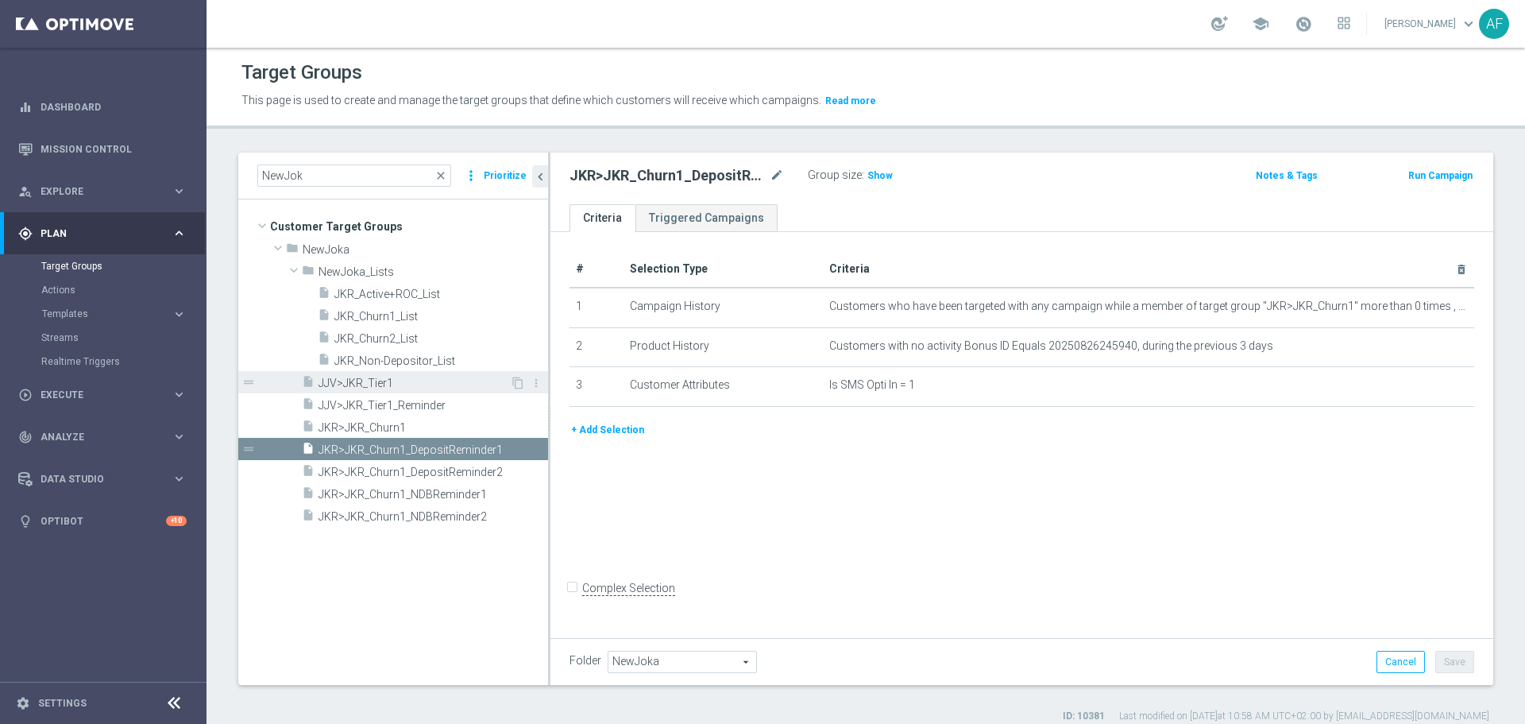
click at [399, 379] on span "JJV>JKR_Tier1" at bounding box center [413, 383] width 191 height 14
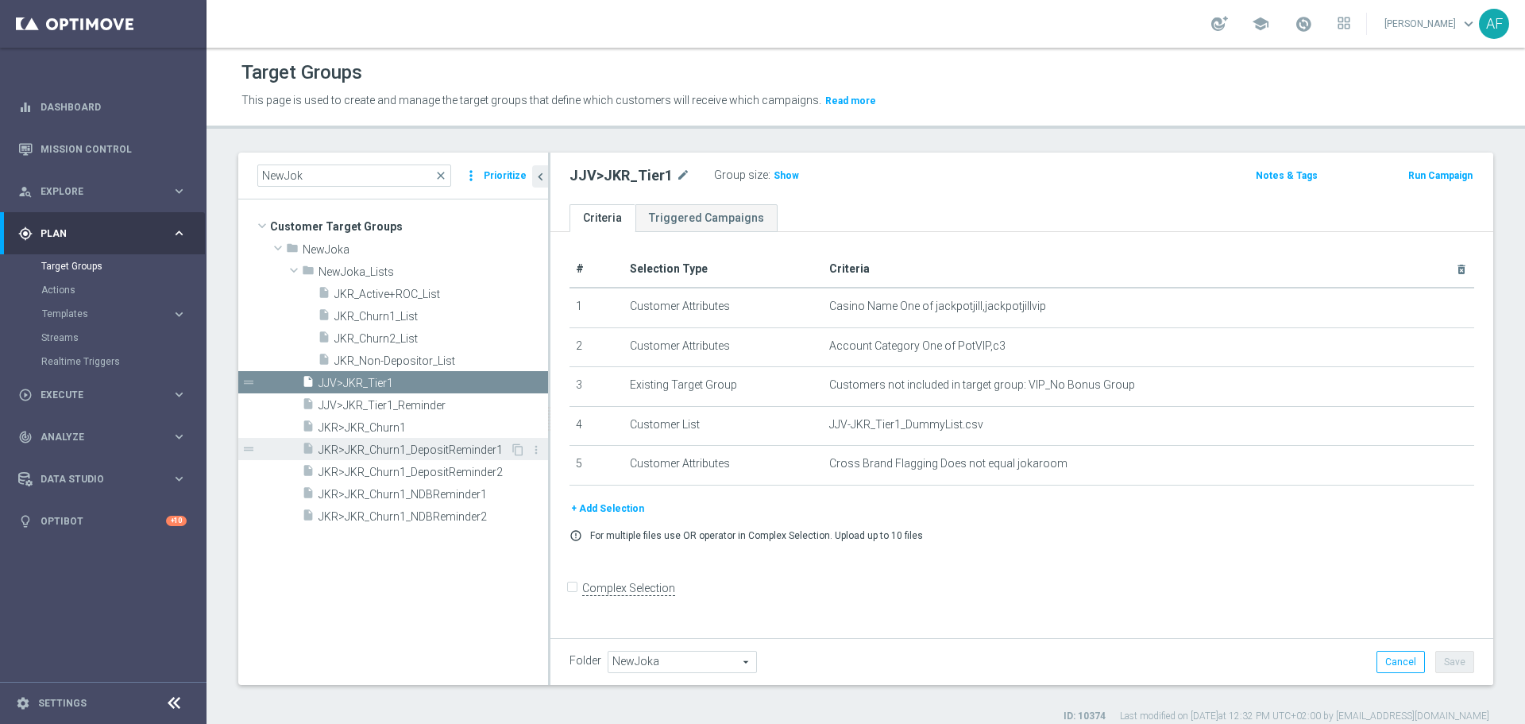
click at [409, 443] on span "JKR>JKR_Churn1_DepositReminder1" at bounding box center [413, 450] width 191 height 14
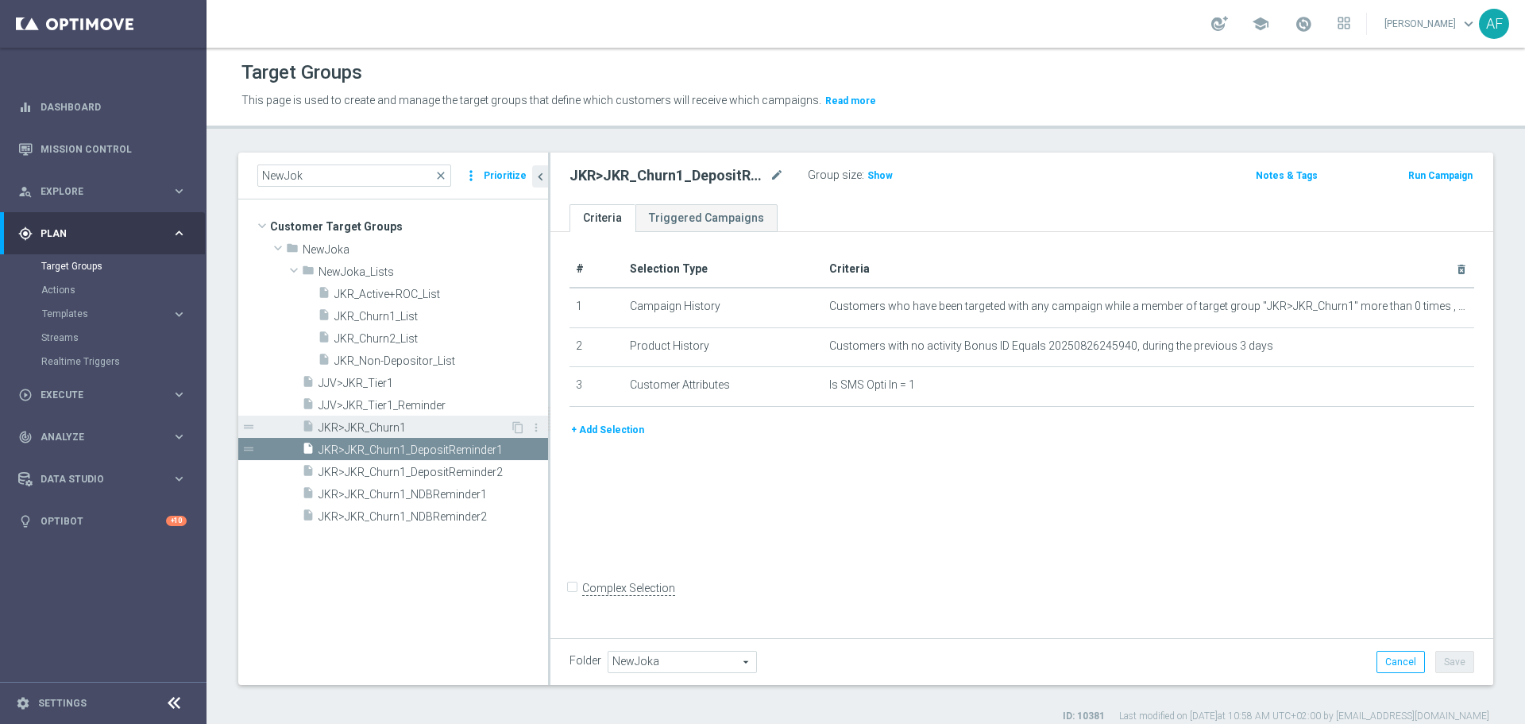
click at [413, 425] on span "JKR>JKR_Churn1" at bounding box center [413, 428] width 191 height 14
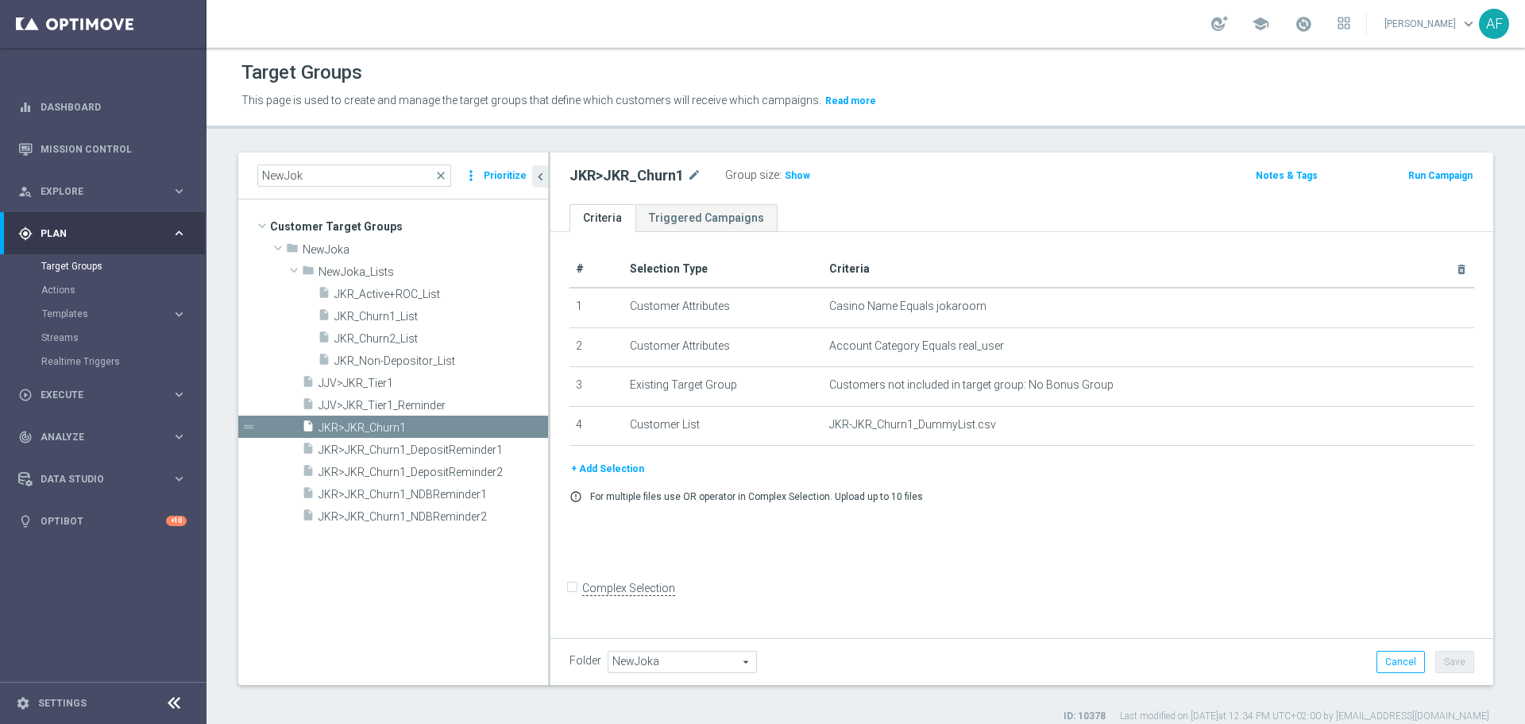
click at [626, 471] on button "+ Add Selection" at bounding box center [607, 468] width 76 height 17
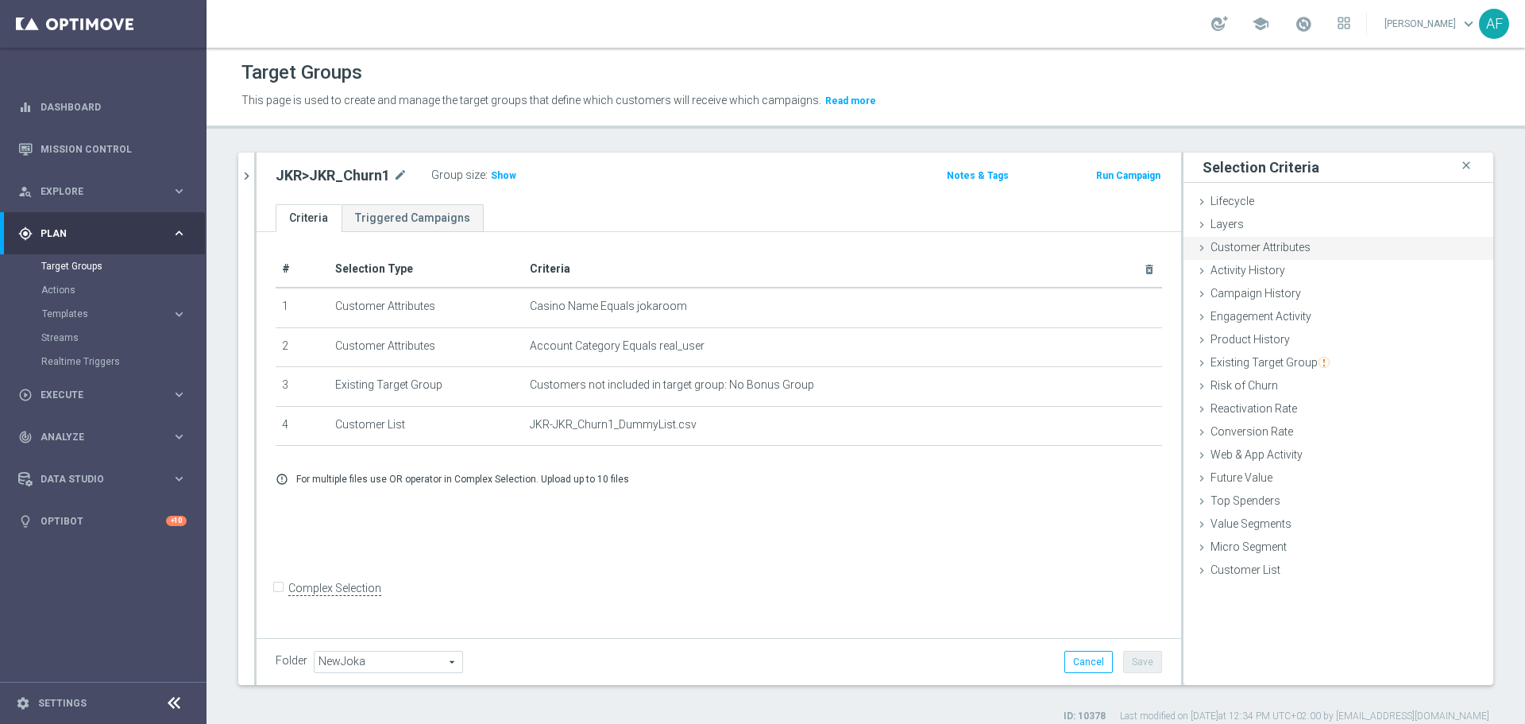
click at [1250, 245] on span "Customer Attributes" at bounding box center [1260, 247] width 100 height 13
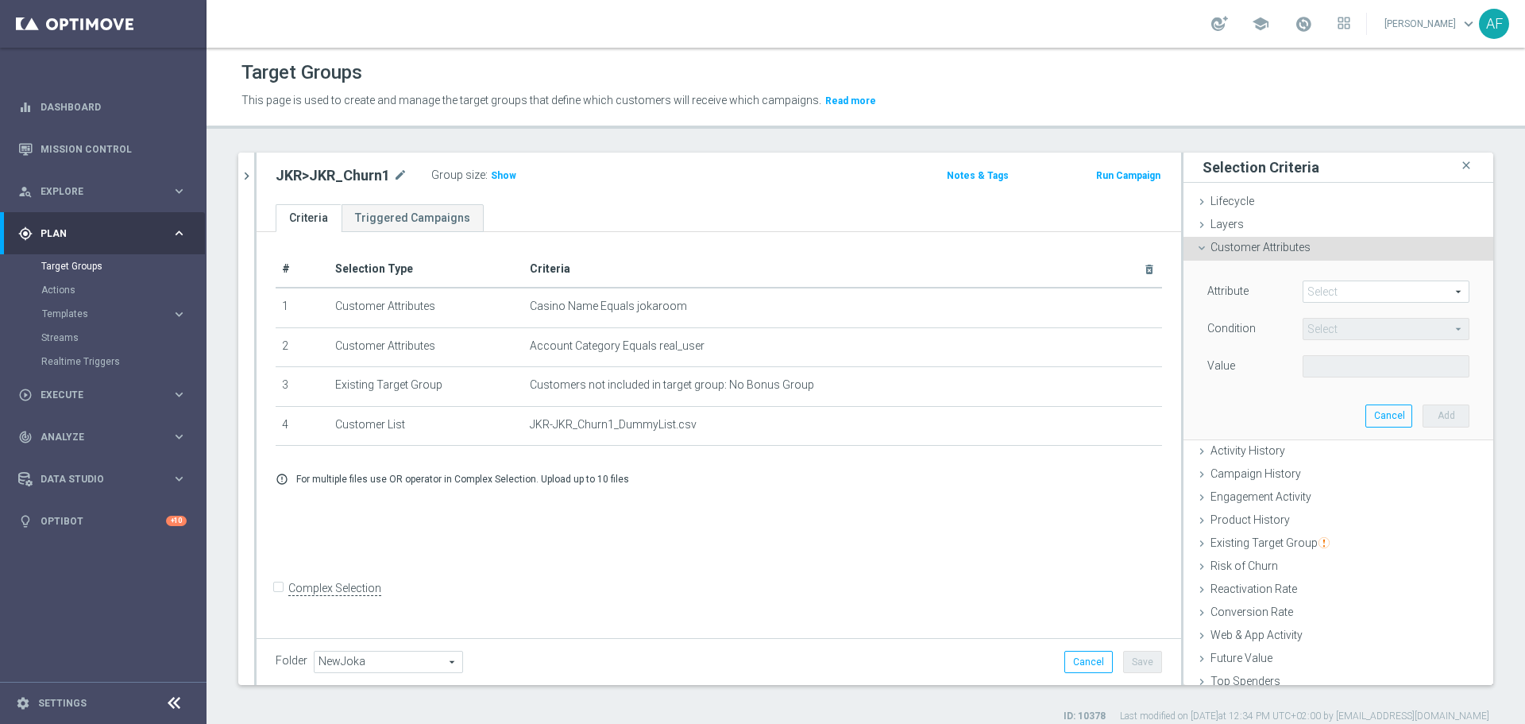
click at [1314, 291] on span at bounding box center [1385, 291] width 165 height 21
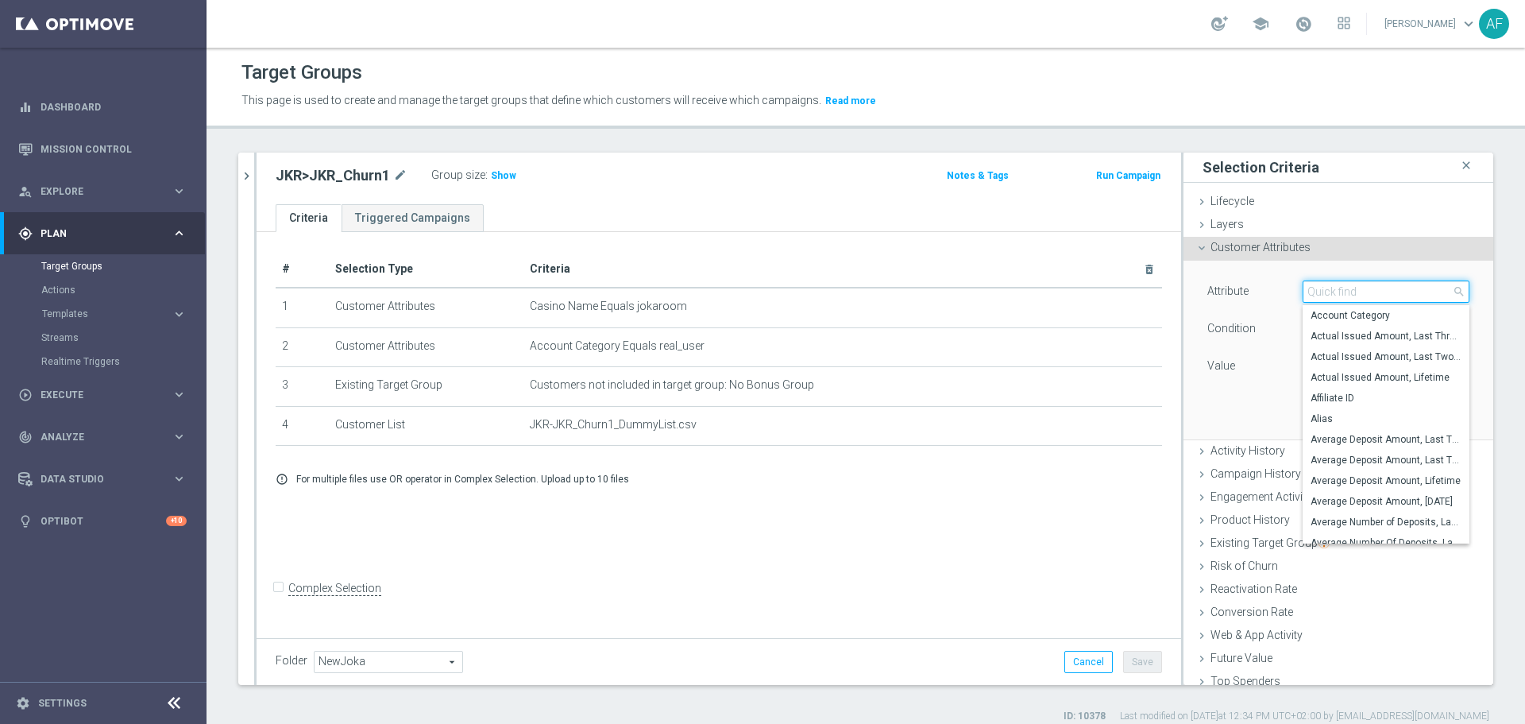
click at [1314, 291] on input "search" at bounding box center [1385, 291] width 167 height 22
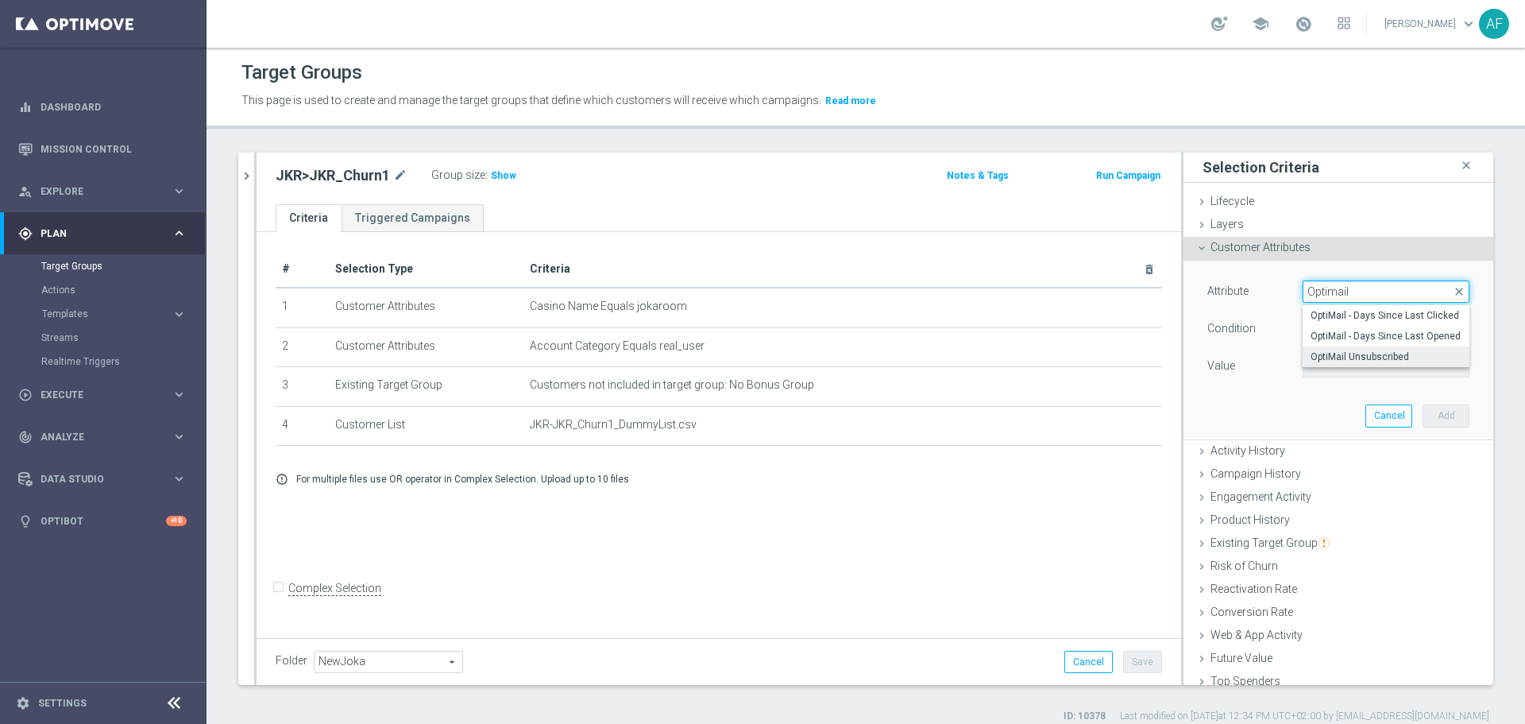
type input "Optimail"
click at [1333, 355] on span "OptiMail Unsubscribed" at bounding box center [1385, 356] width 151 height 13
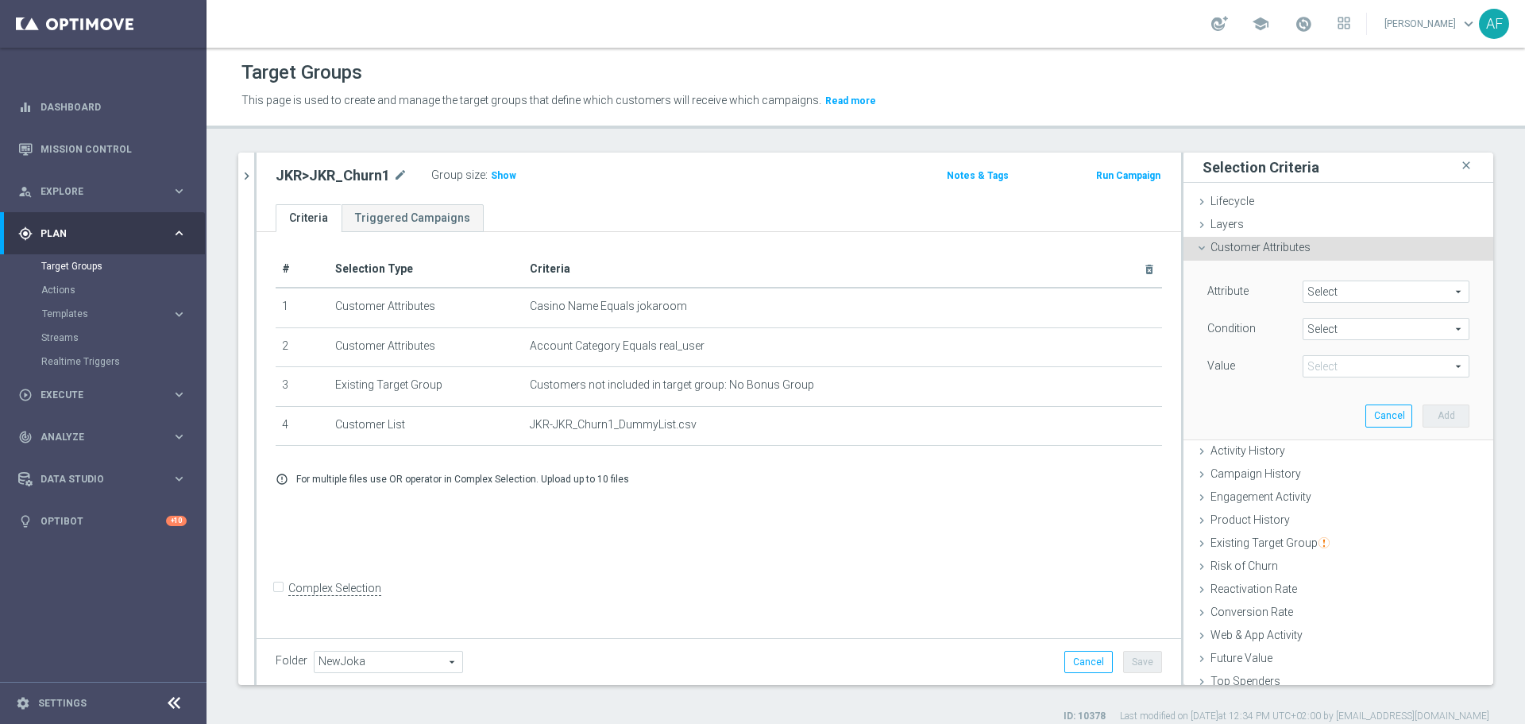
type input "OptiMail Unsubscribed"
click at [1323, 329] on span "Equals" at bounding box center [1385, 328] width 165 height 21
click at [1341, 411] on span "Does not equal" at bounding box center [1385, 414] width 151 height 13
type input "Does not equal"
click at [1331, 366] on span at bounding box center [1385, 366] width 165 height 21
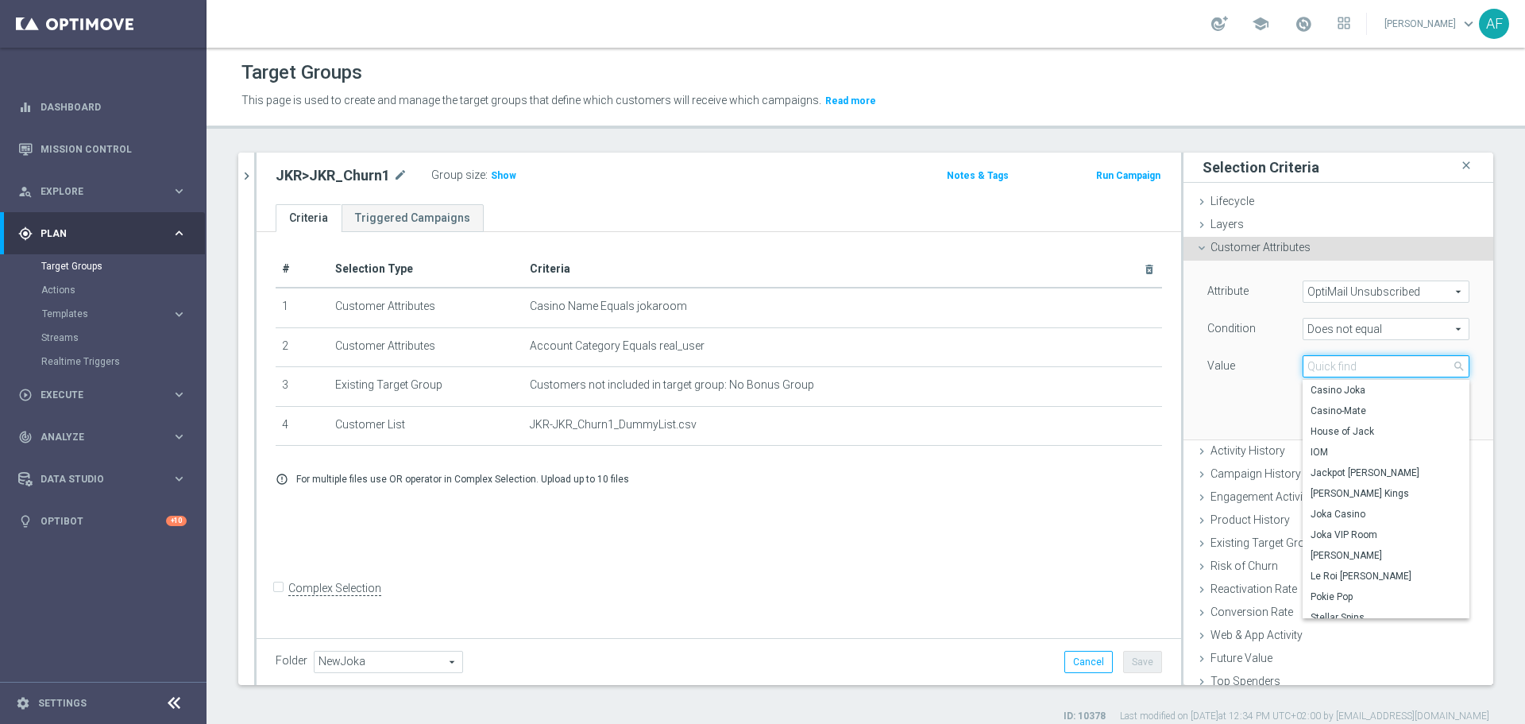
click at [1331, 366] on input "search" at bounding box center [1385, 366] width 167 height 22
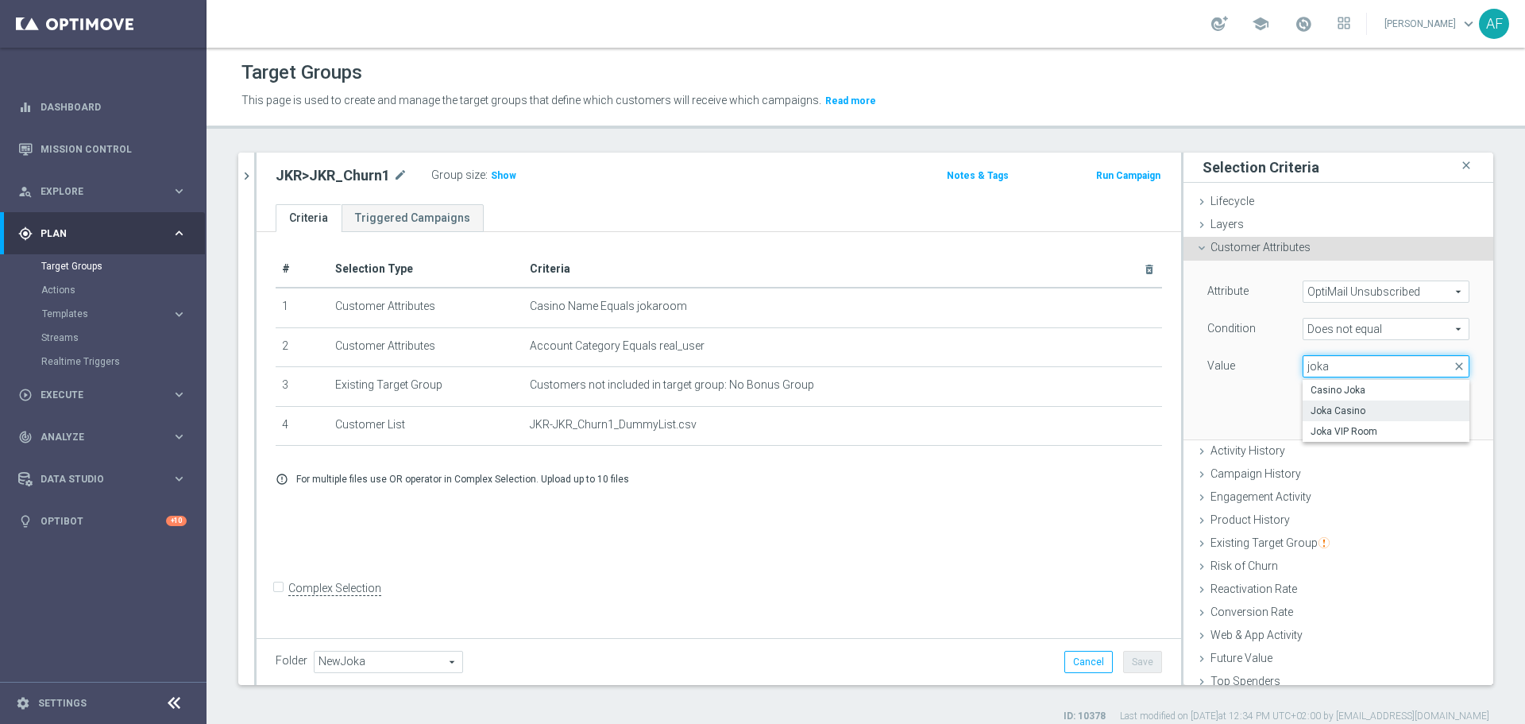
type input "joka"
click at [1314, 409] on span "Joka Casino" at bounding box center [1385, 410] width 151 height 13
type input "Joka Casino"
click at [1422, 414] on button "Add" at bounding box center [1445, 415] width 47 height 22
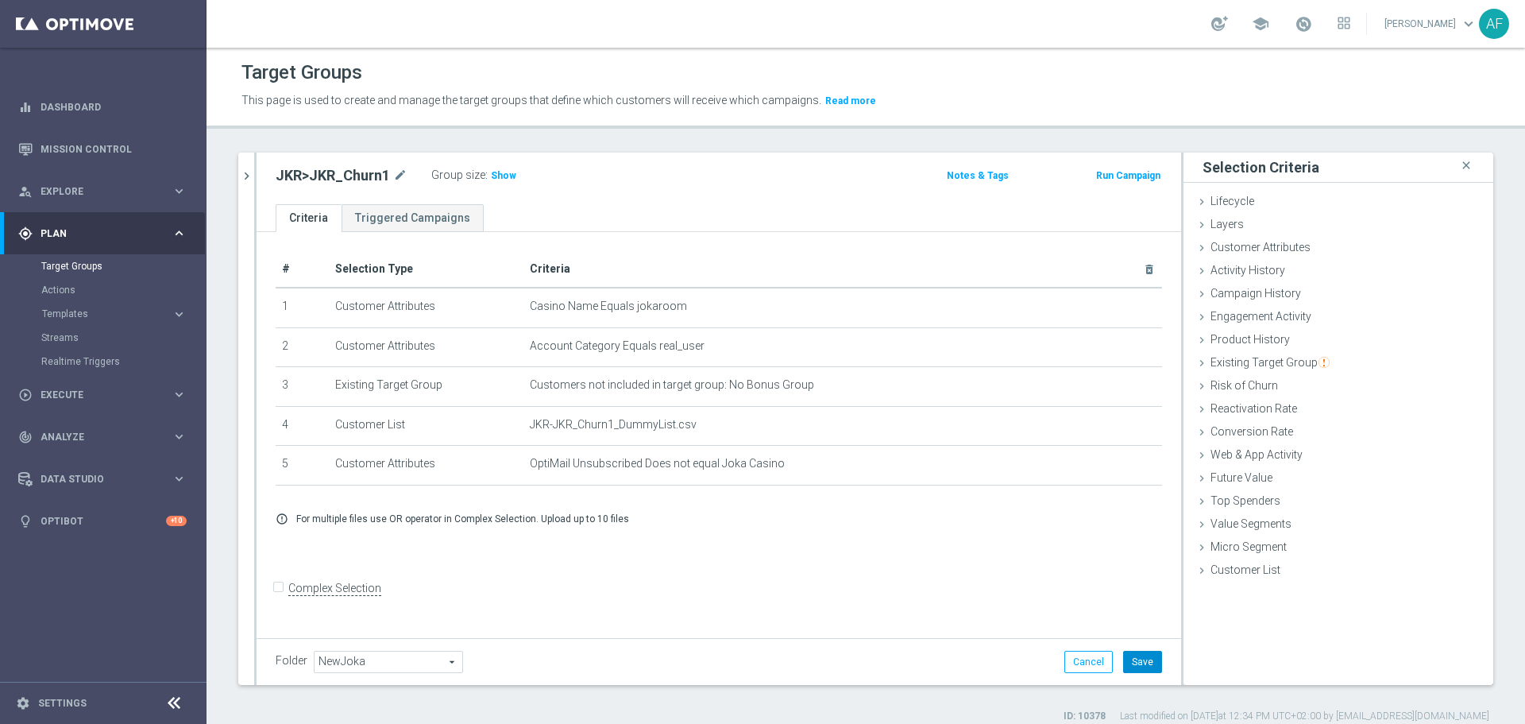
click at [1129, 664] on button "Save" at bounding box center [1142, 661] width 39 height 22
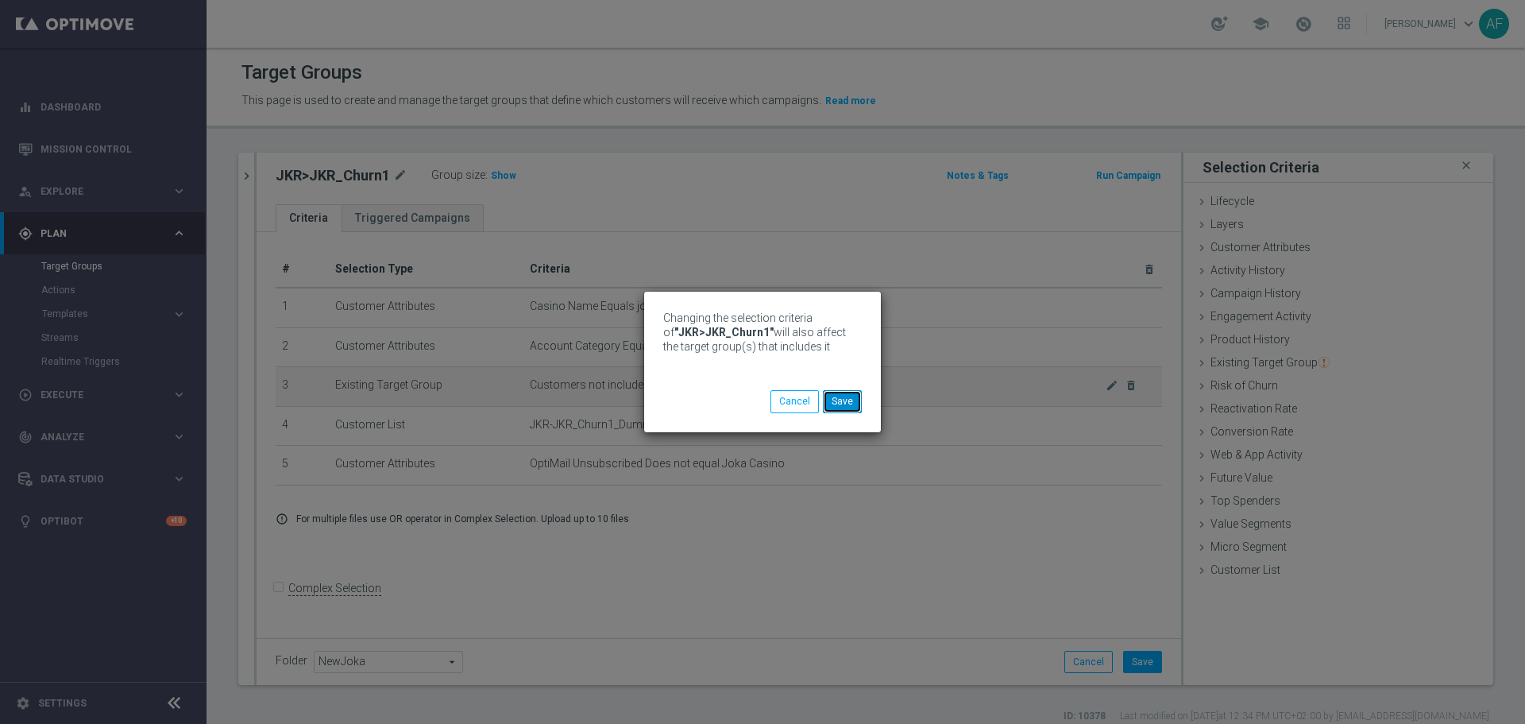
click at [842, 403] on button "Save" at bounding box center [842, 401] width 39 height 22
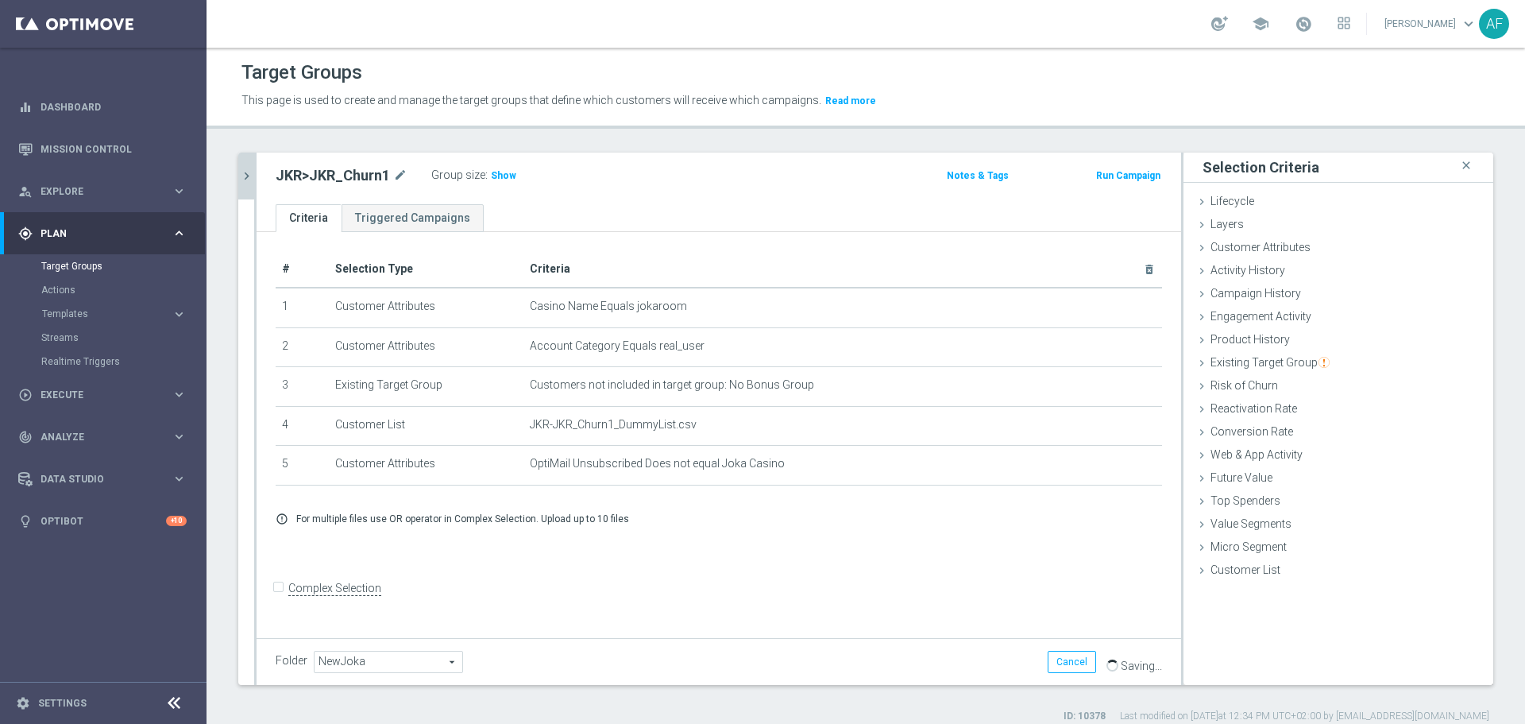
click at [246, 183] on icon "chevron_right" at bounding box center [246, 175] width 15 height 15
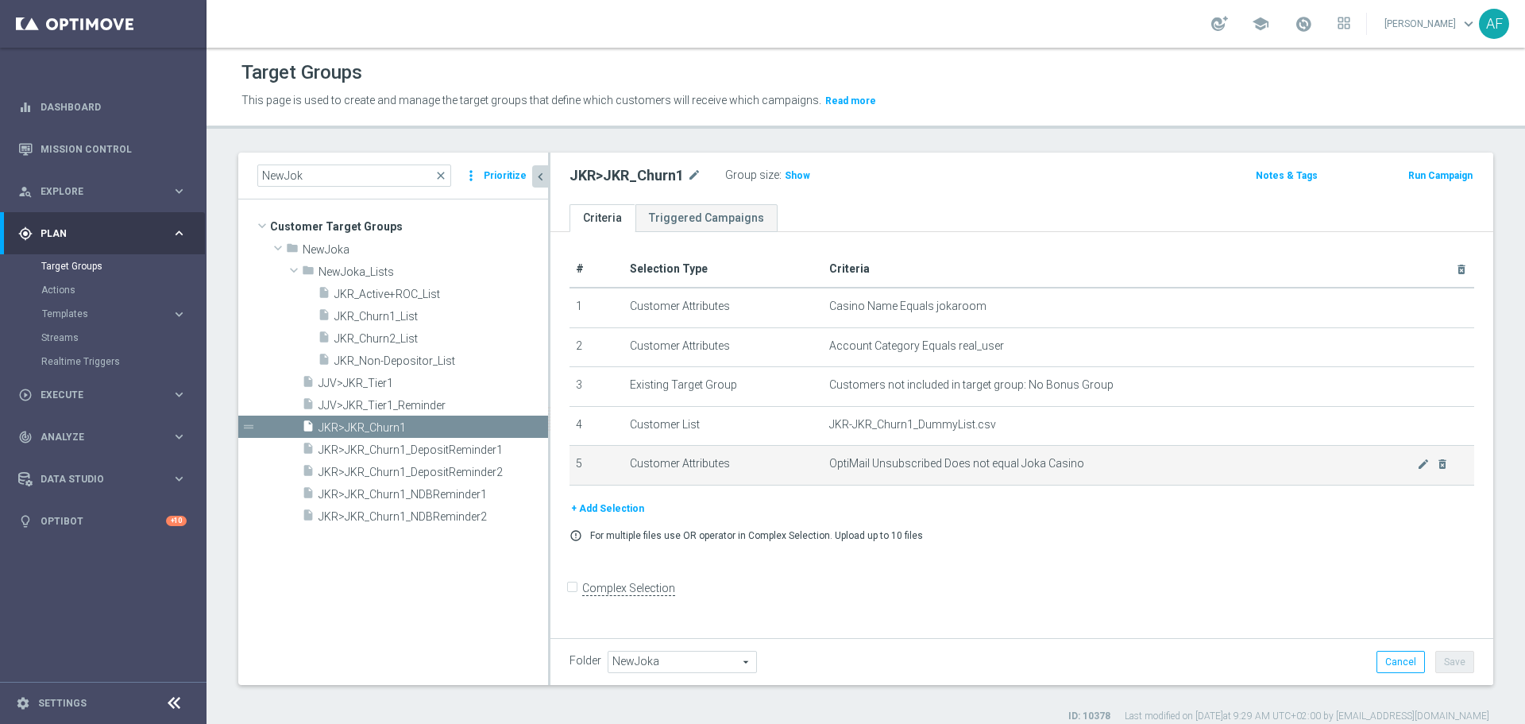
drag, startPoint x: 633, startPoint y: 508, endPoint x: 860, endPoint y: 461, distance: 231.9
click at [633, 508] on button "+ Add Selection" at bounding box center [607, 508] width 76 height 17
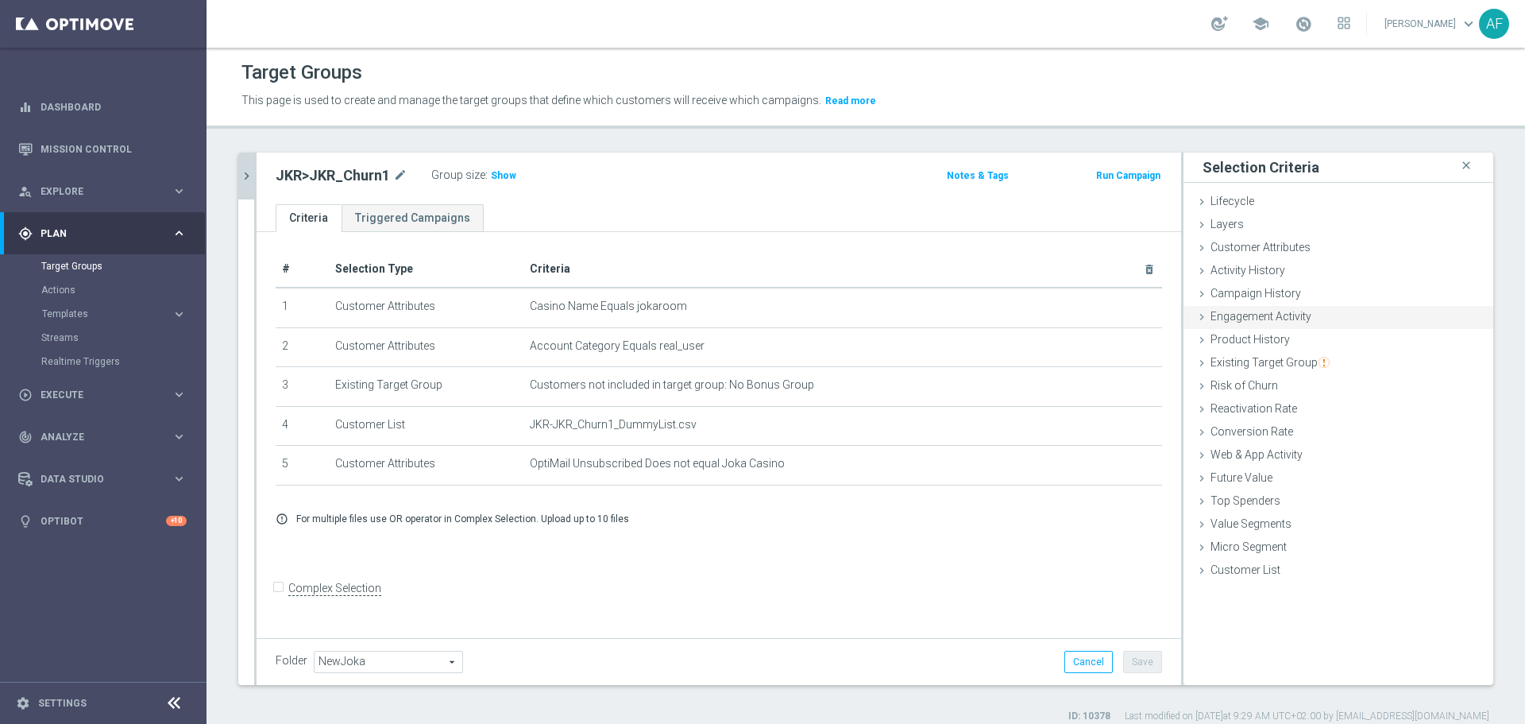
click at [1241, 319] on span "Engagement Activity" at bounding box center [1260, 316] width 101 height 13
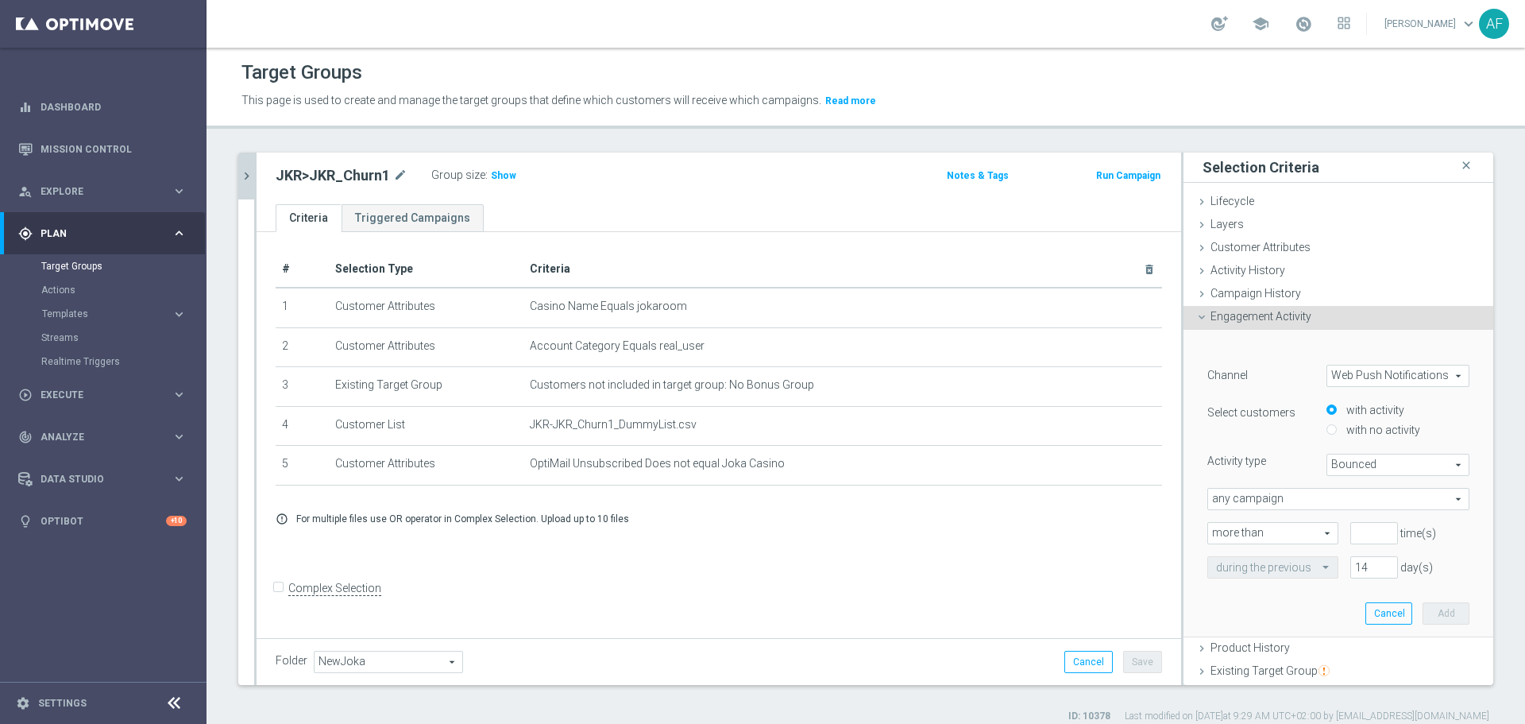
click at [1345, 380] on span "Web Push Notifications" at bounding box center [1397, 375] width 141 height 21
click at [1341, 418] on span "Optimail" at bounding box center [1397, 419] width 125 height 13
type input "Optimail"
click at [1349, 458] on span "Bounced" at bounding box center [1397, 464] width 141 height 21
click at [1345, 547] on span "Opened" at bounding box center [1397, 549] width 125 height 13
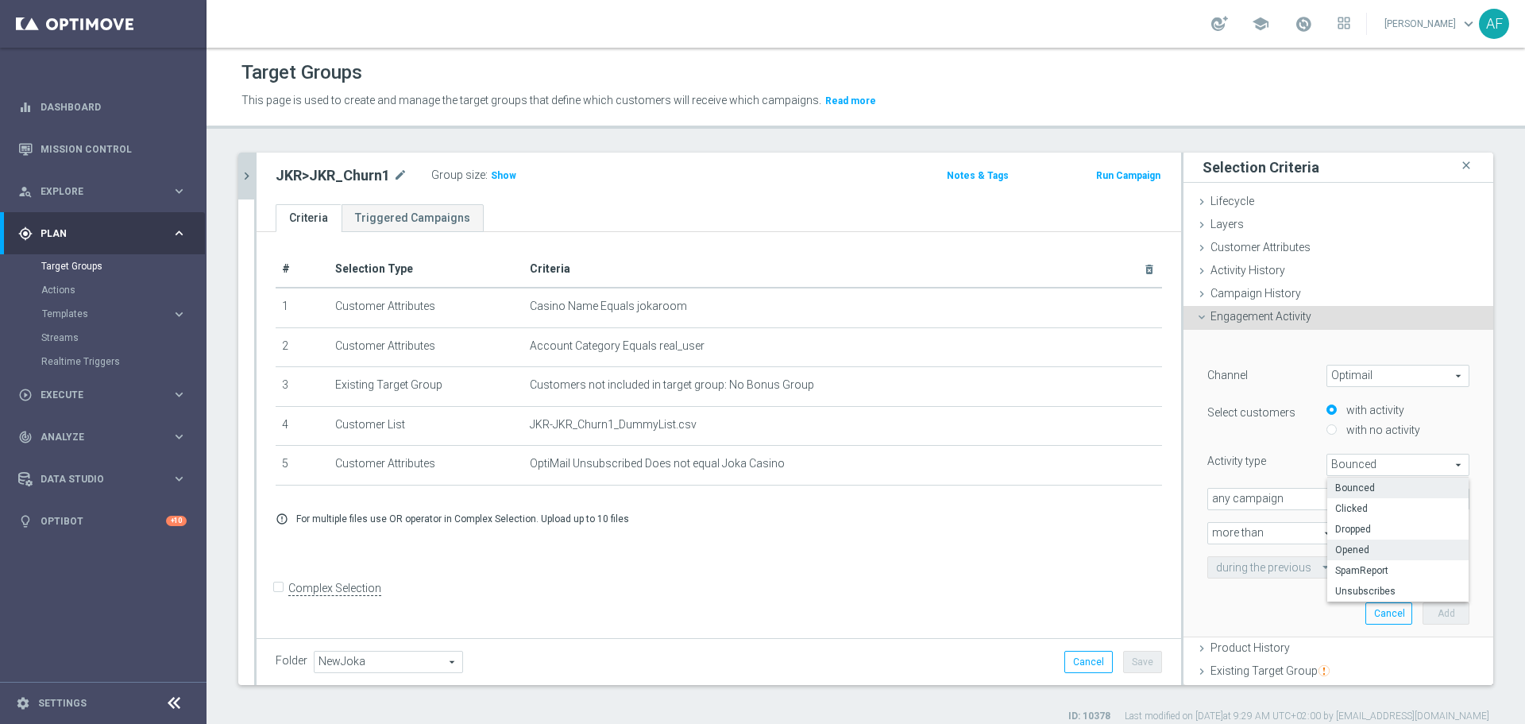
type input "Opened"
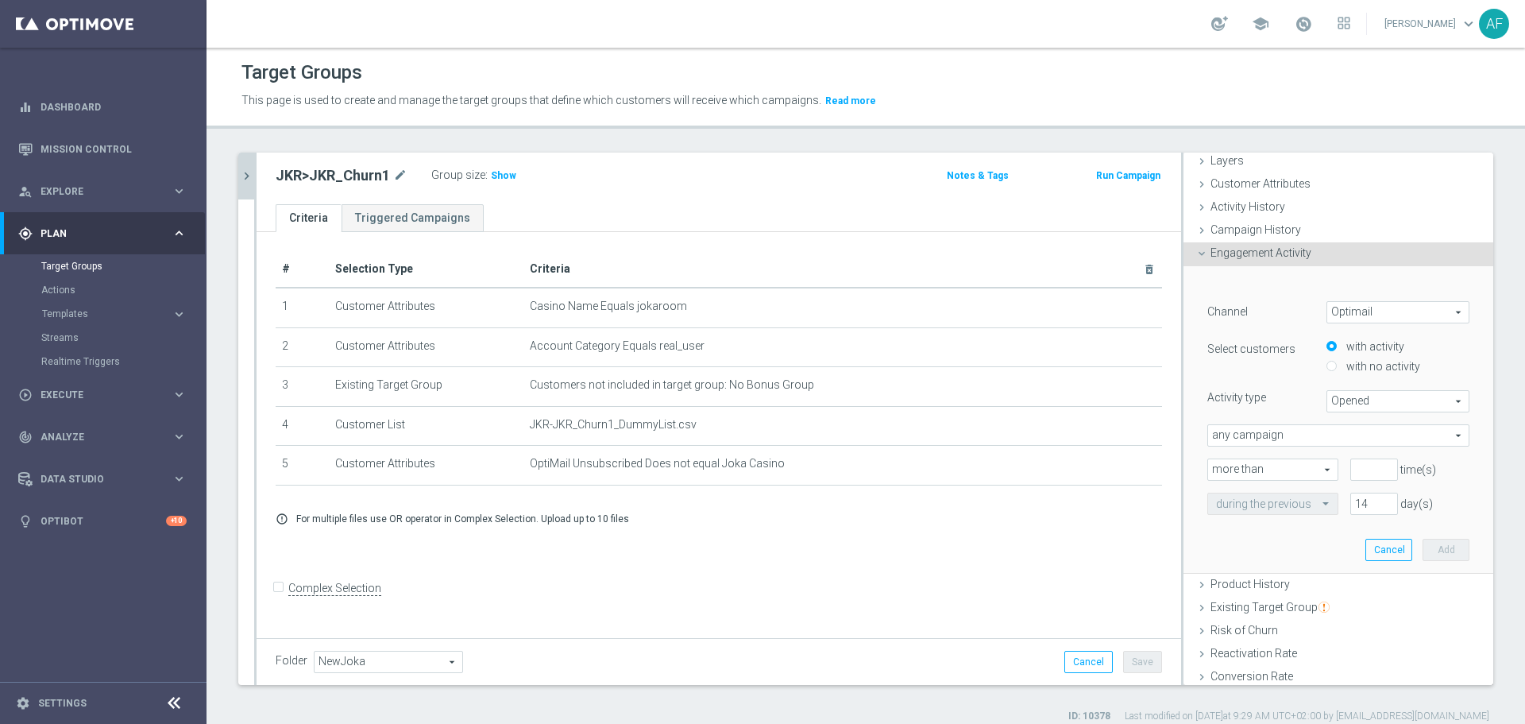
scroll to position [79, 0]
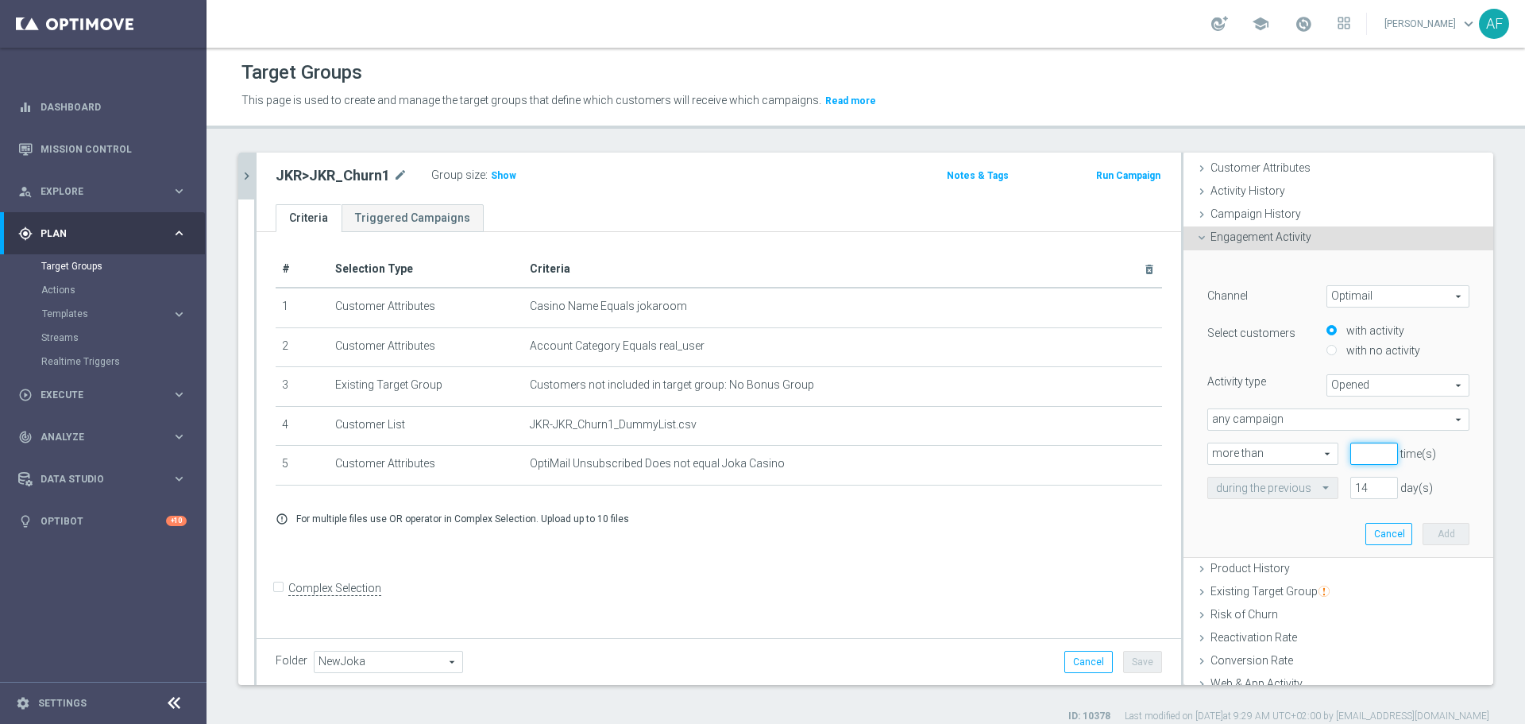
click at [1350, 454] on input "number" at bounding box center [1374, 453] width 48 height 22
type input "0"
click at [1357, 489] on input "14" at bounding box center [1374, 488] width 48 height 22
type input "1"
type input "180"
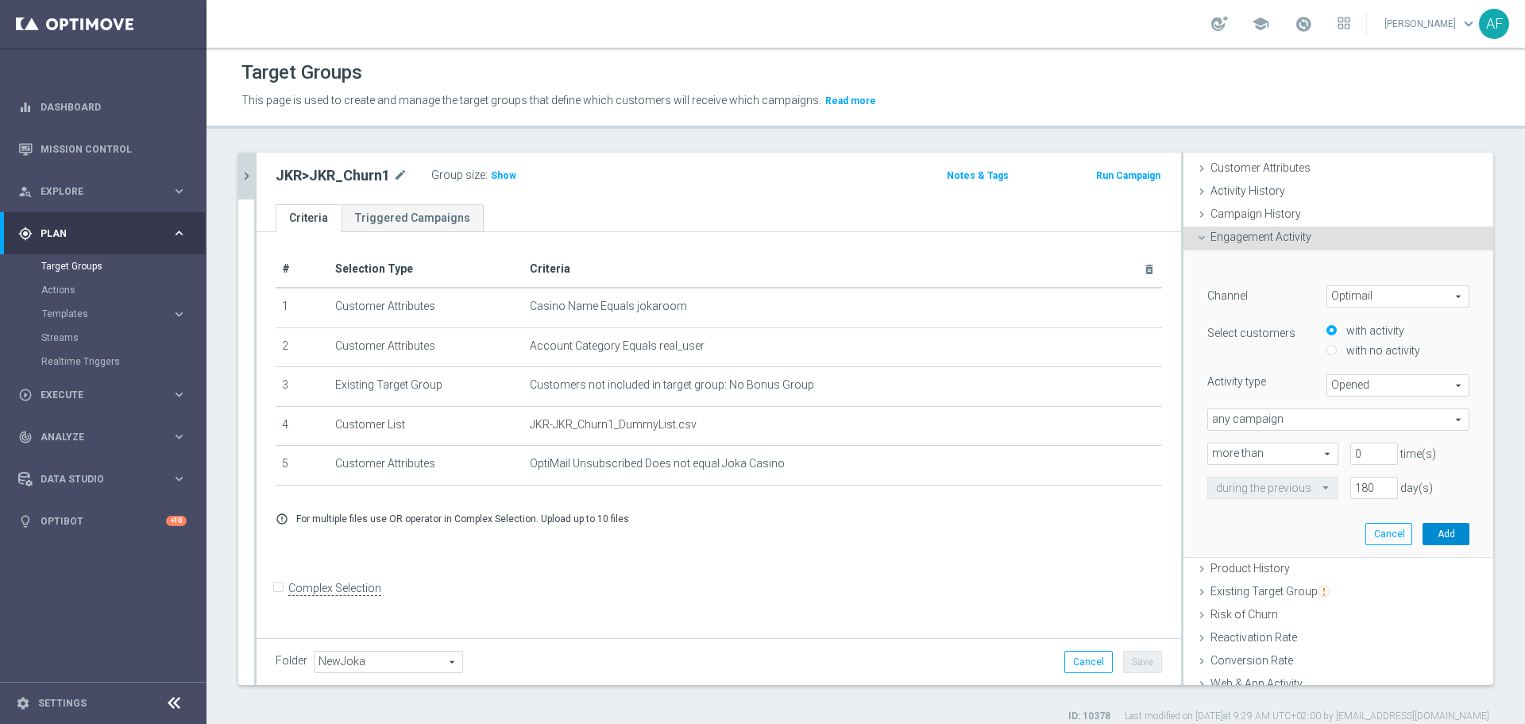
click at [1428, 536] on button "Add" at bounding box center [1445, 534] width 47 height 22
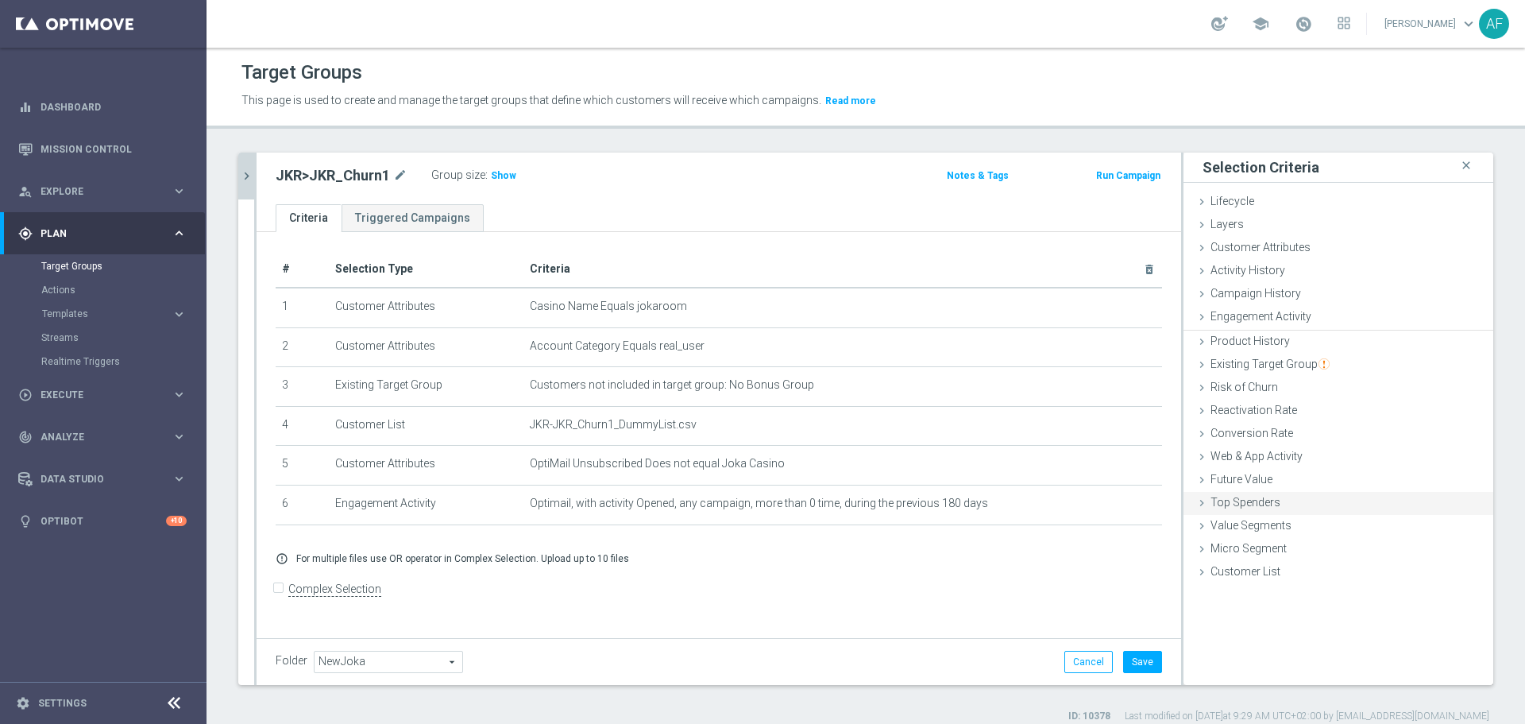
scroll to position [0, 0]
click at [1133, 666] on button "Save" at bounding box center [1142, 661] width 39 height 22
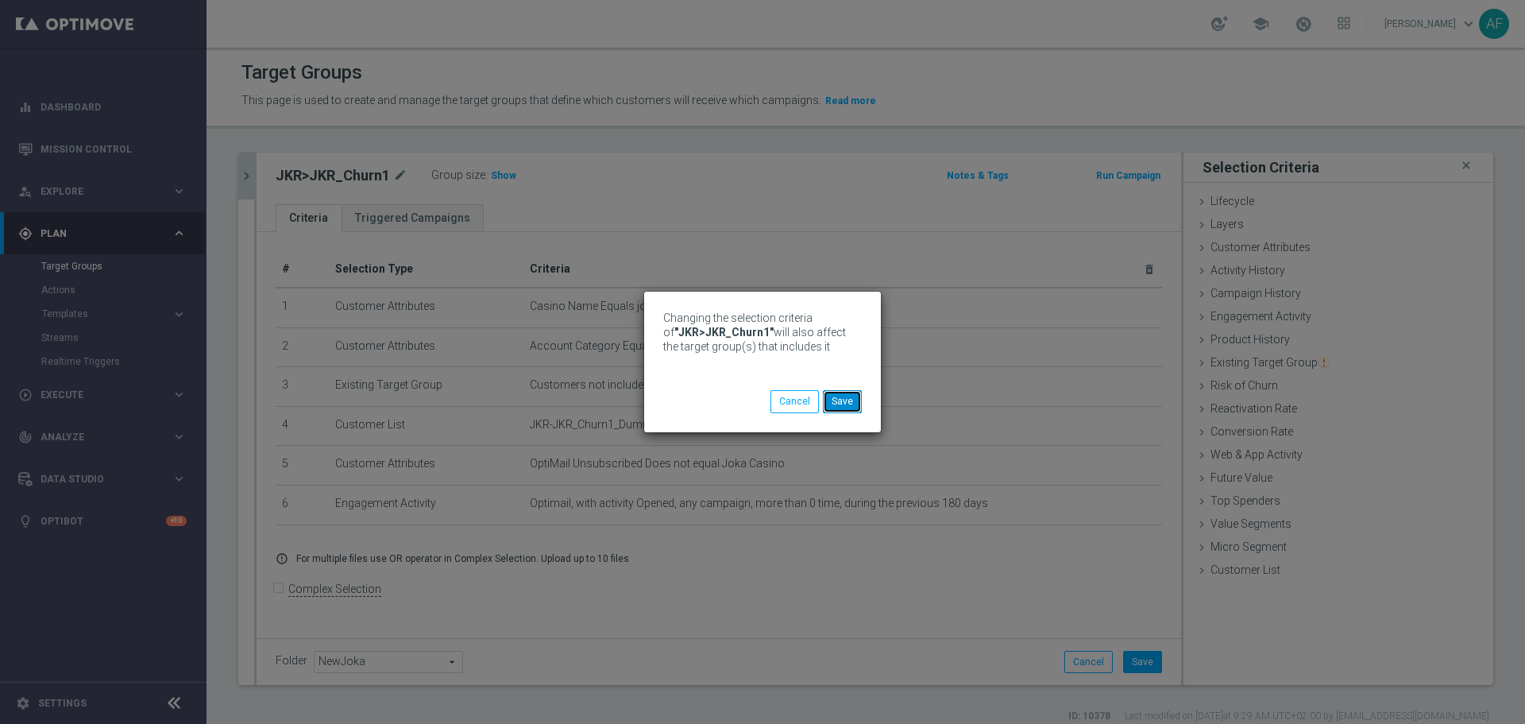
click at [836, 396] on button "Save" at bounding box center [842, 401] width 39 height 22
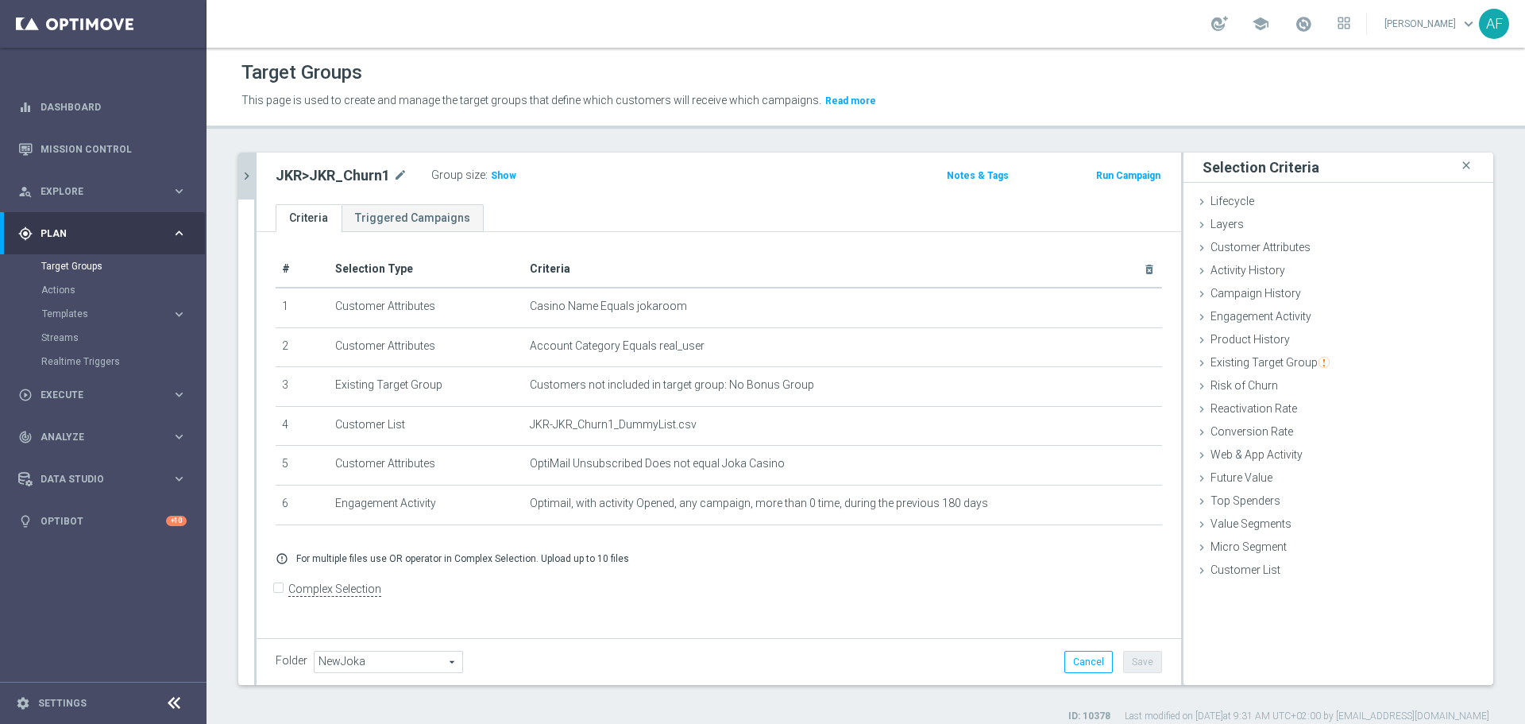
click at [239, 180] on icon "chevron_right" at bounding box center [246, 175] width 15 height 15
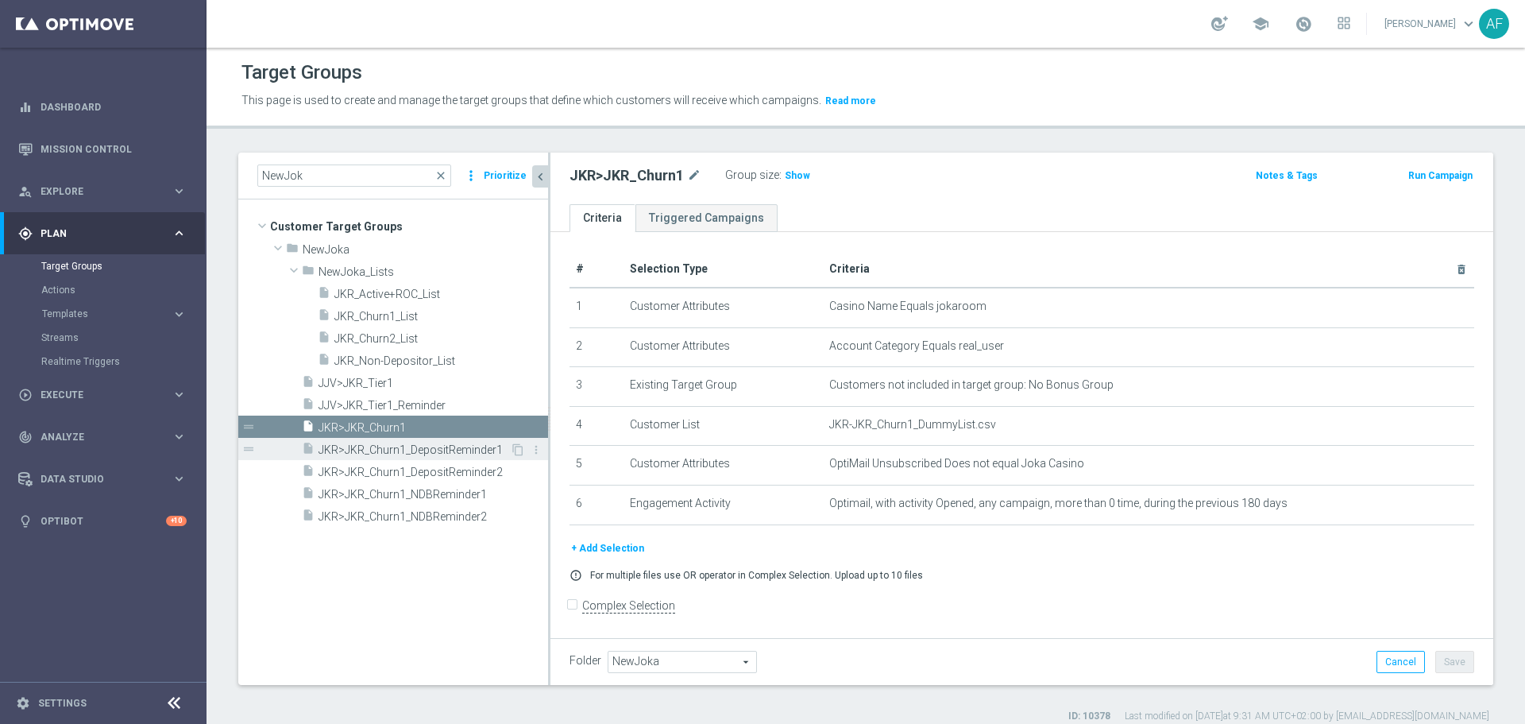
click at [389, 448] on span "JKR>JKR_Churn1_DepositReminder1" at bounding box center [413, 450] width 191 height 14
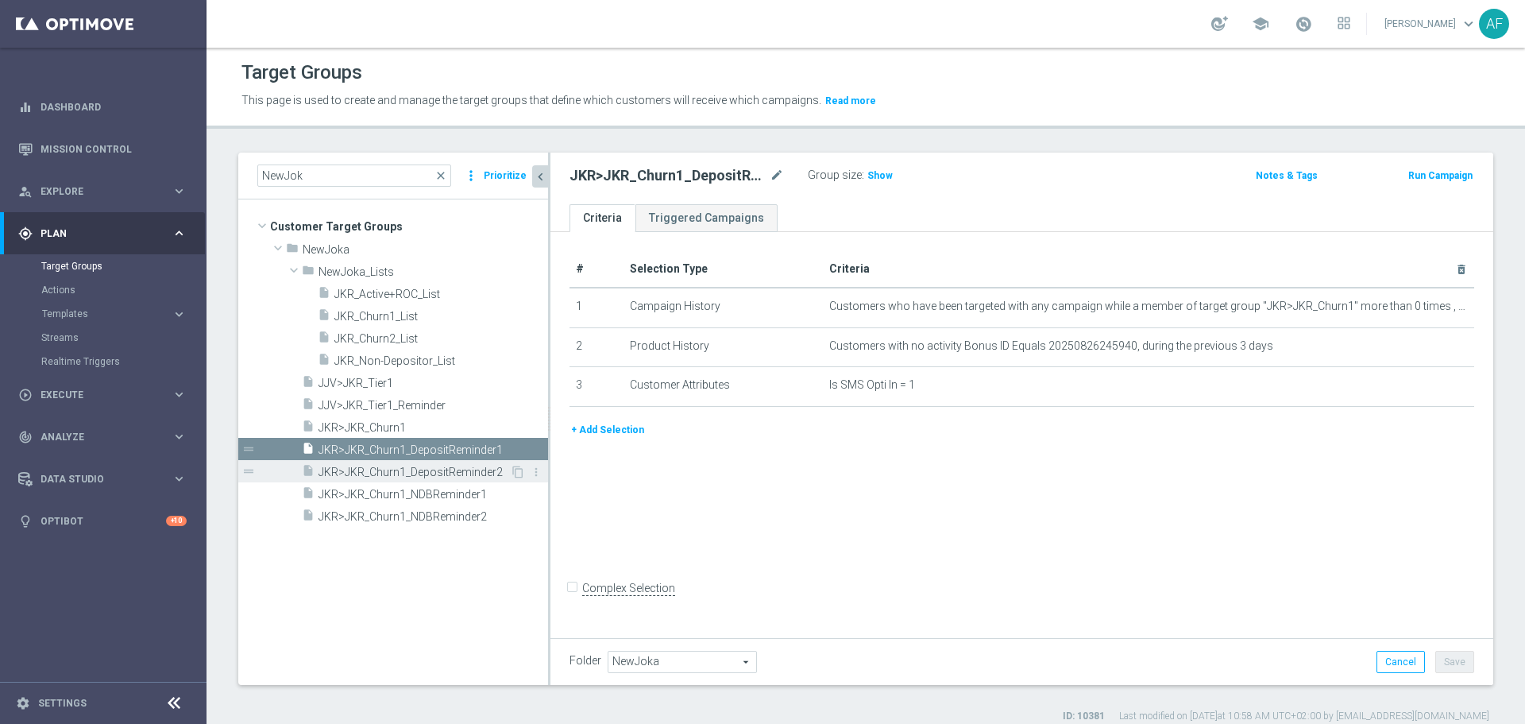
click at [442, 471] on span "JKR>JKR_Churn1_DepositReminder2" at bounding box center [413, 472] width 191 height 14
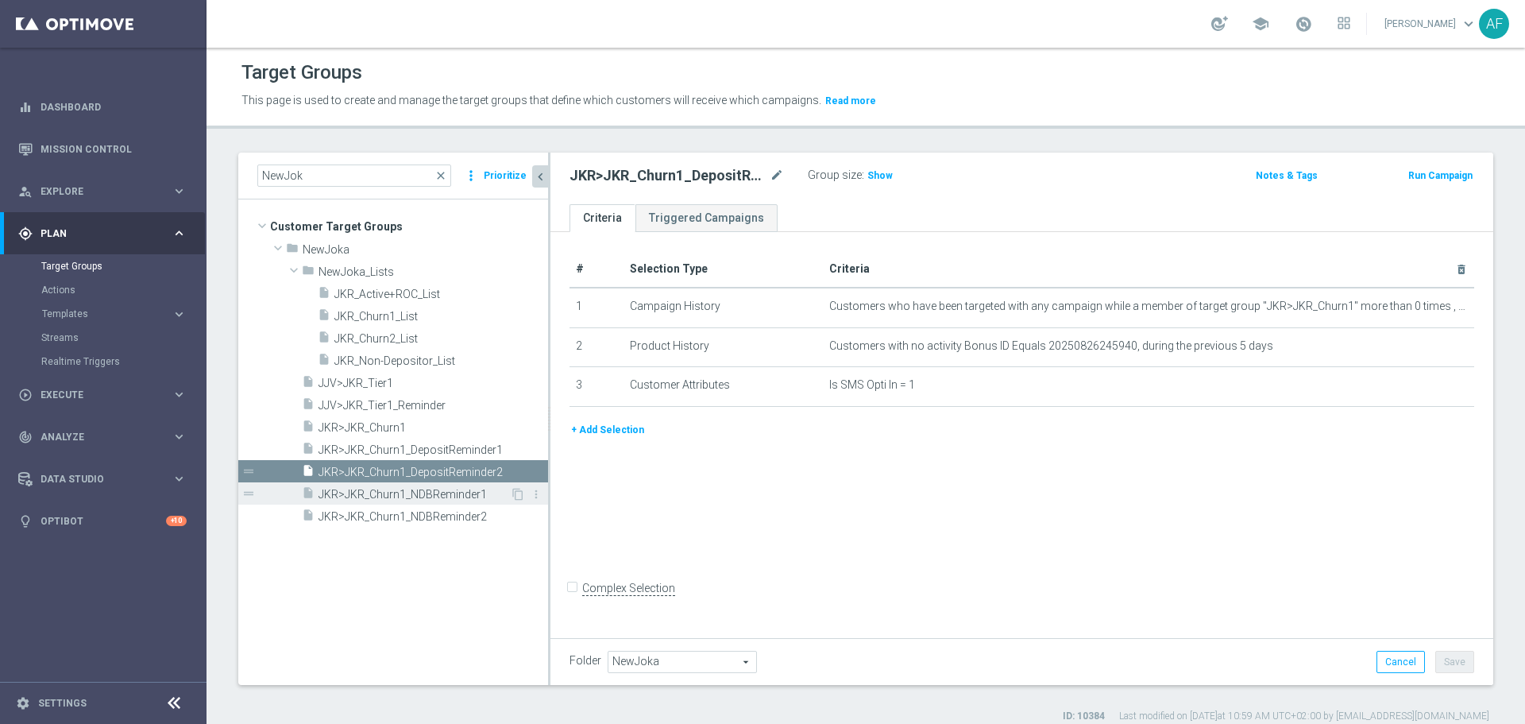
click at [434, 491] on span "JKR>JKR_Churn1_NDBReminder1" at bounding box center [413, 495] width 191 height 14
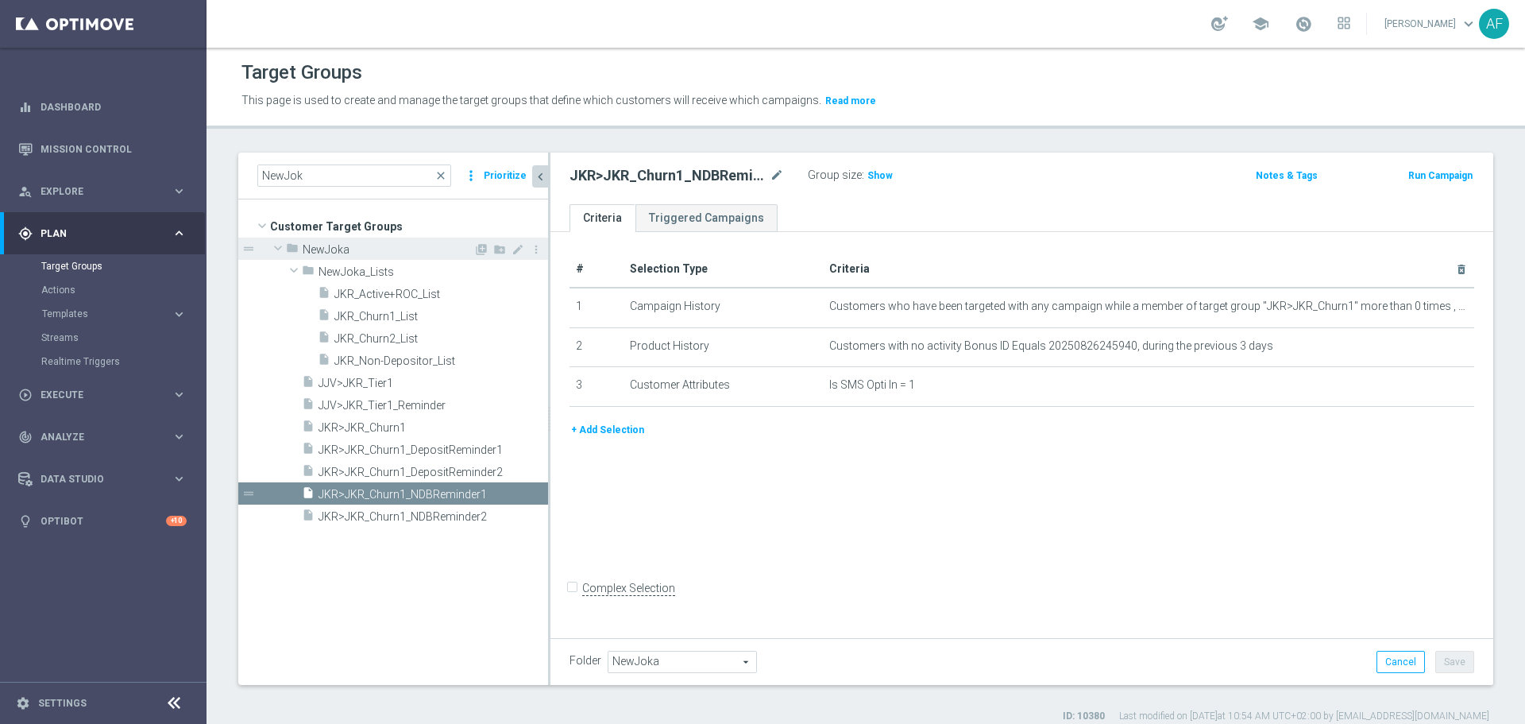
click at [357, 240] on div "folder [GEOGRAPHIC_DATA]" at bounding box center [379, 248] width 187 height 22
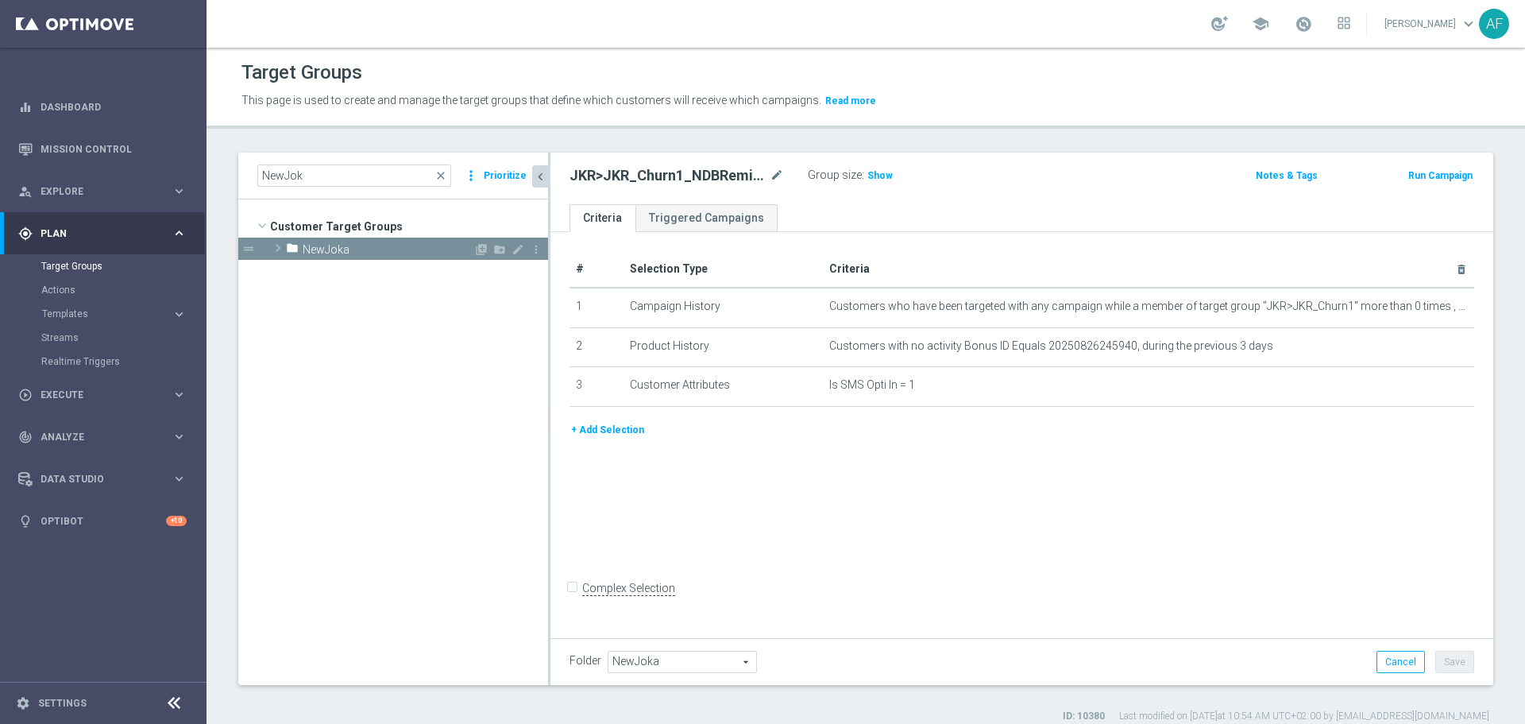
click at [343, 246] on span "NewJoka" at bounding box center [388, 250] width 171 height 14
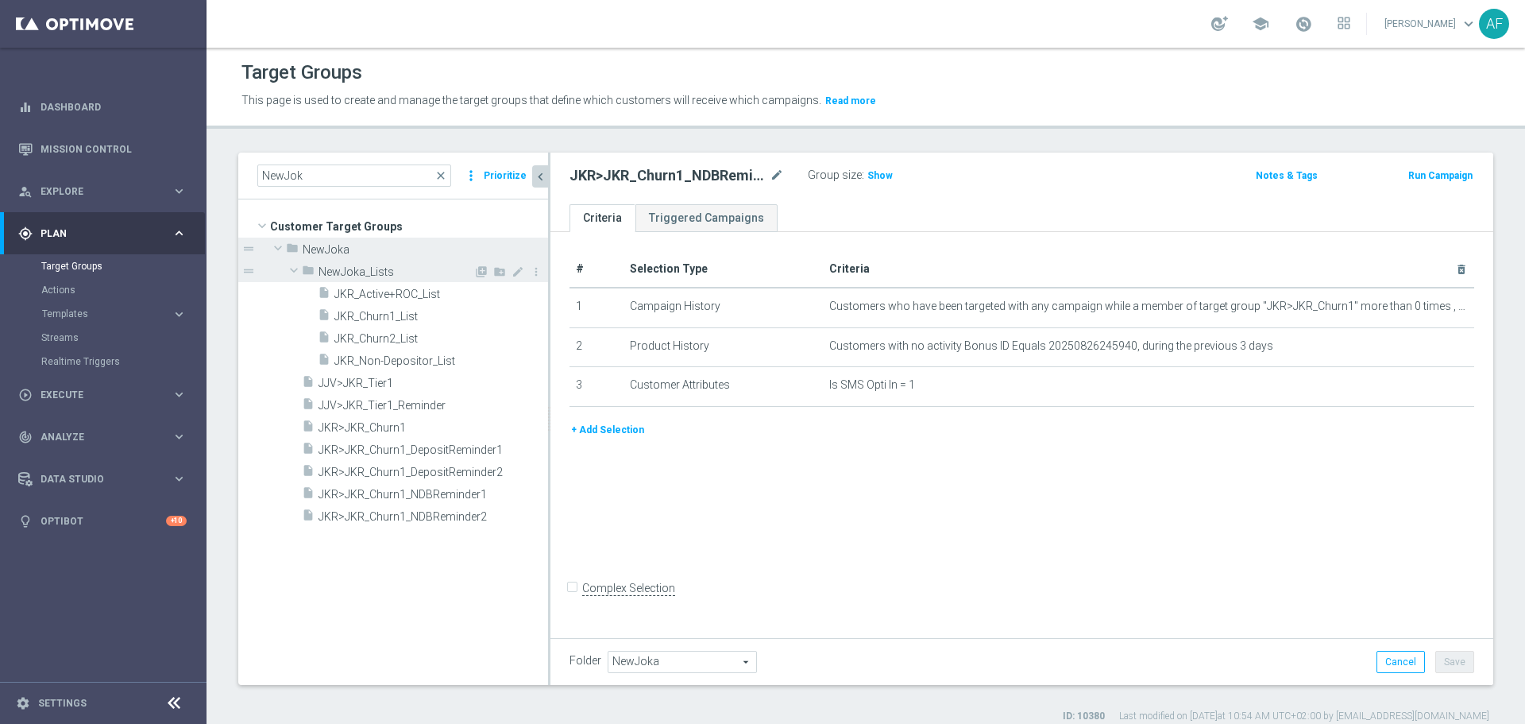
click at [338, 269] on span "NewJoka_Lists" at bounding box center [395, 272] width 155 height 14
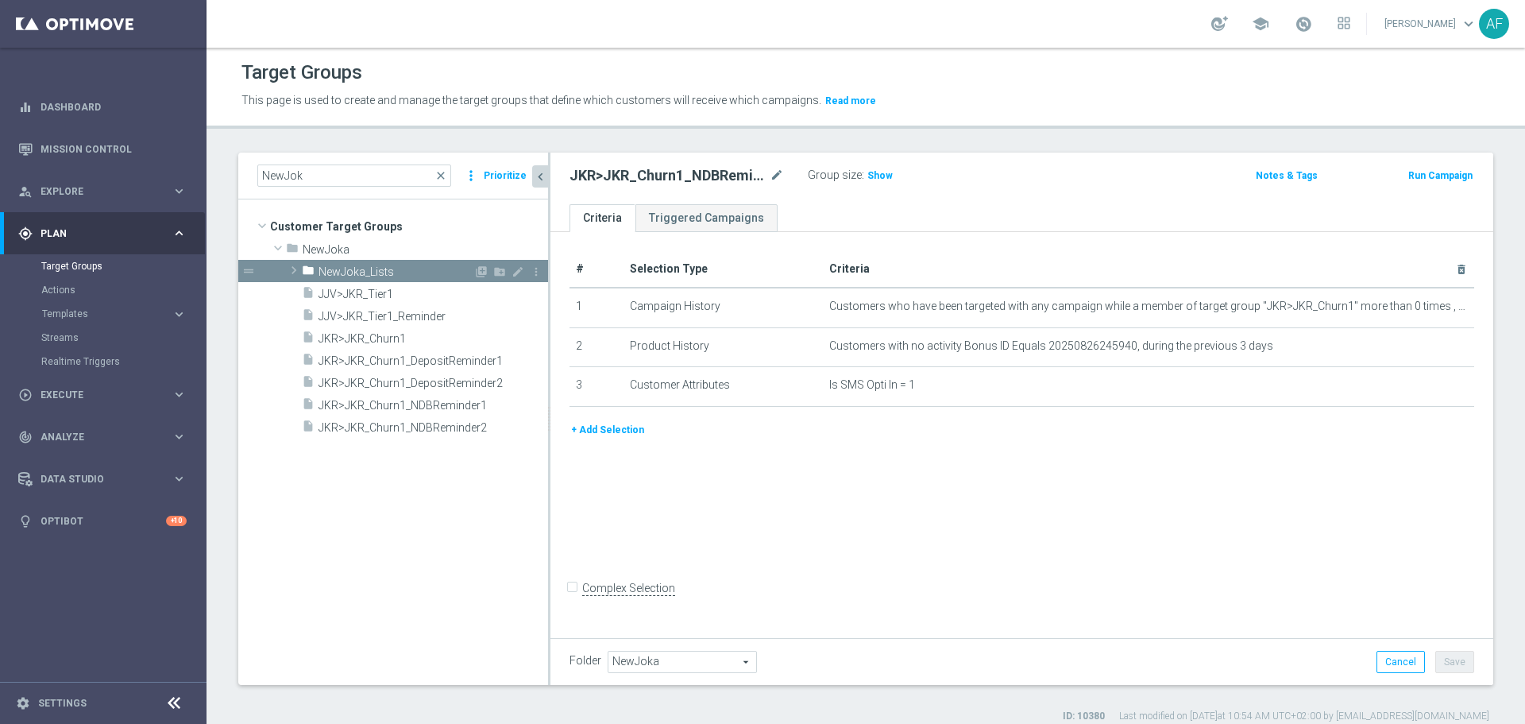
click at [338, 268] on span "NewJoka_Lists" at bounding box center [395, 272] width 155 height 14
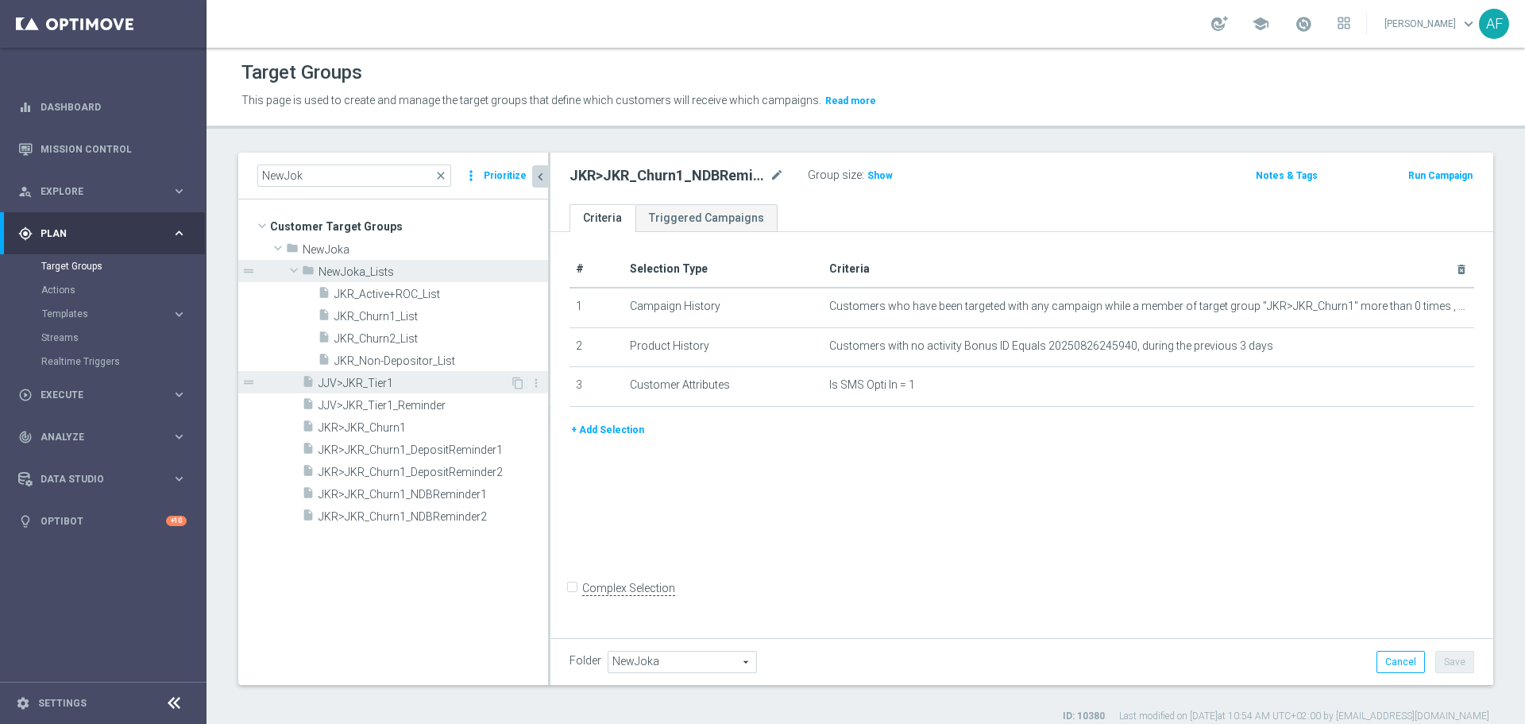
click at [440, 382] on span "JJV>JKR_Tier1" at bounding box center [413, 383] width 191 height 14
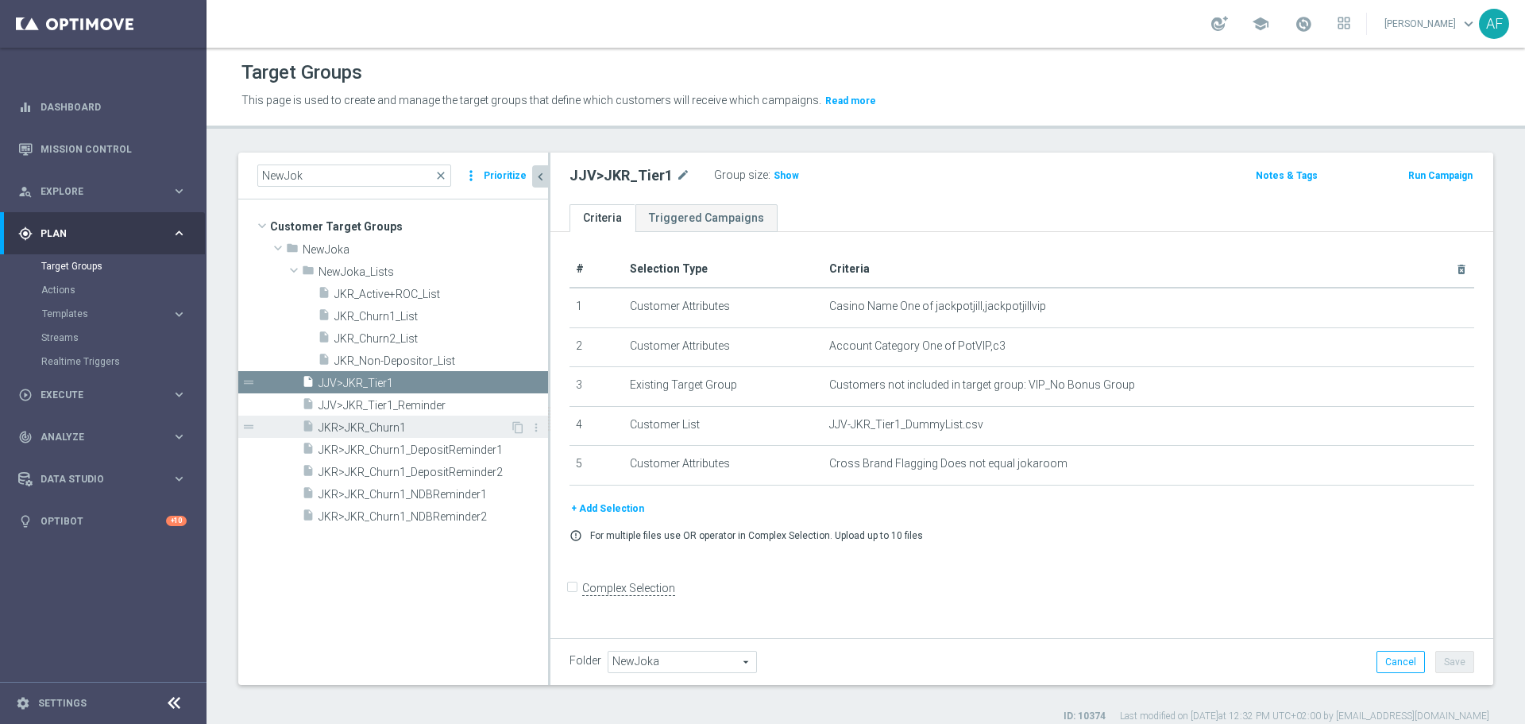
click at [435, 422] on span "JKR>JKR_Churn1" at bounding box center [413, 428] width 191 height 14
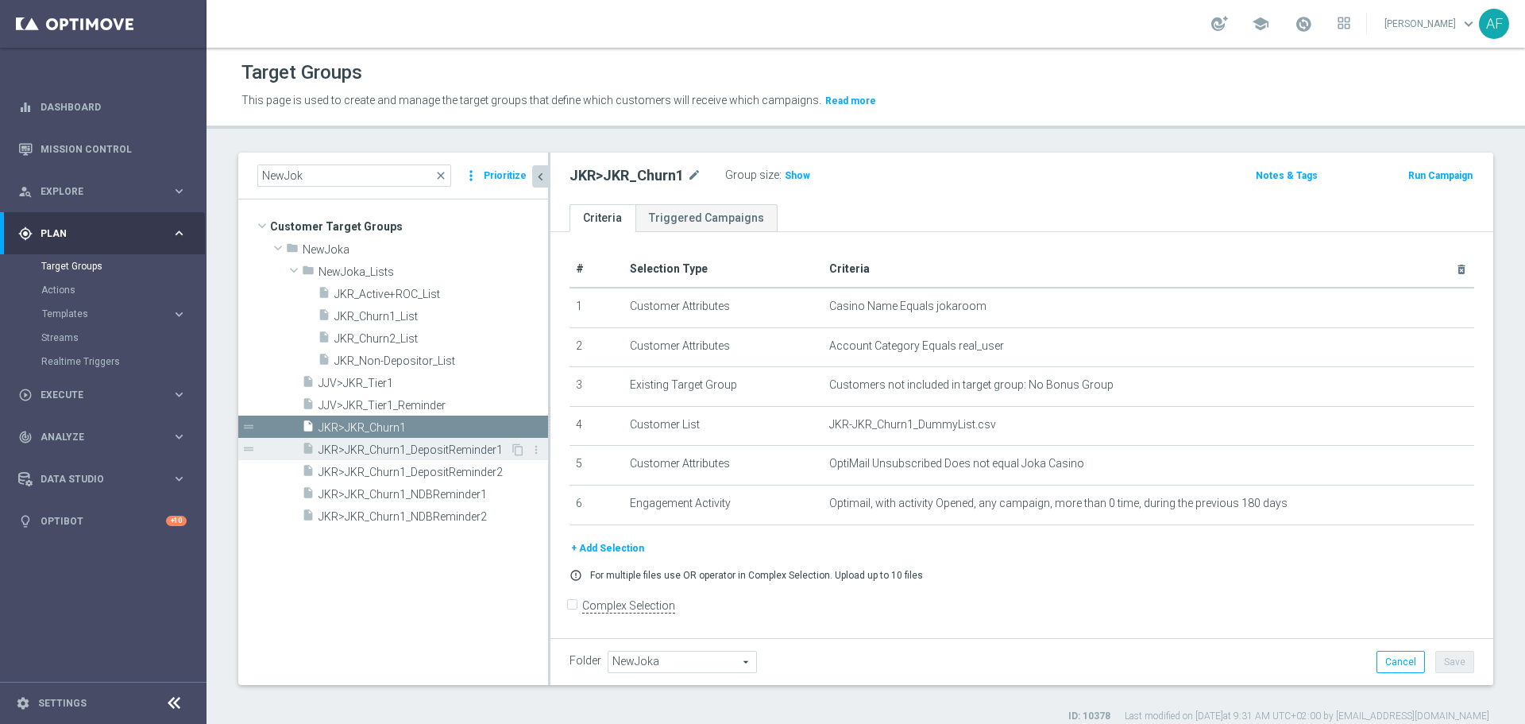
click at [443, 449] on span "JKR>JKR_Churn1_DepositReminder1" at bounding box center [413, 450] width 191 height 14
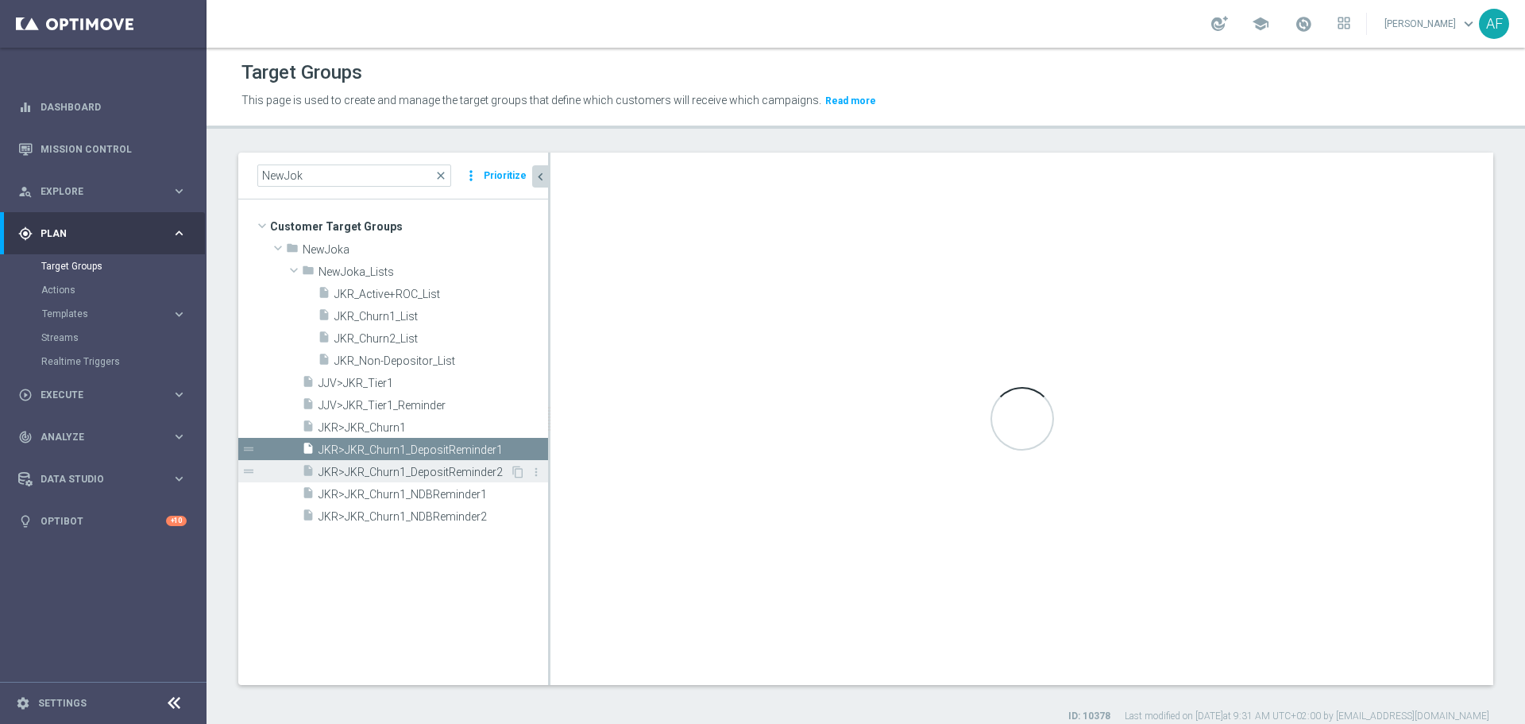
click at [442, 468] on span "JKR>JKR_Churn1_DepositReminder2" at bounding box center [413, 472] width 191 height 14
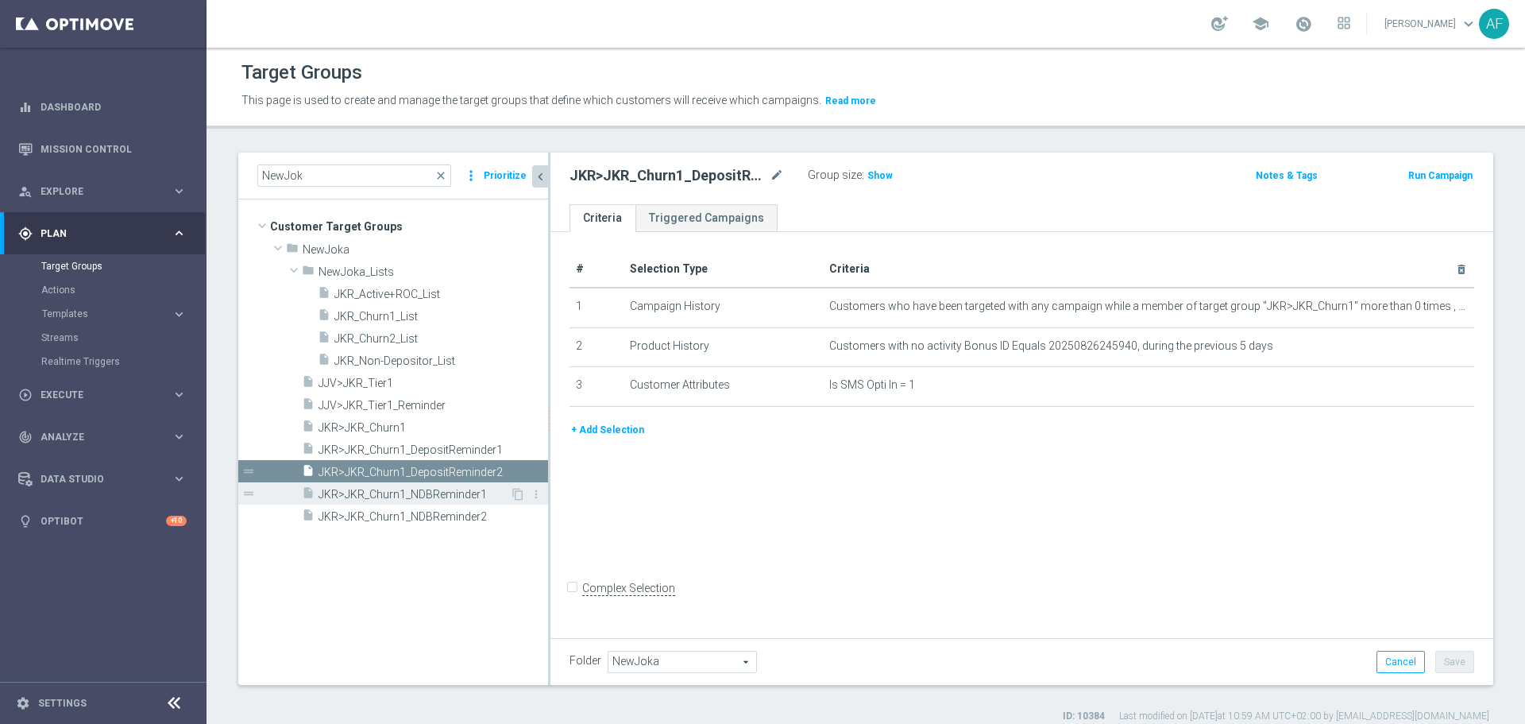
click at [438, 489] on span "JKR>JKR_Churn1_NDBReminder1" at bounding box center [413, 495] width 191 height 14
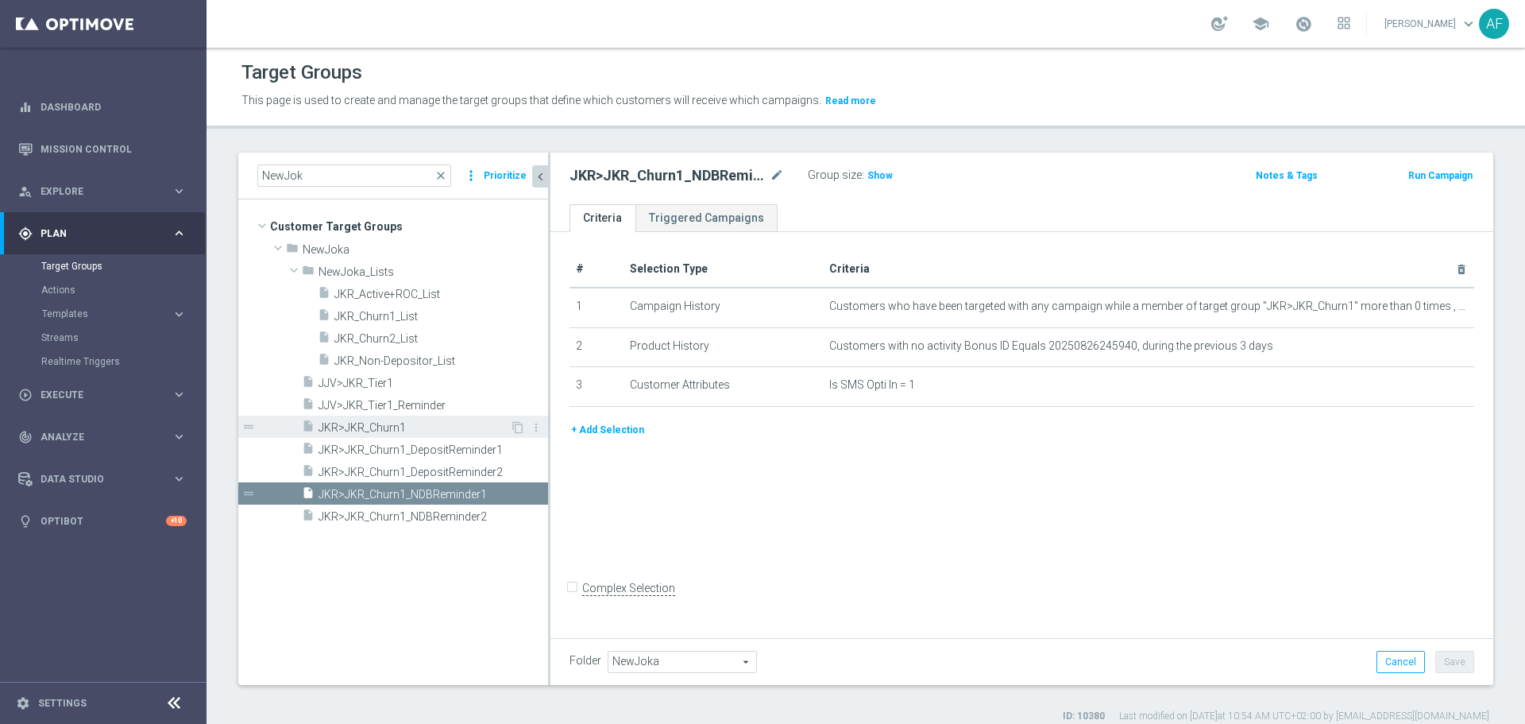
click at [426, 430] on span "JKR>JKR_Churn1" at bounding box center [413, 428] width 191 height 14
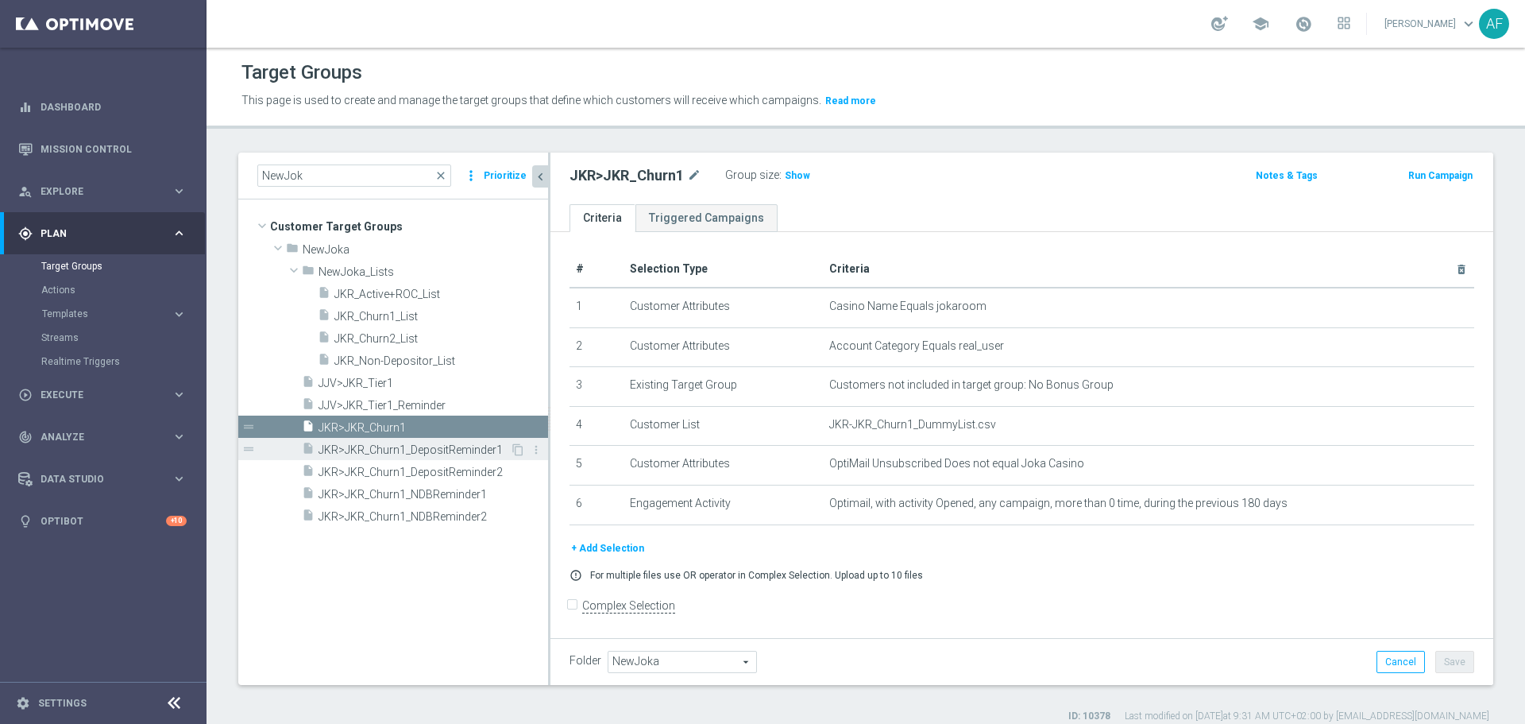
click at [436, 448] on span "JKR>JKR_Churn1_DepositReminder1" at bounding box center [413, 450] width 191 height 14
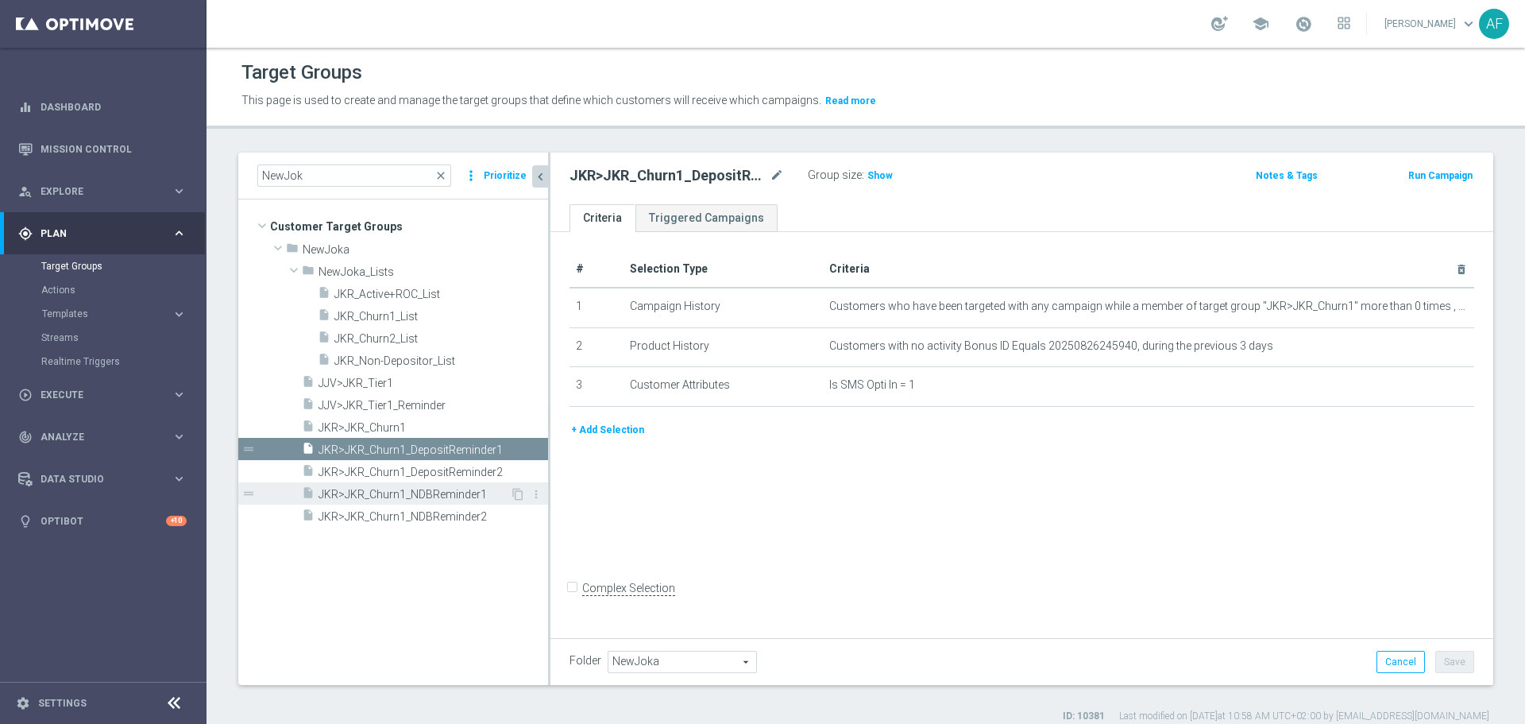
click at [424, 492] on span "JKR>JKR_Churn1_NDBReminder1" at bounding box center [413, 495] width 191 height 14
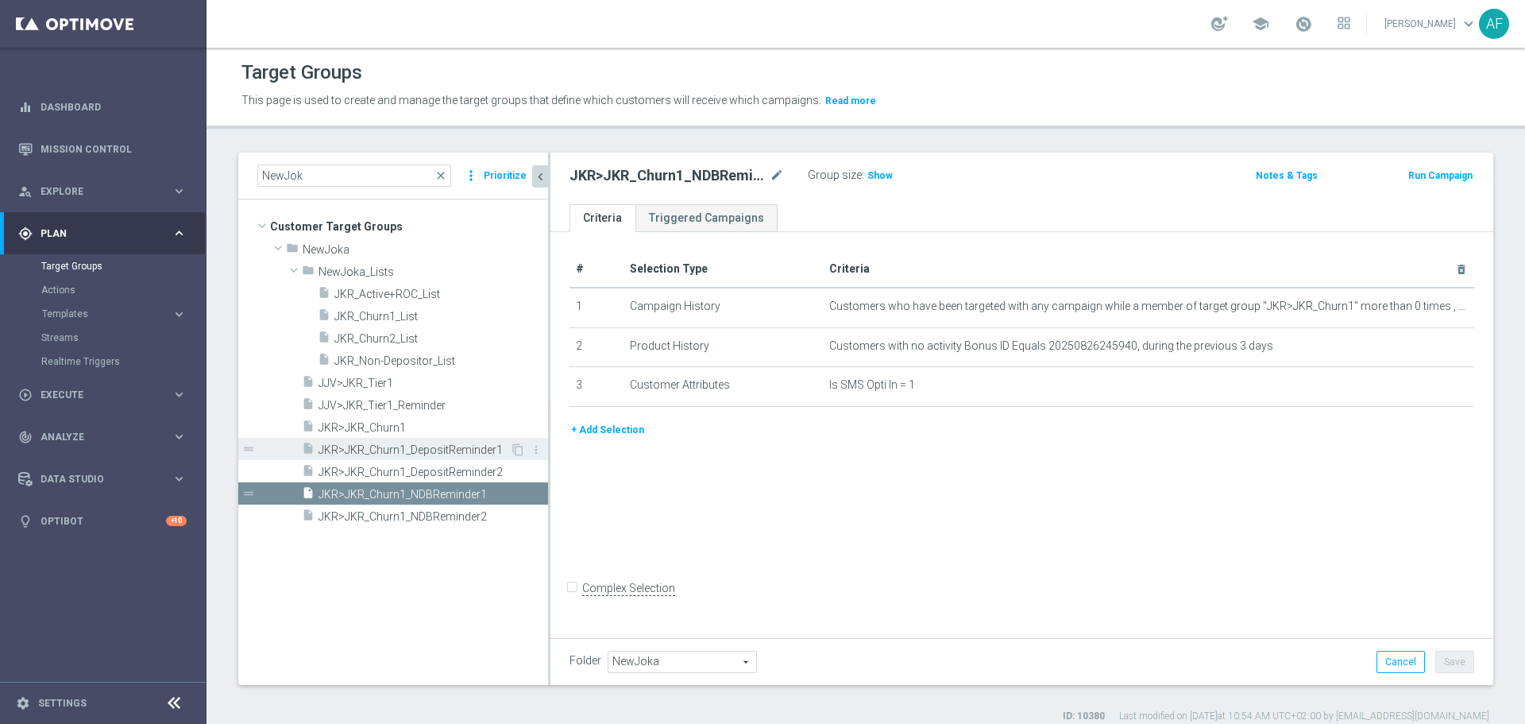
drag, startPoint x: 402, startPoint y: 428, endPoint x: 411, endPoint y: 448, distance: 22.0
click at [402, 428] on span "JKR>JKR_Churn1" at bounding box center [433, 428] width 230 height 14
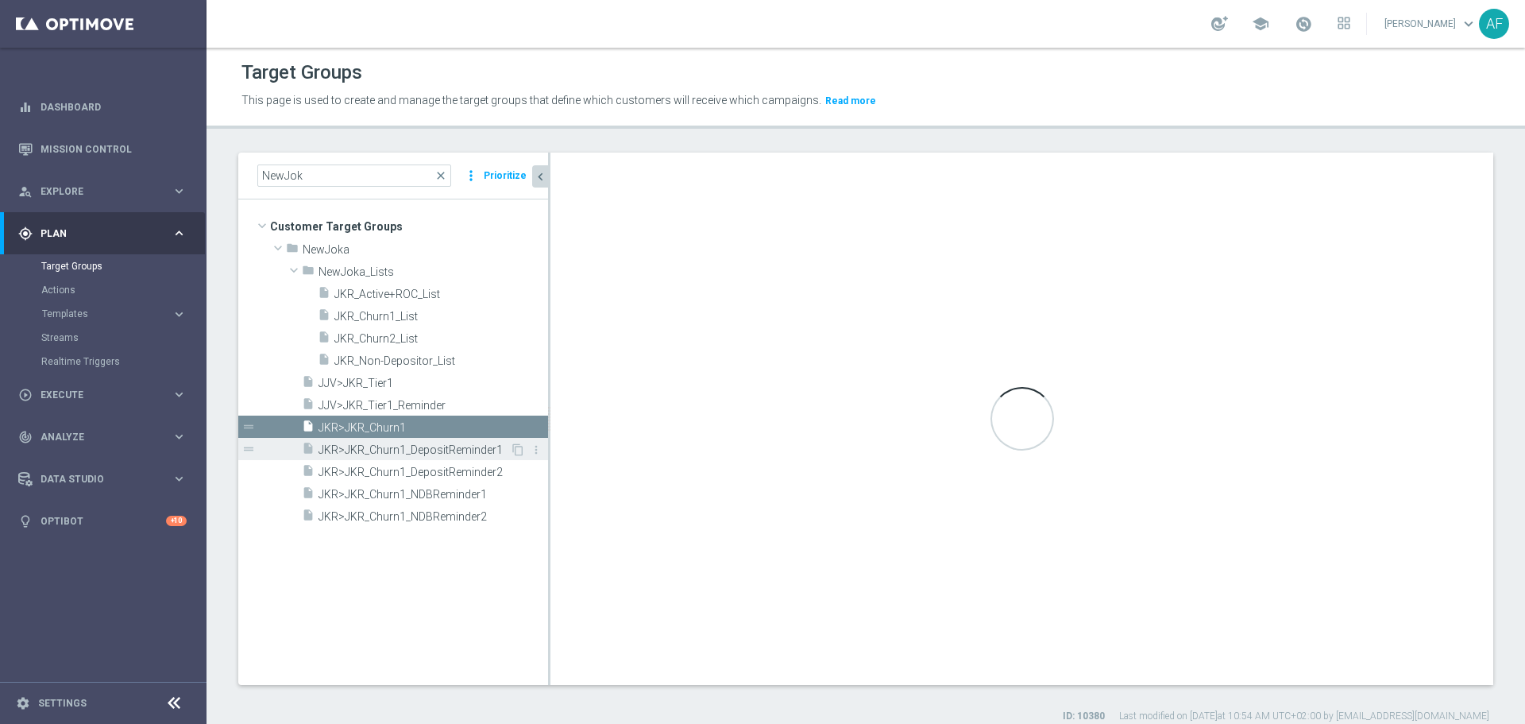
click at [411, 448] on span "JKR>JKR_Churn1_DepositReminder1" at bounding box center [413, 450] width 191 height 14
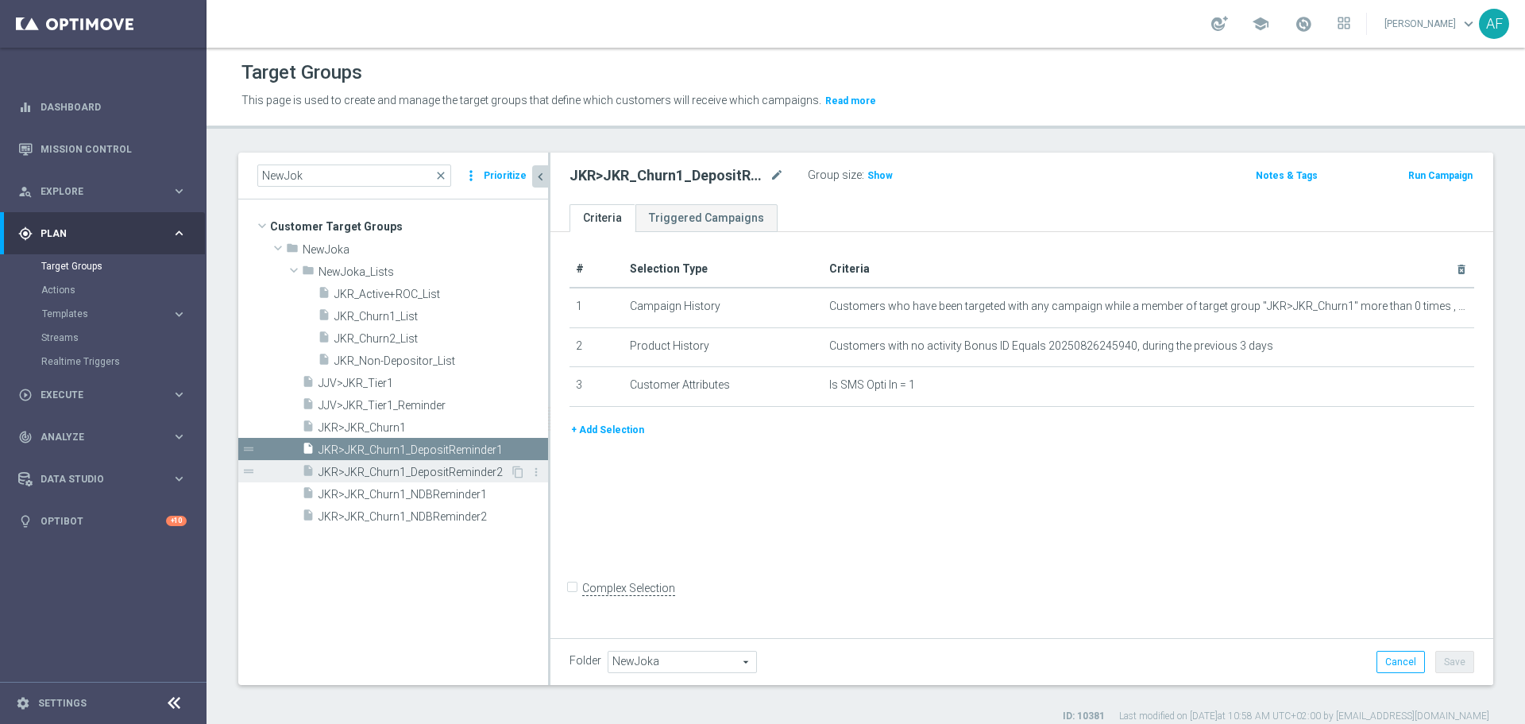
click at [409, 471] on span "JKR>JKR_Churn1_DepositReminder2" at bounding box center [413, 472] width 191 height 14
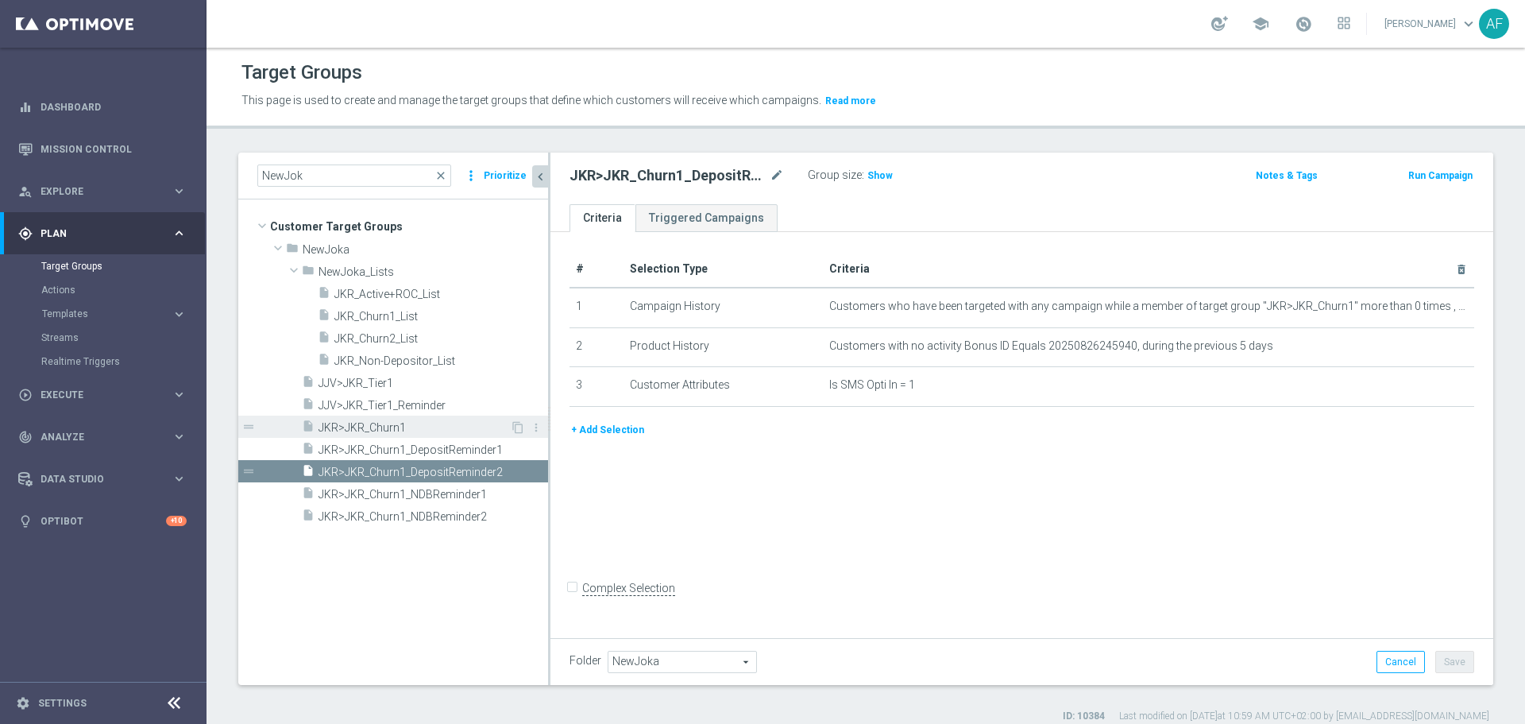
click at [404, 431] on span "JKR>JKR_Churn1" at bounding box center [413, 428] width 191 height 14
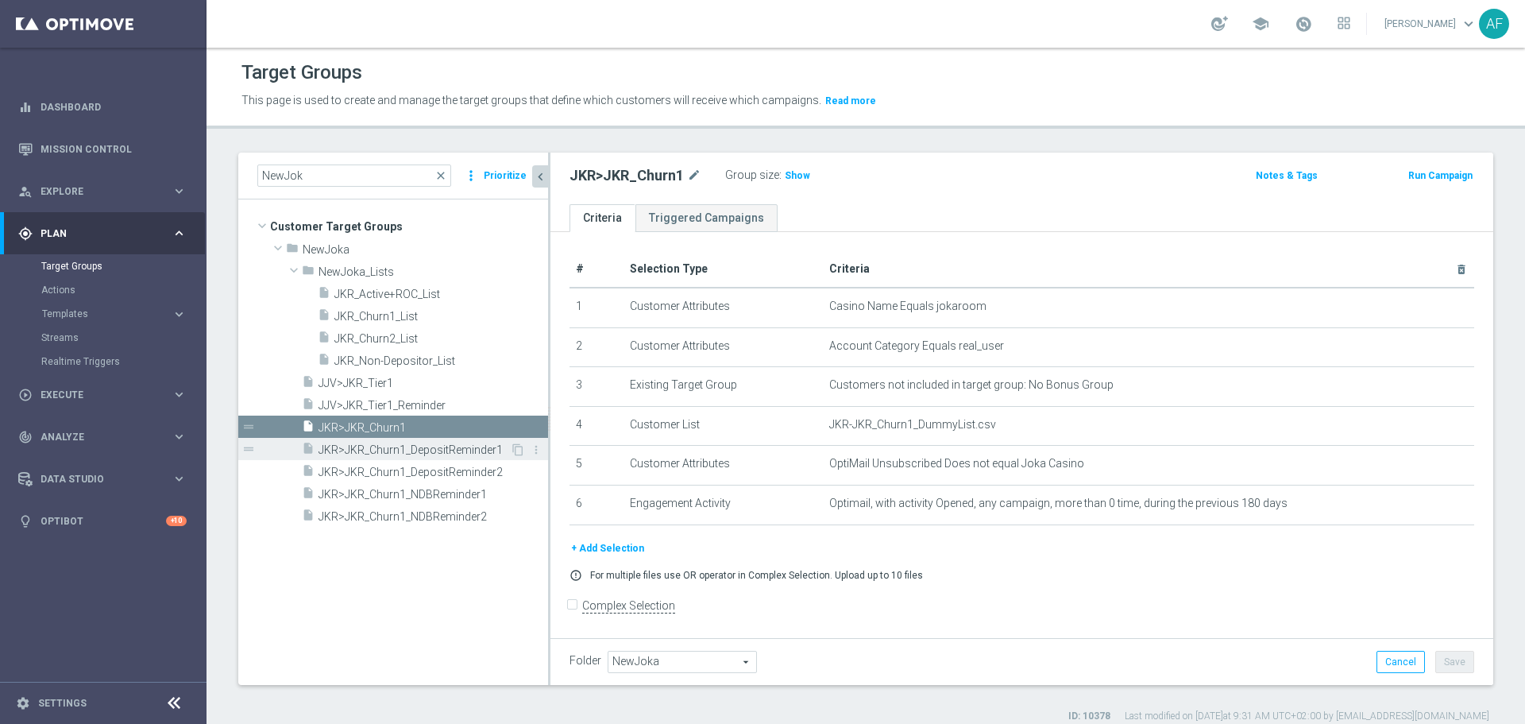
click at [409, 447] on span "JKR>JKR_Churn1_DepositReminder1" at bounding box center [413, 450] width 191 height 14
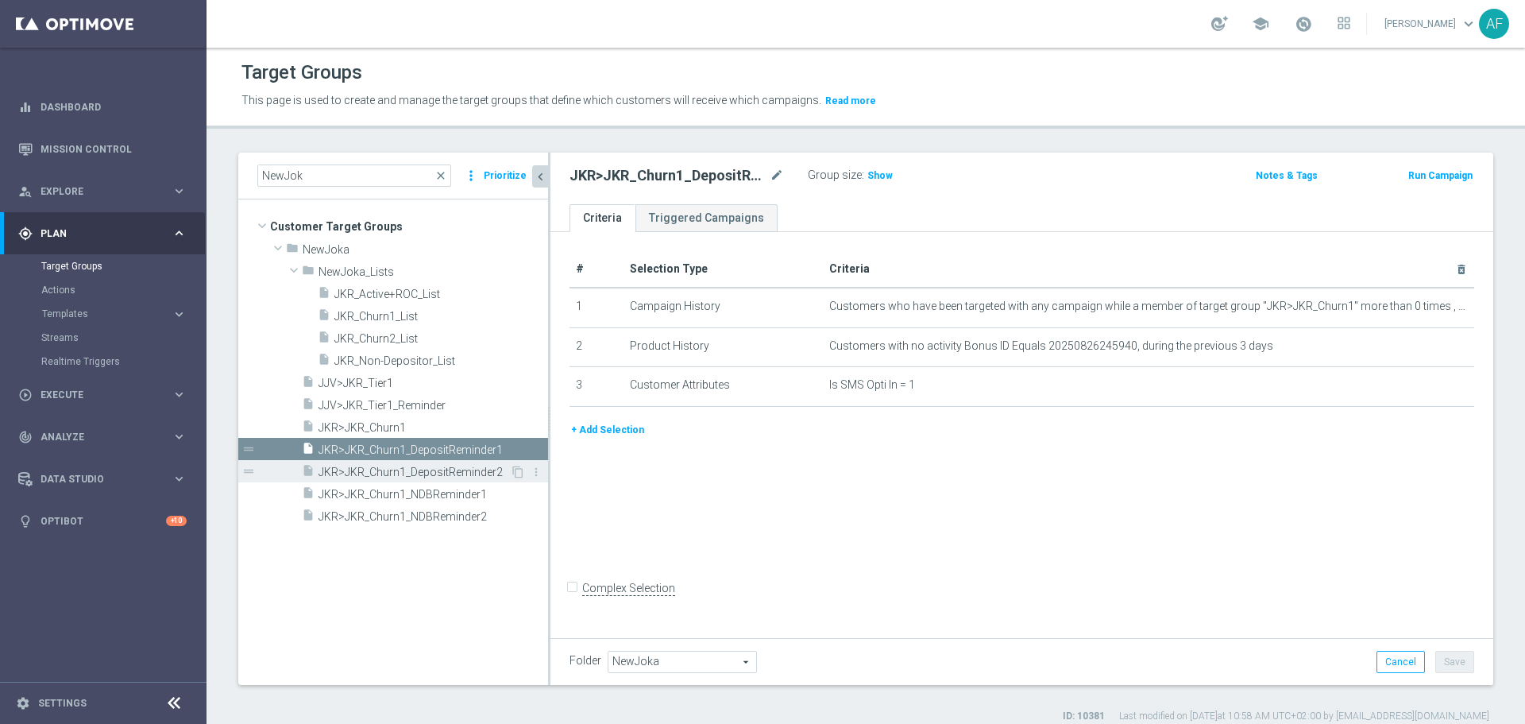
click at [422, 473] on span "JKR>JKR_Churn1_DepositReminder2" at bounding box center [413, 472] width 191 height 14
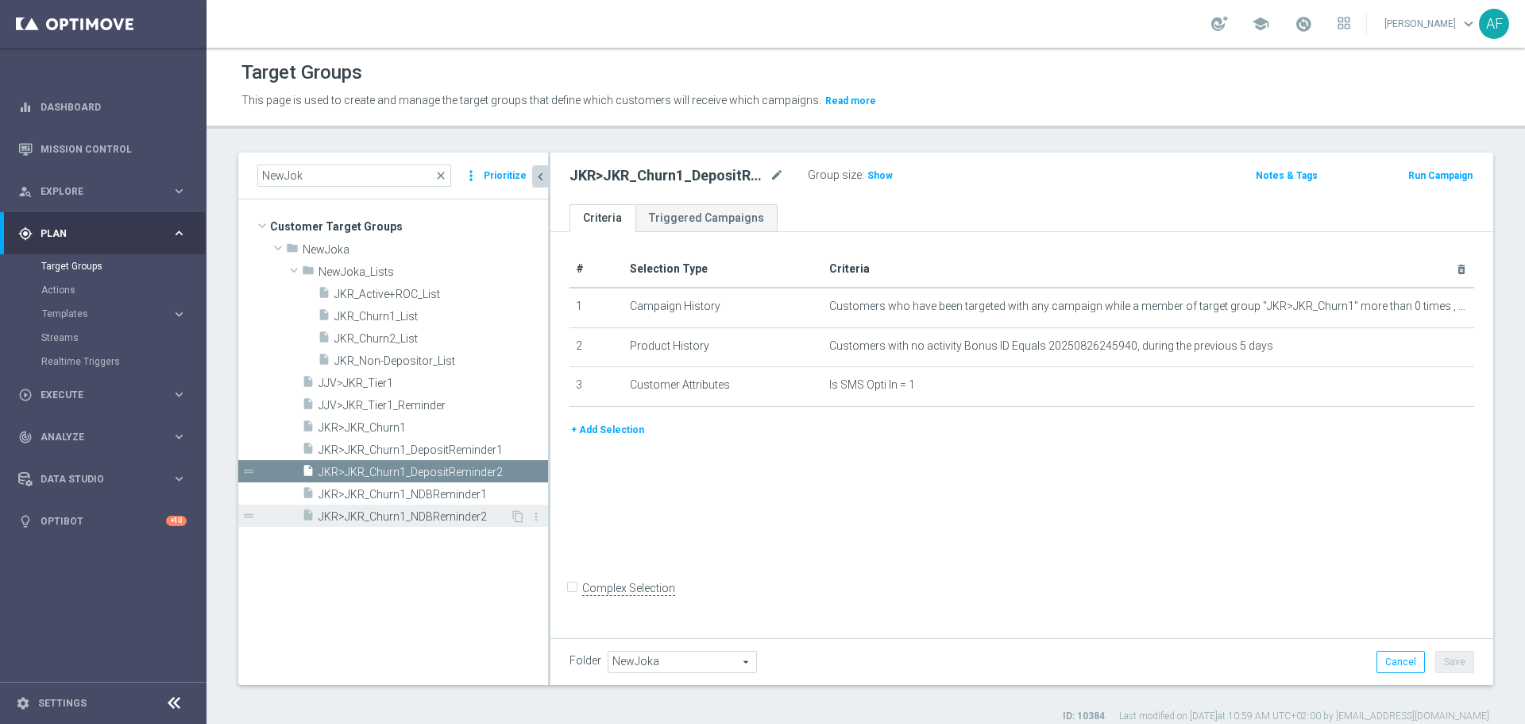
click at [457, 507] on div "insert_drive_file JKR>JKR_Churn1_NDBReminder2" at bounding box center [406, 515] width 208 height 22
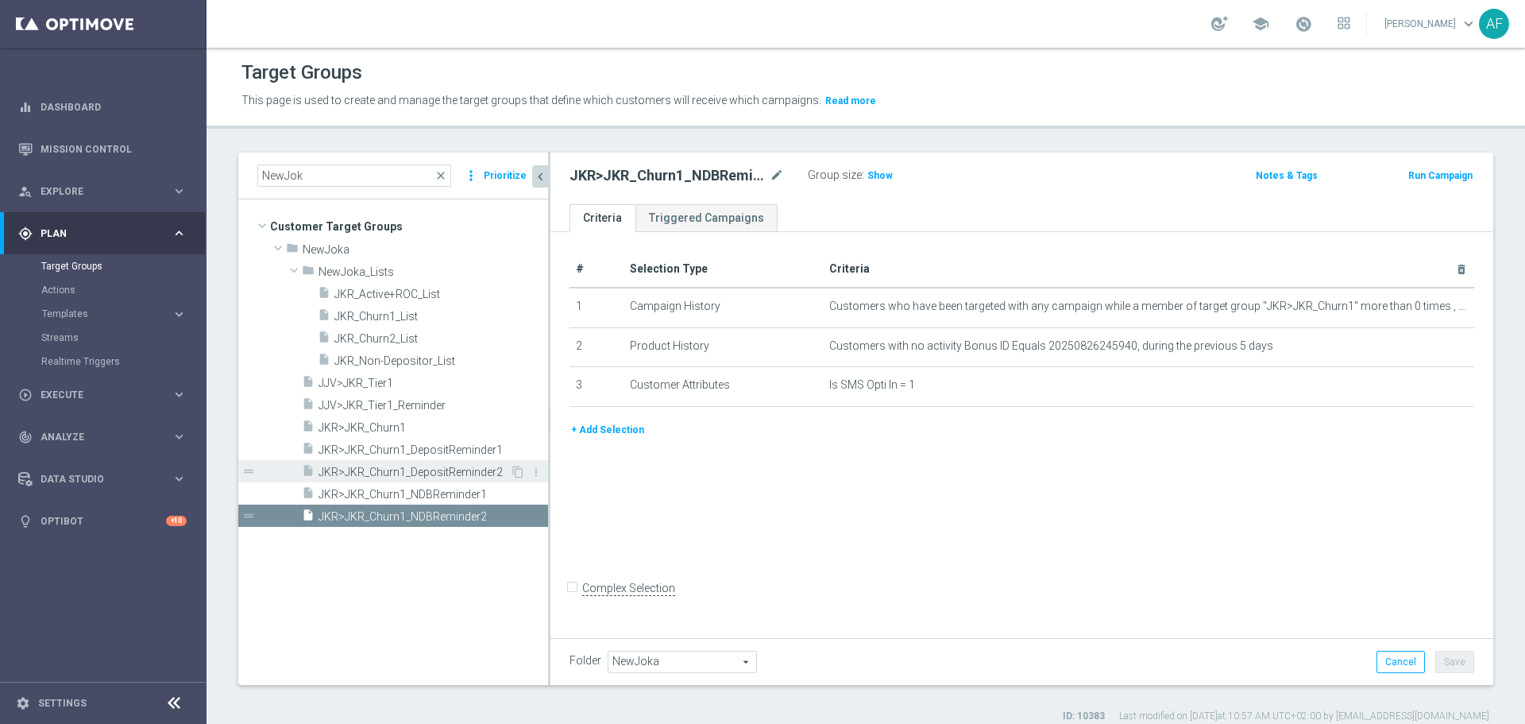
click at [453, 473] on span "JKR>JKR_Churn1_DepositReminder2" at bounding box center [413, 472] width 191 height 14
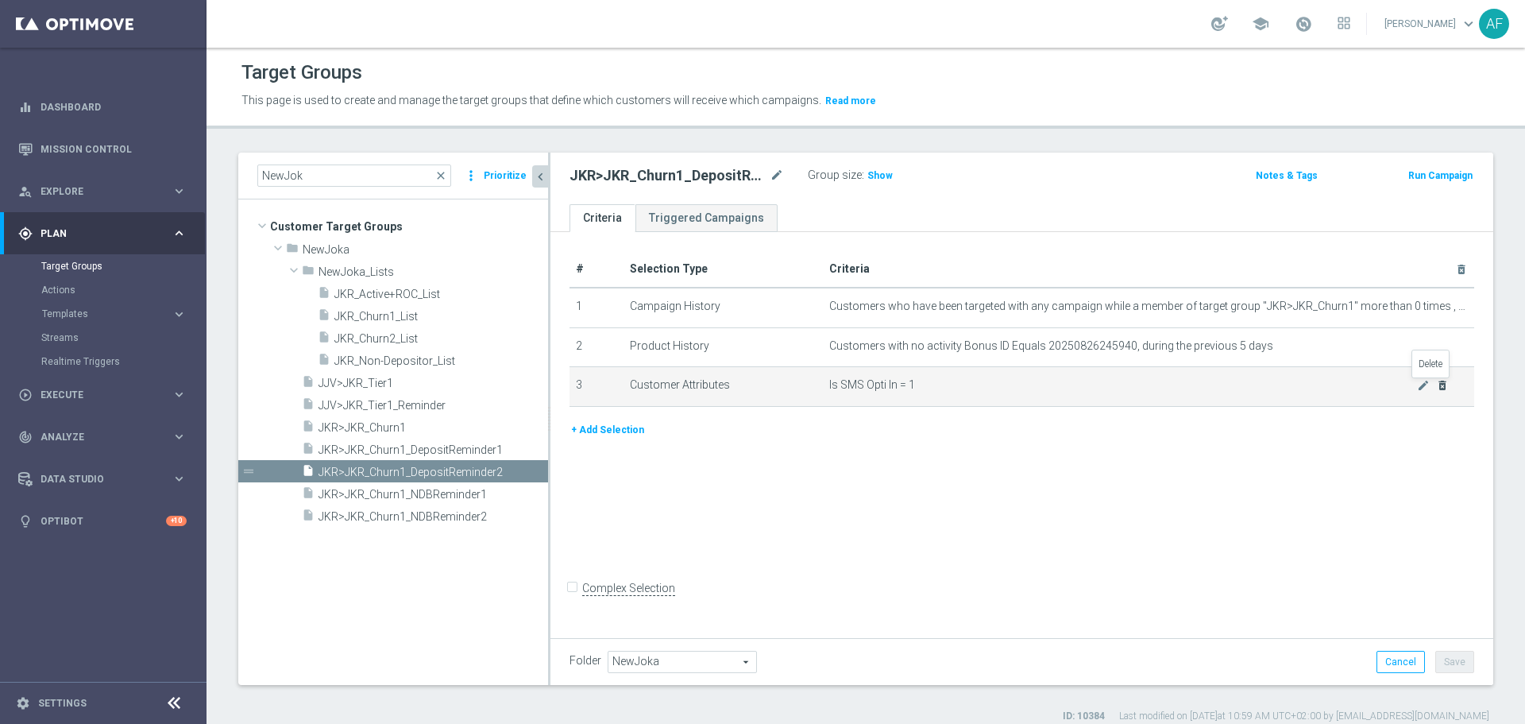
click at [1436, 388] on icon "delete_forever" at bounding box center [1442, 385] width 13 height 13
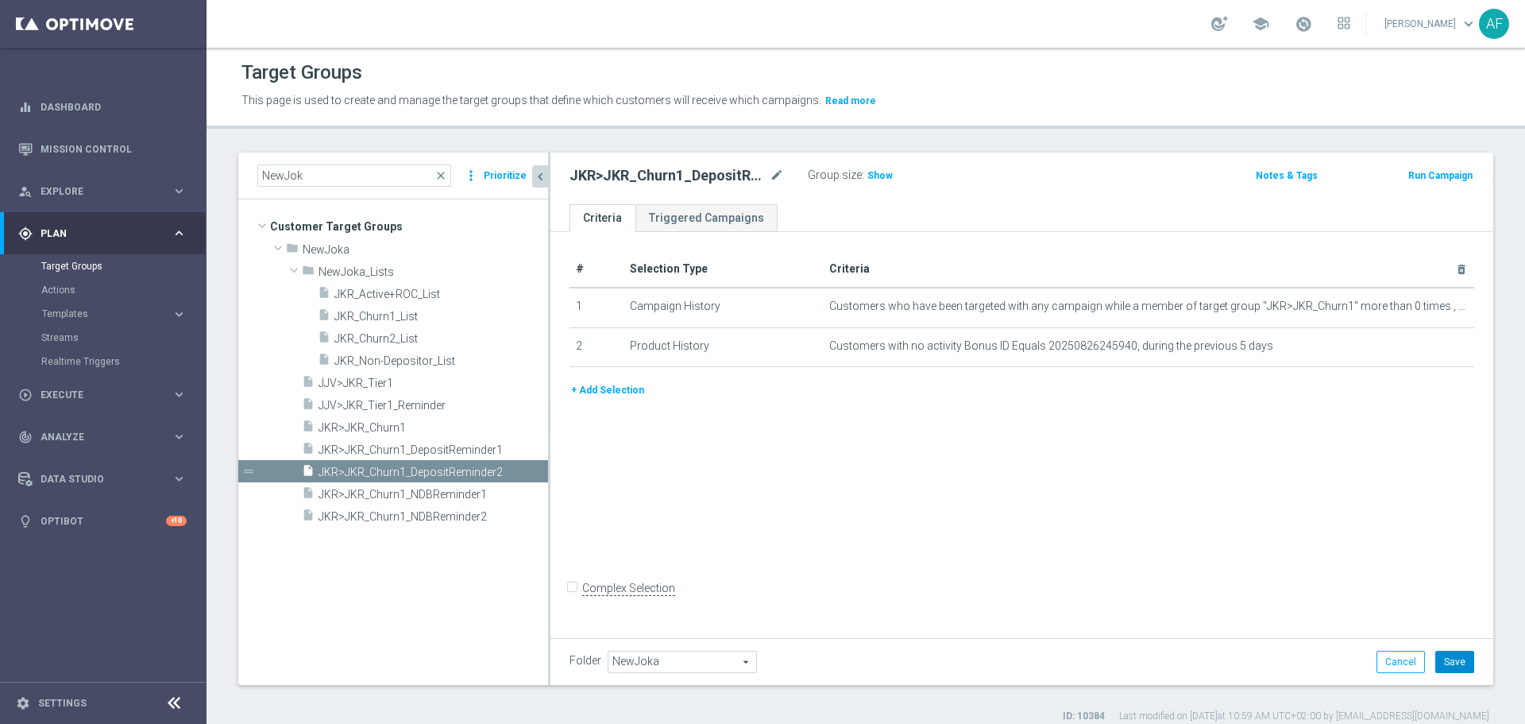
click at [1449, 658] on button "Save" at bounding box center [1454, 661] width 39 height 22
click at [474, 510] on span "JKR>JKR_Churn1_NDBReminder2" at bounding box center [413, 517] width 191 height 14
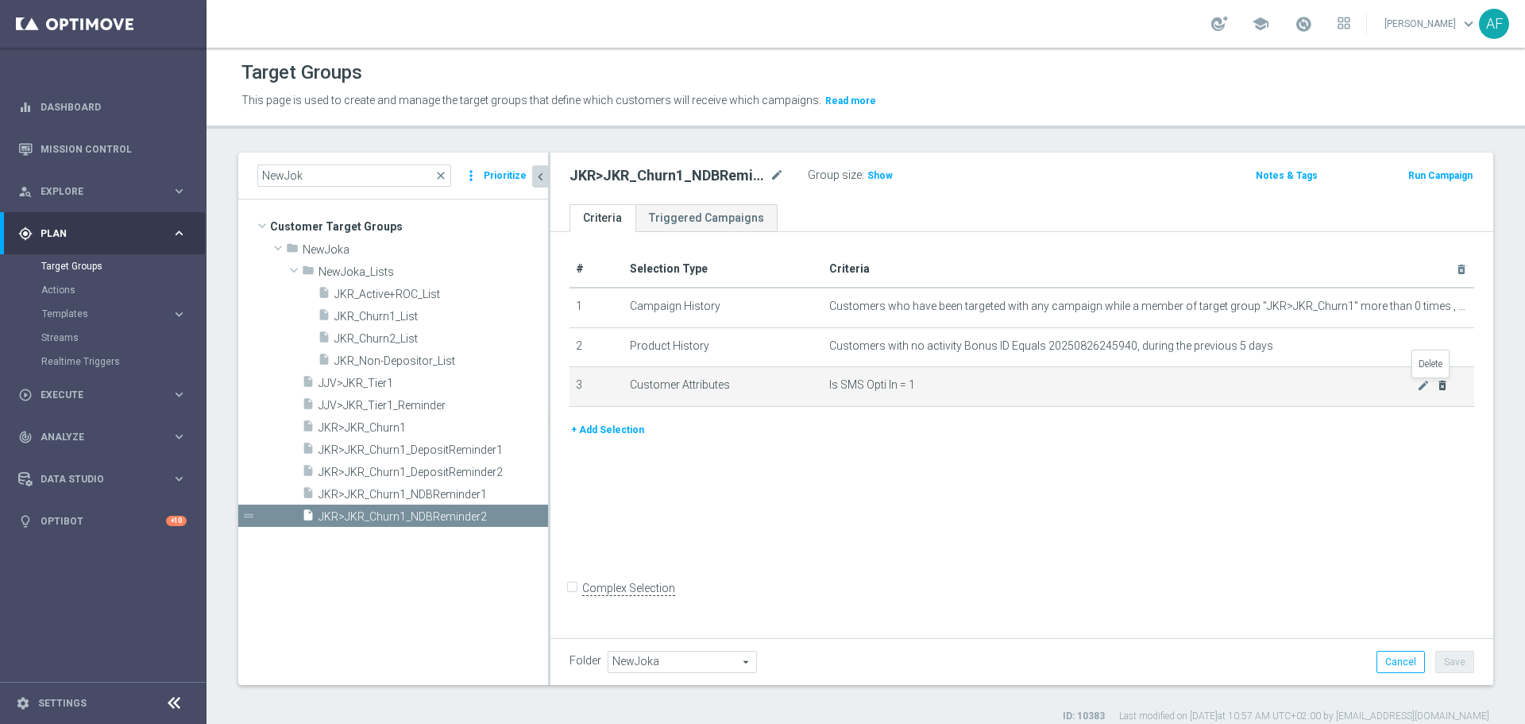
click at [1436, 386] on icon "delete_forever" at bounding box center [1442, 385] width 13 height 13
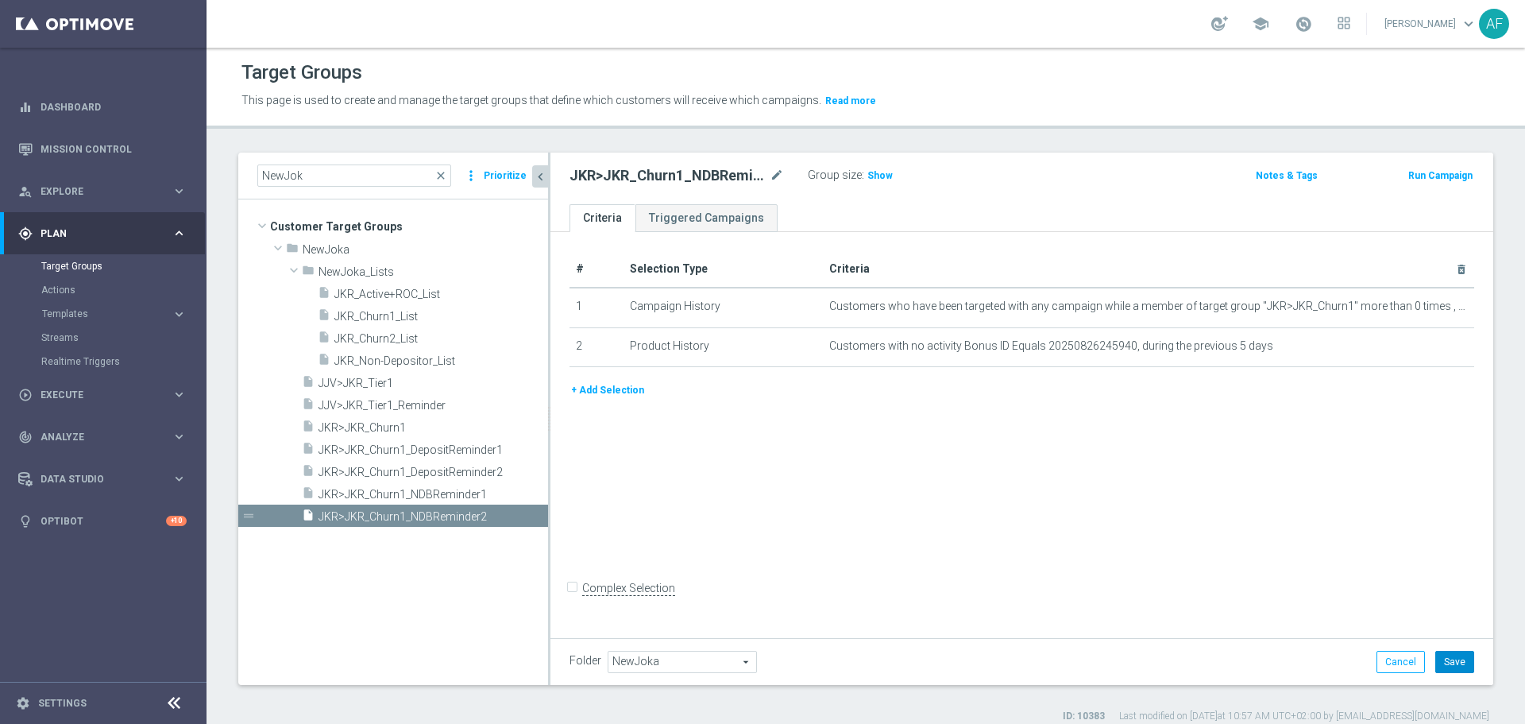
click at [1435, 658] on button "Save" at bounding box center [1454, 661] width 39 height 22
click at [422, 488] on span "JKR>JKR_Churn1_NDBReminder1" at bounding box center [413, 495] width 191 height 14
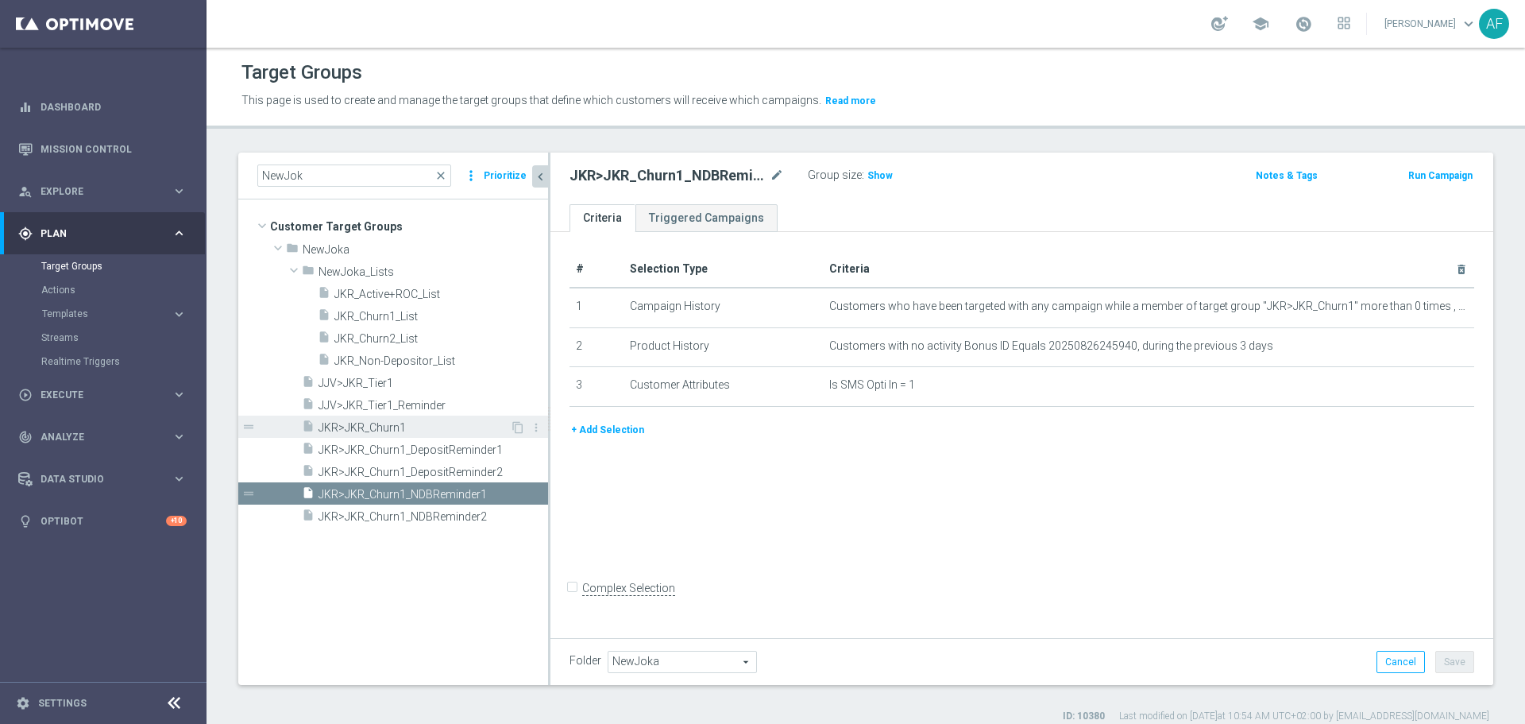
click at [414, 427] on span "JKR>JKR_Churn1" at bounding box center [413, 428] width 191 height 14
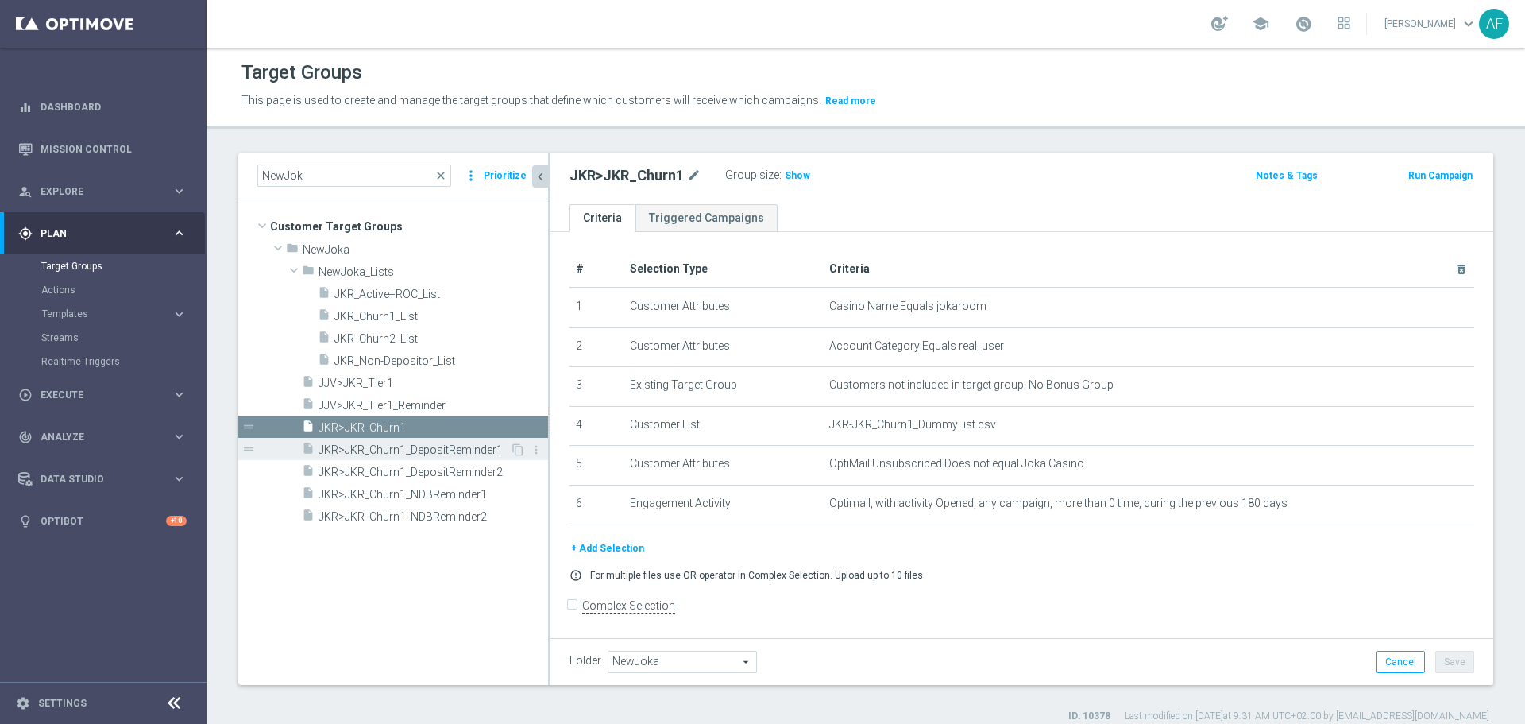
click at [461, 446] on span "JKR>JKR_Churn1_DepositReminder1" at bounding box center [413, 450] width 191 height 14
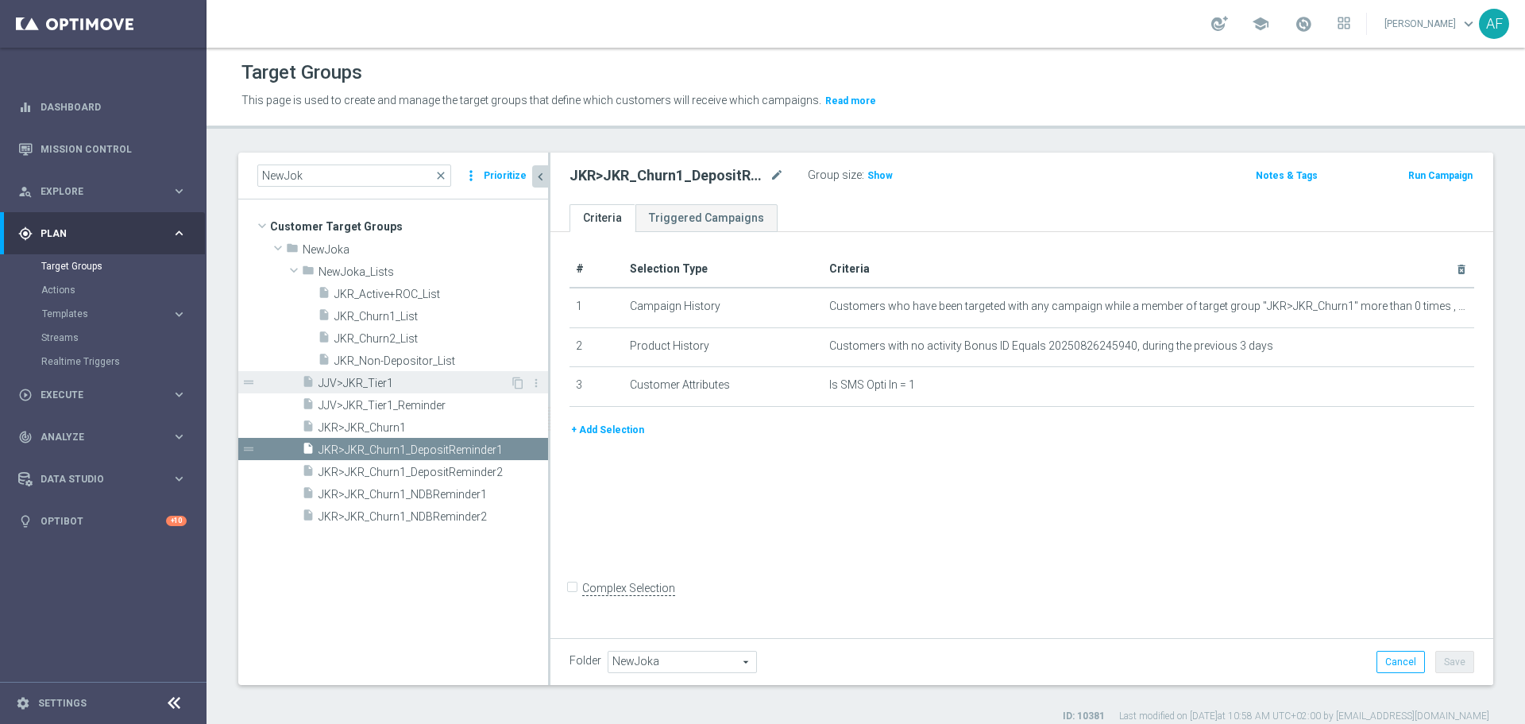
click at [404, 382] on span "JJV>JKR_Tier1" at bounding box center [413, 383] width 191 height 14
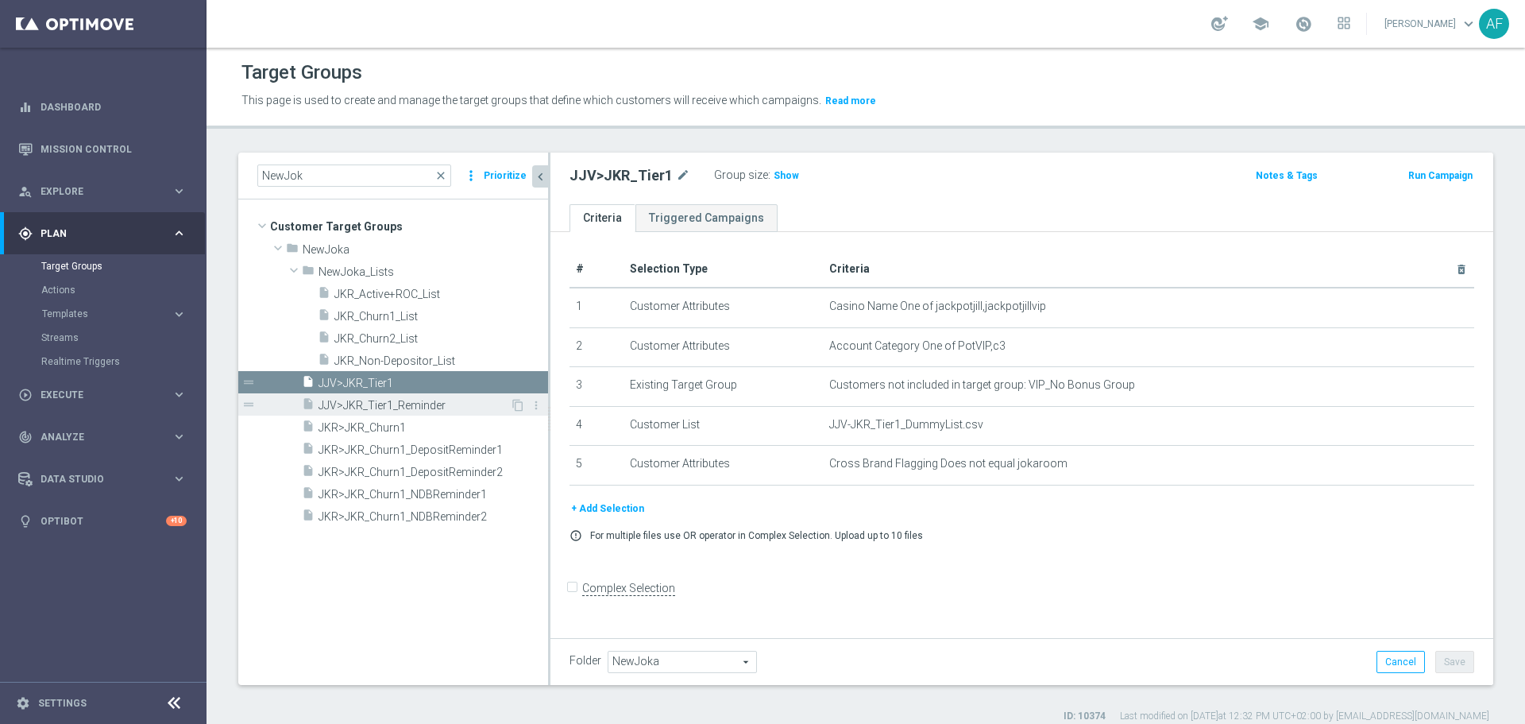
click at [433, 399] on span "JJV>JKR_Tier1_Reminder" at bounding box center [413, 406] width 191 height 14
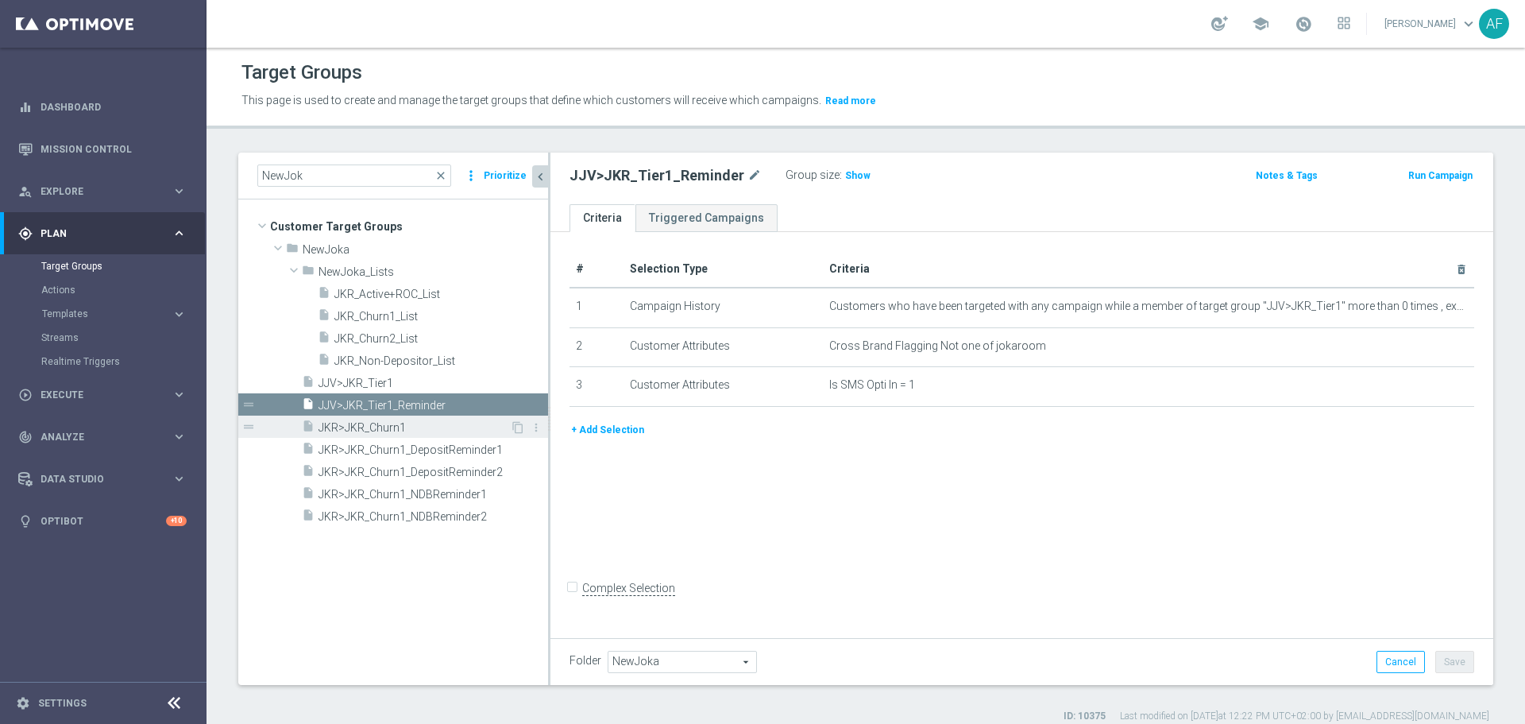
click at [443, 421] on span "JKR>JKR_Churn1" at bounding box center [413, 428] width 191 height 14
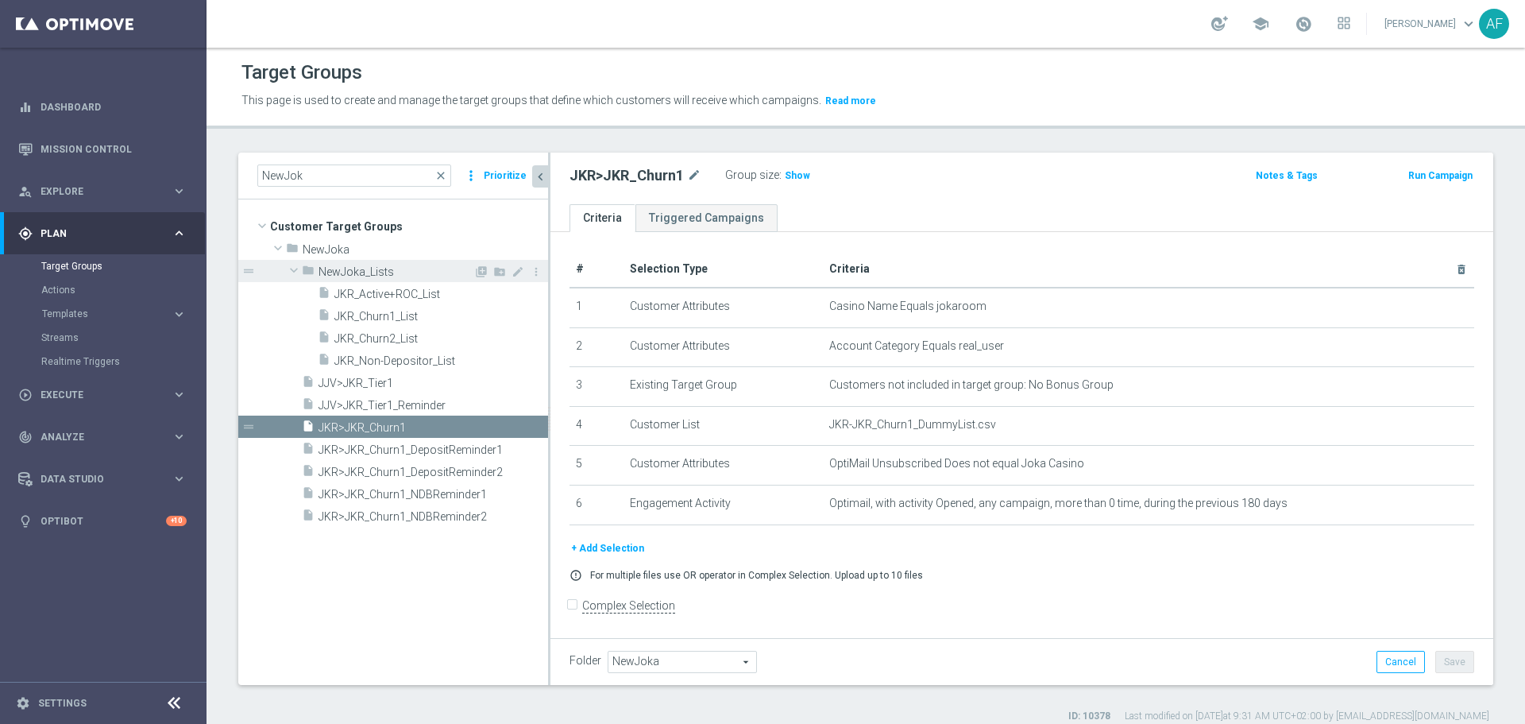
click at [295, 268] on span at bounding box center [293, 270] width 19 height 16
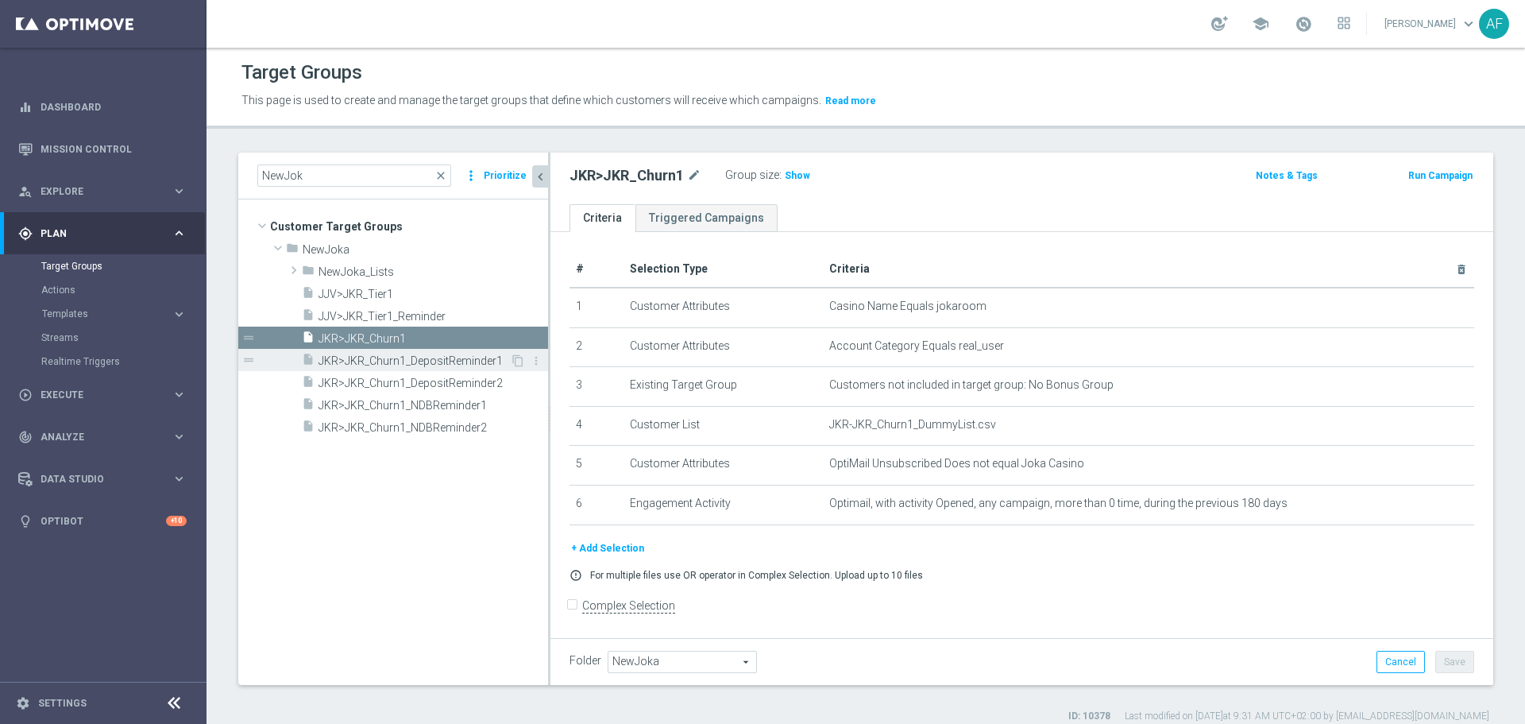
click at [408, 358] on span "JKR>JKR_Churn1_DepositReminder1" at bounding box center [413, 361] width 191 height 14
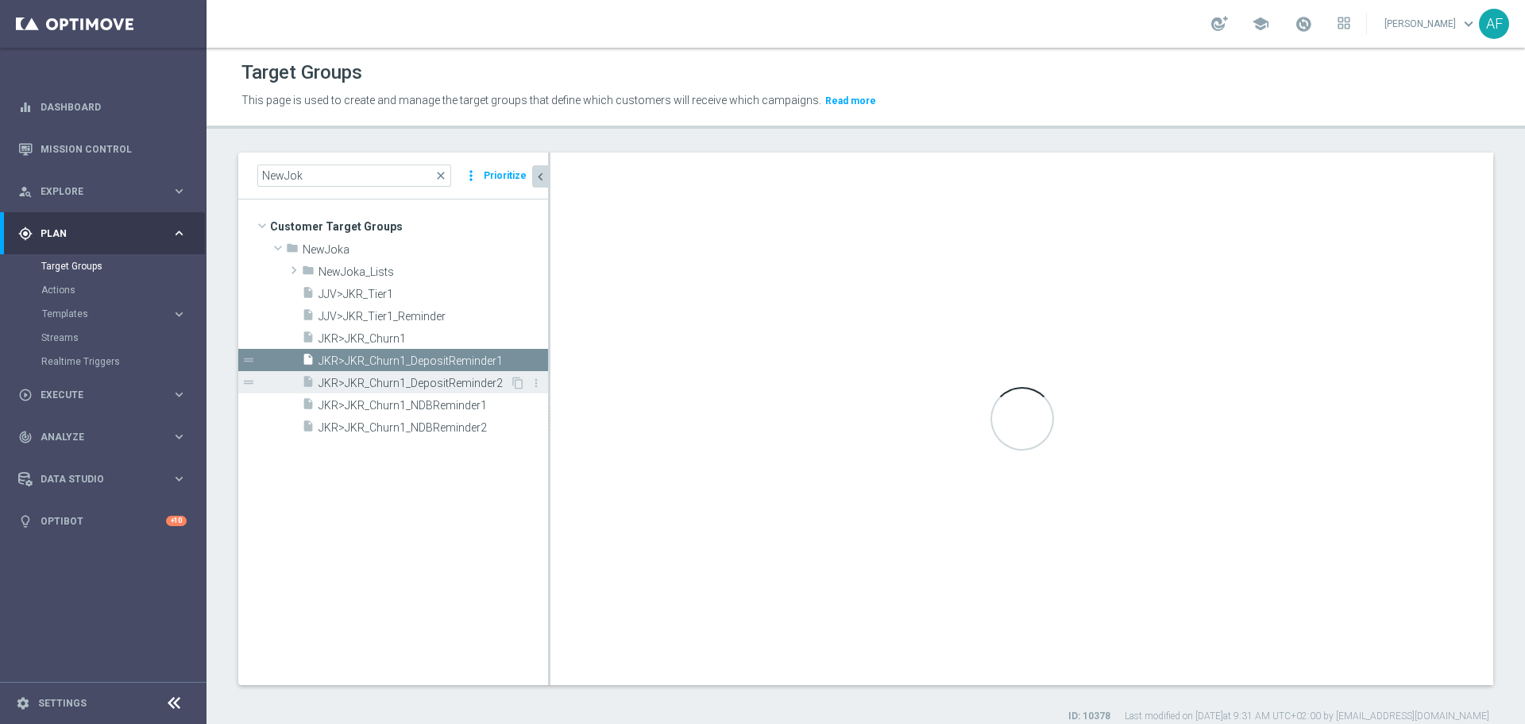
click at [407, 380] on span "JKR>JKR_Churn1_DepositReminder2" at bounding box center [413, 383] width 191 height 14
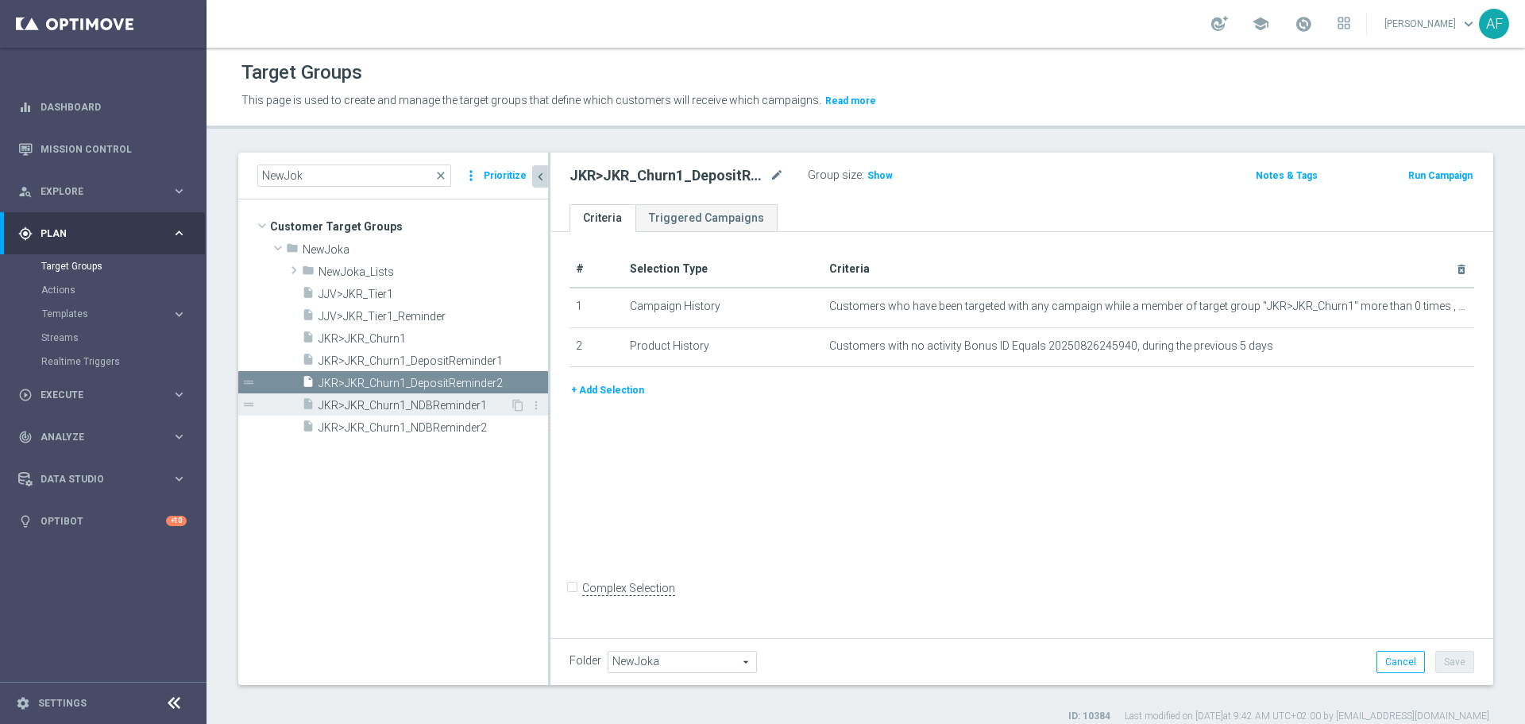
click at [423, 406] on span "JKR>JKR_Churn1_NDBReminder1" at bounding box center [413, 406] width 191 height 14
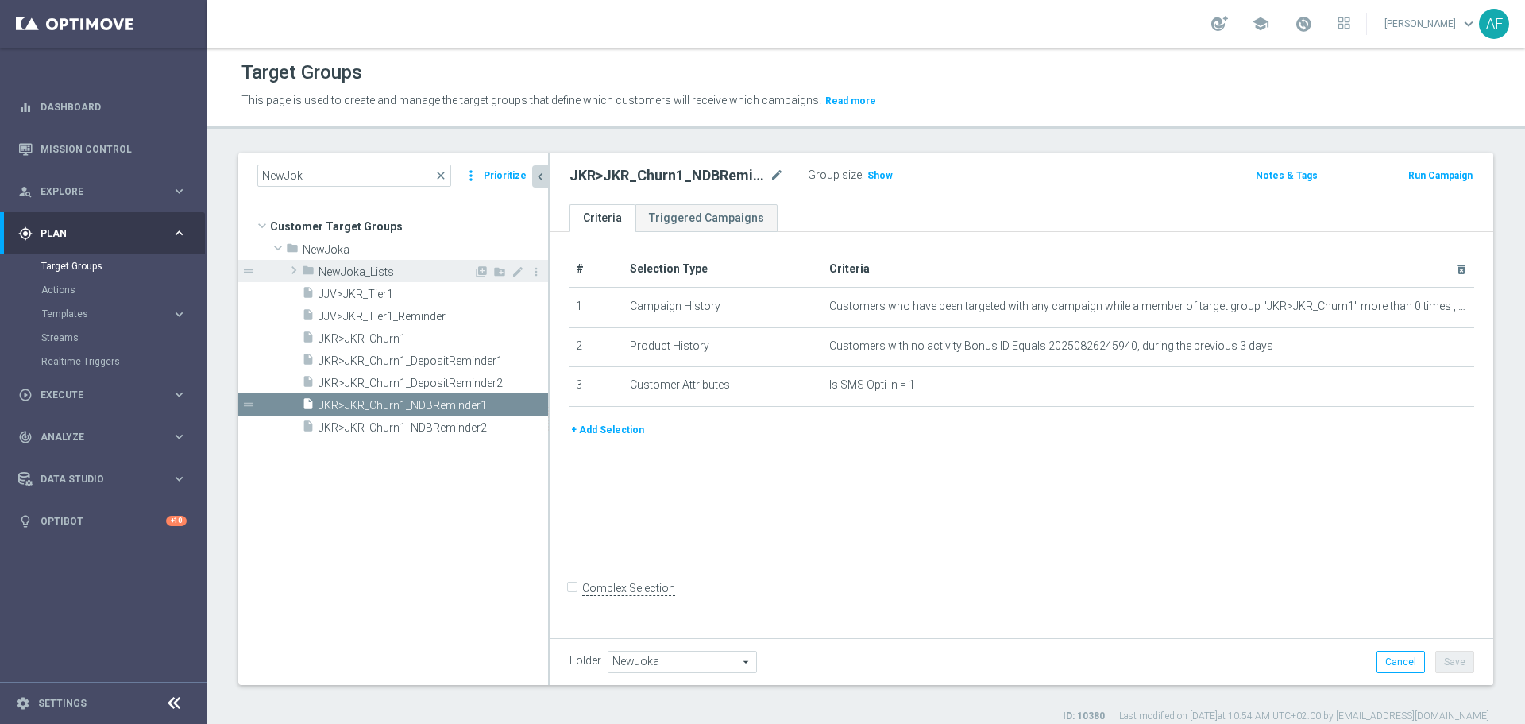
click at [380, 273] on span "NewJoka_Lists" at bounding box center [395, 272] width 155 height 14
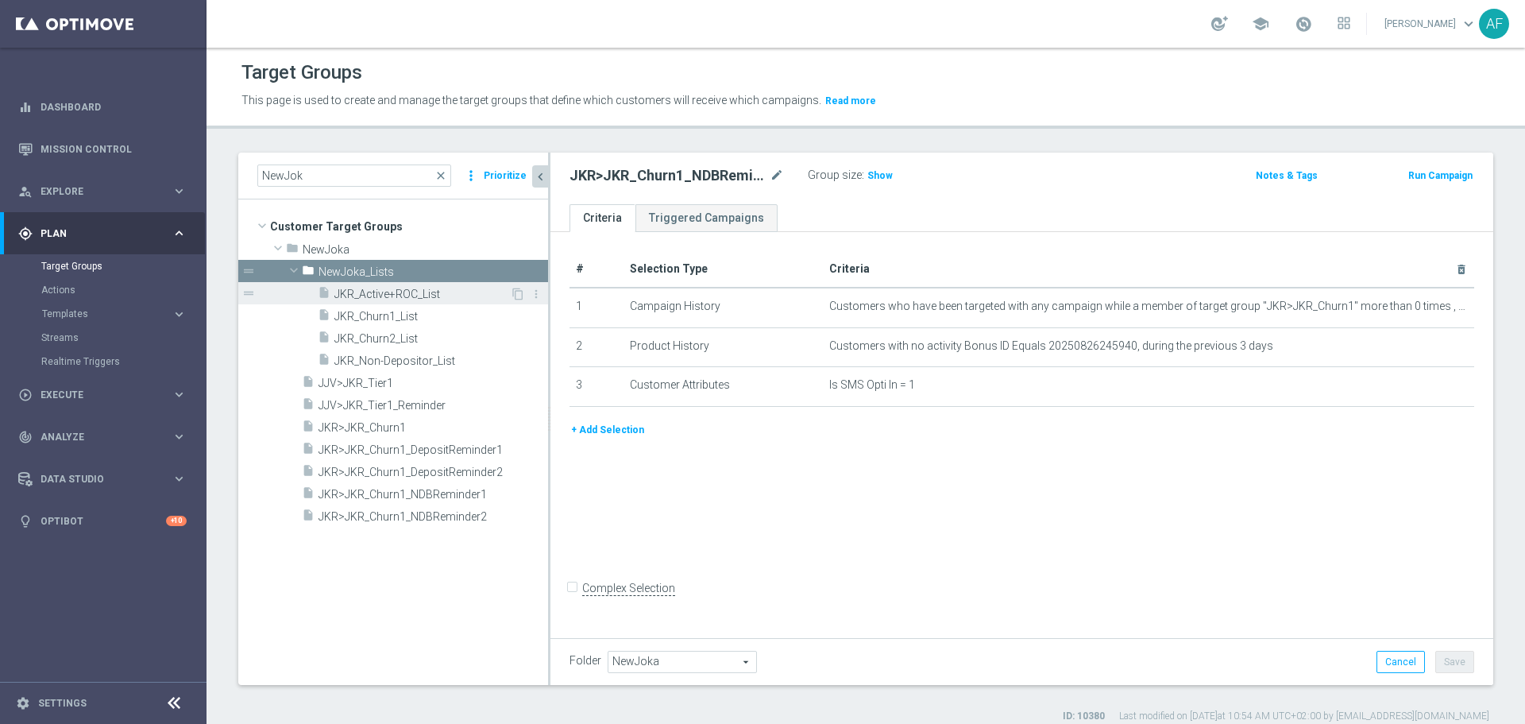
click at [404, 295] on span "JKR_Active+ROC_List" at bounding box center [422, 294] width 176 height 14
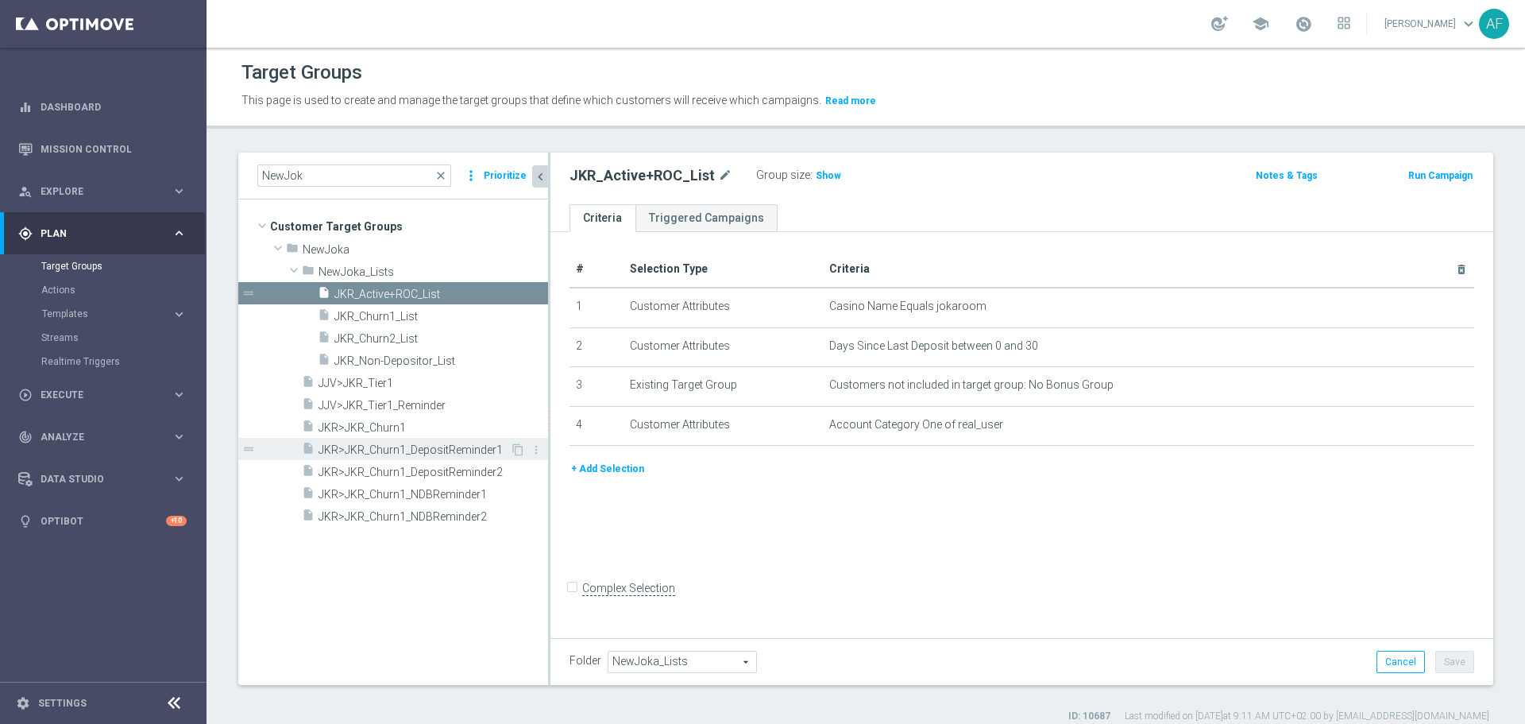
click at [421, 446] on span "JKR>JKR_Churn1_DepositReminder1" at bounding box center [413, 450] width 191 height 14
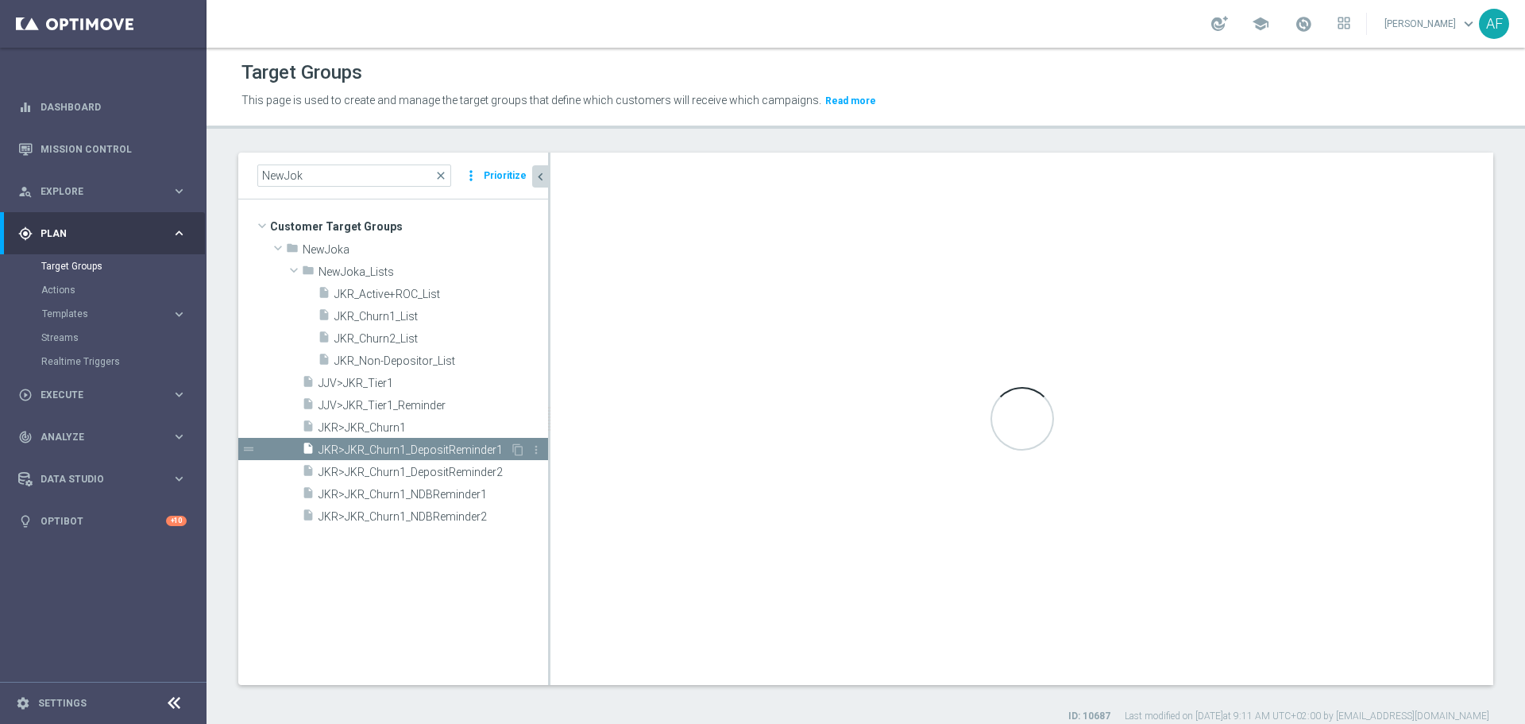
type input "NewJoka"
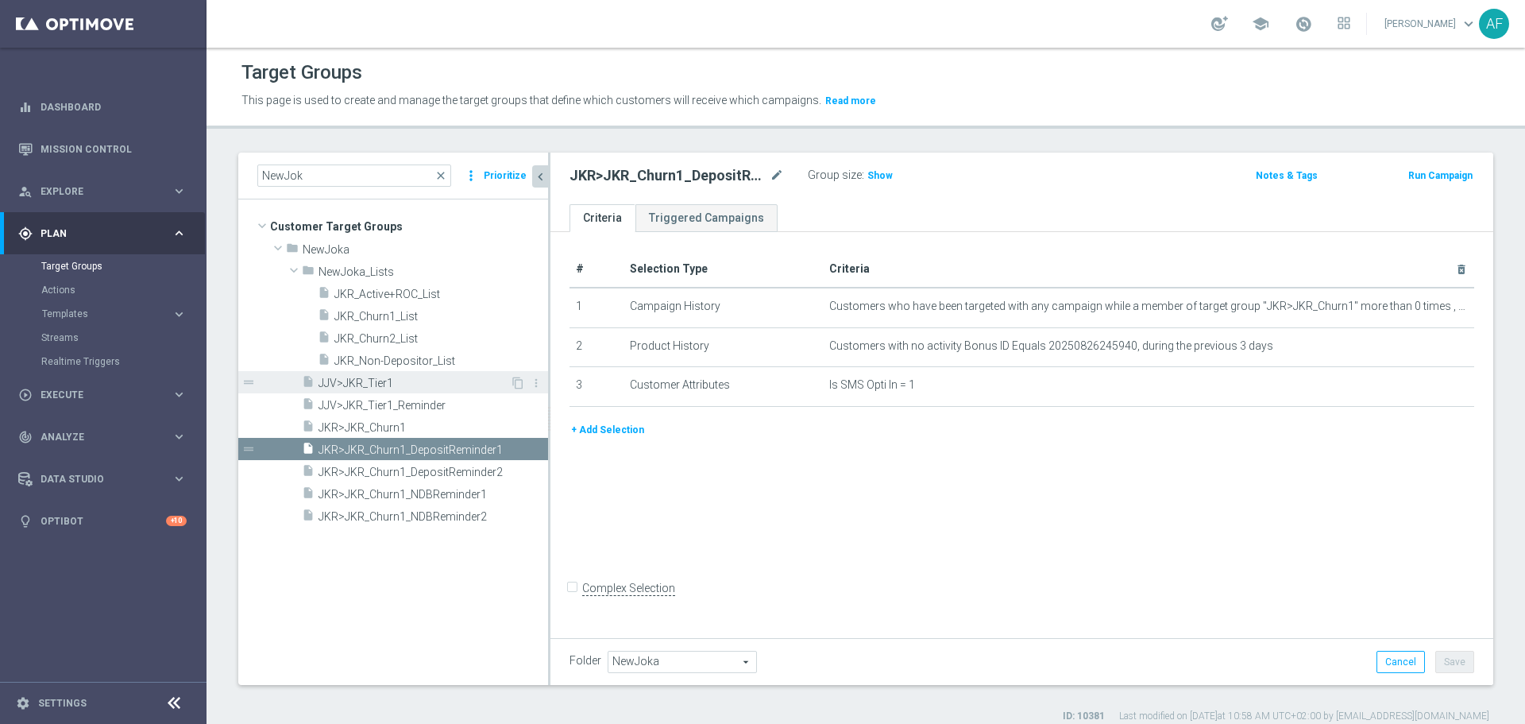
click at [409, 383] on span "JJV>JKR_Tier1" at bounding box center [413, 383] width 191 height 14
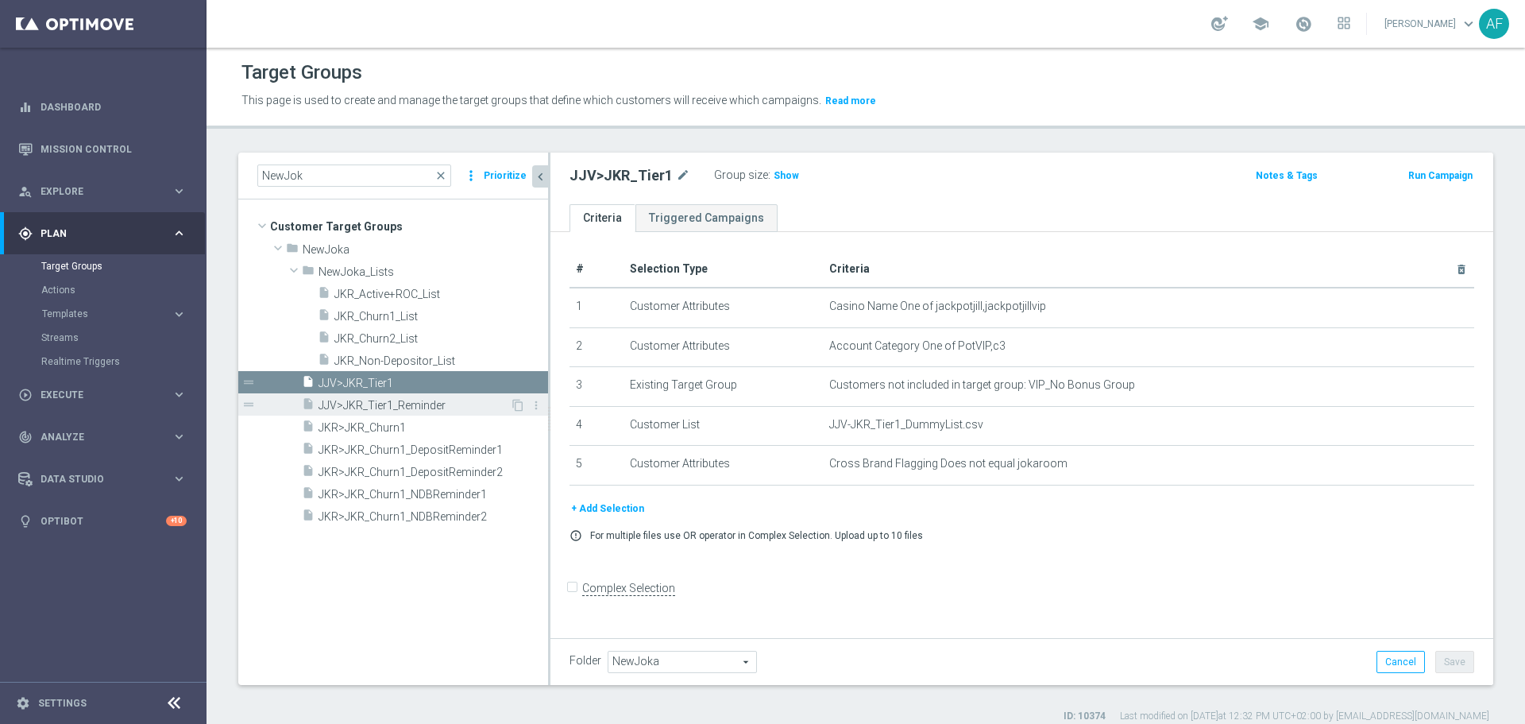
click at [410, 403] on span "JJV>JKR_Tier1_Reminder" at bounding box center [413, 406] width 191 height 14
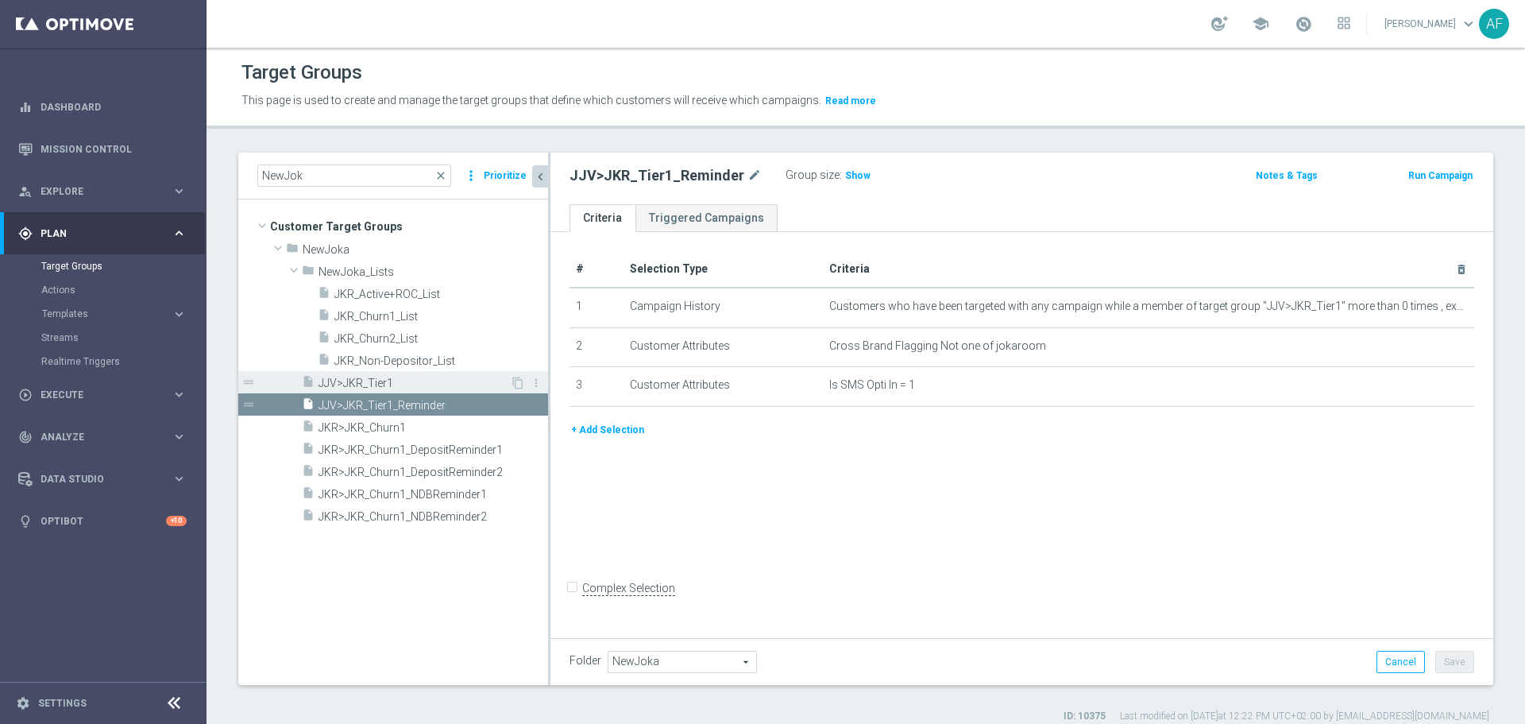
click at [407, 381] on span "JJV>JKR_Tier1" at bounding box center [413, 383] width 191 height 14
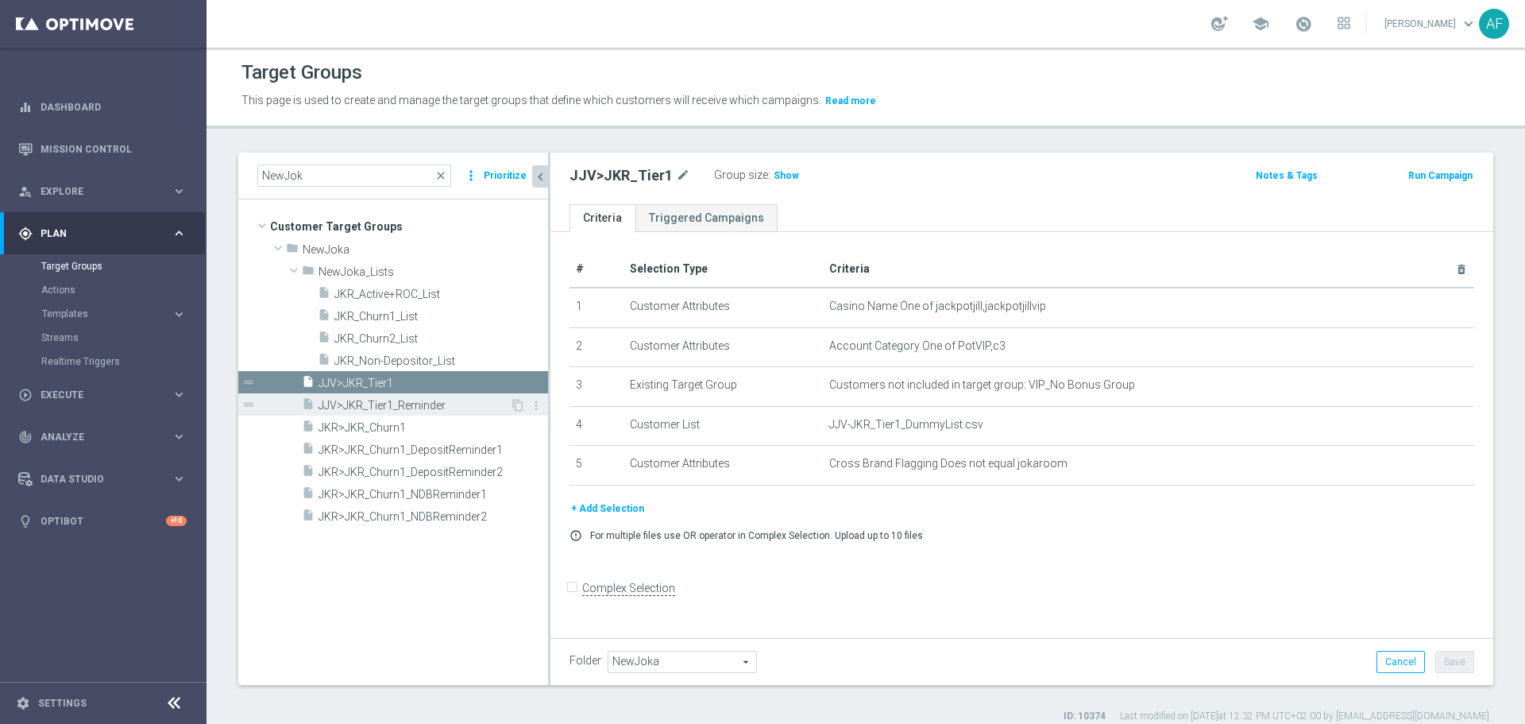
click at [410, 399] on span "JJV>JKR_Tier1_Reminder" at bounding box center [413, 406] width 191 height 14
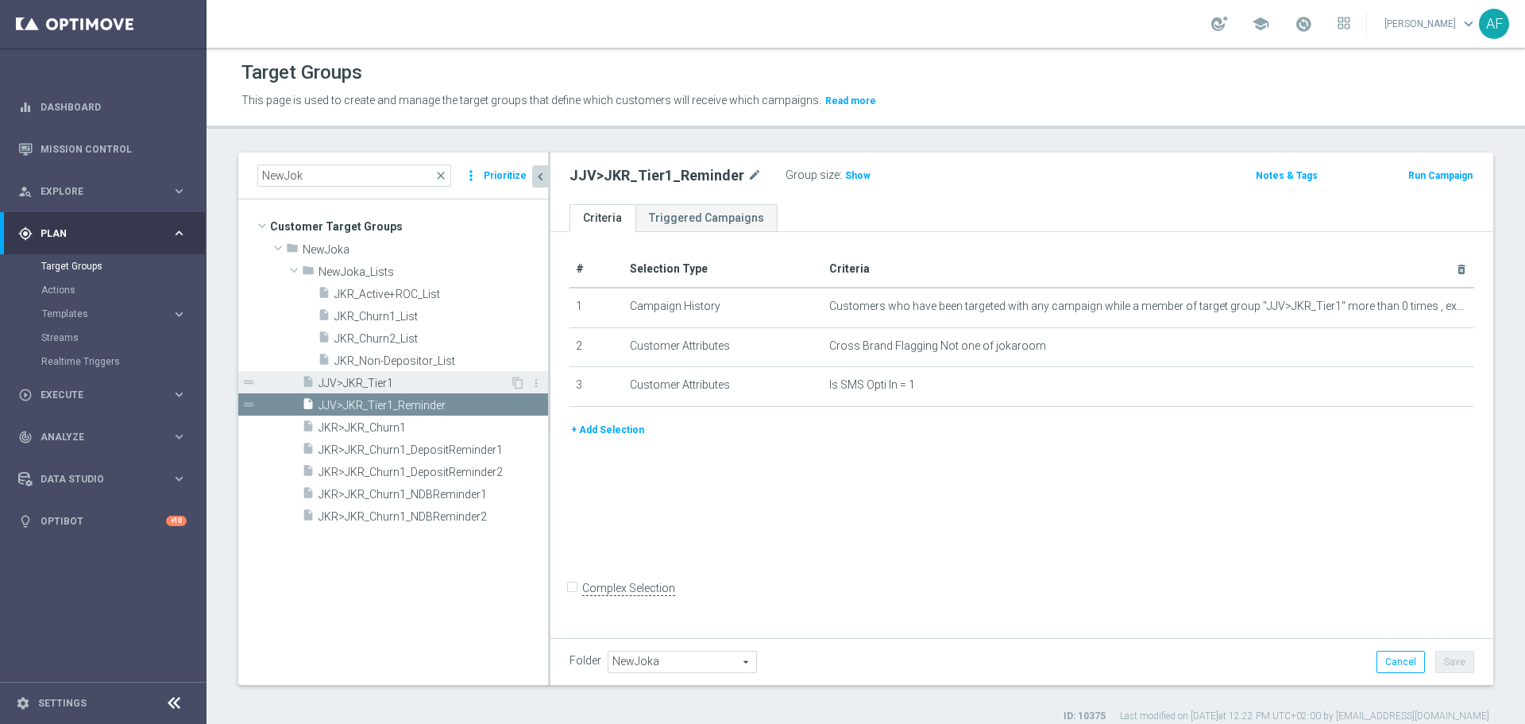
click at [409, 381] on span "JJV>JKR_Tier1" at bounding box center [413, 383] width 191 height 14
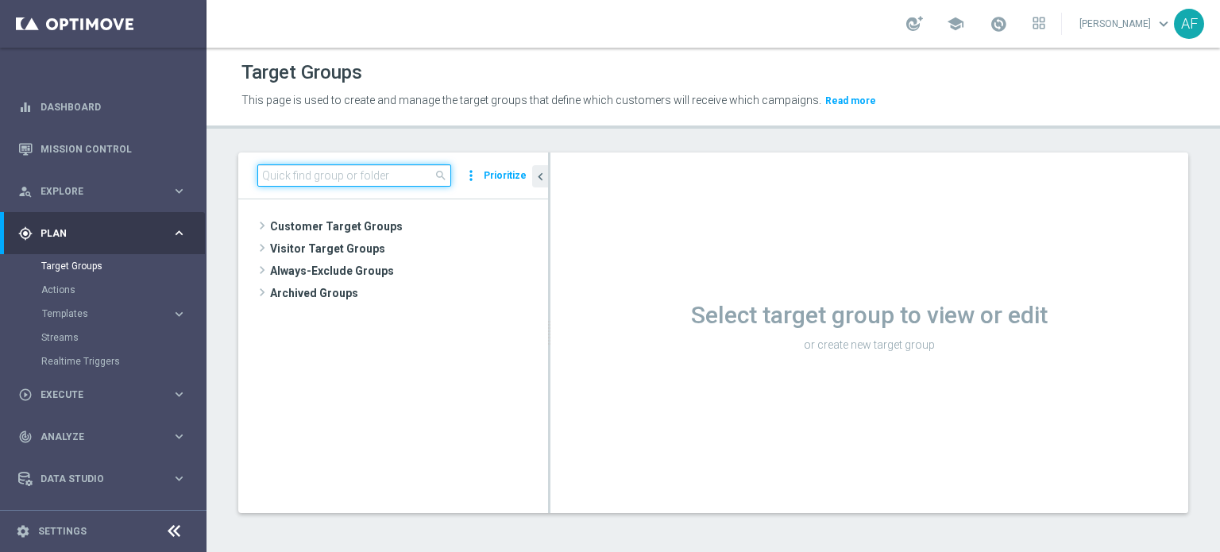
click at [361, 171] on input at bounding box center [354, 175] width 194 height 22
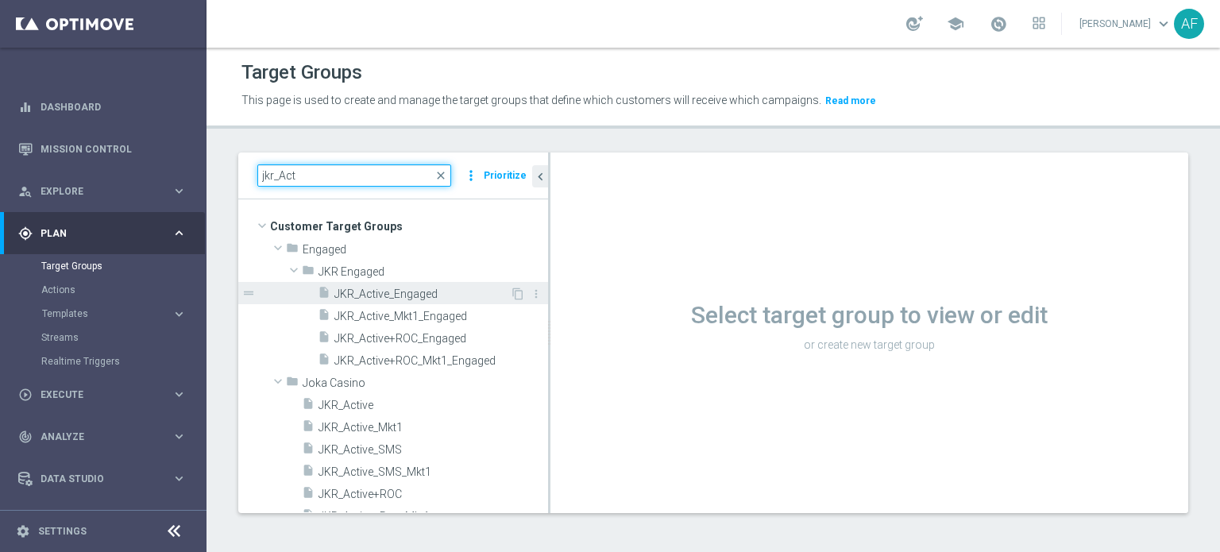
type input "jkr_Act"
click at [380, 295] on span "JKR_Active_Engaged" at bounding box center [422, 294] width 176 height 14
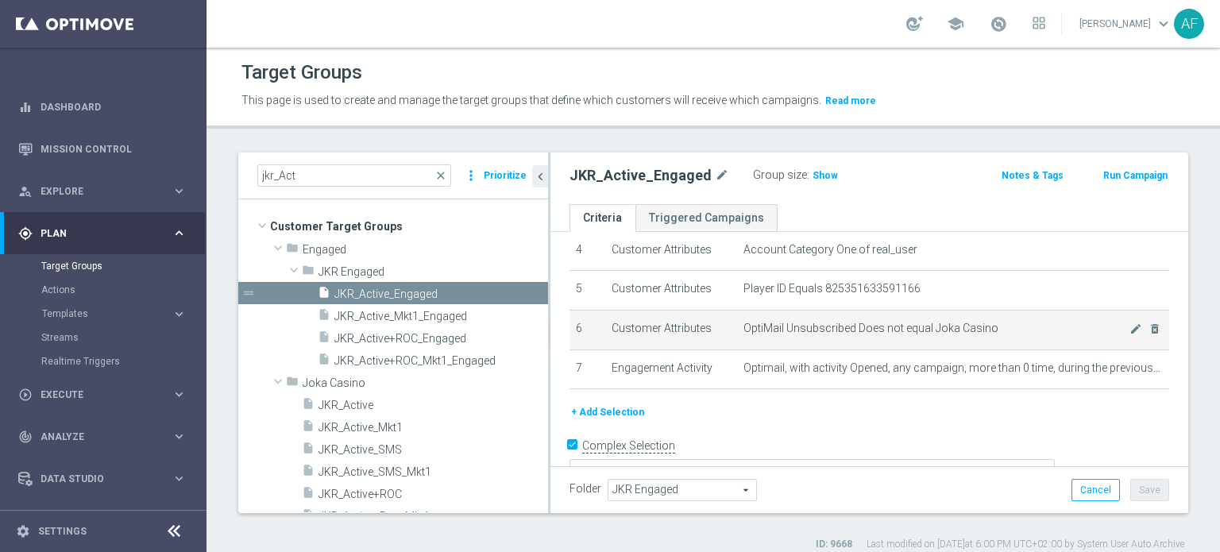
scroll to position [183, 0]
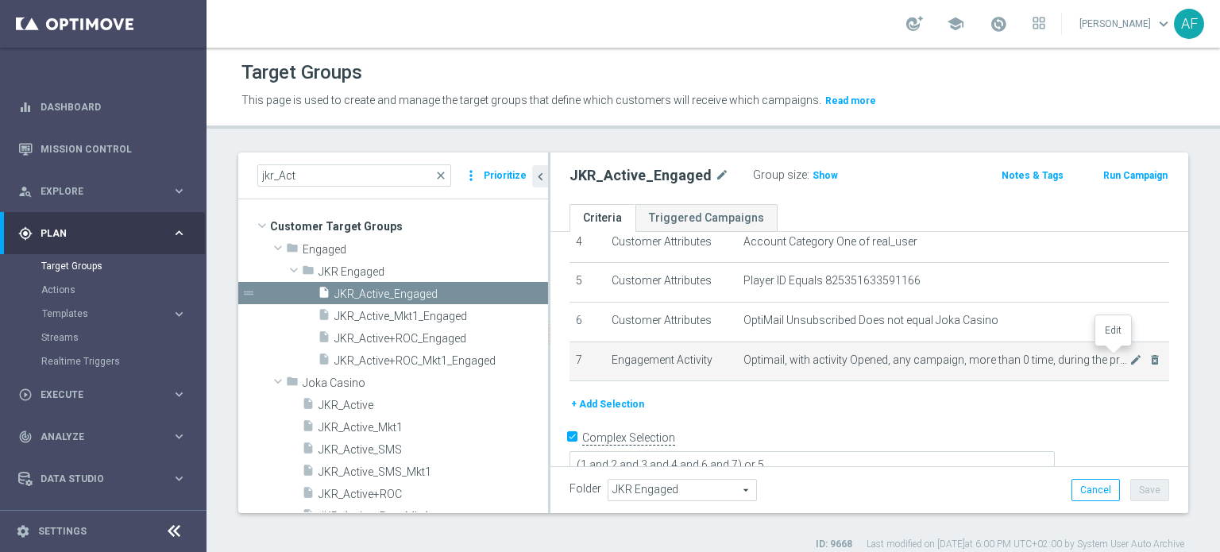
click at [1129, 357] on icon "mode_edit" at bounding box center [1135, 359] width 13 height 13
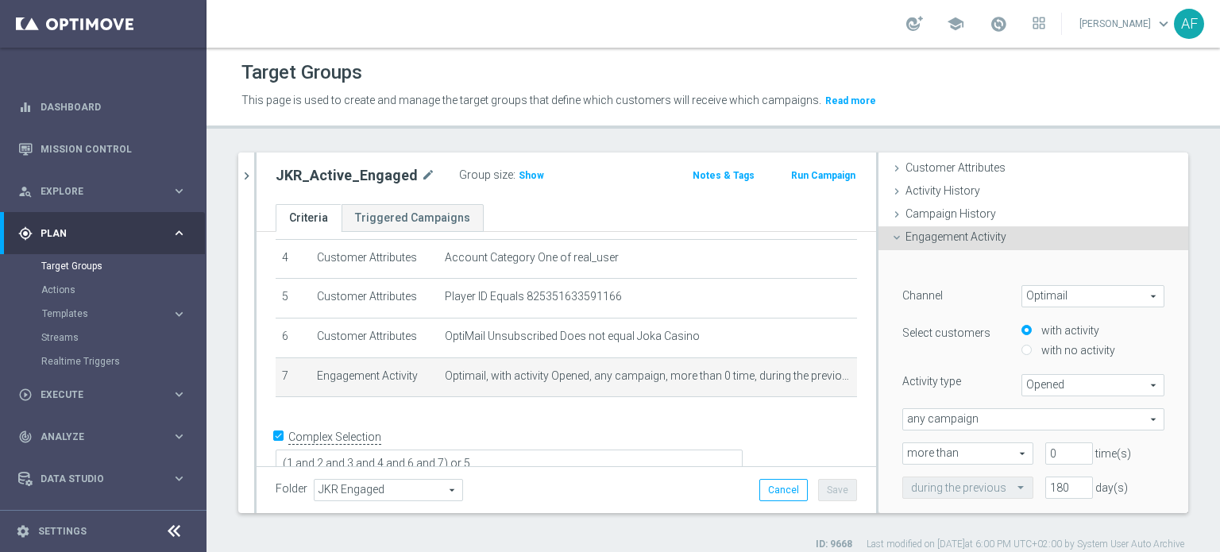
scroll to position [159, 0]
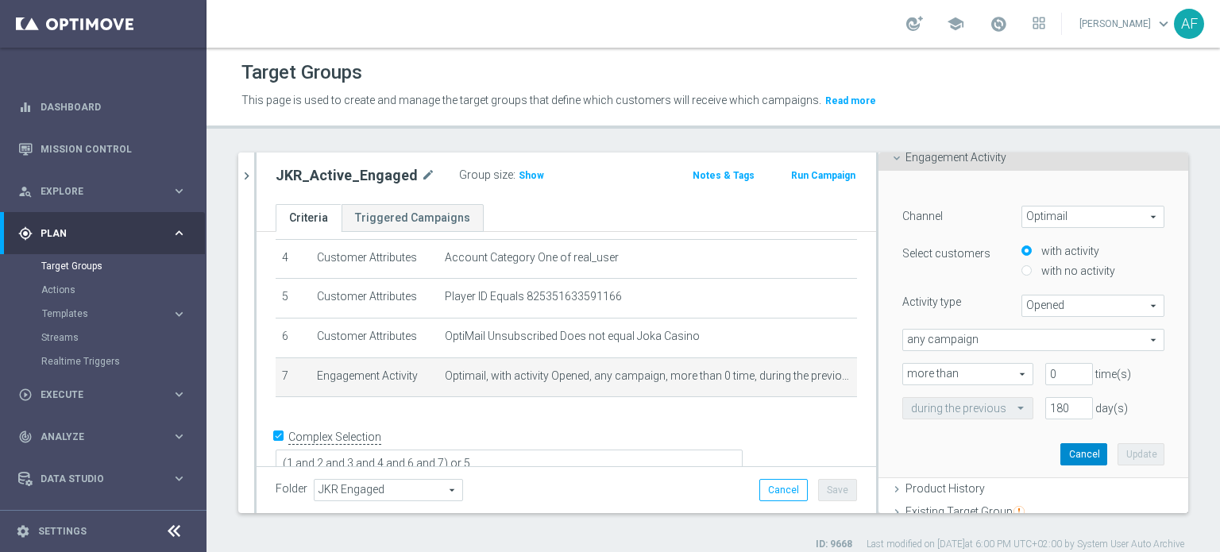
click at [1070, 446] on button "Cancel" at bounding box center [1083, 454] width 47 height 22
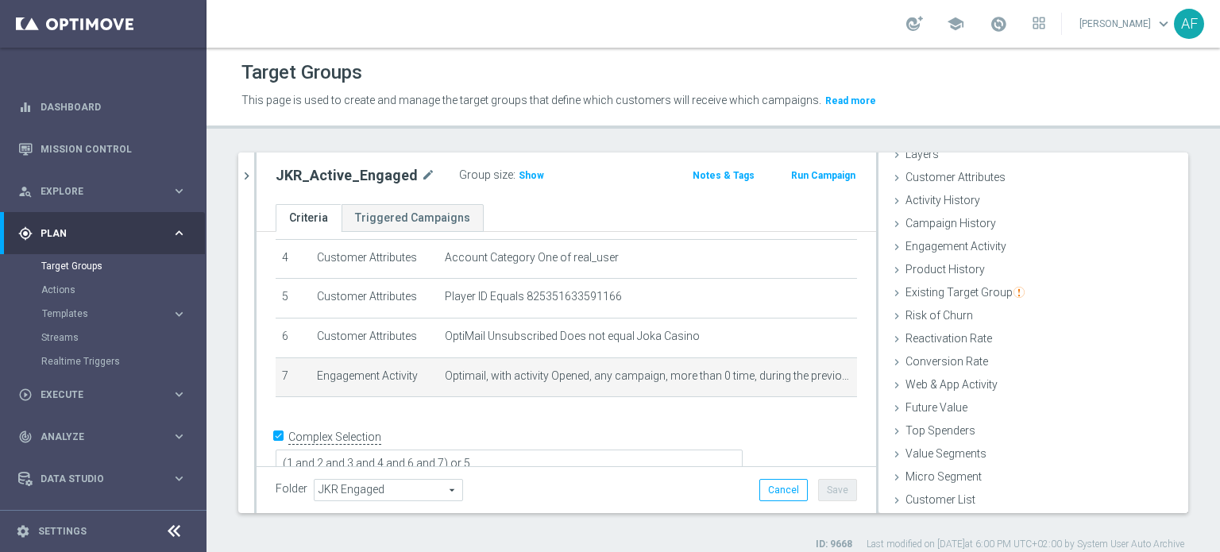
scroll to position [69, 0]
